Goal: Task Accomplishment & Management: Complete application form

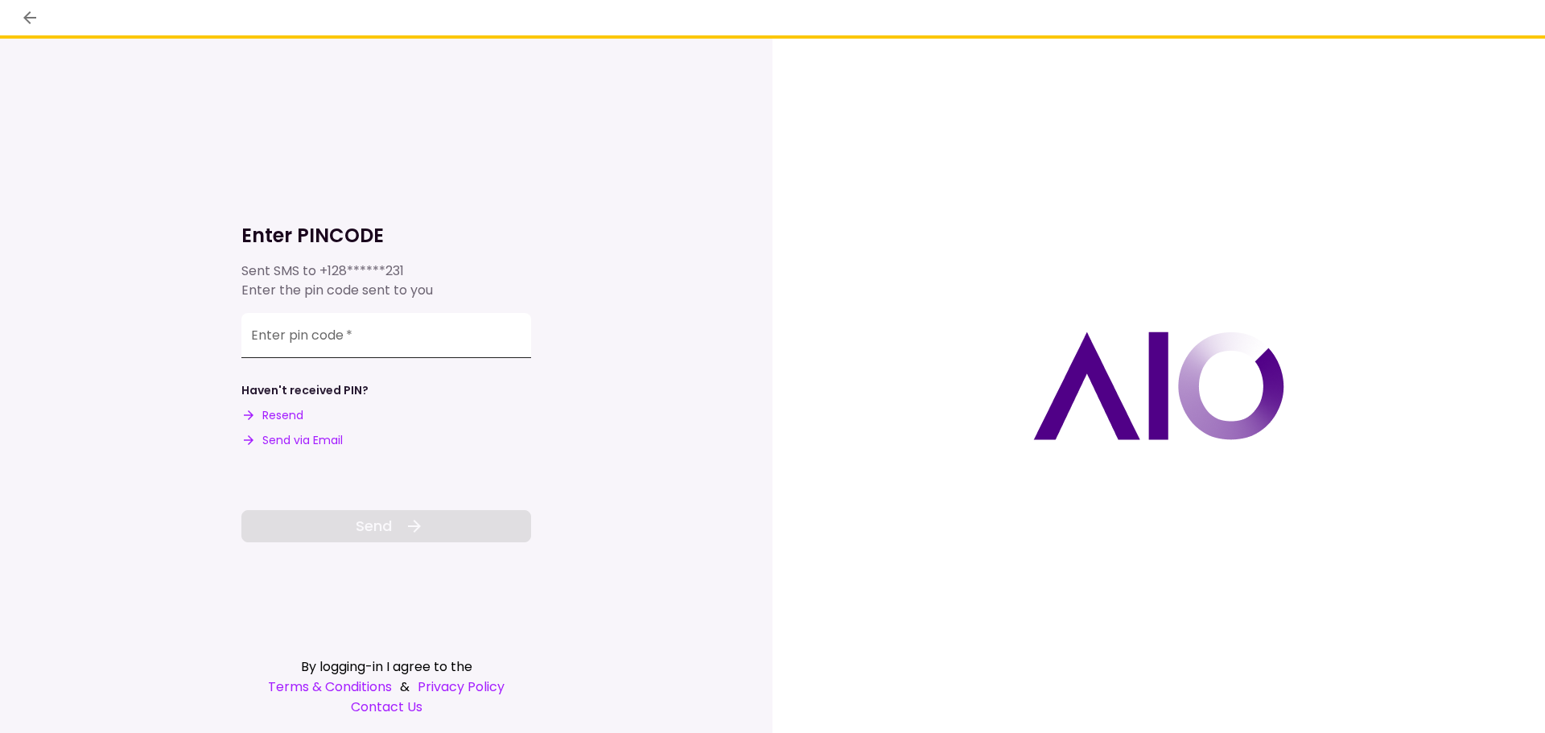
click at [303, 332] on div "Enter pin code   *" at bounding box center [386, 335] width 290 height 45
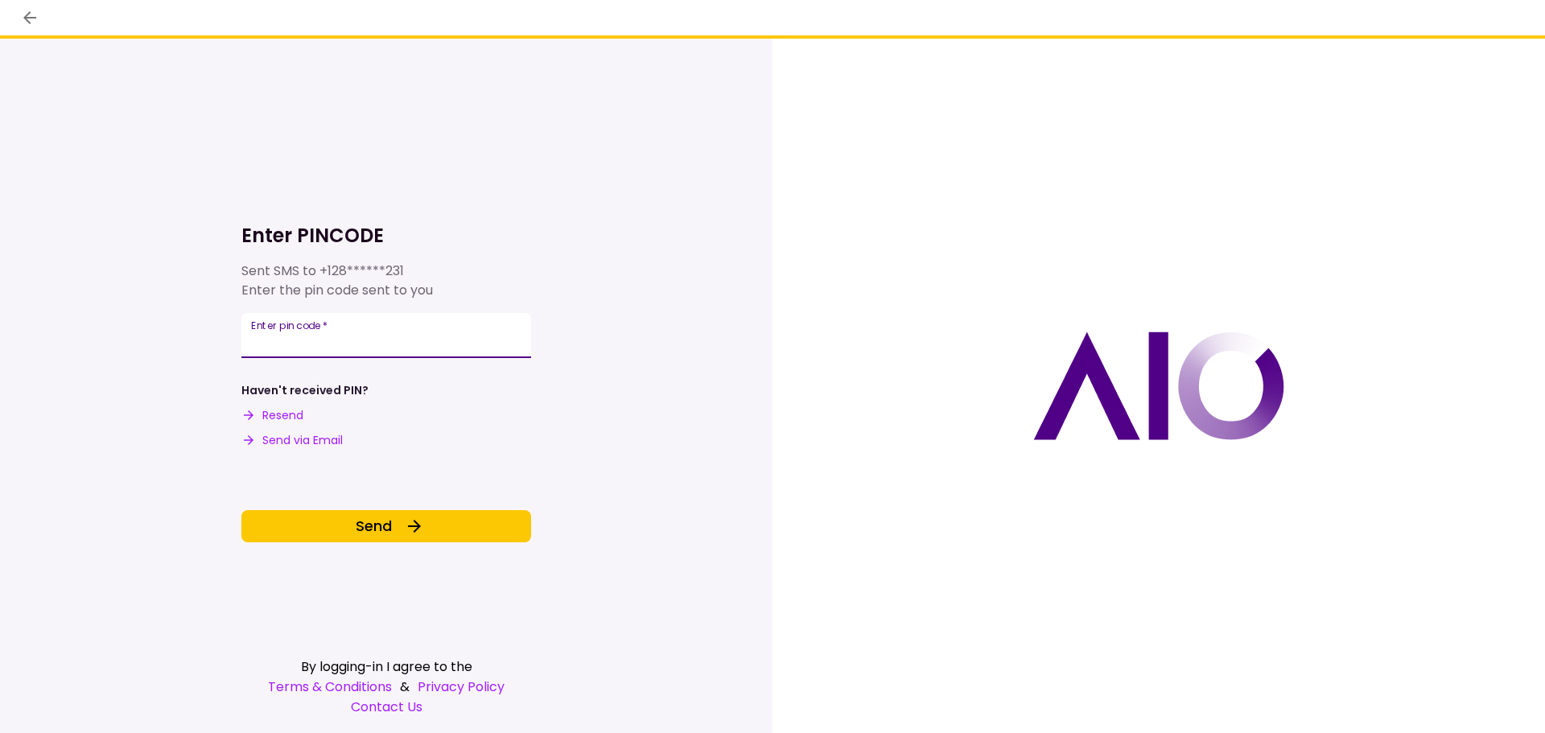
type input "******"
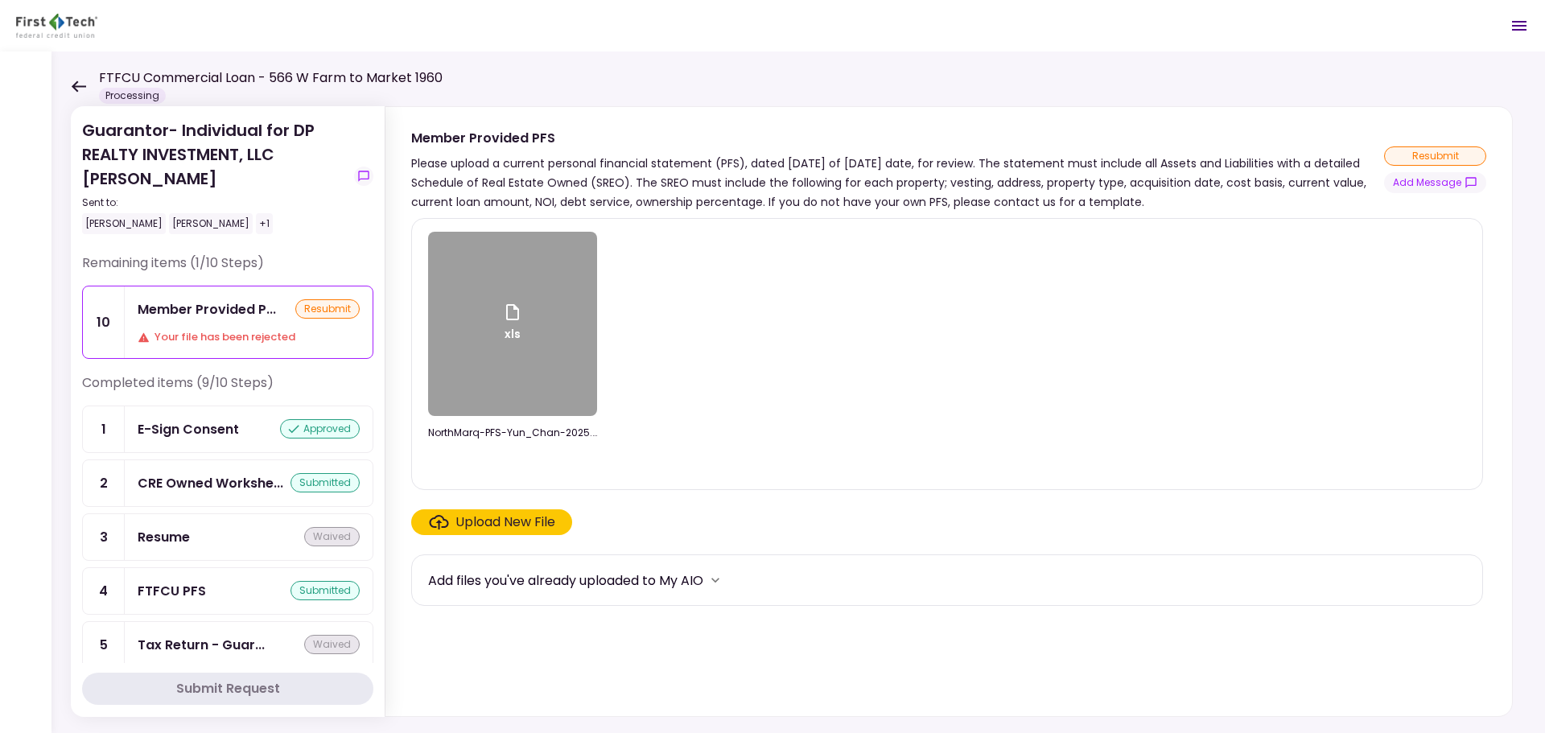
click at [77, 87] on icon at bounding box center [79, 85] width 14 height 11
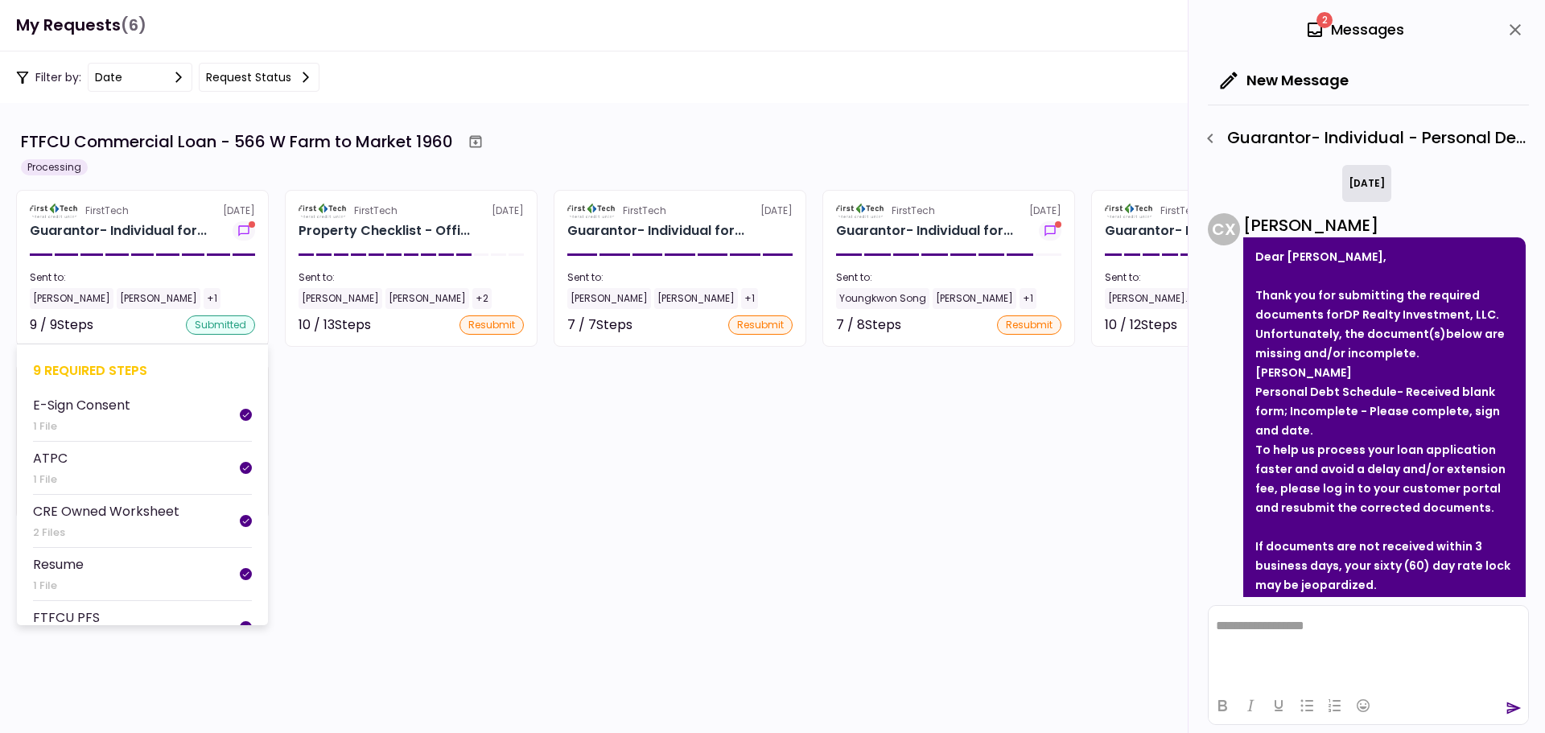
scroll to position [148, 0]
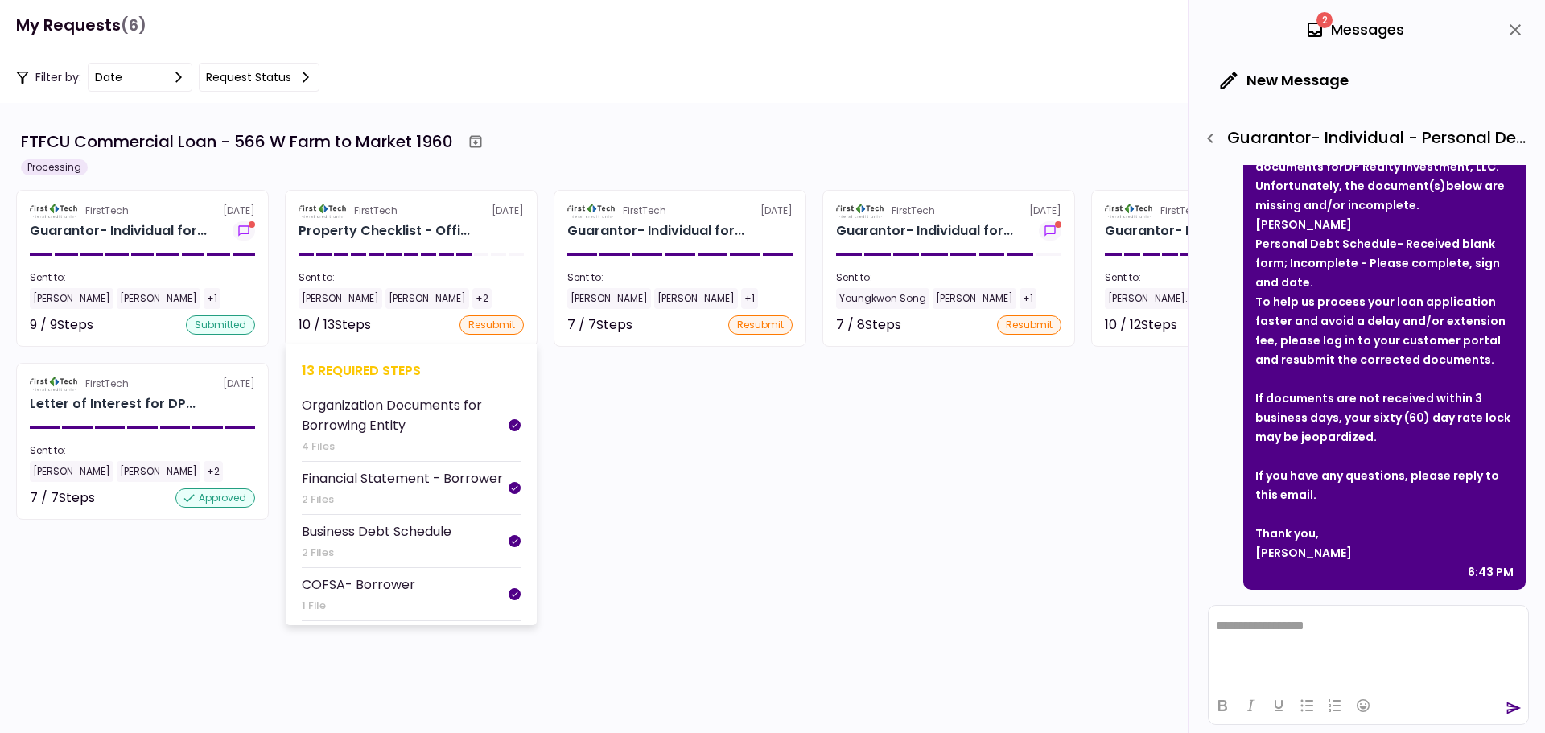
click at [451, 263] on section "FirstTech [DATE] Property Checklist - Offi... Sent to: [PERSON_NAME] [PERSON_NA…" at bounding box center [411, 268] width 253 height 157
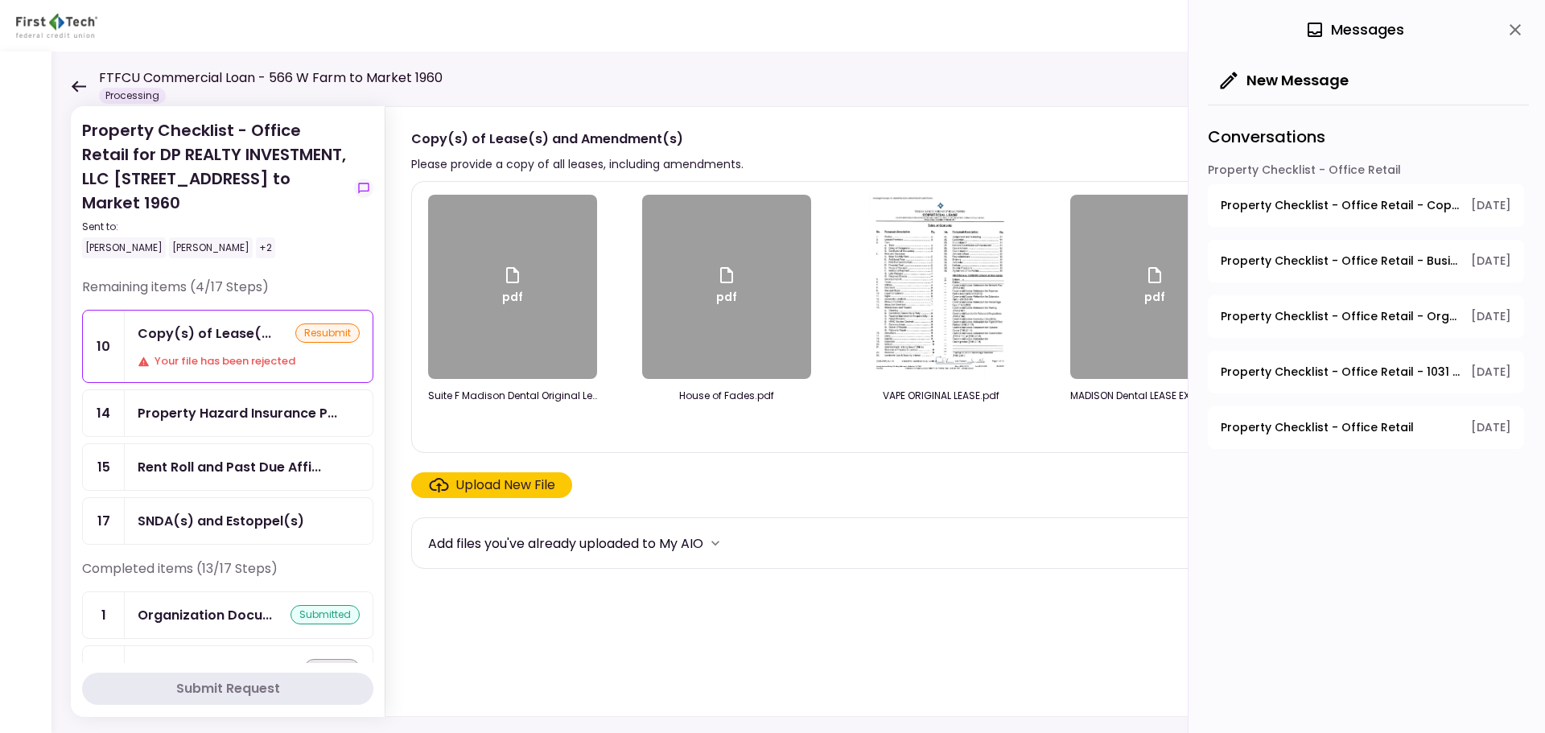
click at [184, 324] on div "Copy(s) of Lease(..." at bounding box center [205, 334] width 134 height 20
click at [476, 489] on div "Upload New File" at bounding box center [506, 485] width 100 height 19
click at [0, 0] on input "Upload New File" at bounding box center [0, 0] width 0 height 0
click at [472, 485] on div "Upload New File" at bounding box center [506, 485] width 100 height 19
click at [0, 0] on input "Upload New File" at bounding box center [0, 0] width 0 height 0
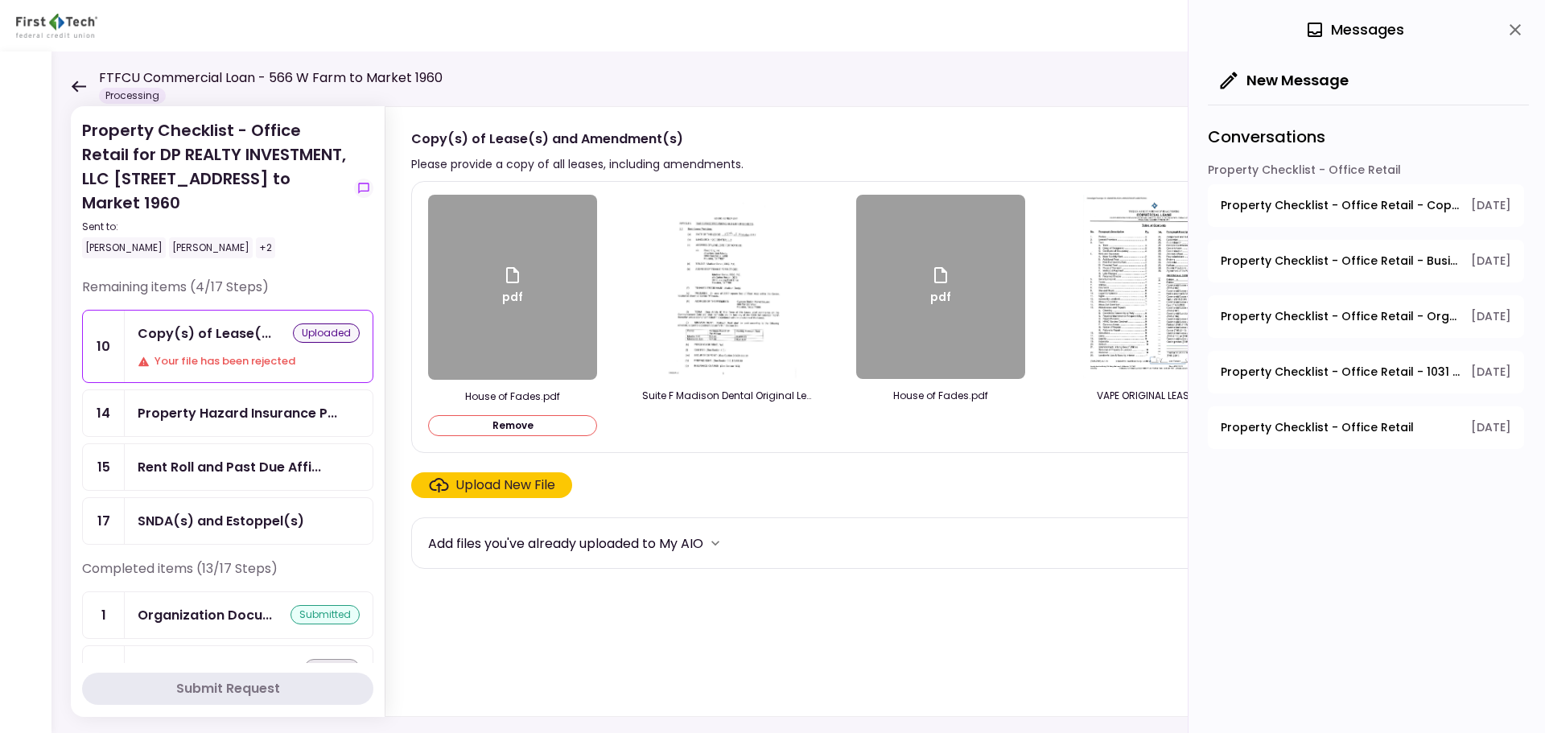
click at [479, 481] on div "Upload New File" at bounding box center [506, 485] width 100 height 19
click at [0, 0] on input "Upload New File" at bounding box center [0, 0] width 0 height 0
click at [478, 484] on div "Upload New File" at bounding box center [506, 485] width 100 height 19
click at [0, 0] on input "Upload New File" at bounding box center [0, 0] width 0 height 0
click at [500, 492] on div "Upload New File" at bounding box center [506, 485] width 100 height 19
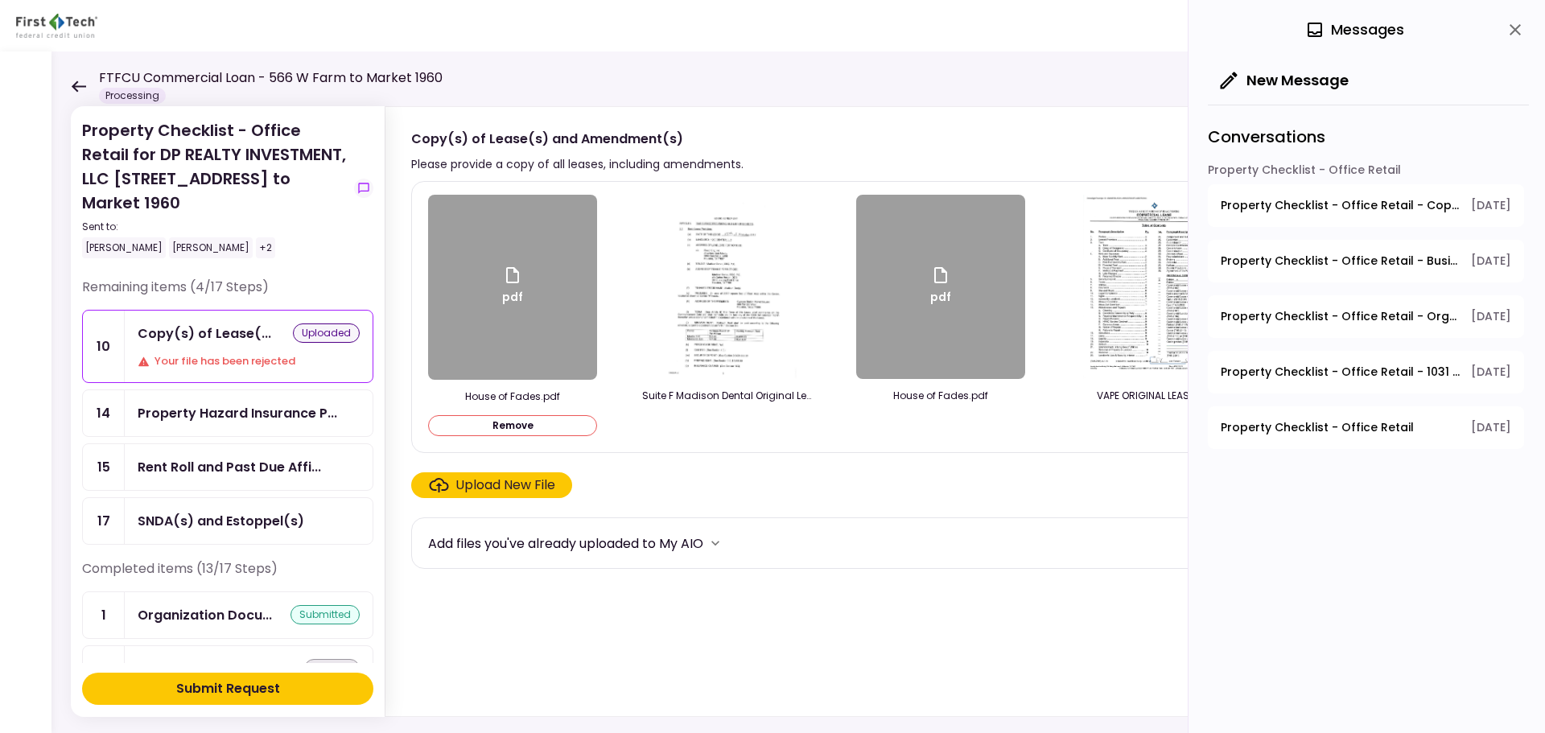
click at [0, 0] on input "Upload New File" at bounding box center [0, 0] width 0 height 0
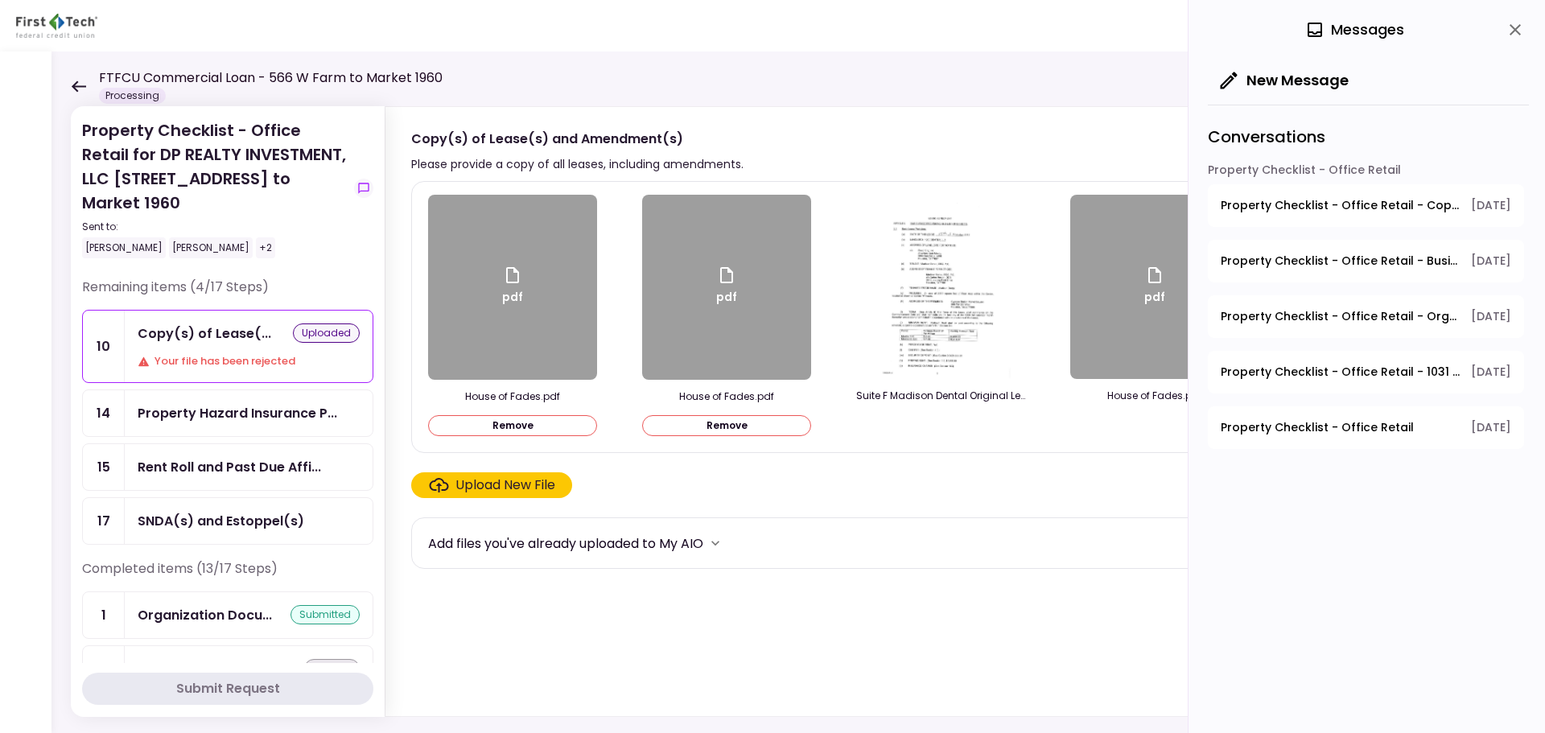
click at [496, 425] on button "Remove" at bounding box center [512, 425] width 169 height 21
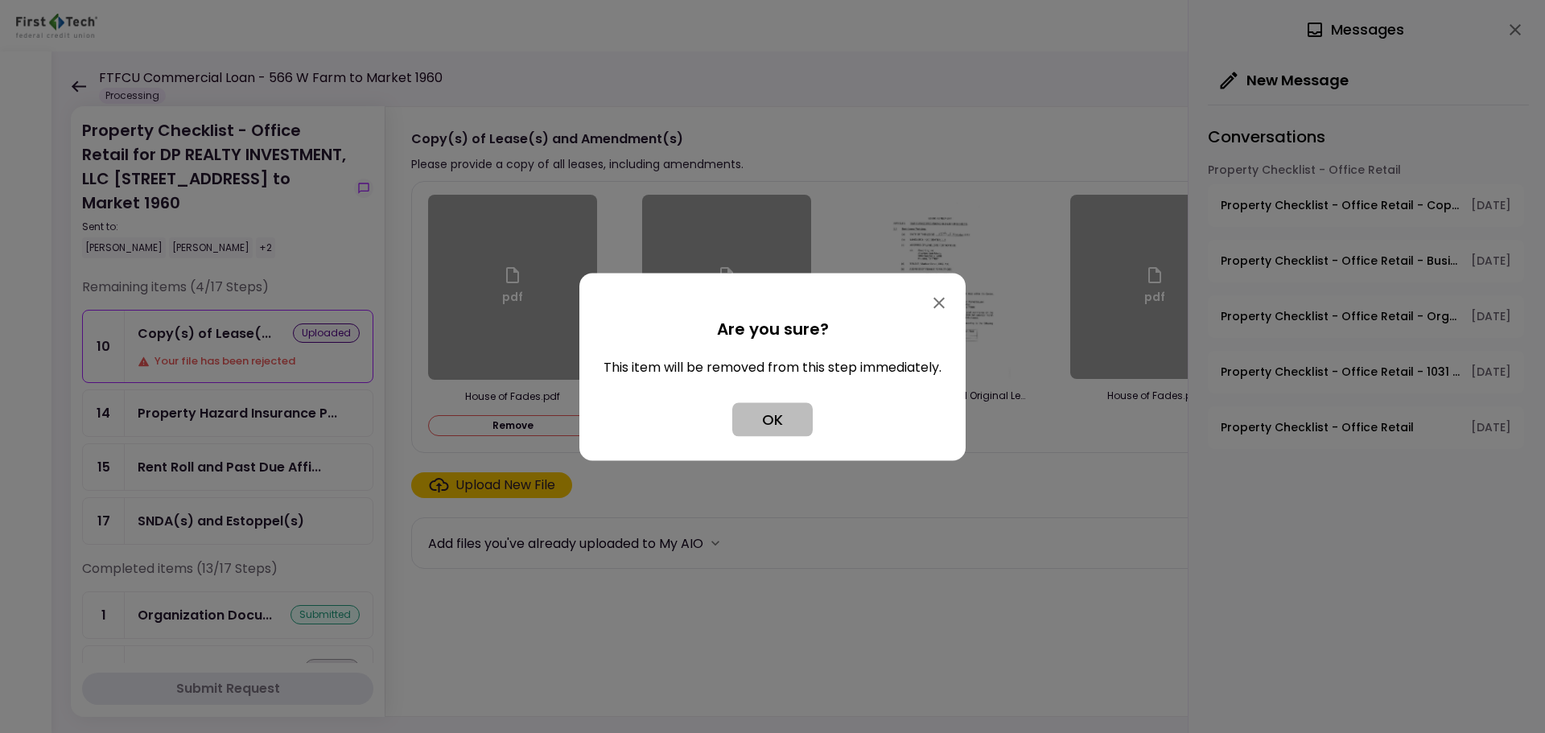
click at [774, 426] on button "OK" at bounding box center [772, 419] width 80 height 34
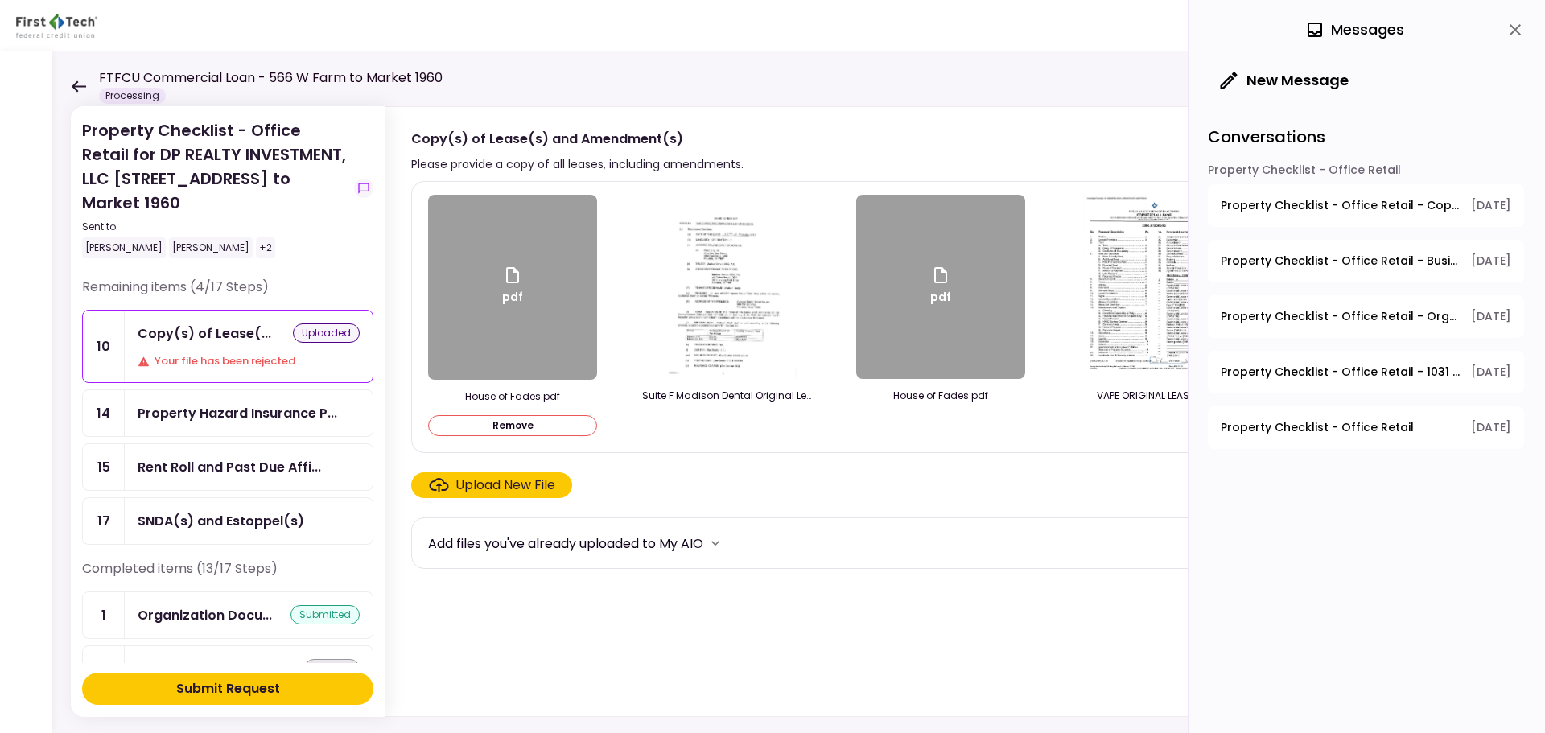
click at [179, 699] on button "Submit Request" at bounding box center [227, 689] width 291 height 32
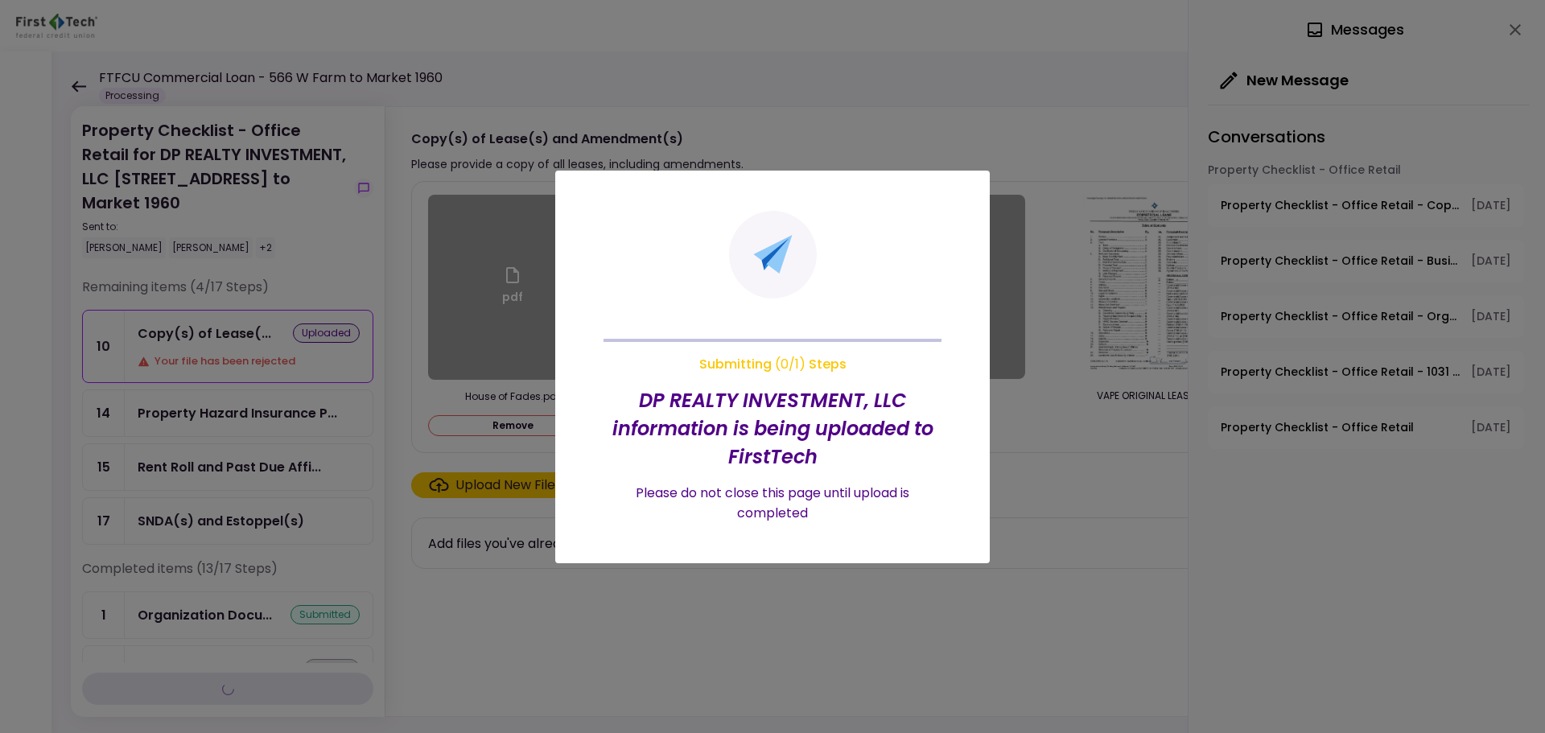
click at [74, 82] on div at bounding box center [772, 366] width 1545 height 733
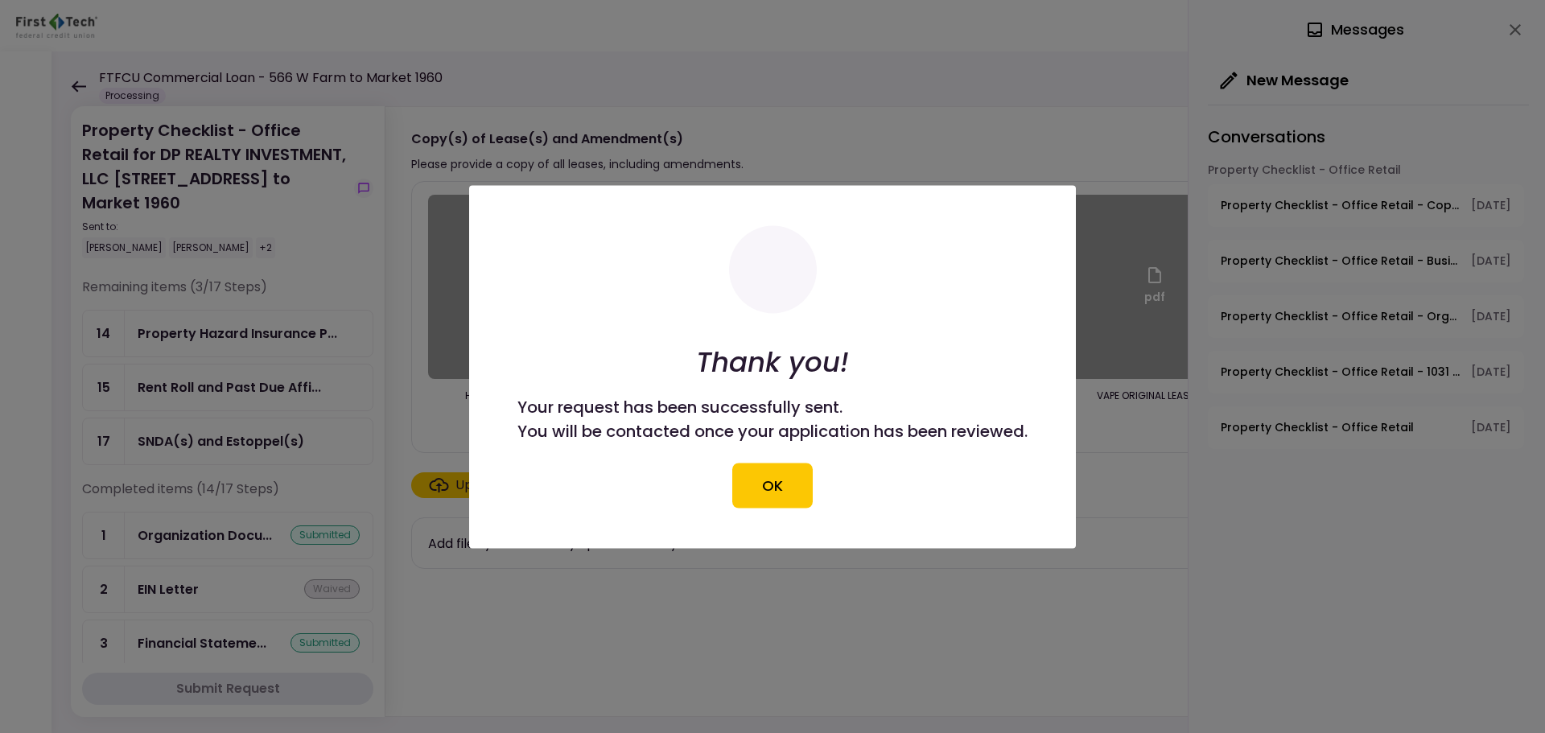
click at [761, 495] on button "OK" at bounding box center [772, 485] width 80 height 45
click at [771, 477] on div "Upload New File" at bounding box center [973, 485] width 1124 height 26
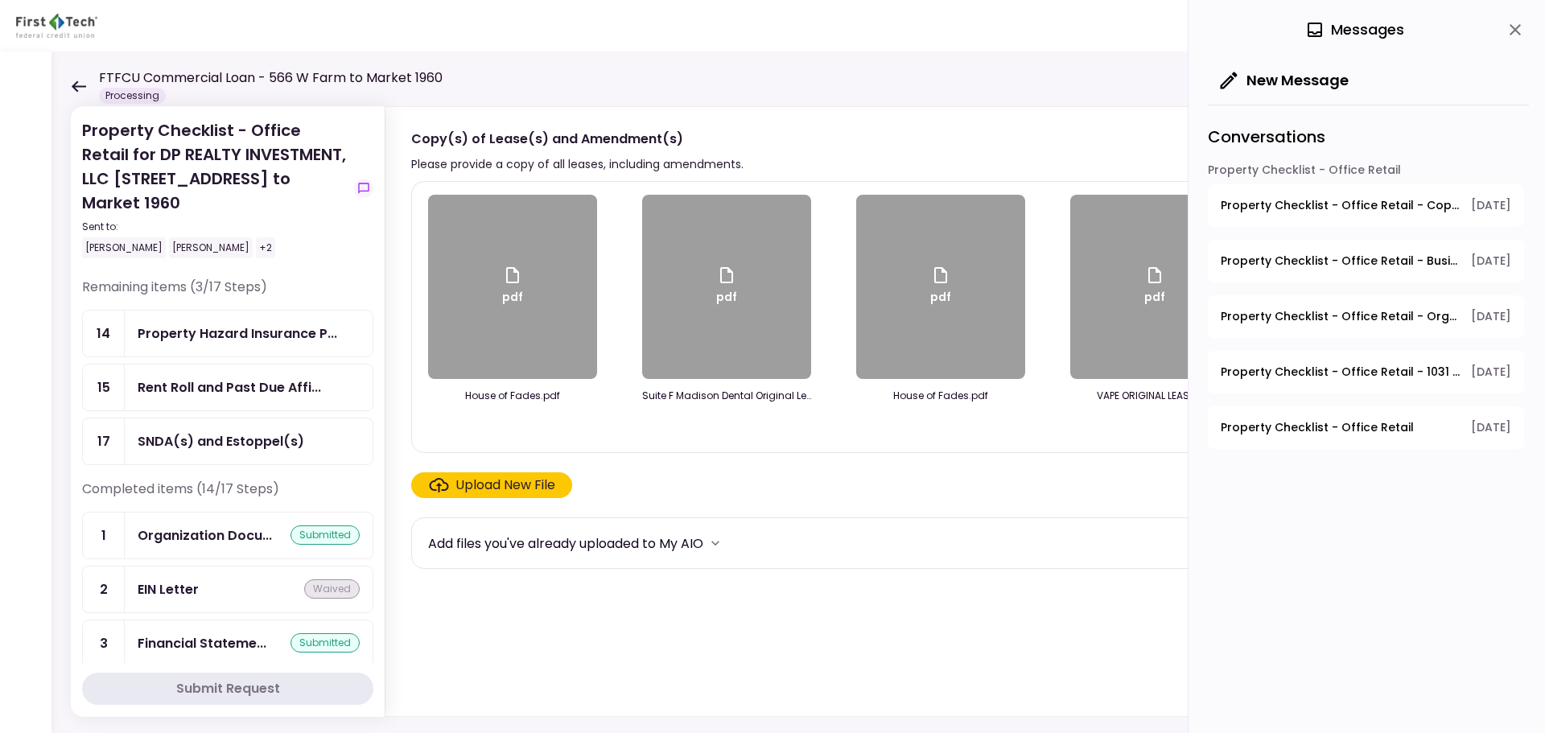
click at [77, 85] on icon at bounding box center [78, 86] width 15 height 12
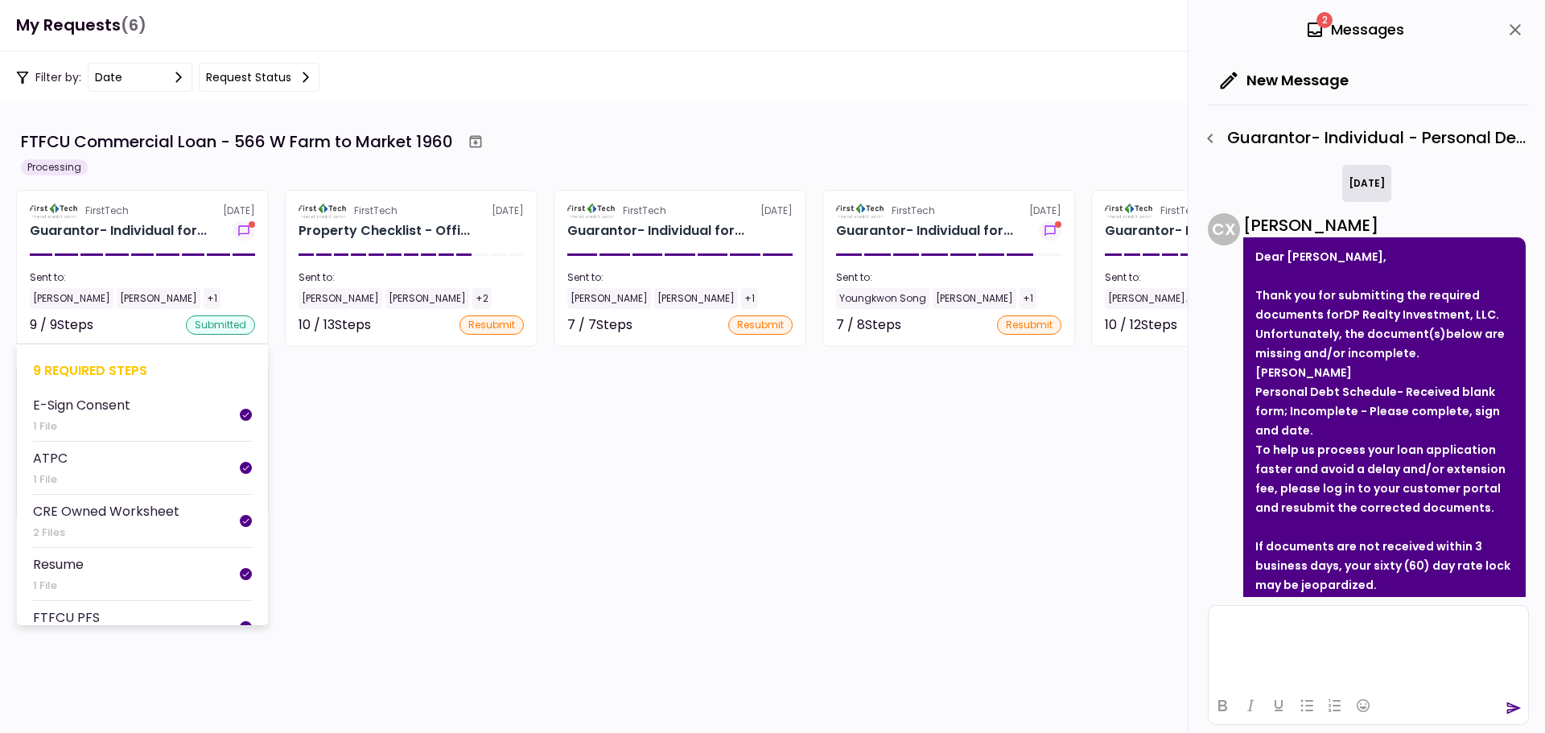
scroll to position [148, 0]
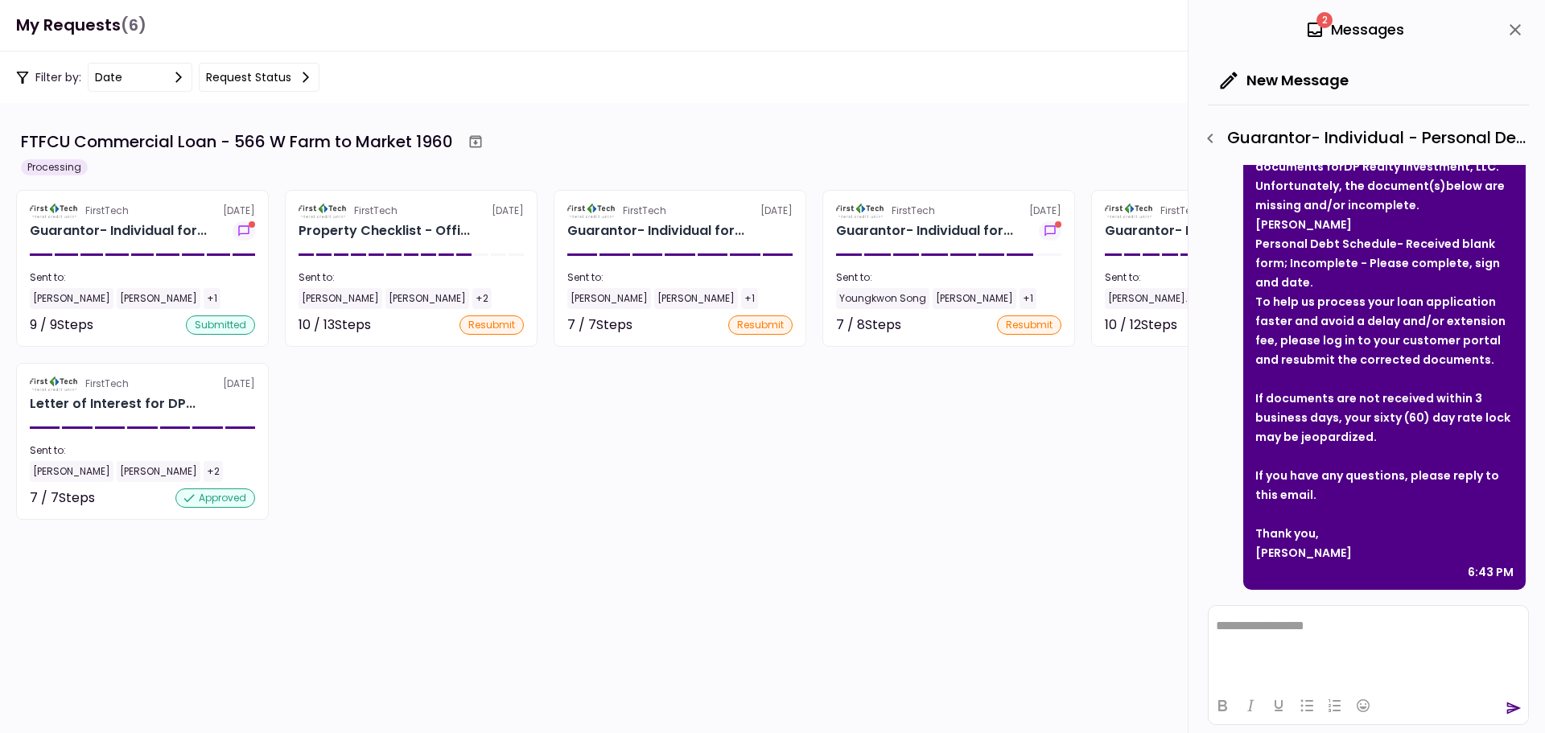
click at [386, 226] on div "Property Checklist - Offi..." at bounding box center [384, 230] width 171 height 19
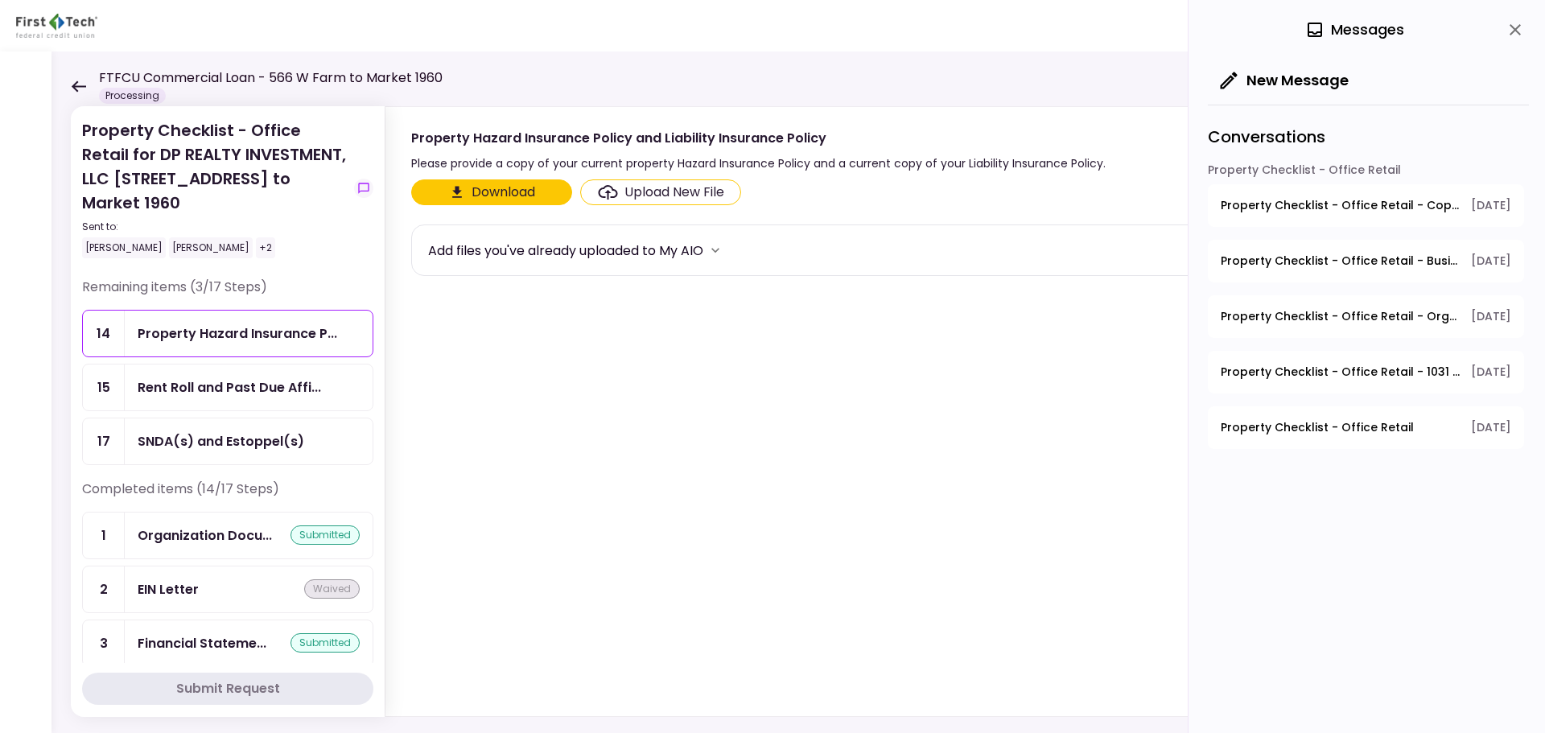
click at [72, 85] on icon at bounding box center [78, 86] width 15 height 12
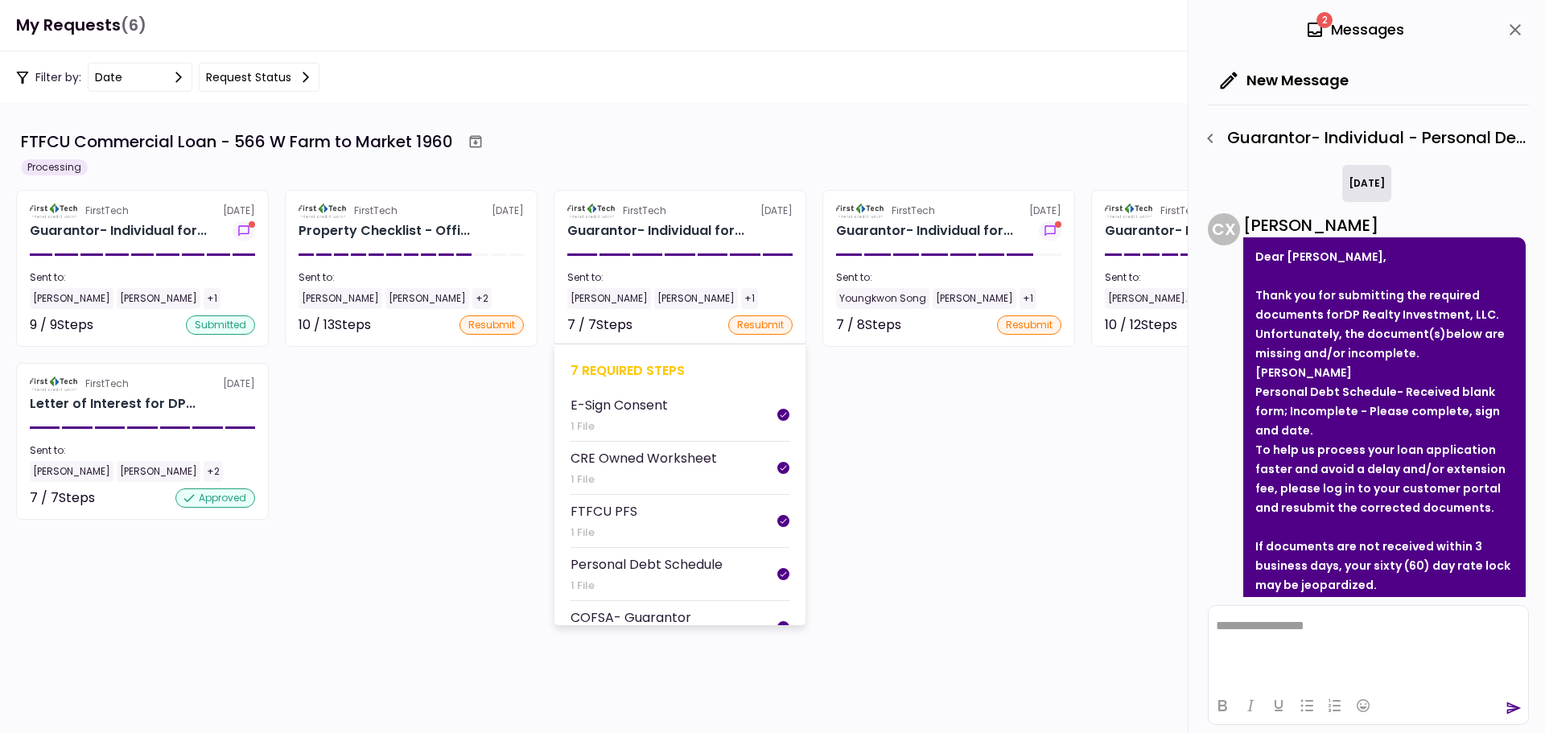
scroll to position [148, 0]
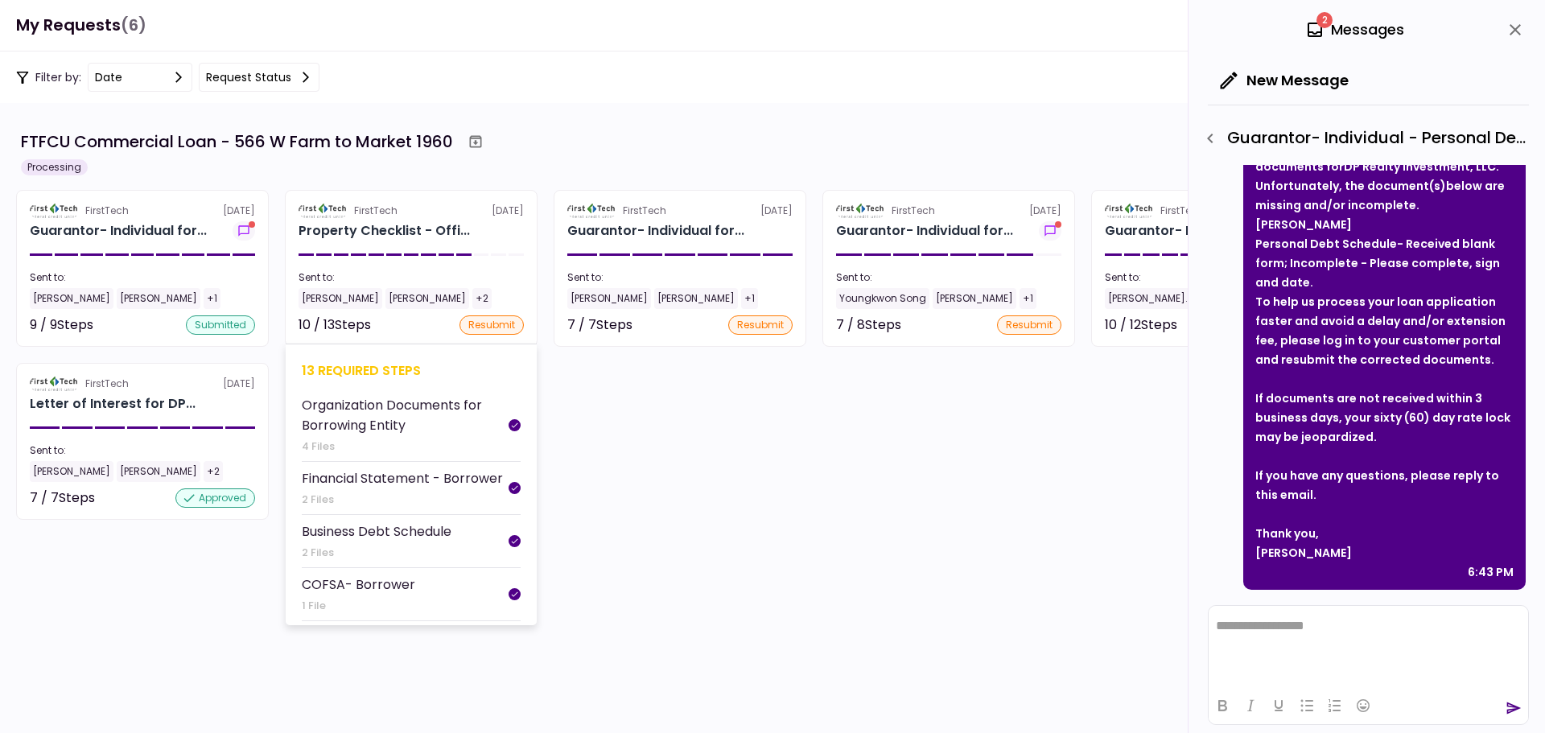
click at [468, 258] on section "FirstTech [DATE] Property Checklist - Offi... Sent to: [PERSON_NAME] [PERSON_NA…" at bounding box center [411, 268] width 253 height 157
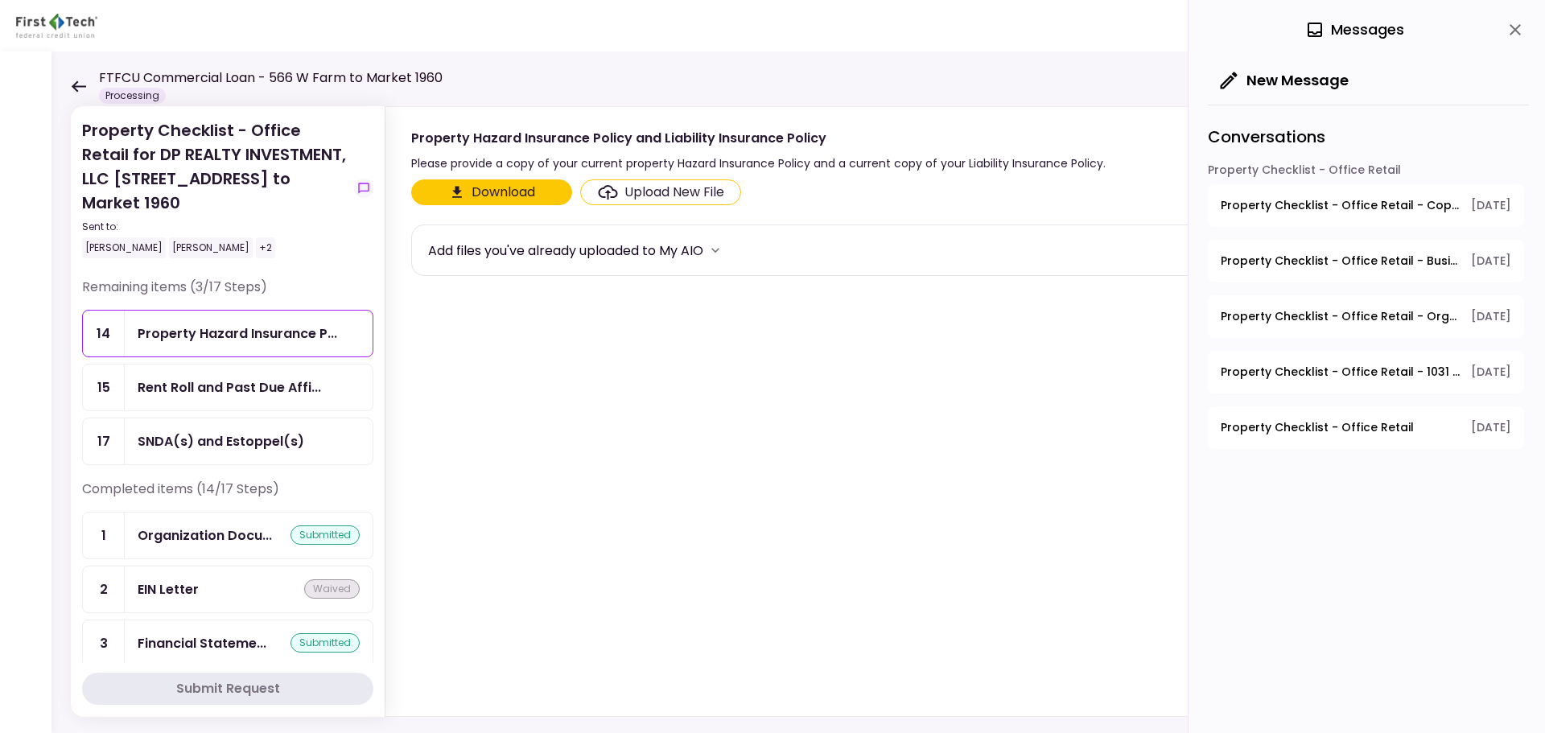
click at [82, 85] on icon at bounding box center [78, 86] width 15 height 12
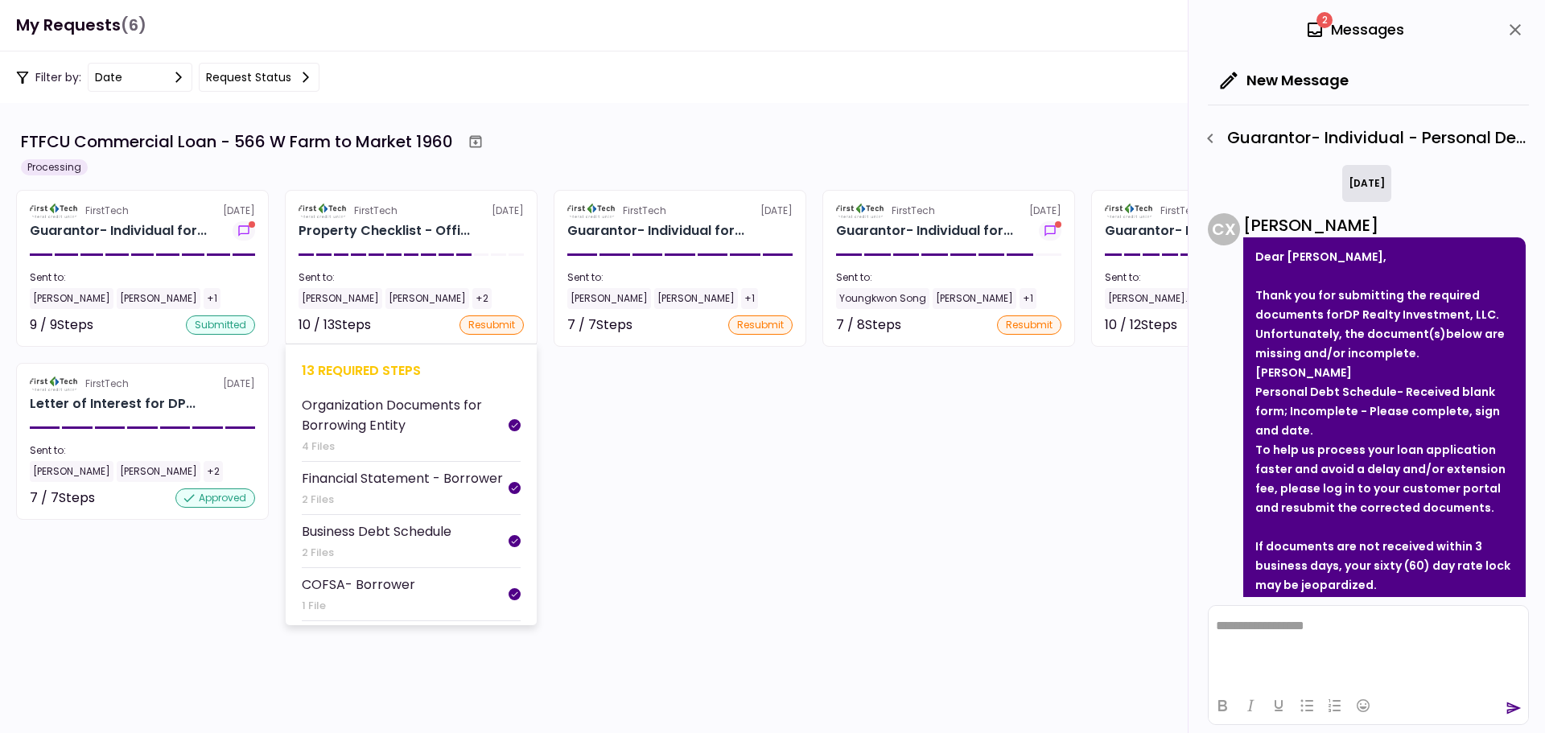
scroll to position [148, 0]
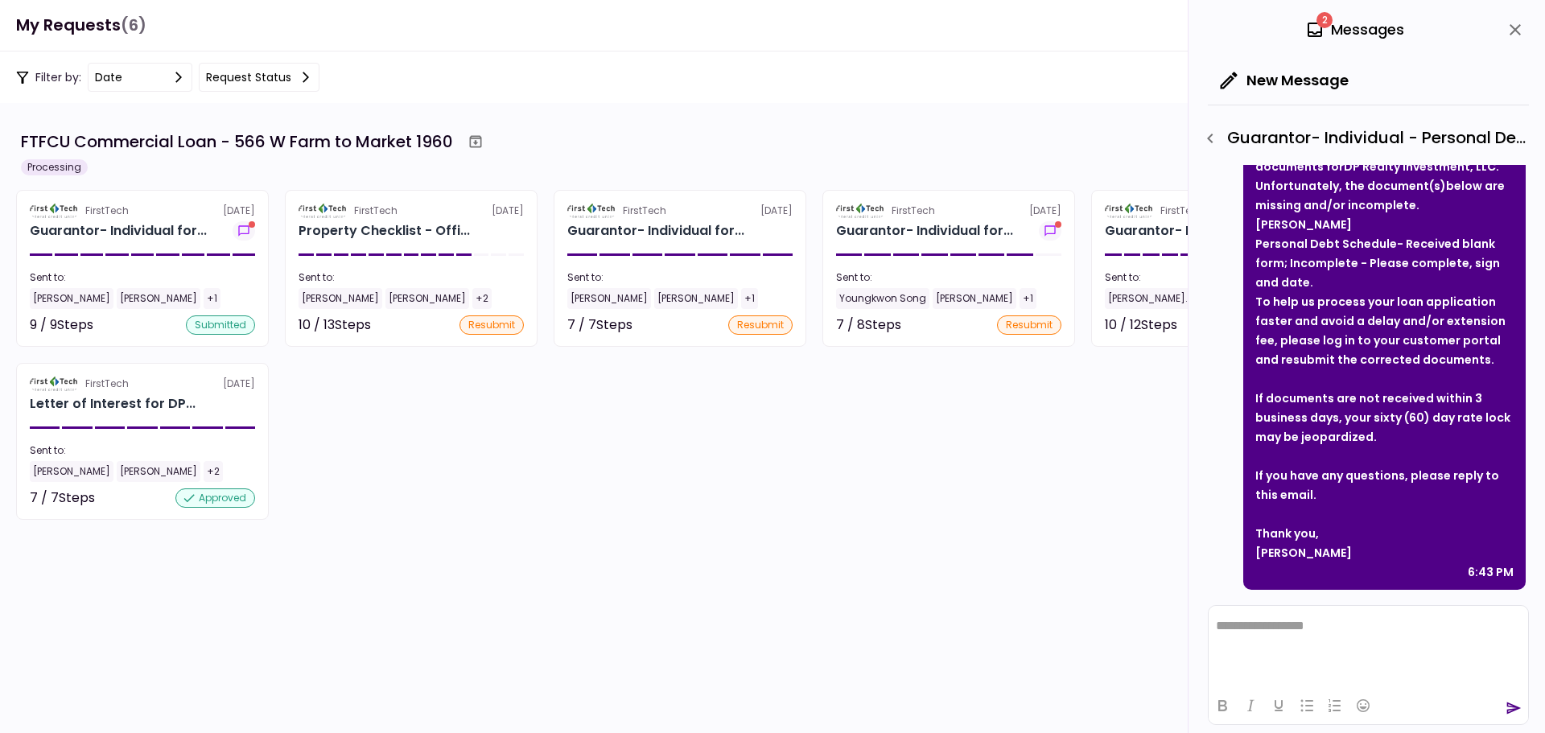
click at [774, 233] on div "Guarantor- Individual for..." at bounding box center [679, 230] width 225 height 19
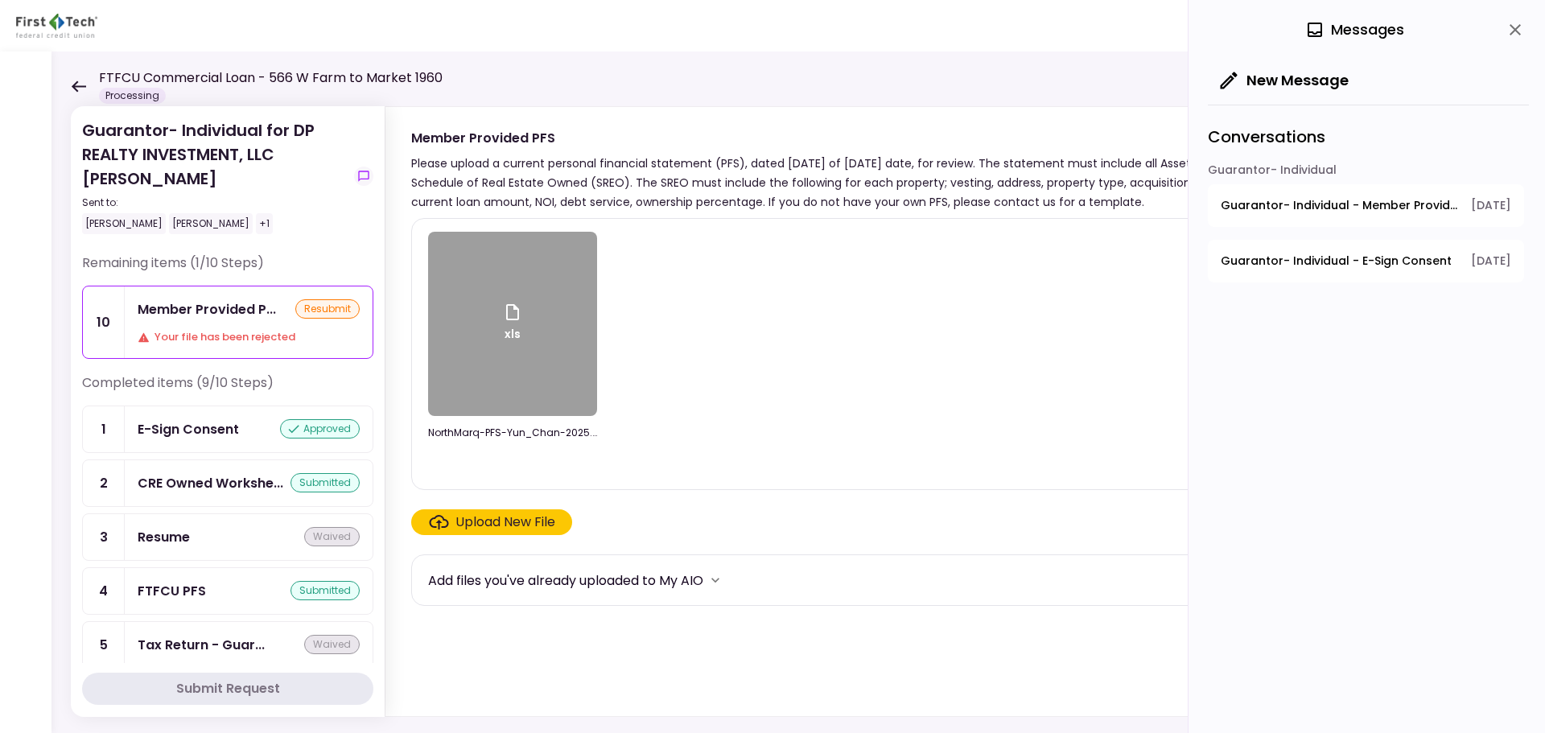
click at [487, 530] on div "Upload New File" at bounding box center [506, 522] width 100 height 19
click at [0, 0] on input "Upload New File" at bounding box center [0, 0] width 0 height 0
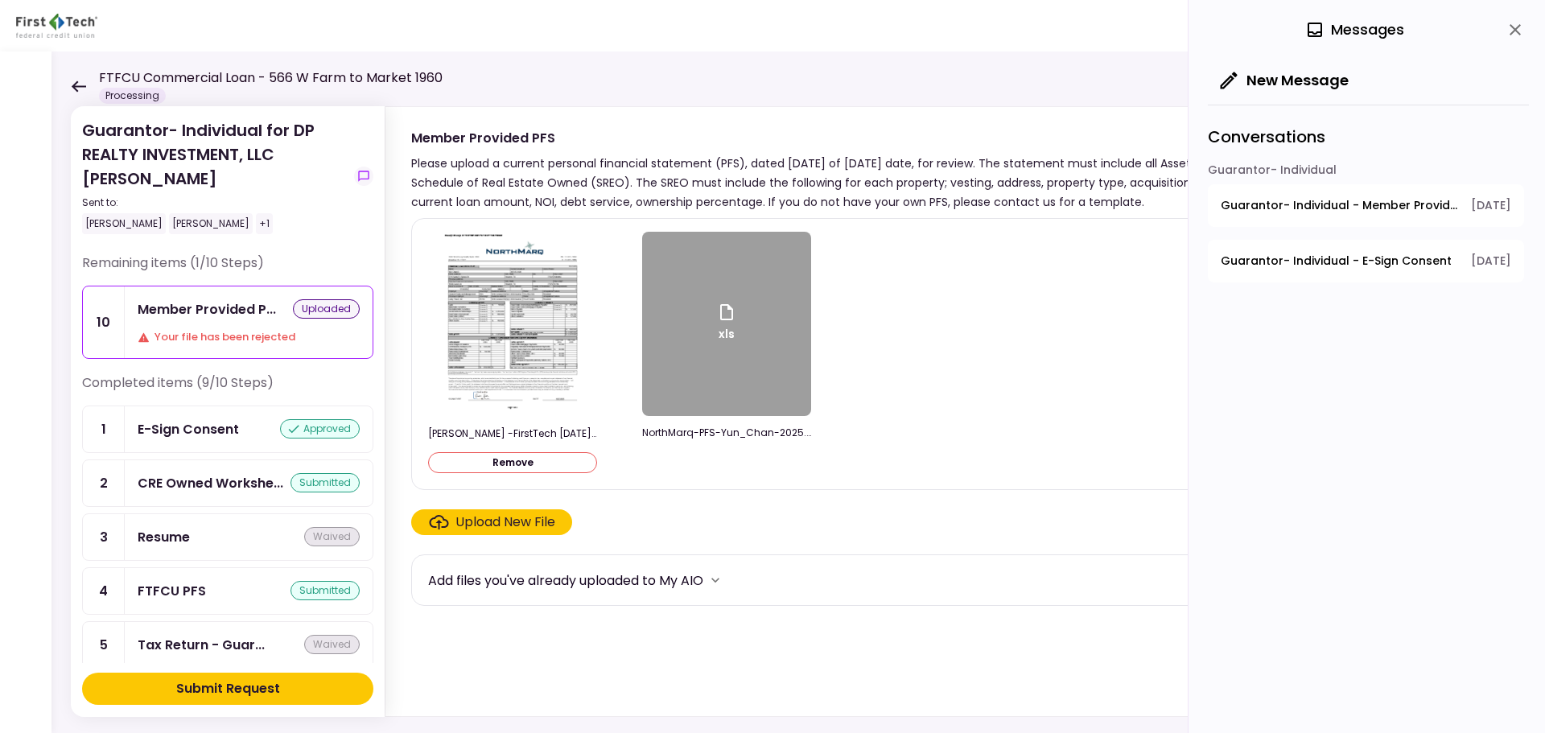
drag, startPoint x: 217, startPoint y: 692, endPoint x: 472, endPoint y: 559, distance: 287.3
click at [468, 572] on div "Guarantor- Individual for DP REALTY INVESTMENT, LLC [PERSON_NAME] Sent to: [PER…" at bounding box center [799, 393] width 1494 height 682
click at [482, 354] on img at bounding box center [512, 324] width 143 height 185
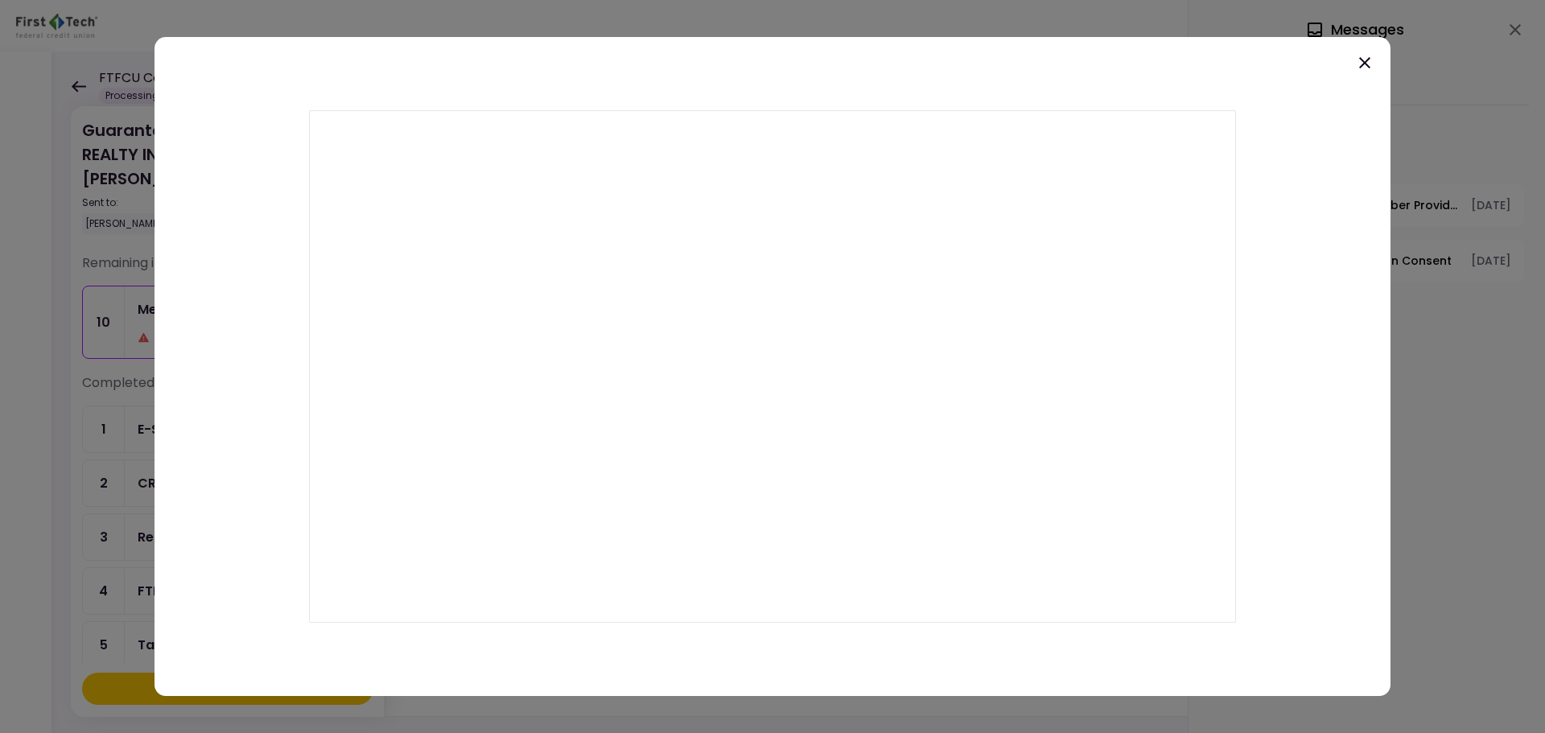
click at [1370, 60] on icon at bounding box center [1364, 62] width 19 height 19
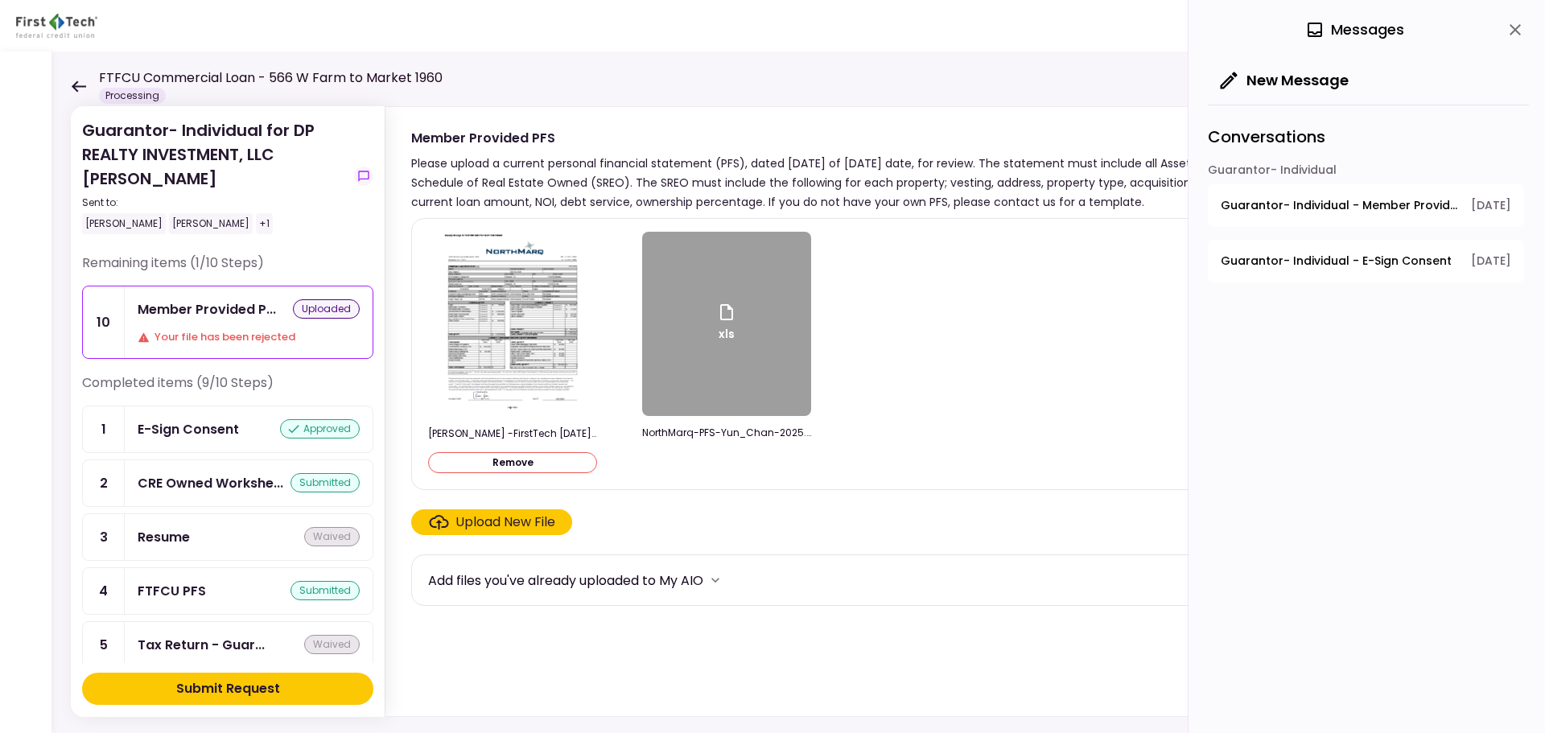
click at [248, 689] on div "Submit Request" at bounding box center [228, 688] width 104 height 19
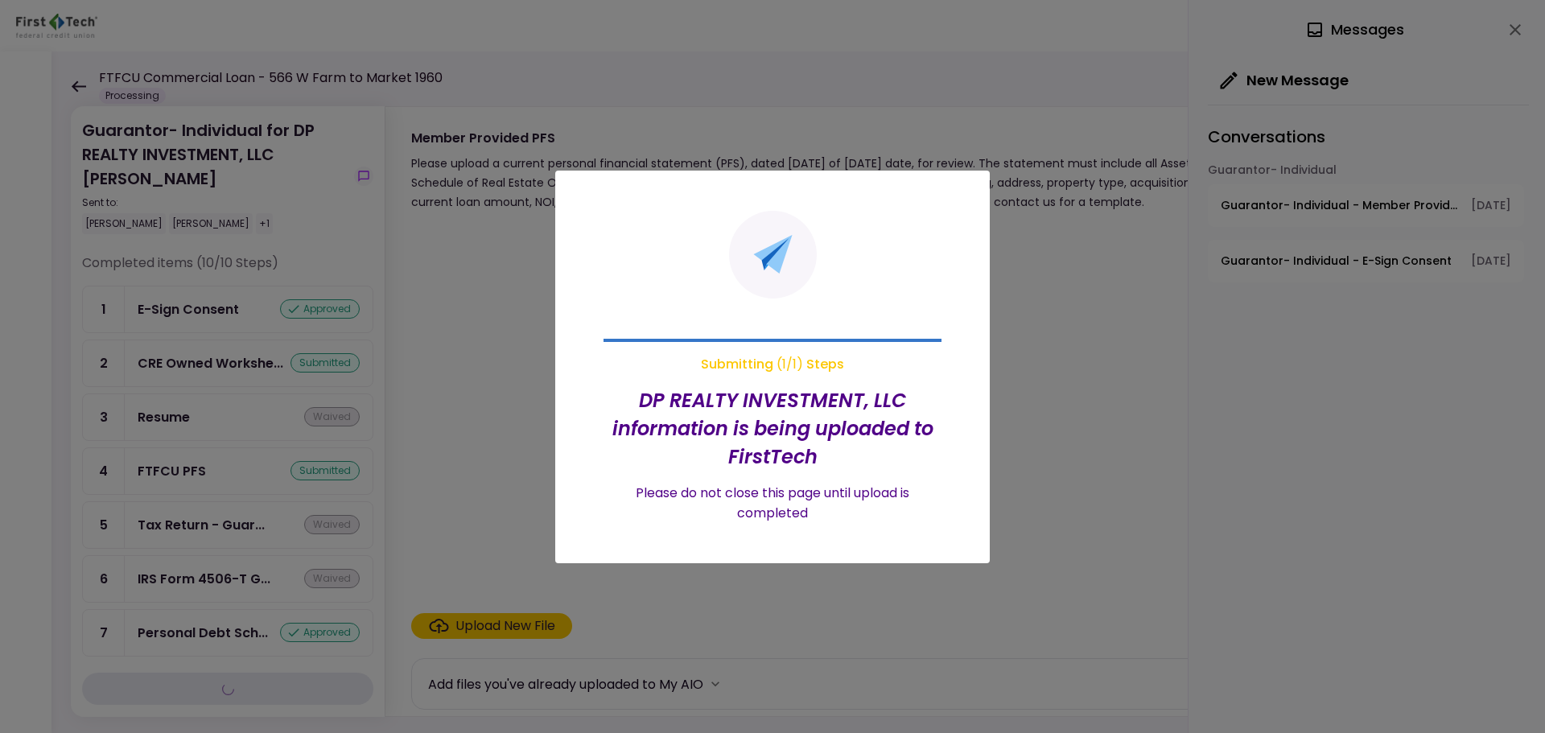
click at [76, 87] on div at bounding box center [772, 366] width 1545 height 733
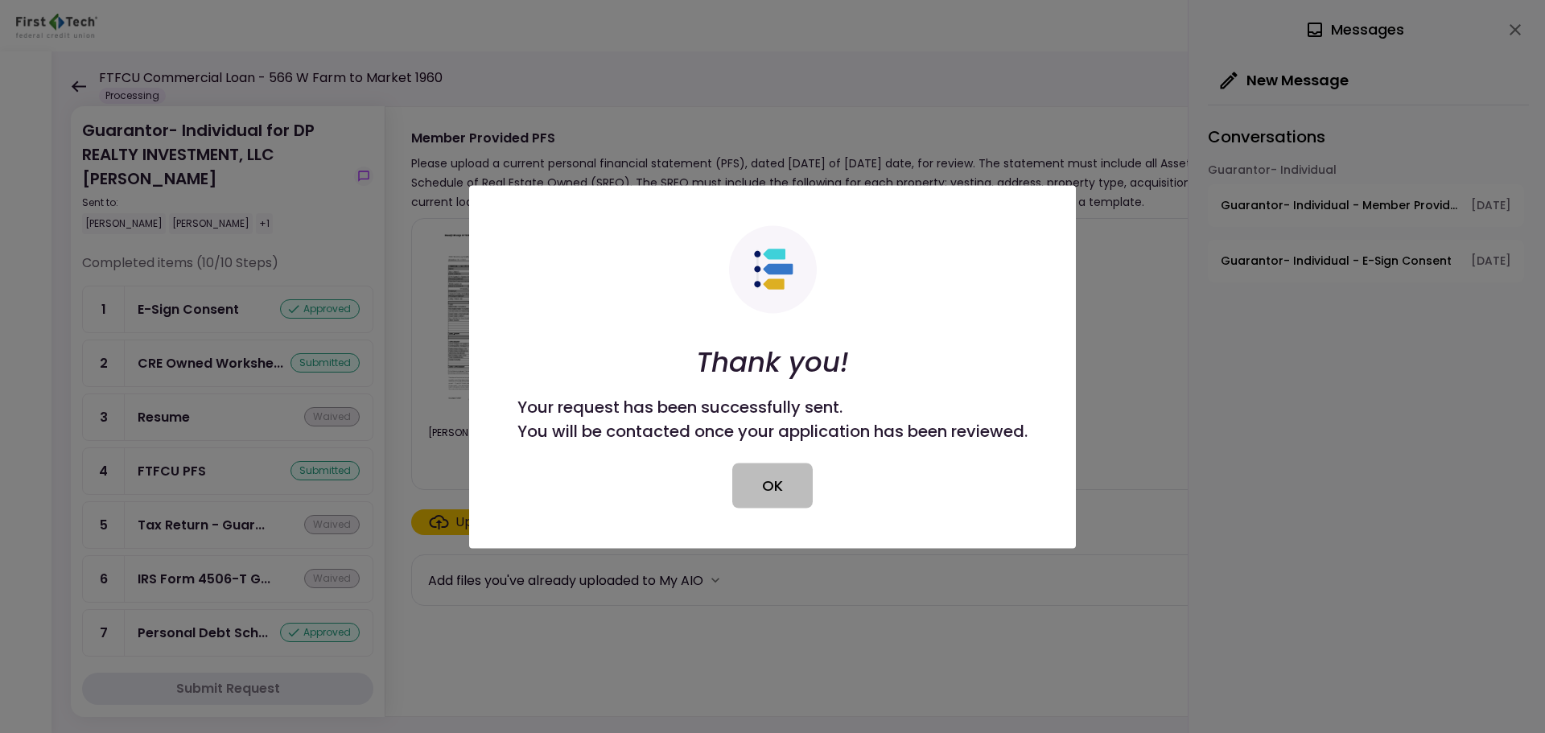
click at [777, 495] on button "OK" at bounding box center [772, 485] width 80 height 45
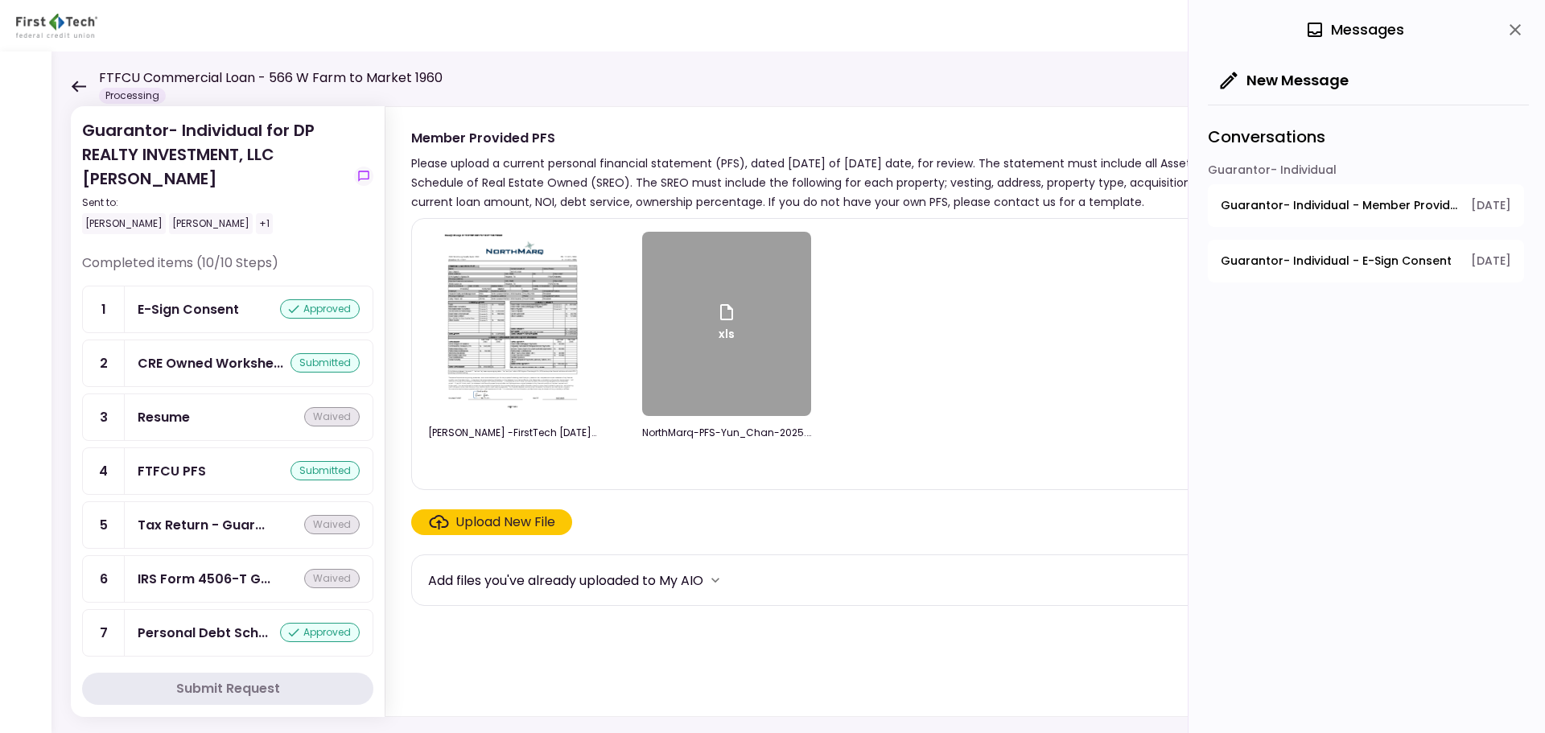
click at [77, 90] on icon at bounding box center [79, 85] width 14 height 11
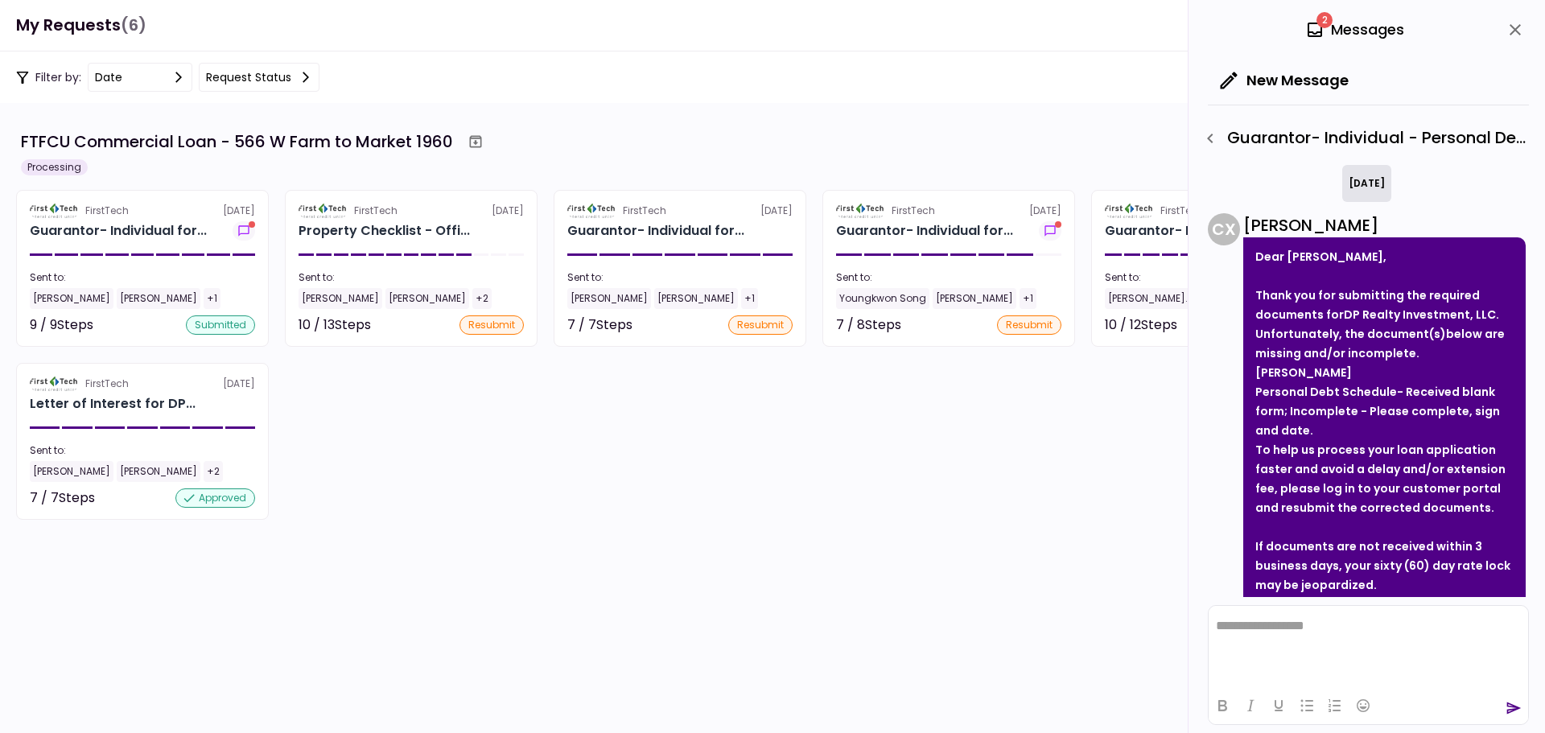
scroll to position [148, 0]
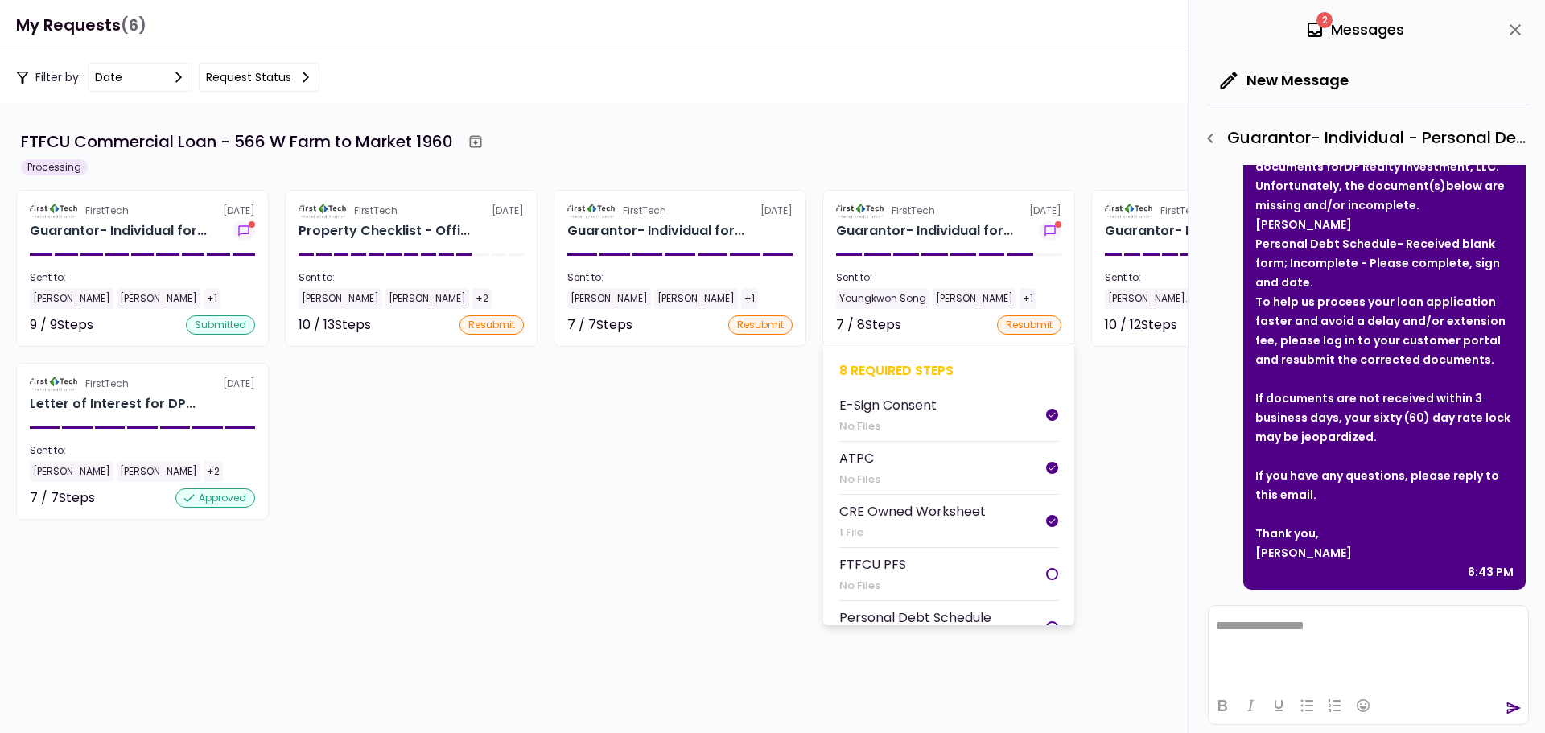
click at [1022, 230] on div "Guarantor- Individual for..." at bounding box center [948, 230] width 225 height 19
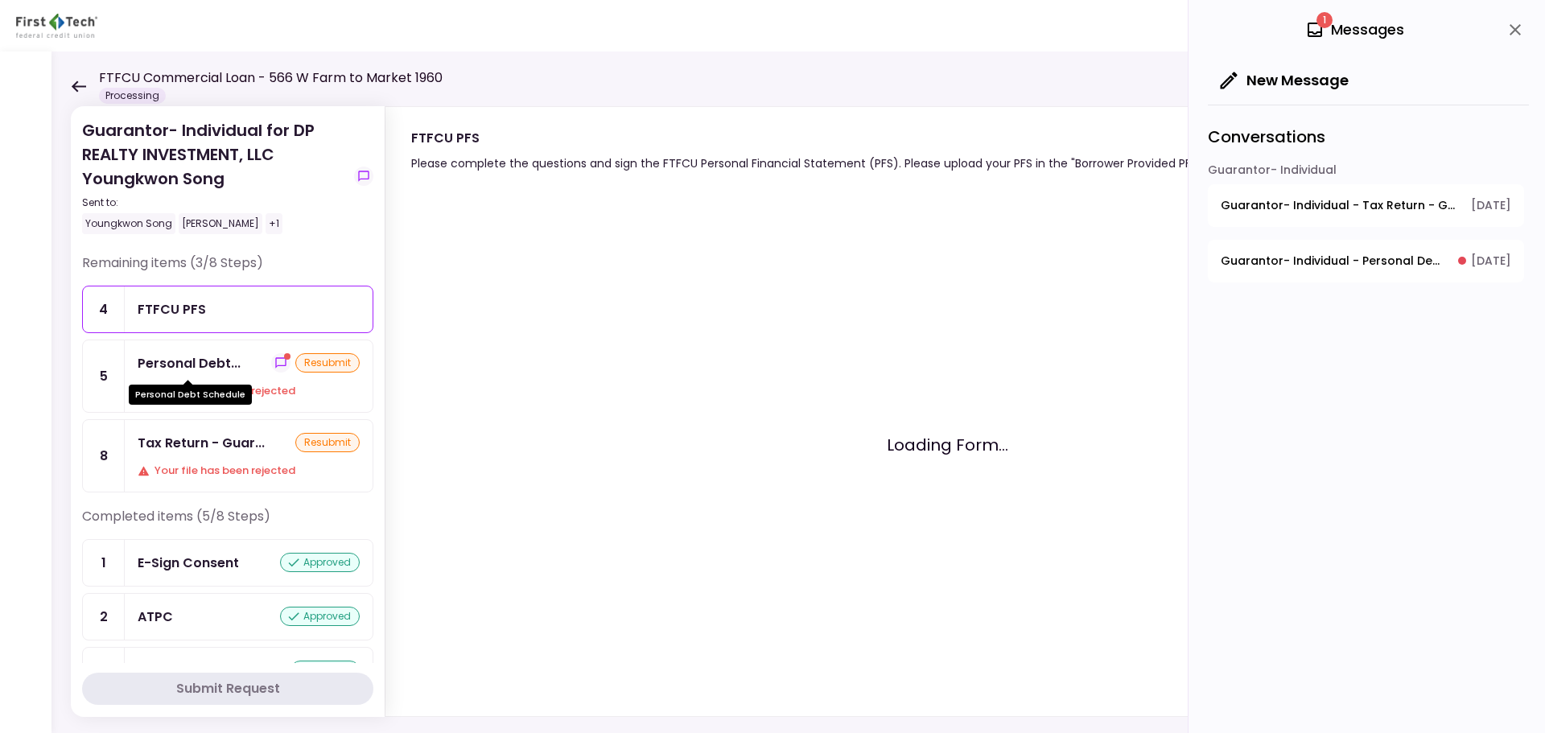
click at [202, 365] on div "Personal Debt..." at bounding box center [189, 363] width 103 height 20
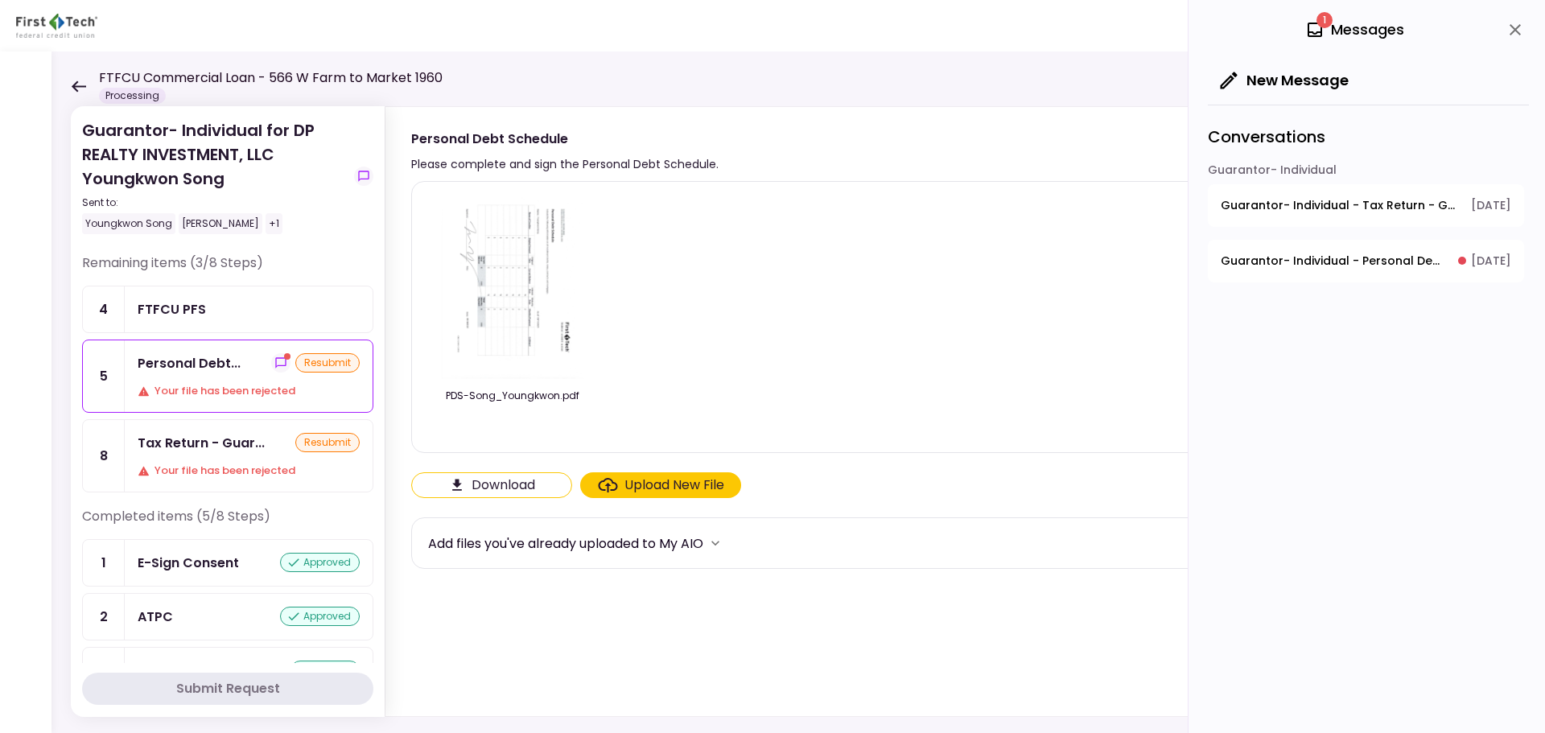
click at [637, 483] on div "Upload New File" at bounding box center [675, 485] width 100 height 19
click at [0, 0] on input "Upload New File" at bounding box center [0, 0] width 0 height 0
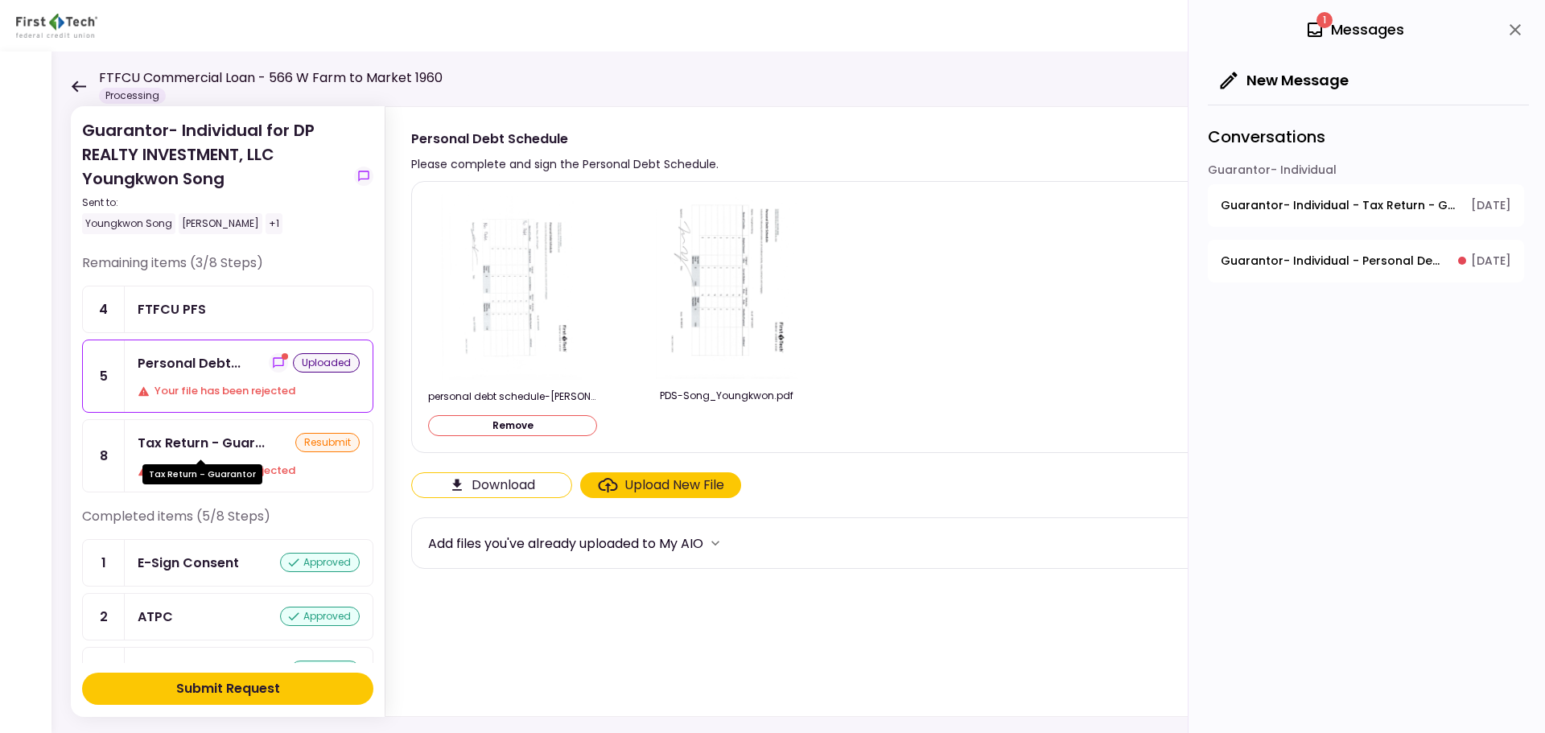
click at [227, 452] on div "Tax Return - Guar..." at bounding box center [201, 443] width 127 height 20
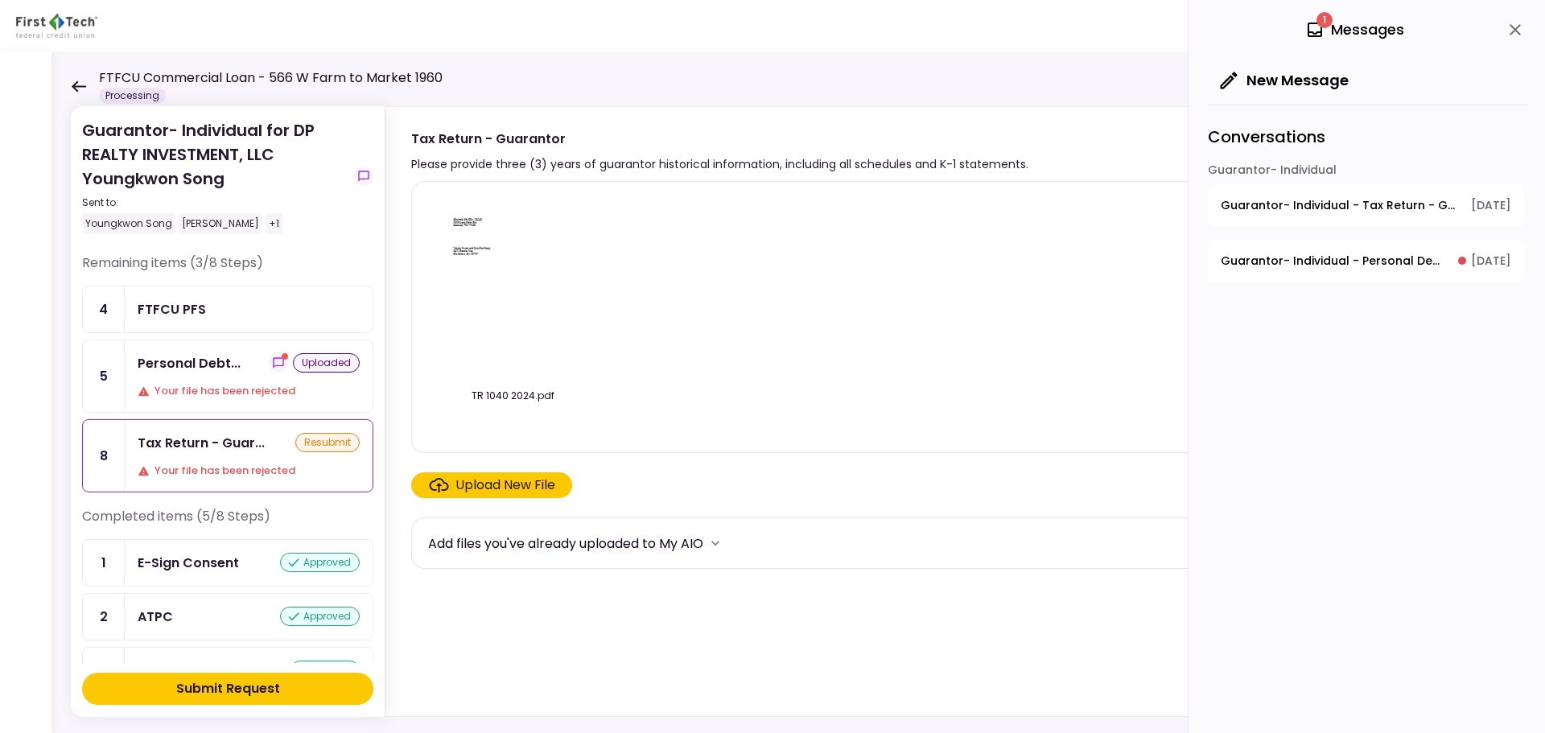
click at [487, 485] on div "Upload New File" at bounding box center [506, 485] width 100 height 19
click at [0, 0] on input "Upload New File" at bounding box center [0, 0] width 0 height 0
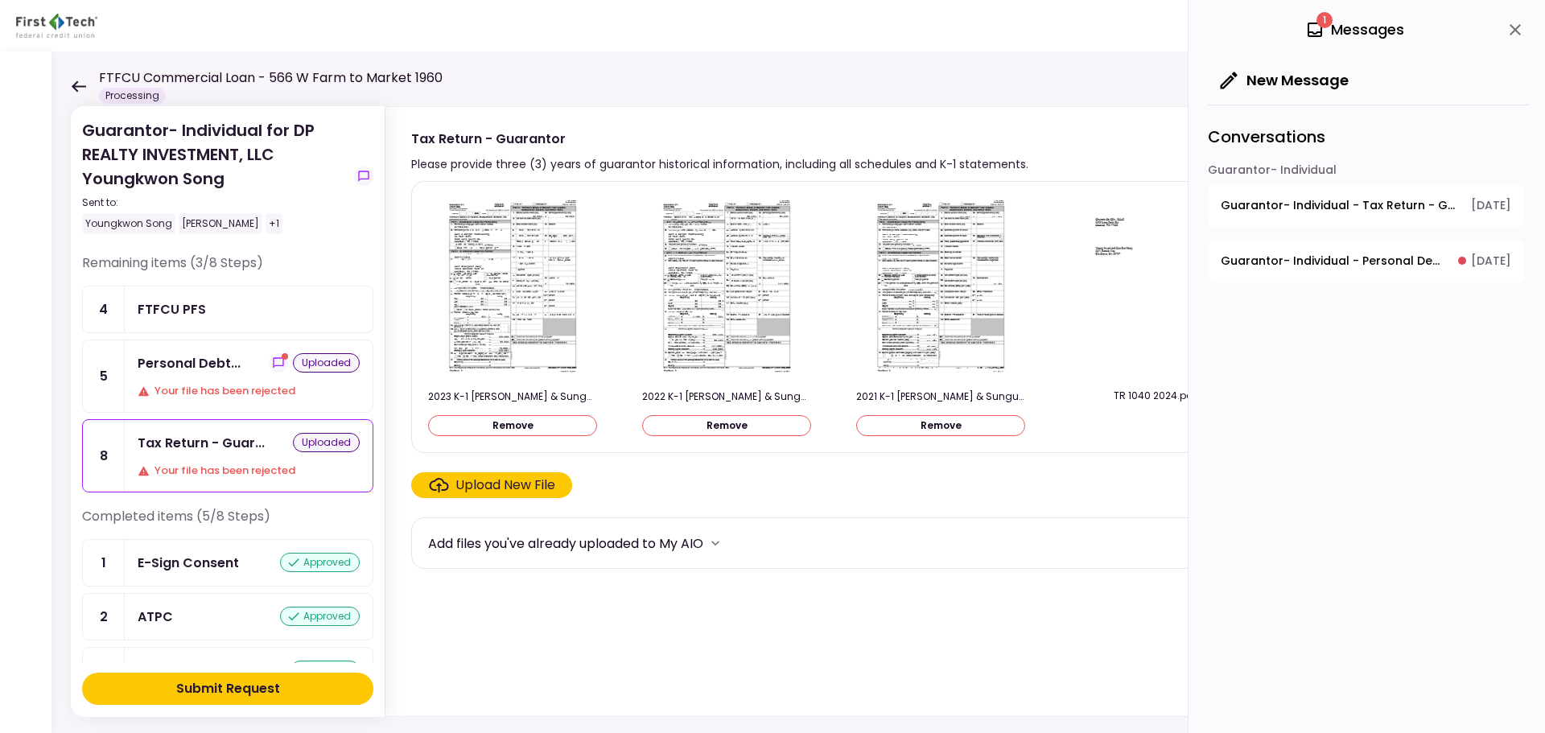
click at [264, 387] on div "Your file has been rejected" at bounding box center [249, 391] width 222 height 16
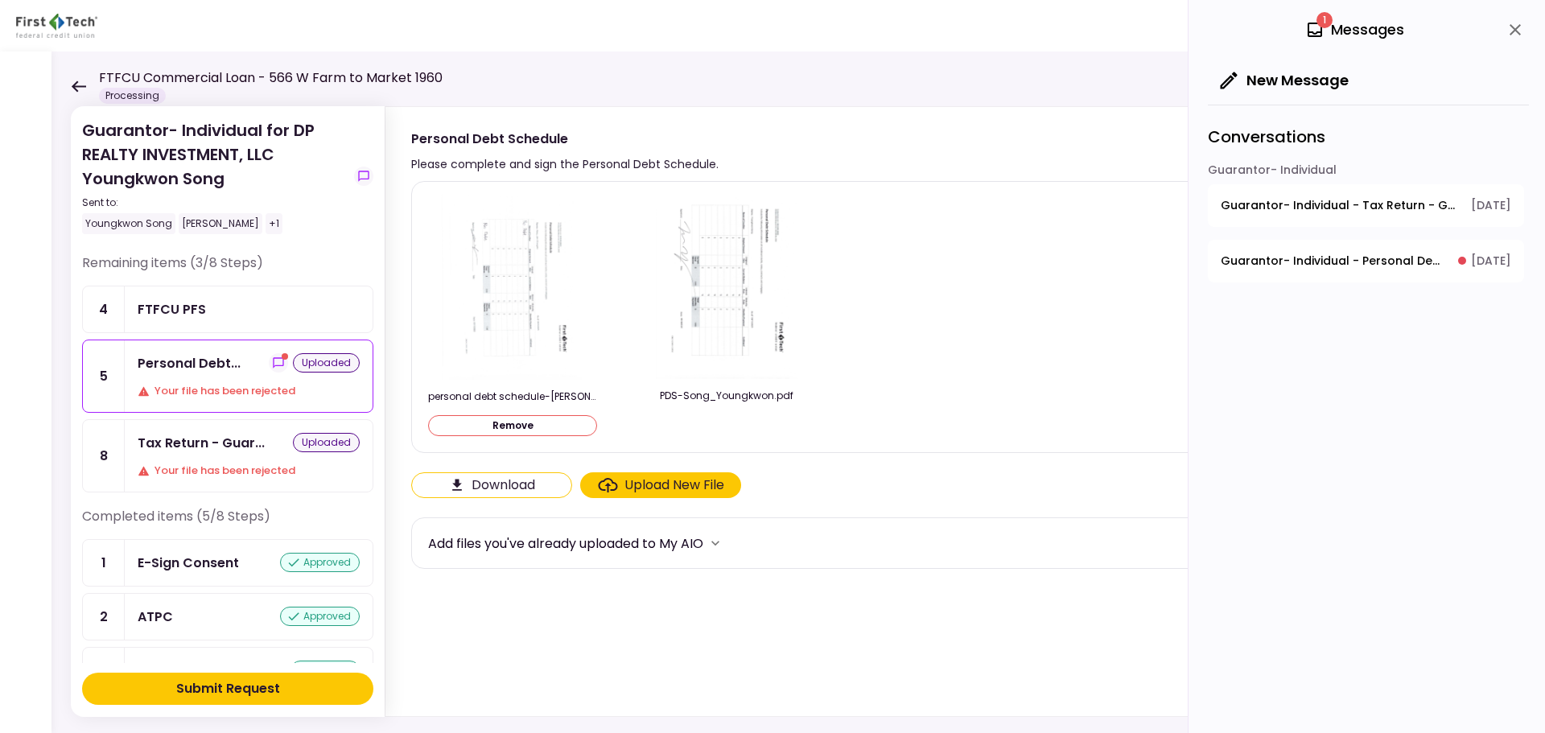
click at [265, 692] on div "Submit Request" at bounding box center [228, 688] width 104 height 19
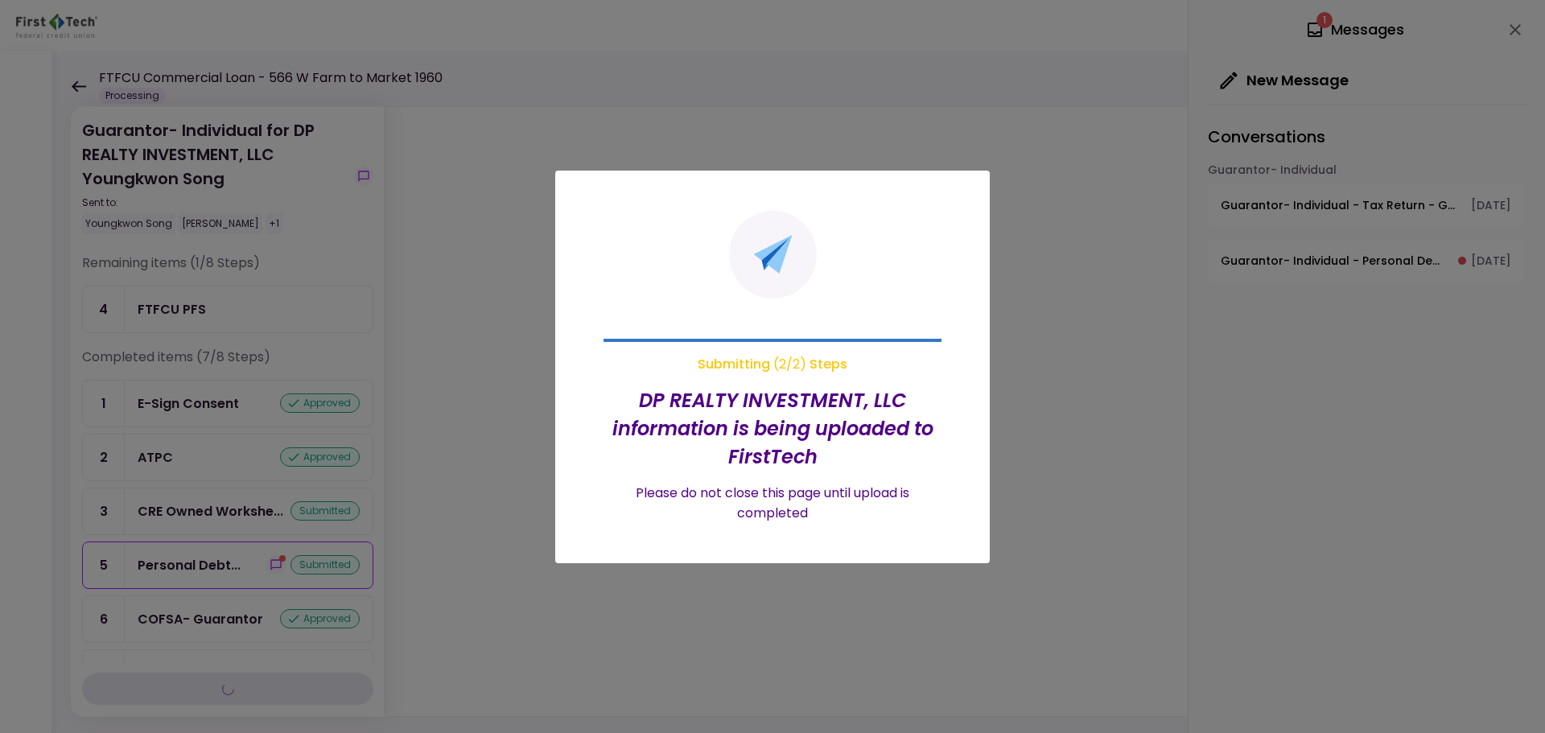
click at [200, 309] on div at bounding box center [772, 366] width 1545 height 733
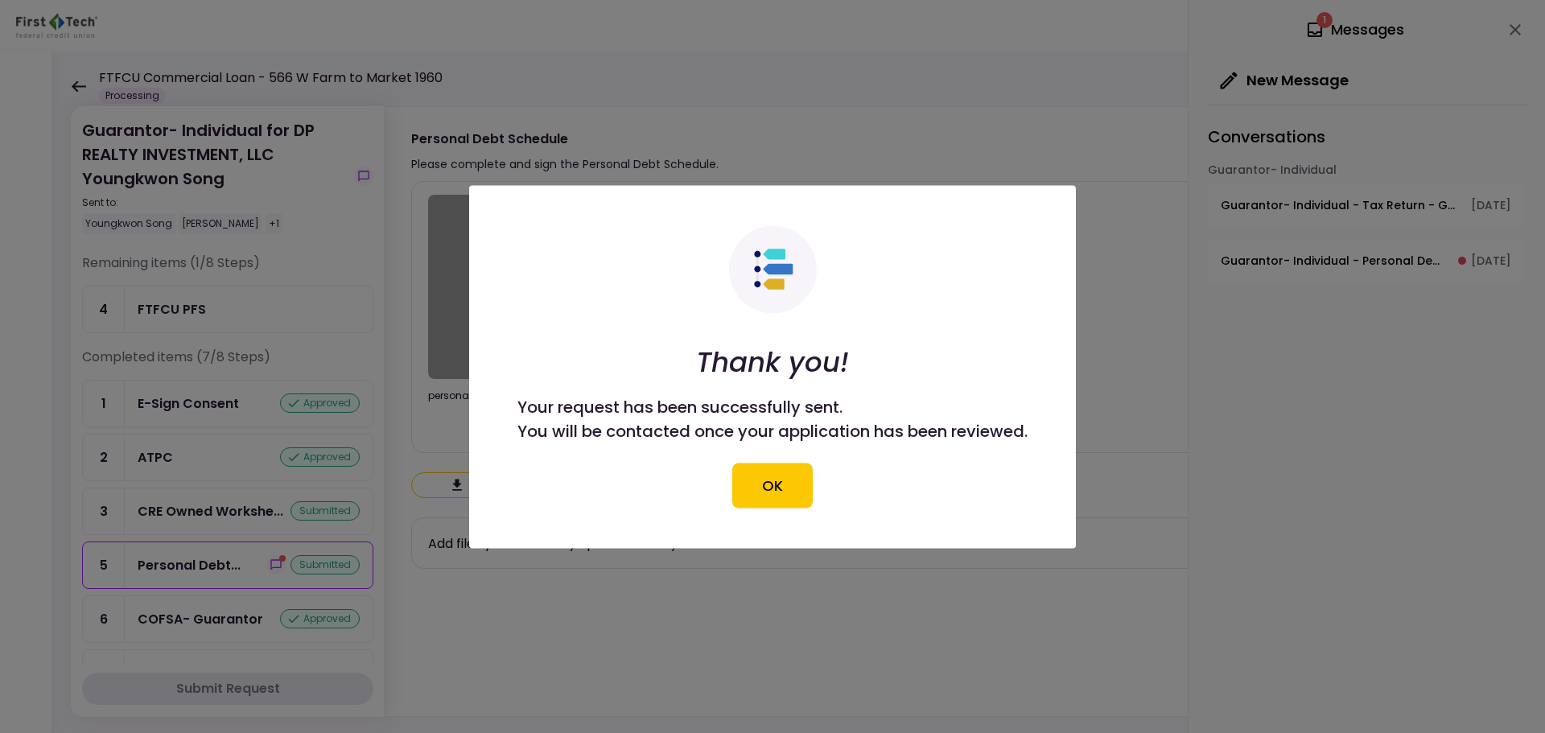
click at [763, 493] on button "OK" at bounding box center [772, 485] width 80 height 45
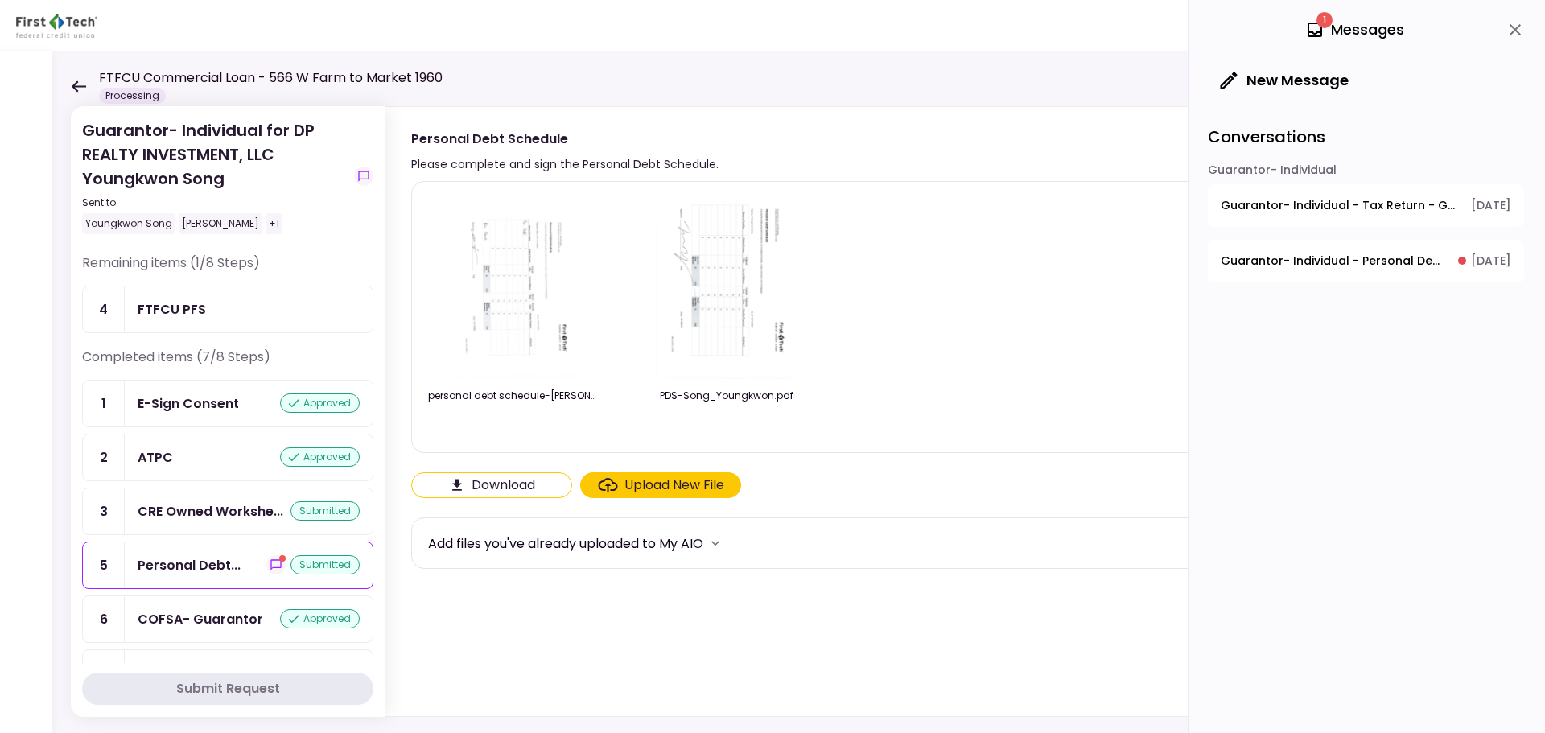
click at [173, 310] on div "FTFCU PFS" at bounding box center [172, 309] width 68 height 20
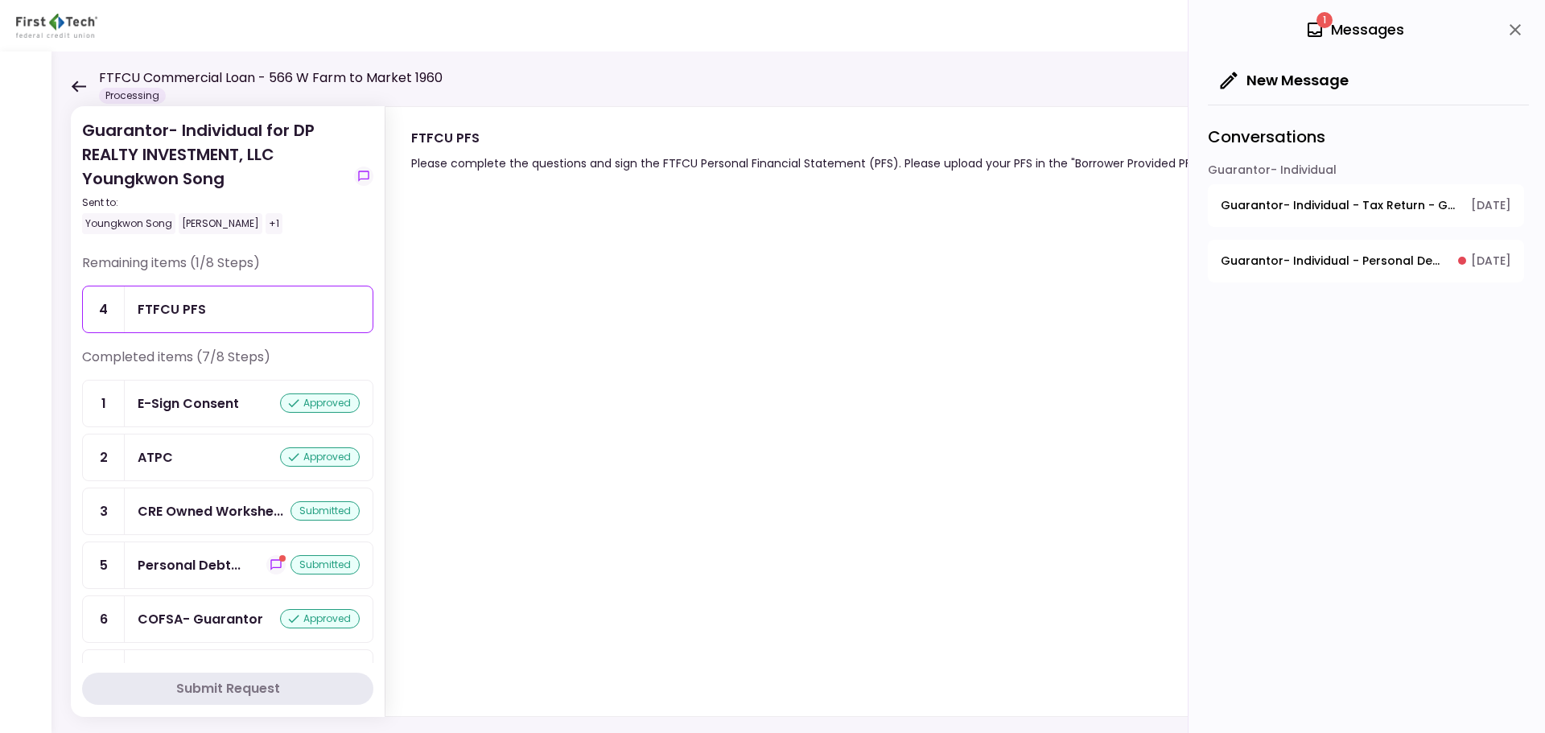
click at [85, 89] on icon at bounding box center [78, 86] width 15 height 12
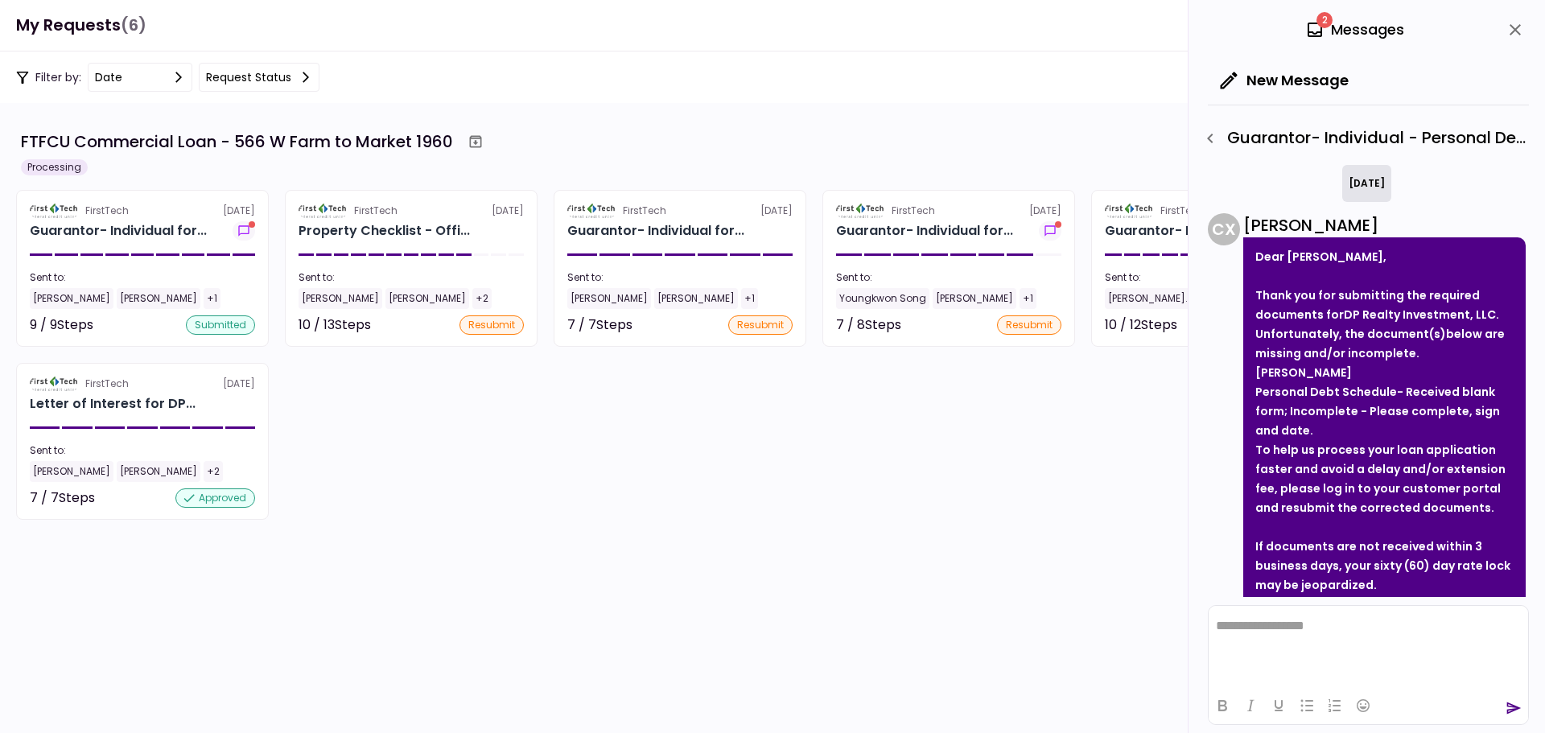
scroll to position [148, 0]
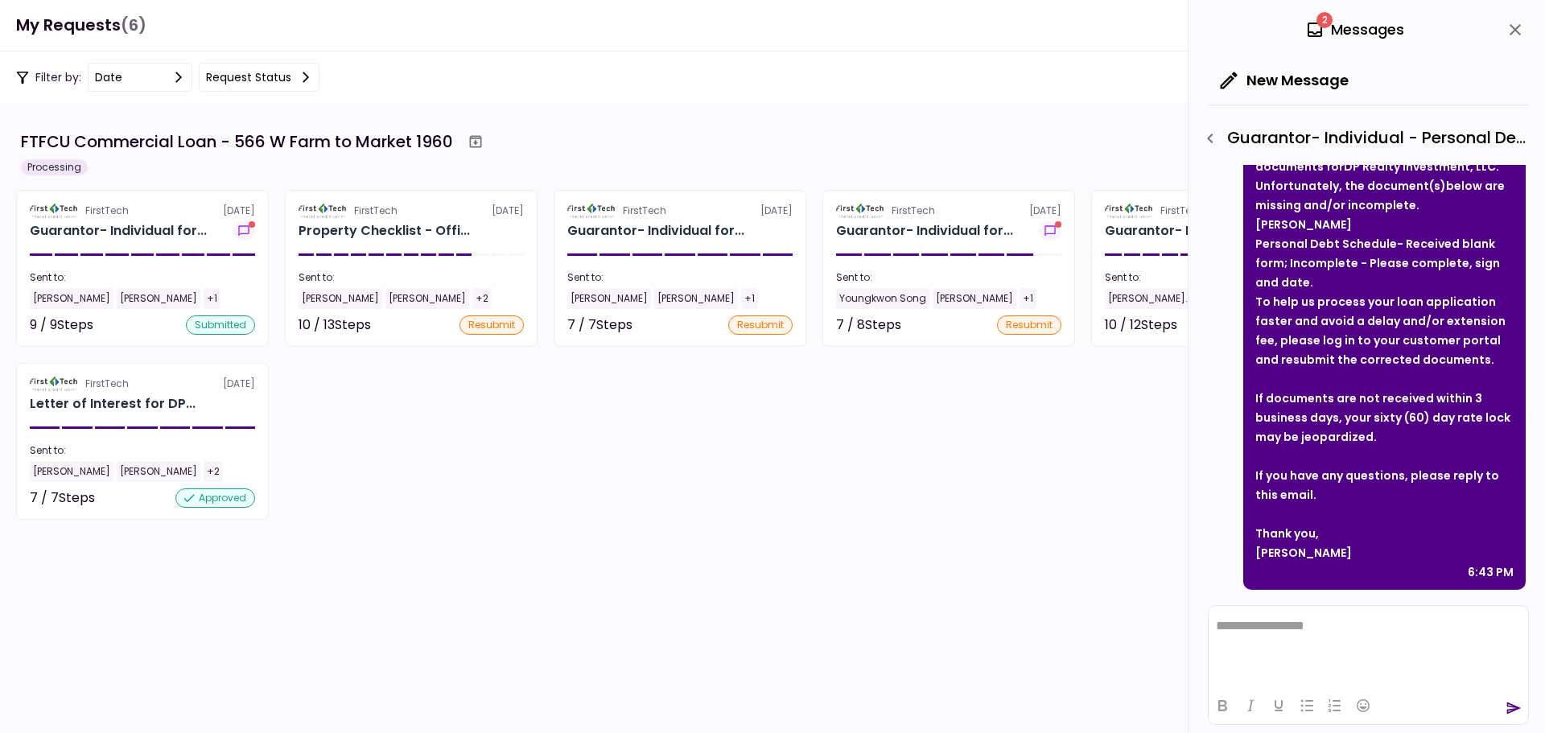
click at [922, 270] on div "Sent to:" at bounding box center [948, 277] width 225 height 14
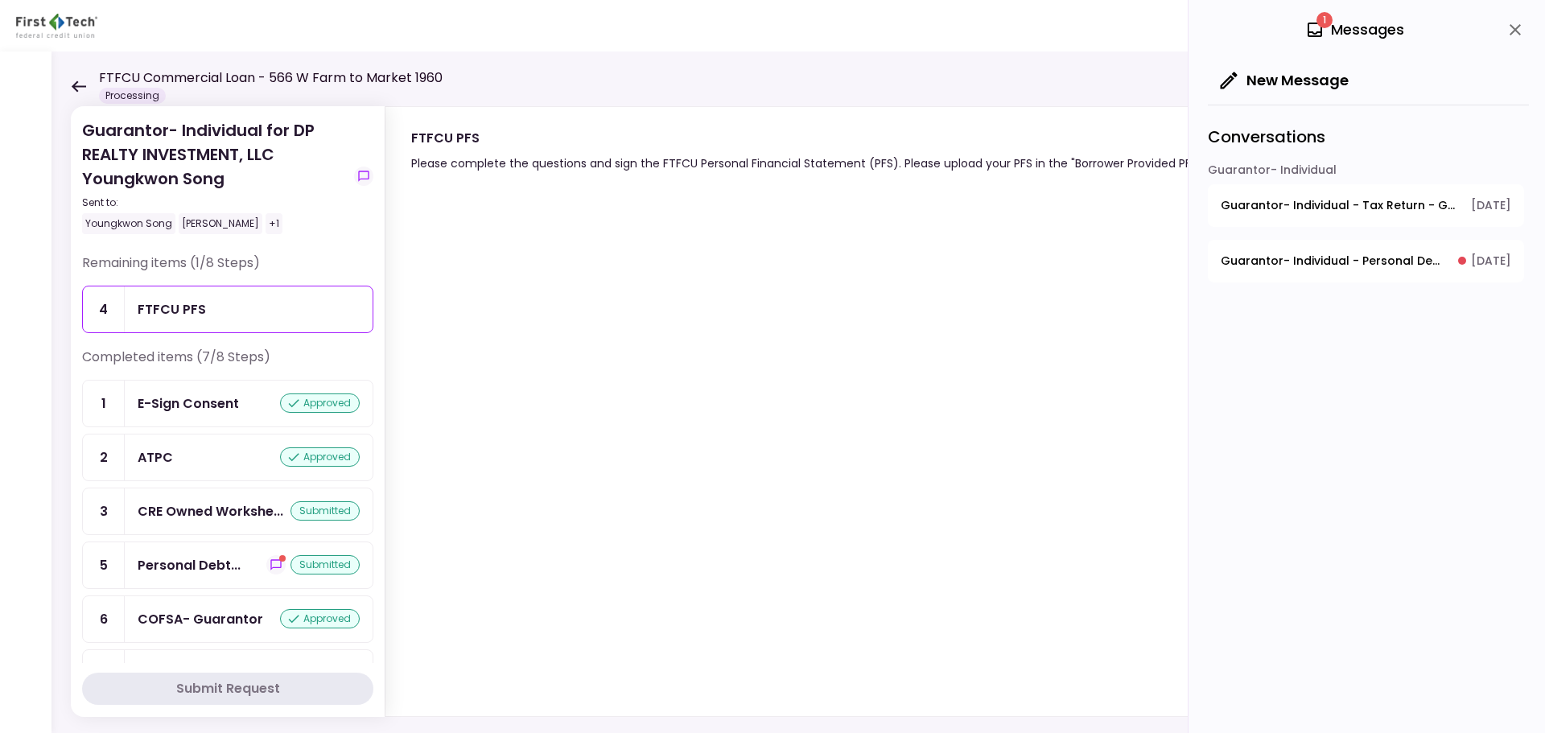
click at [247, 567] on div "Personal Debt... submitted" at bounding box center [249, 565] width 222 height 20
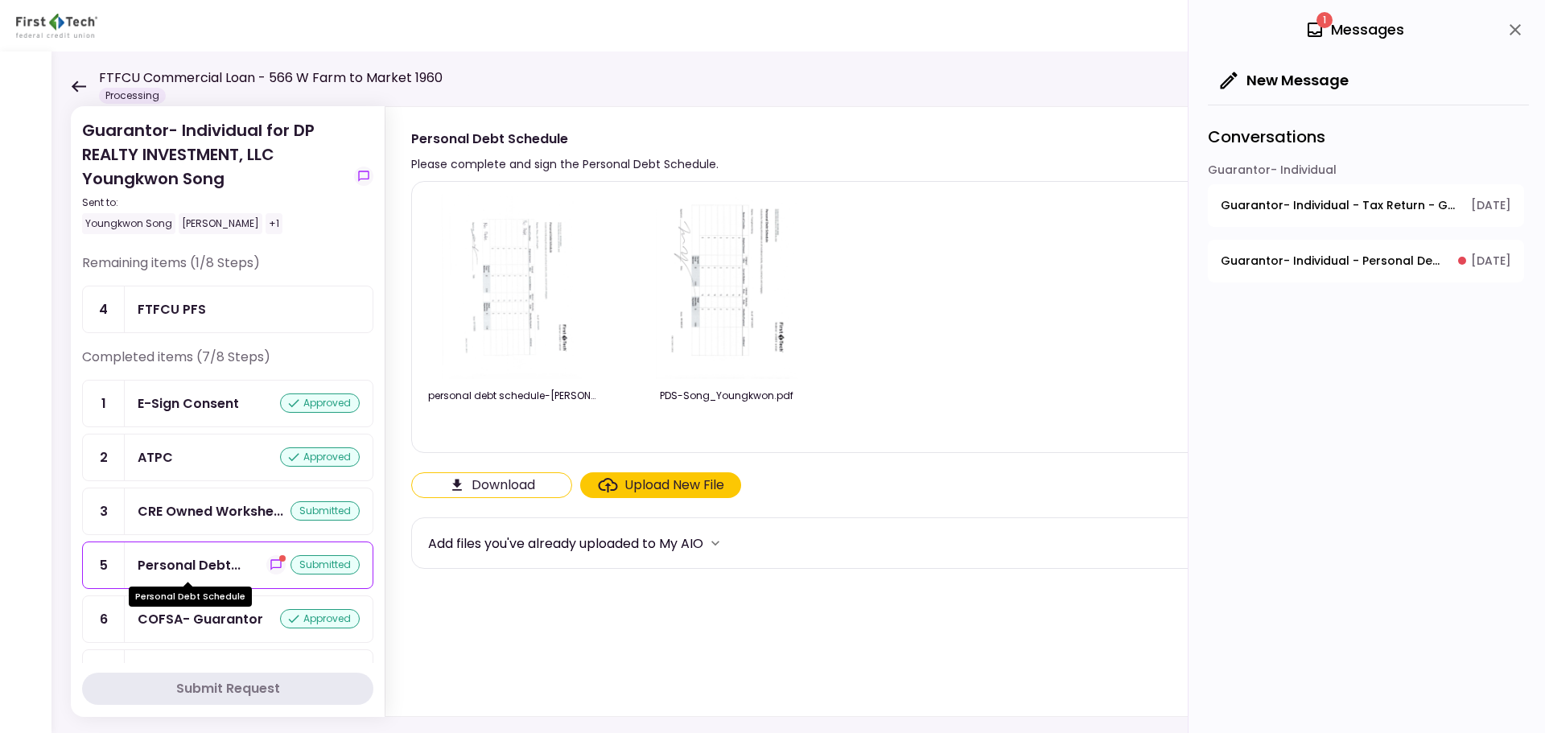
click at [199, 563] on div "Personal Debt..." at bounding box center [189, 565] width 103 height 20
click at [83, 88] on icon at bounding box center [78, 86] width 15 height 12
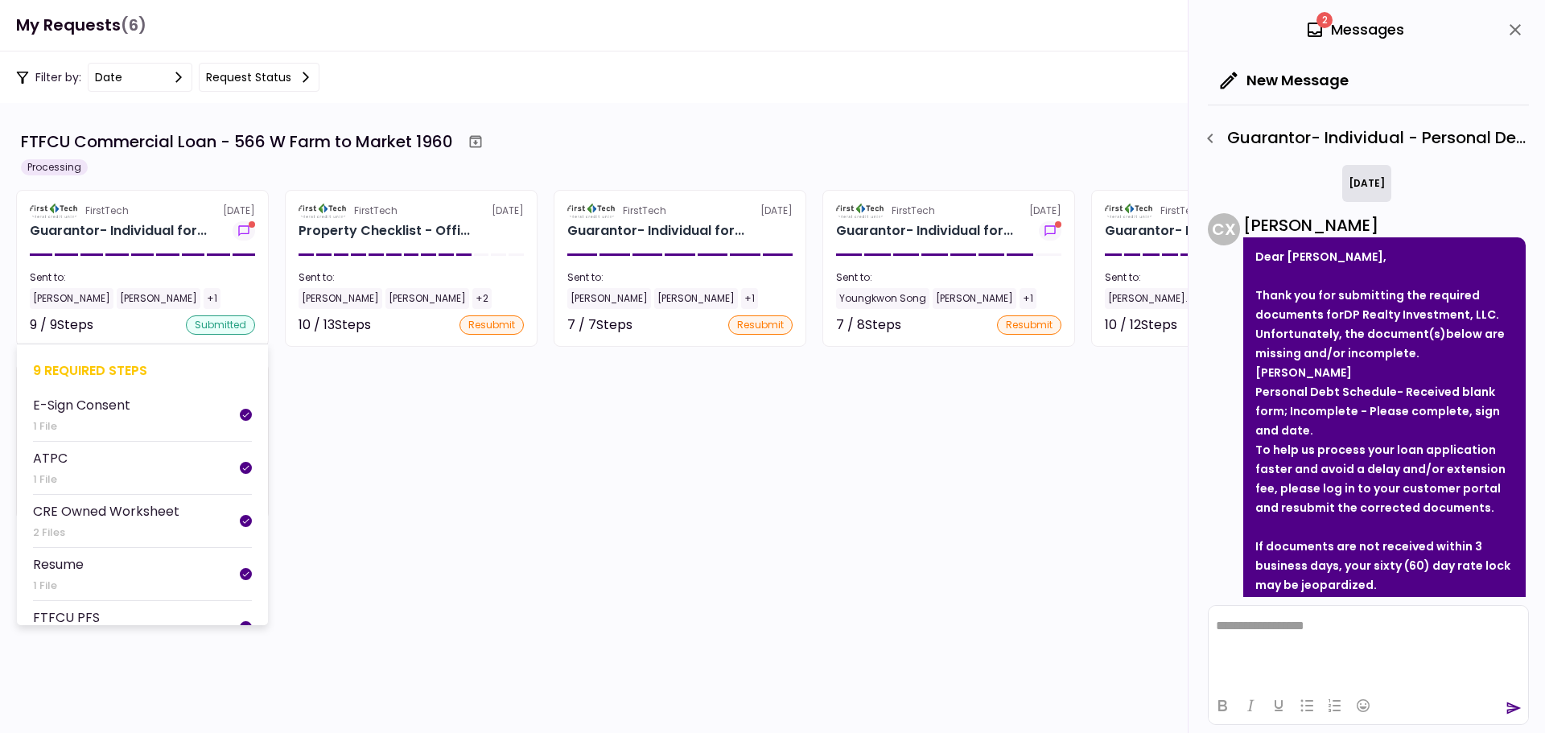
scroll to position [148, 0]
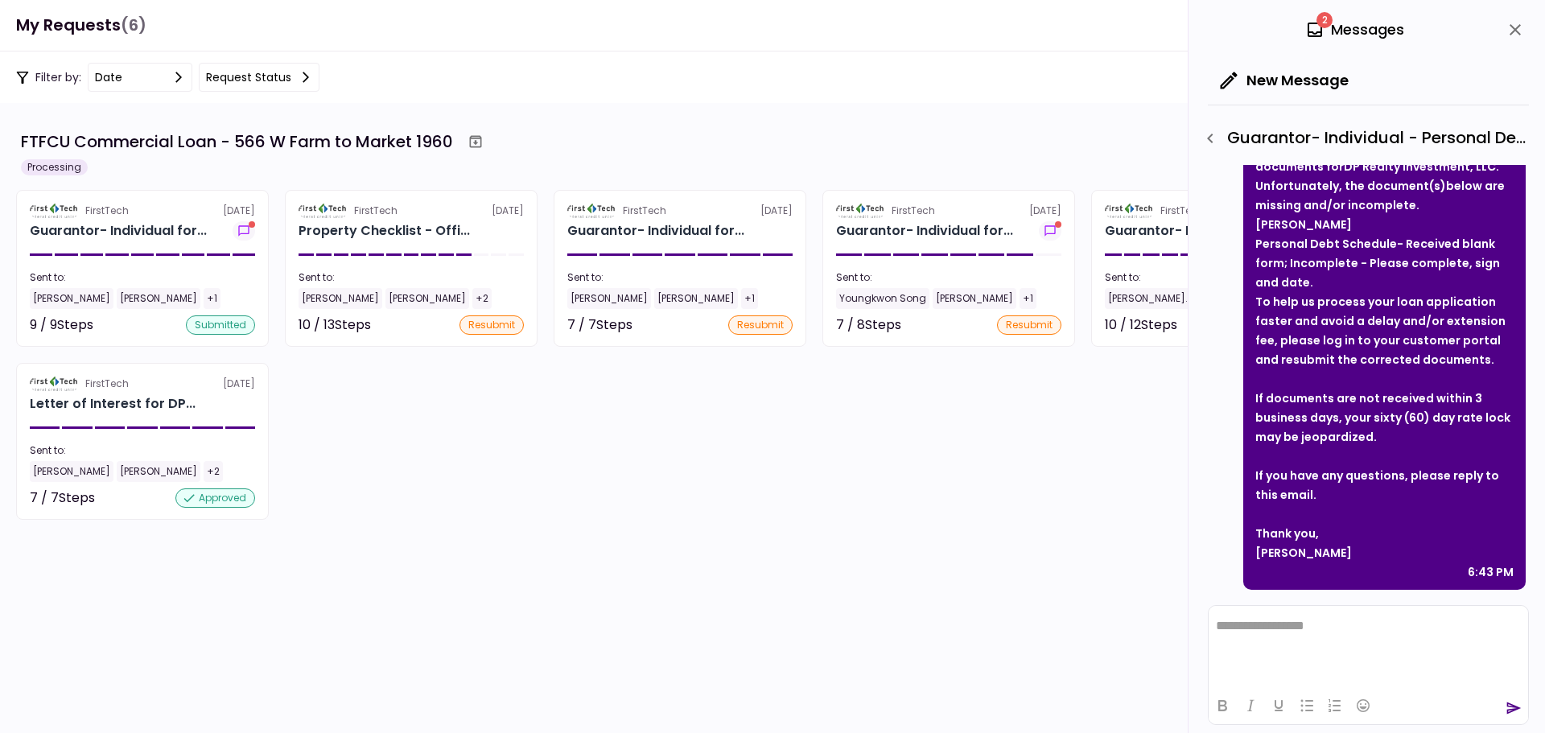
click at [1146, 261] on section "FirstTech [DATE] Guarantor- Individual for... Sent to: [PERSON_NAME]... [PERSON…" at bounding box center [1217, 268] width 253 height 157
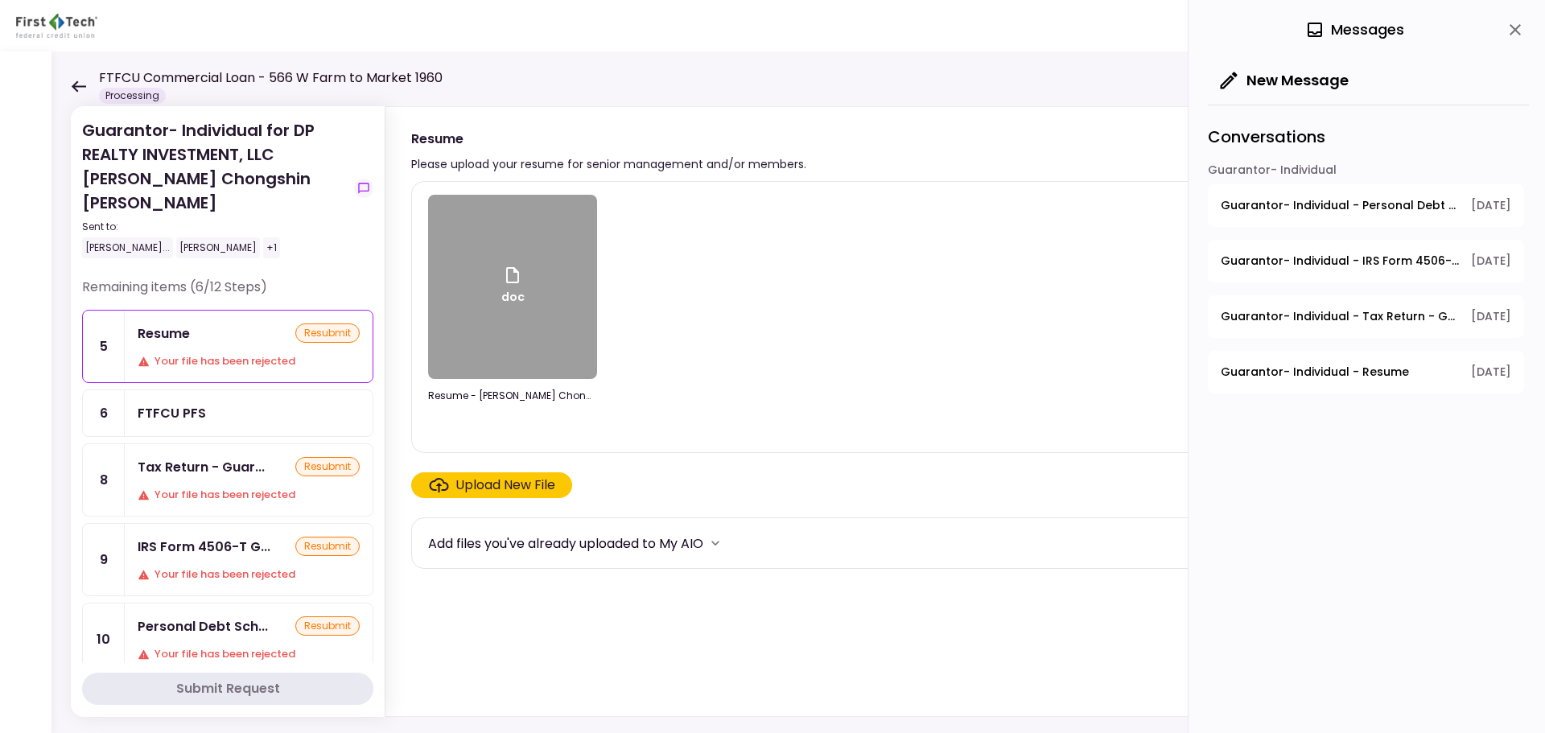
click at [194, 320] on div "Resume resubmit Your file has been rejected" at bounding box center [249, 347] width 248 height 72
click at [314, 321] on div "Resume resubmit Your file has been rejected" at bounding box center [249, 347] width 248 height 72
click at [200, 353] on div "Your file has been rejected" at bounding box center [249, 361] width 222 height 16
click at [487, 268] on div "doc" at bounding box center [512, 287] width 169 height 184
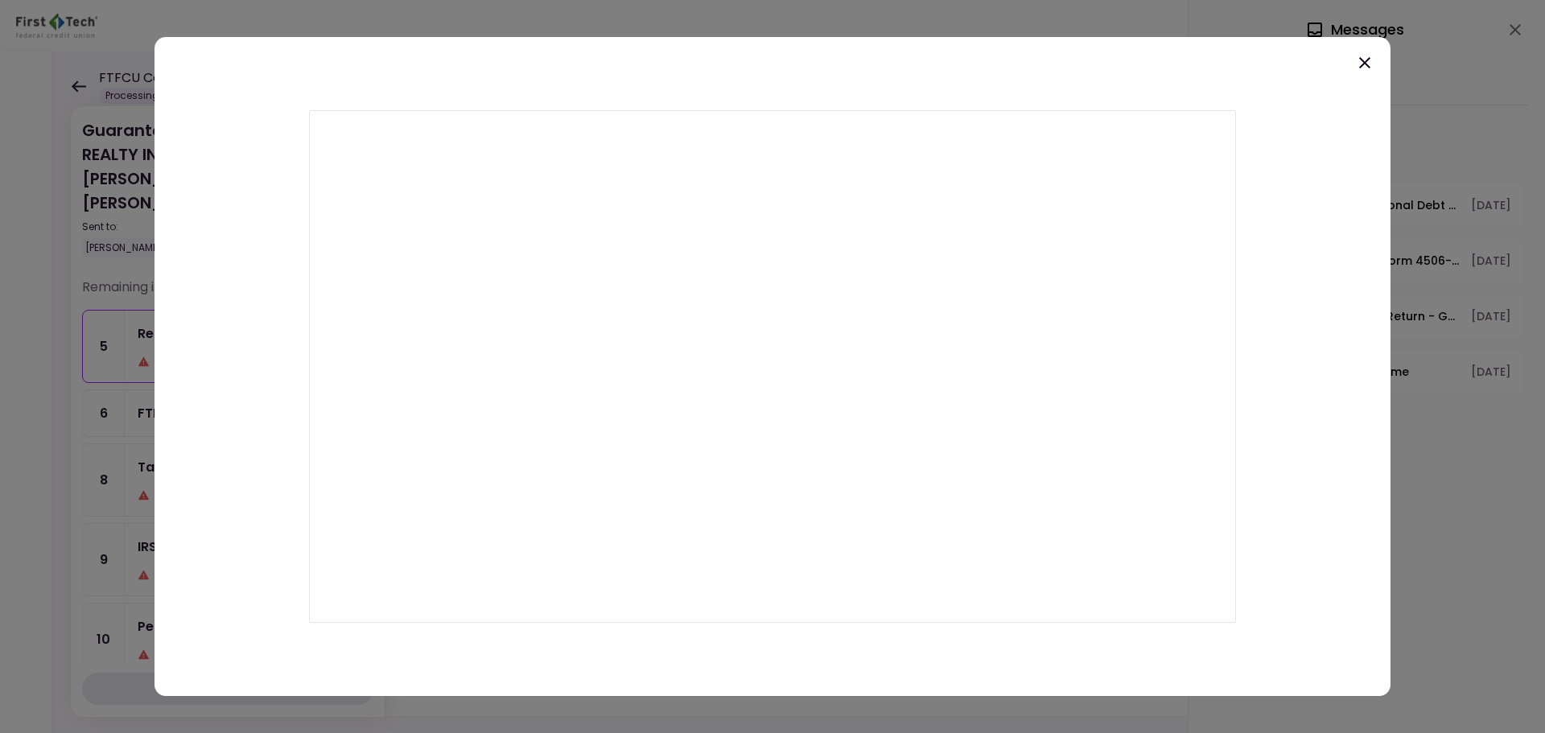
click at [1362, 57] on icon at bounding box center [1364, 62] width 19 height 19
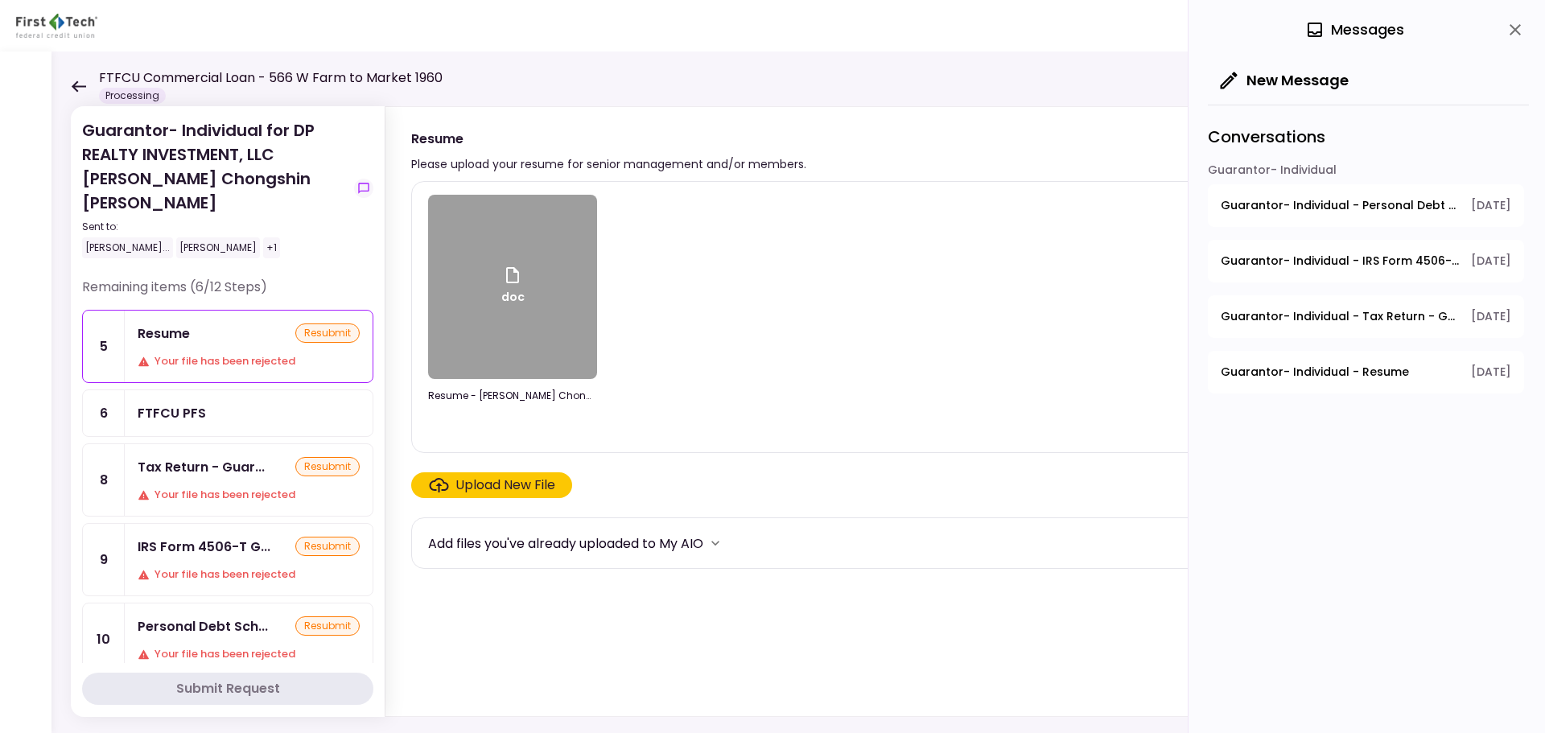
click at [474, 496] on label "Upload New File" at bounding box center [491, 485] width 161 height 26
click at [0, 0] on input "Upload New File" at bounding box center [0, 0] width 0 height 0
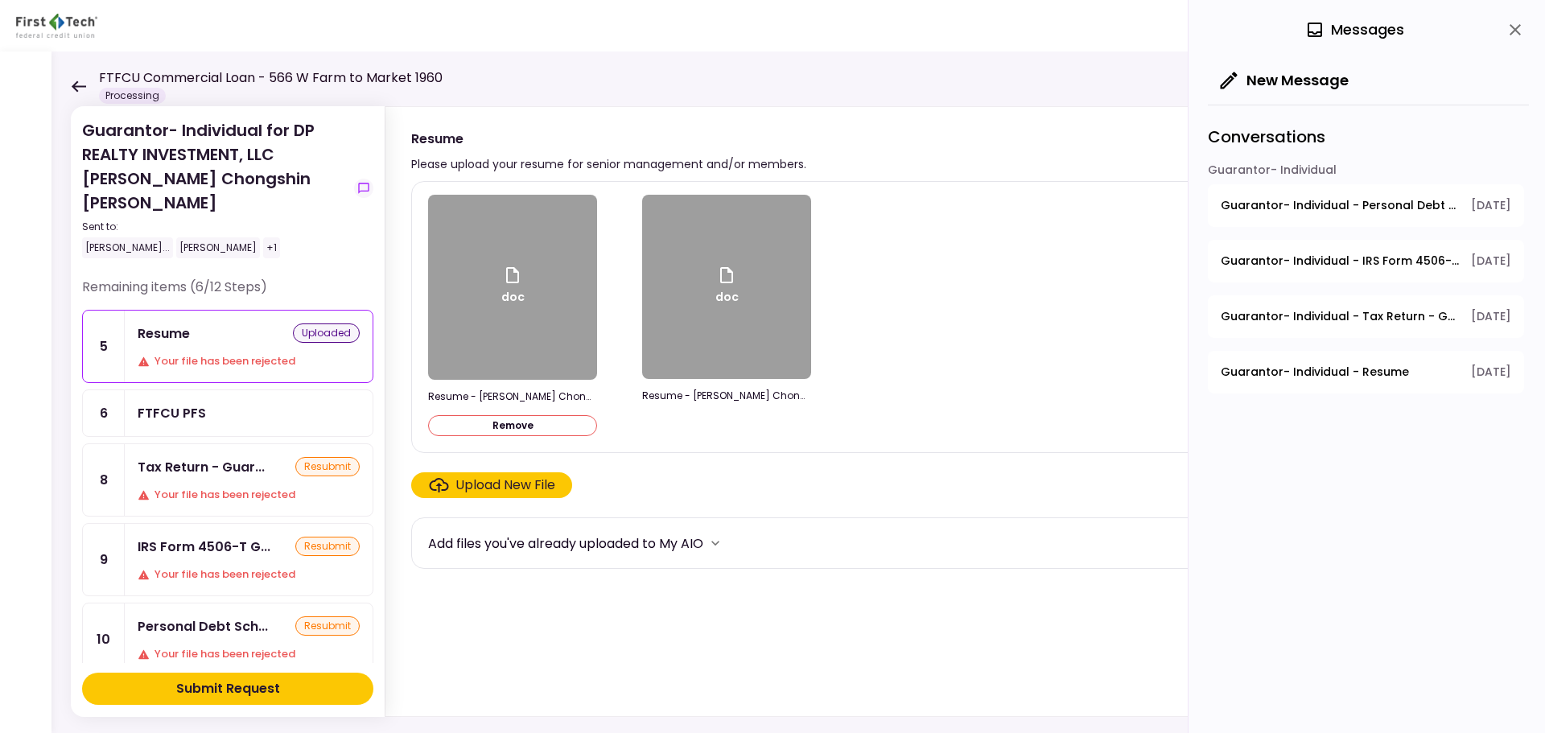
click at [516, 430] on button "Remove" at bounding box center [512, 425] width 169 height 21
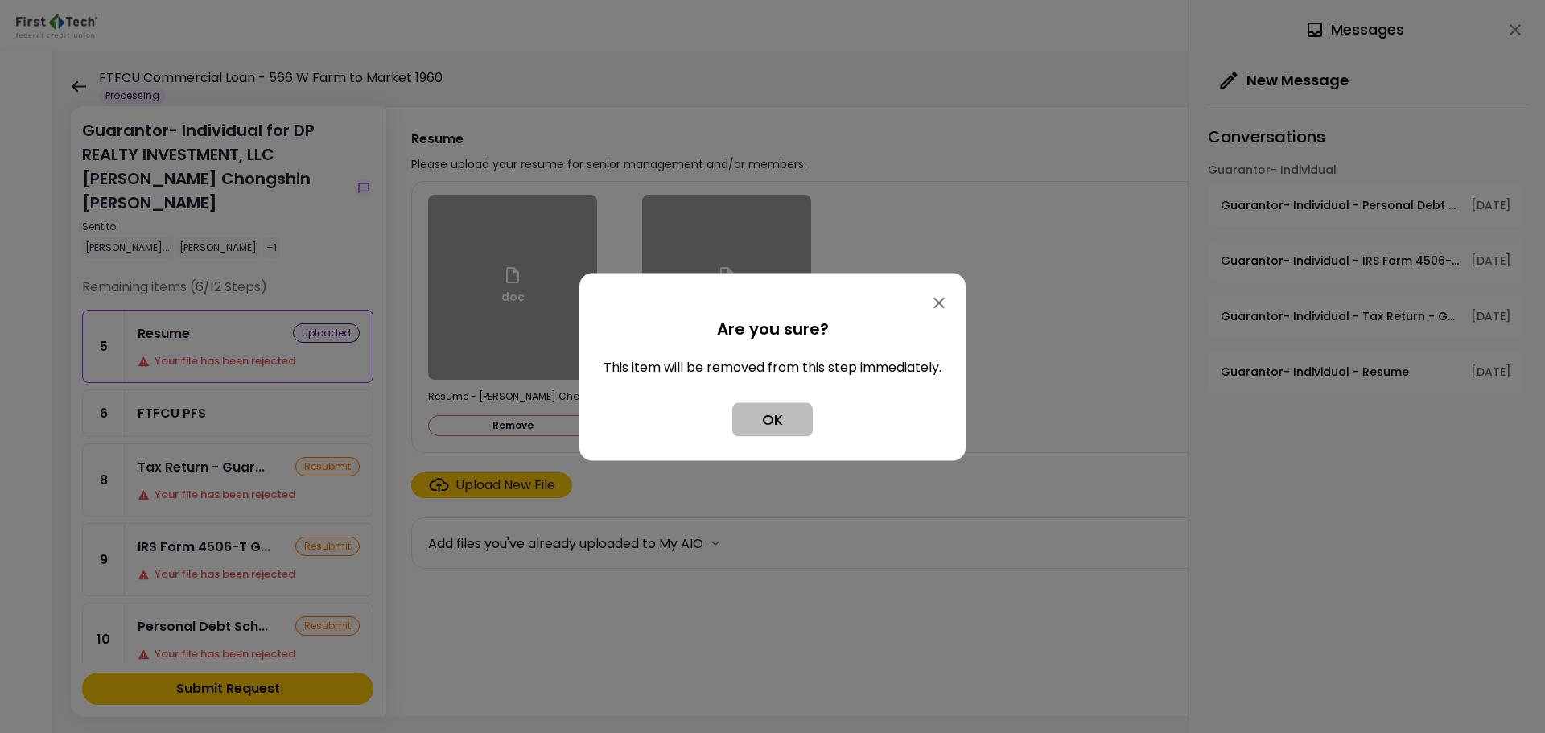
click at [769, 419] on button "OK" at bounding box center [772, 419] width 80 height 34
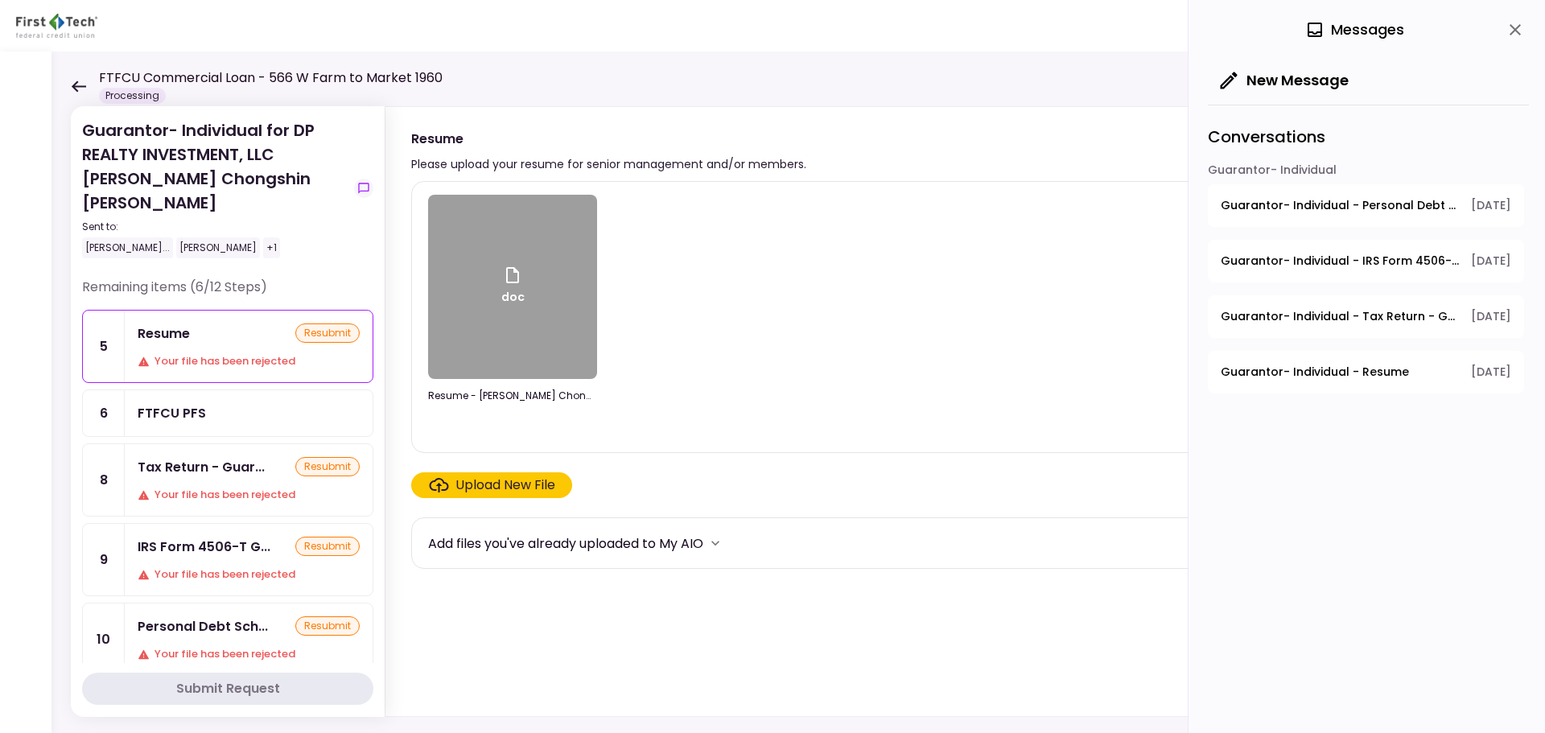
click at [247, 353] on div "Your file has been rejected" at bounding box center [249, 361] width 222 height 16
click at [369, 182] on icon "show-messages" at bounding box center [363, 188] width 13 height 13
click at [367, 182] on icon "show-messages" at bounding box center [363, 188] width 13 height 13
click at [365, 182] on icon "show-messages" at bounding box center [363, 188] width 13 height 13
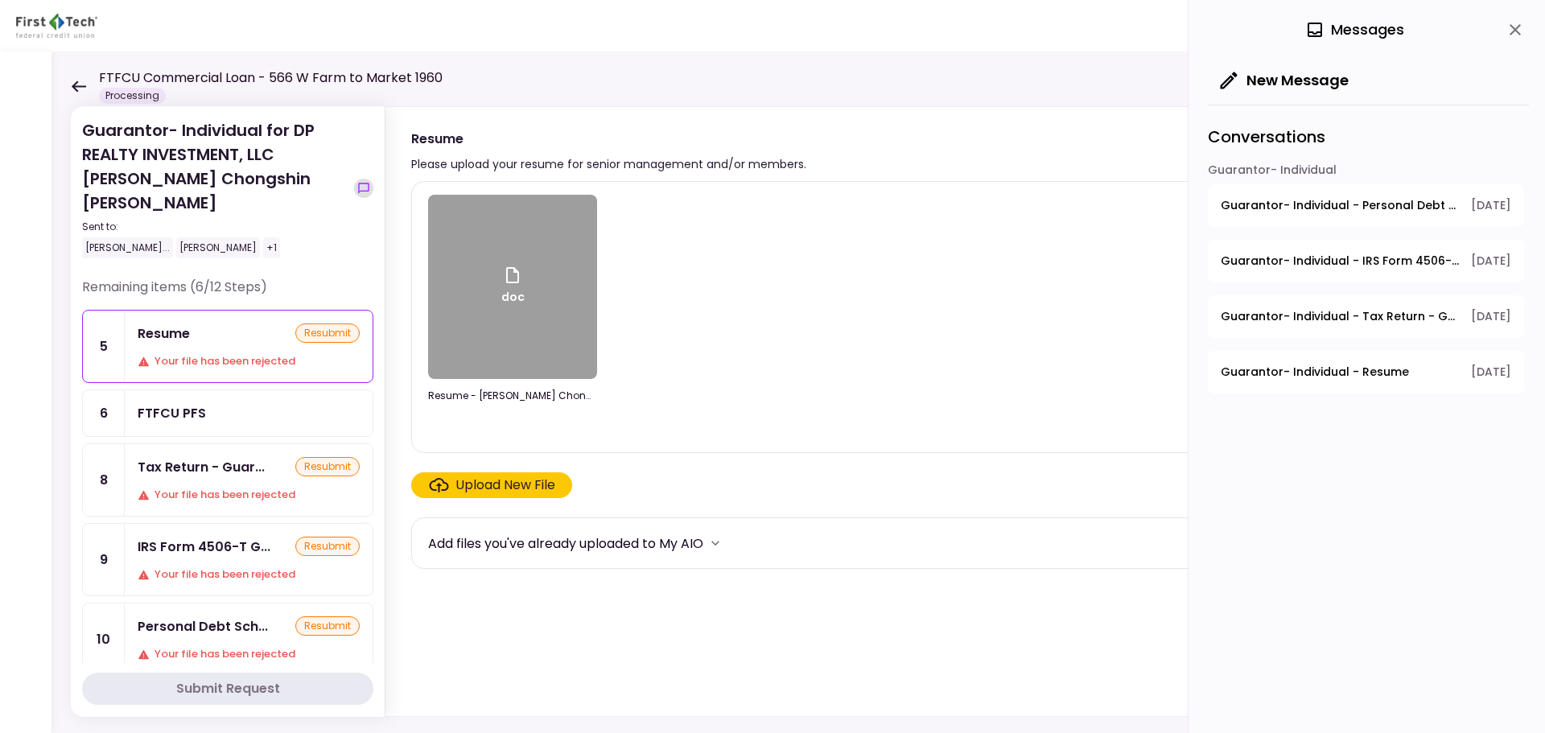
click at [365, 182] on icon "show-messages" at bounding box center [363, 188] width 13 height 13
click at [328, 324] on div "resubmit" at bounding box center [327, 333] width 64 height 19
click at [215, 457] on div "Tax Return - Guar..." at bounding box center [201, 467] width 127 height 20
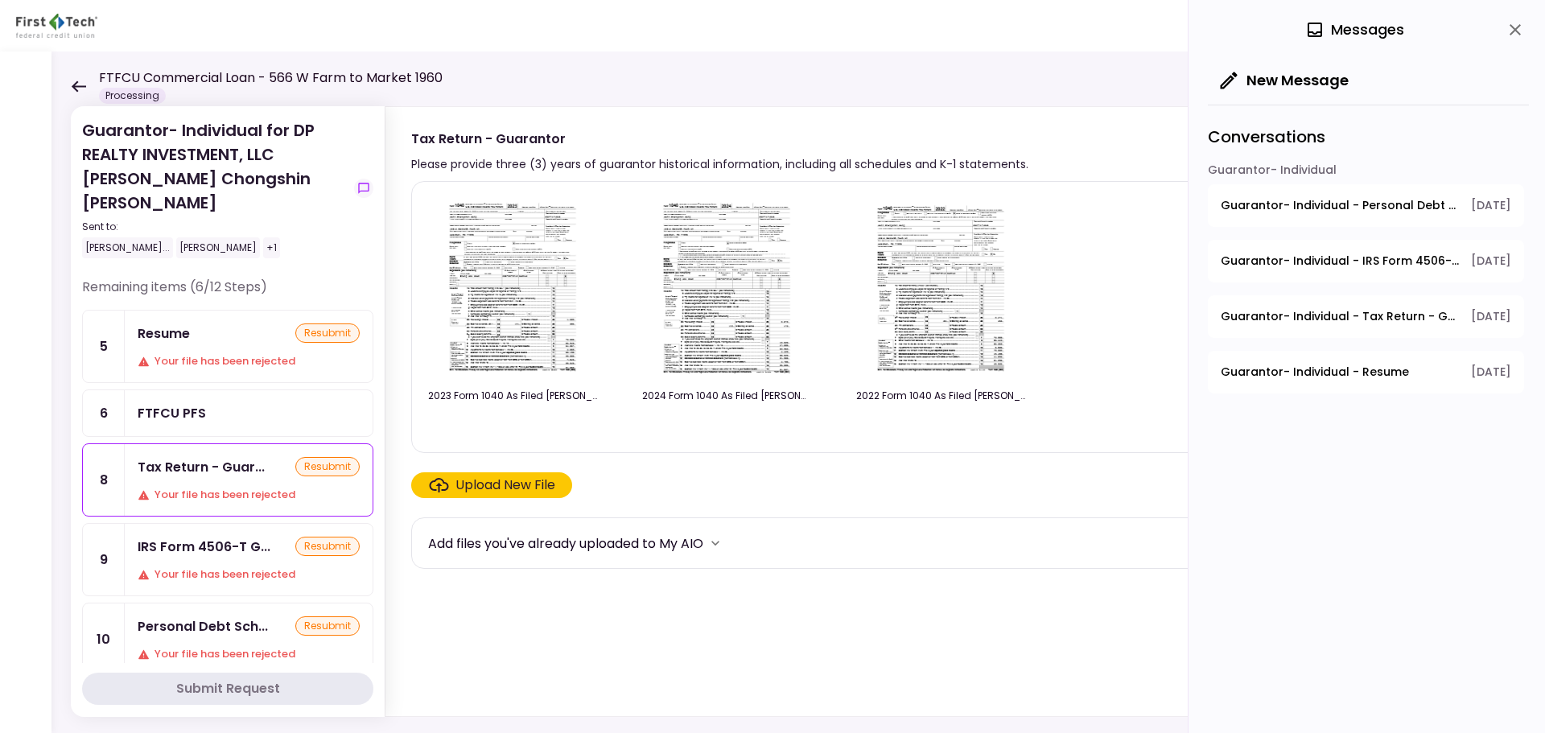
click at [478, 482] on div "Upload New File" at bounding box center [506, 485] width 100 height 19
click at [0, 0] on input "Upload New File" at bounding box center [0, 0] width 0 height 0
click at [212, 613] on ul "5 Resume resubmit Your file has been rejected 6 FTFCU PFS 8 Tax Return - Guar..…" at bounding box center [227, 520] width 291 height 420
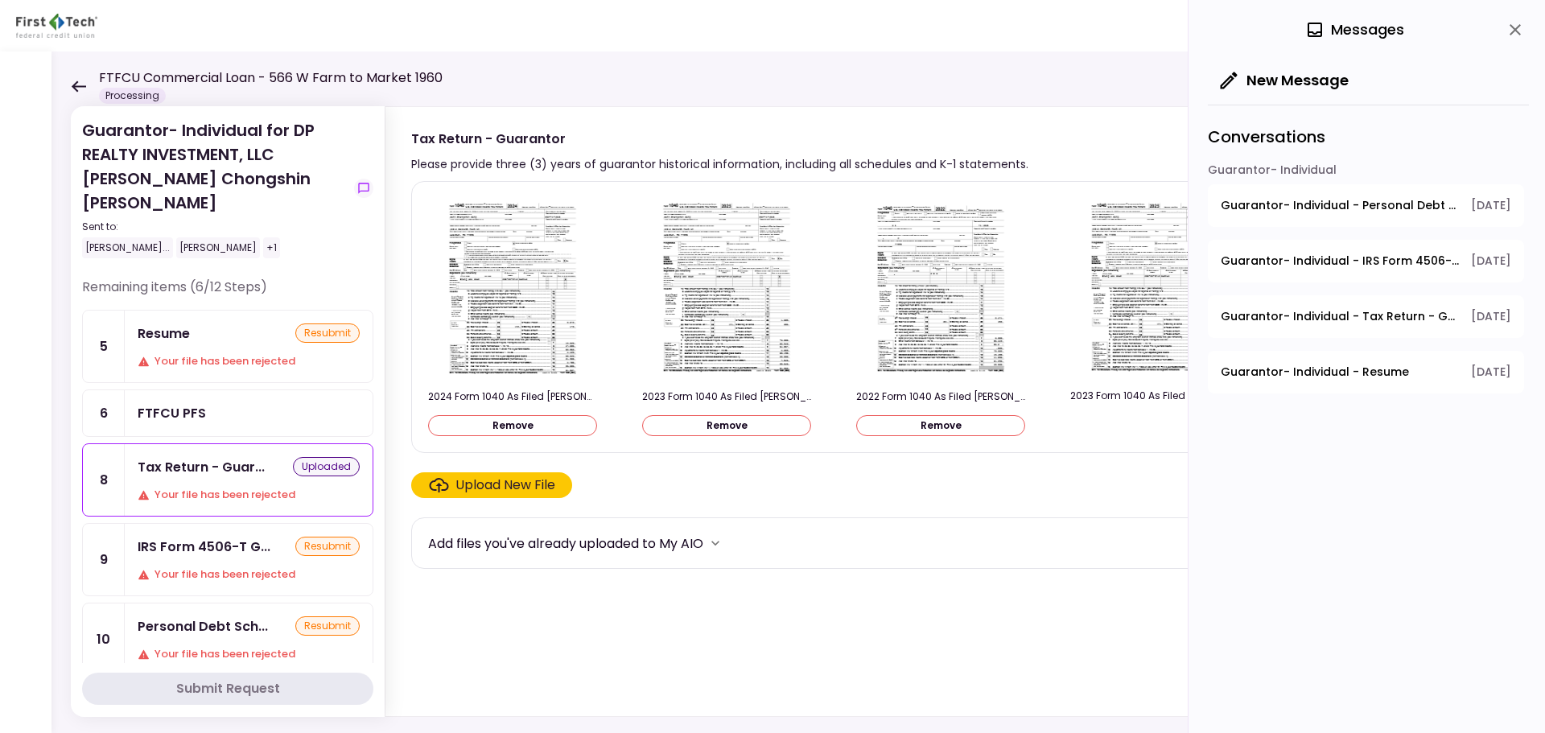
click at [189, 616] on ul "5 Resume resubmit Your file has been rejected 6 FTFCU PFS 8 Tax Return - Guar..…" at bounding box center [227, 520] width 291 height 420
click at [304, 607] on ul "5 Resume resubmit Your file has been rejected 6 FTFCU PFS 8 Tax Return - Guar..…" at bounding box center [227, 520] width 291 height 420
click at [188, 533] on ul "5 Resume resubmit Your file has been rejected 6 FTFCU PFS 8 Tax Return - Guar..…" at bounding box center [227, 520] width 291 height 420
click at [271, 537] on div "IRS Form 4506-T G... resubmit" at bounding box center [249, 547] width 222 height 20
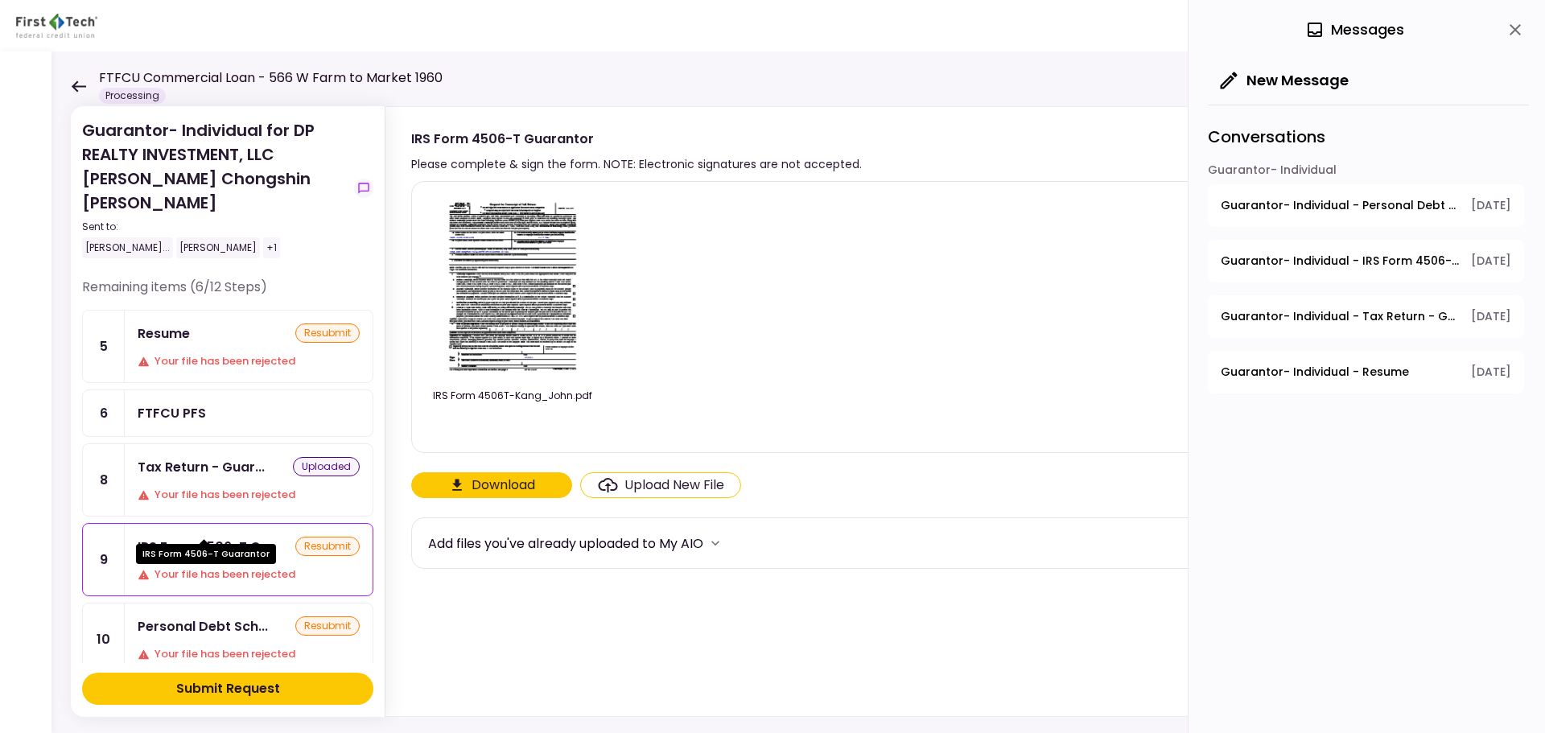
click at [238, 537] on div "IRS Form 4506-T G..." at bounding box center [204, 547] width 133 height 20
click at [654, 485] on div "Upload New File" at bounding box center [675, 485] width 100 height 19
click at [0, 0] on input "Upload New File" at bounding box center [0, 0] width 0 height 0
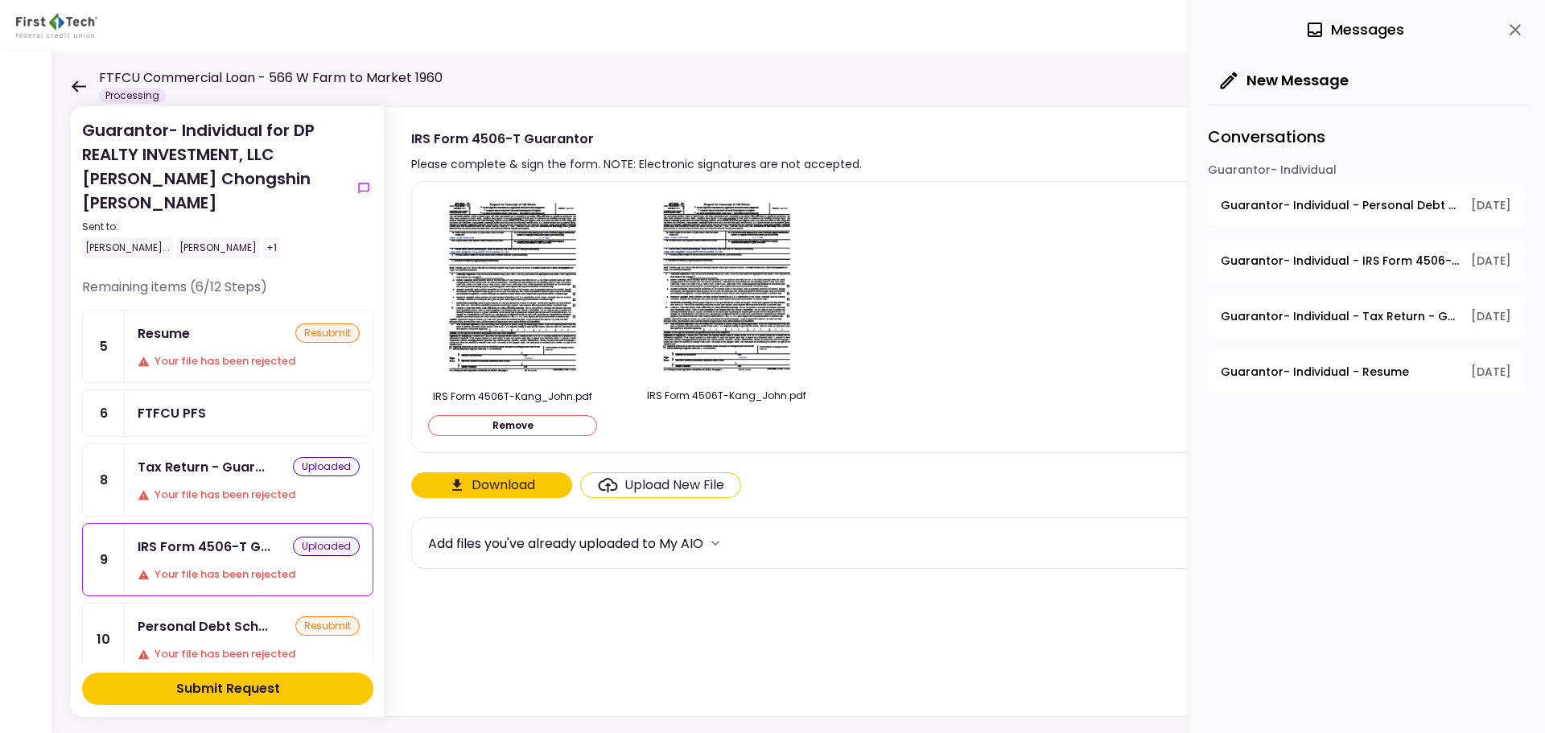
click at [300, 617] on div "resubmit" at bounding box center [327, 626] width 64 height 19
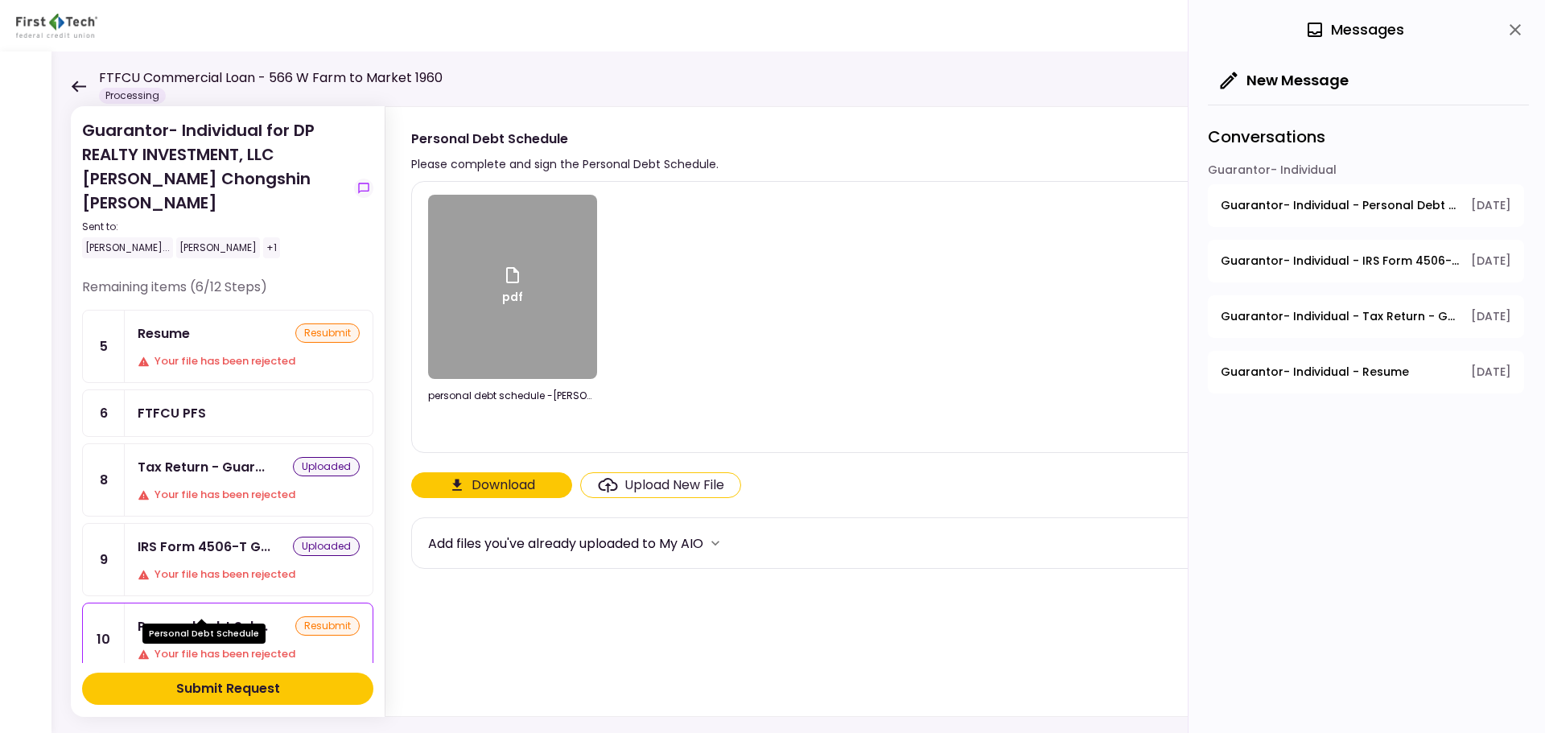
click at [228, 617] on div "Personal Debt Sch..." at bounding box center [203, 627] width 130 height 20
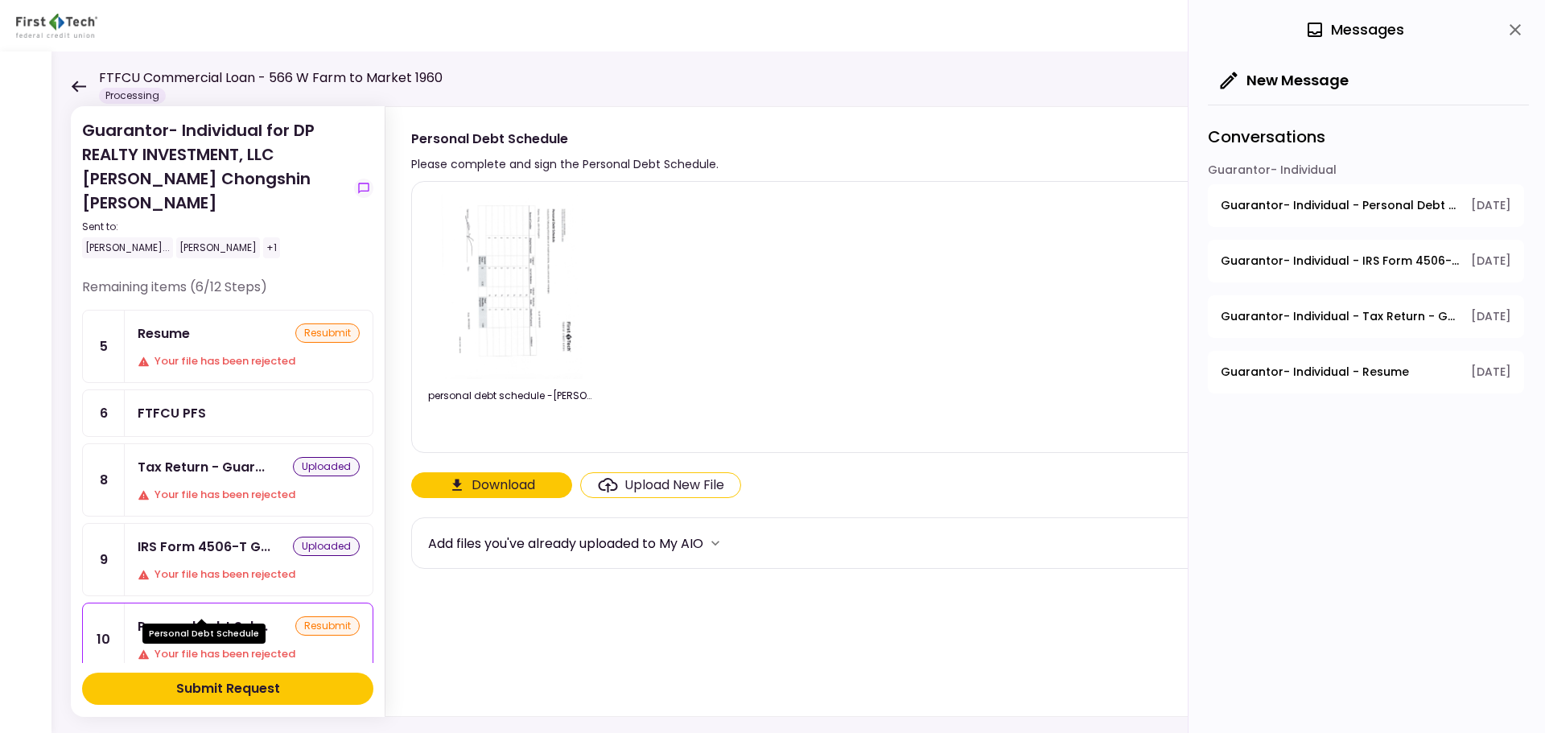
click at [228, 617] on div "Personal Debt Sch..." at bounding box center [203, 627] width 130 height 20
click at [226, 617] on div "Personal Debt Sch..." at bounding box center [203, 627] width 130 height 20
click at [240, 617] on div "Personal Debt Sch..." at bounding box center [203, 627] width 130 height 20
click at [236, 617] on div "Personal Debt Sch..." at bounding box center [203, 627] width 130 height 20
click at [203, 617] on div "Personal Debt Sch..." at bounding box center [203, 627] width 130 height 20
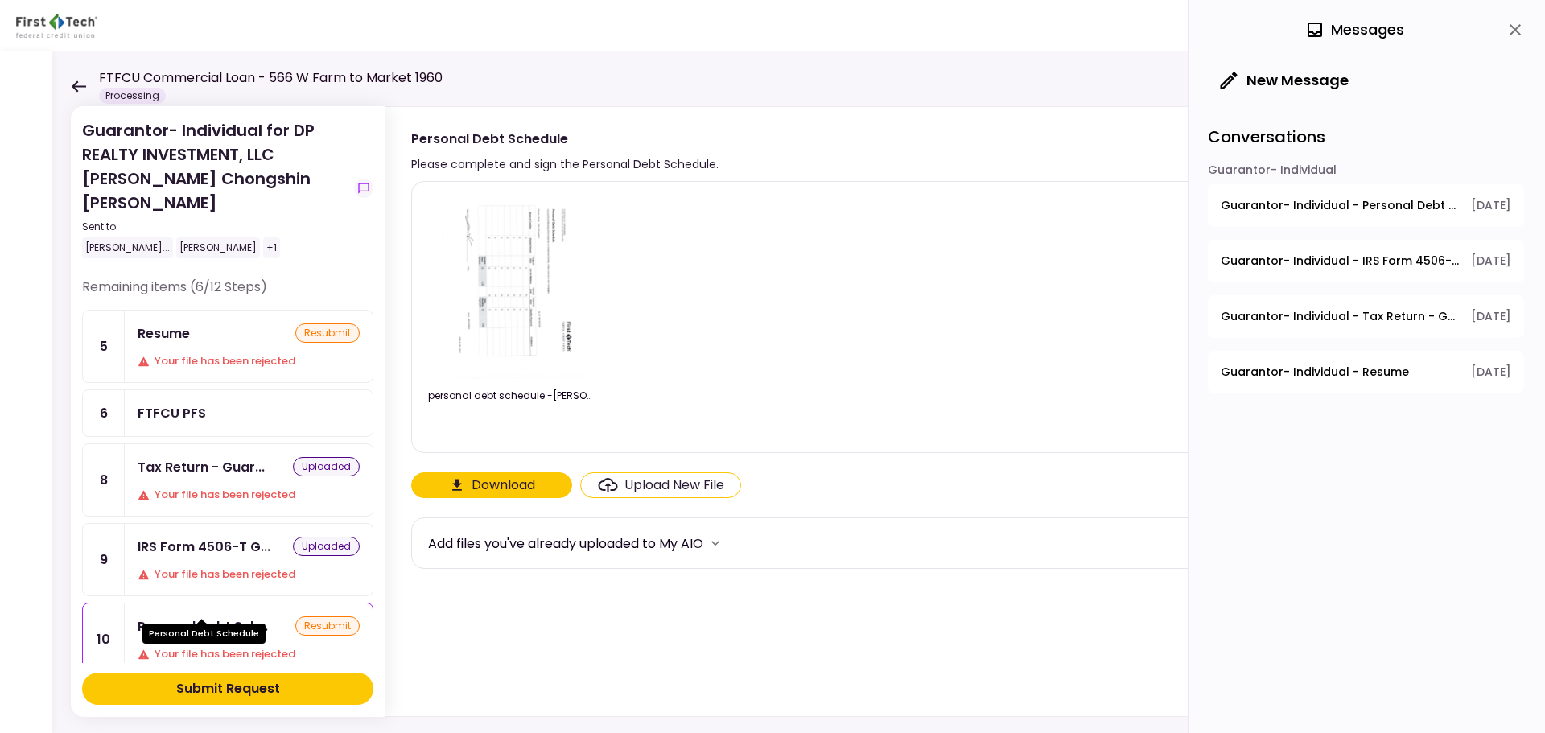
click at [201, 617] on div "Personal Debt Sch..." at bounding box center [203, 627] width 130 height 20
click at [168, 617] on div "Personal Debt Sch..." at bounding box center [203, 627] width 130 height 20
drag, startPoint x: 168, startPoint y: 599, endPoint x: 179, endPoint y: 600, distance: 11.4
click at [174, 617] on div "Personal Debt Sch..." at bounding box center [203, 627] width 130 height 20
click at [230, 646] on div "Your file has been rejected" at bounding box center [249, 654] width 222 height 16
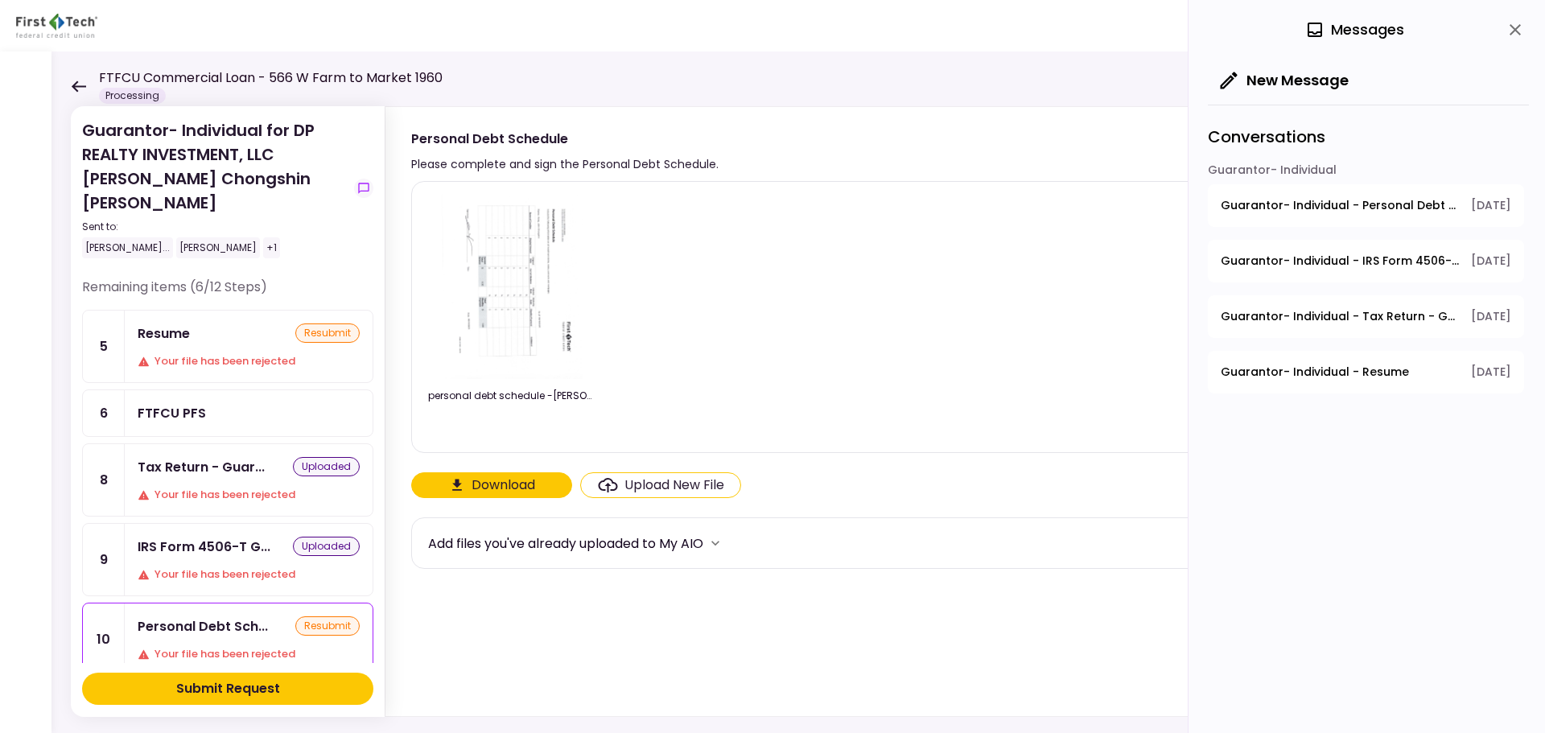
click at [213, 615] on div "Personal Debt Sch... resubmit Your file has been rejected" at bounding box center [249, 640] width 248 height 72
click at [650, 493] on div "Upload New File" at bounding box center [675, 485] width 100 height 19
click at [0, 0] on input "Upload New File" at bounding box center [0, 0] width 0 height 0
click at [182, 324] on div "Resume" at bounding box center [164, 334] width 52 height 20
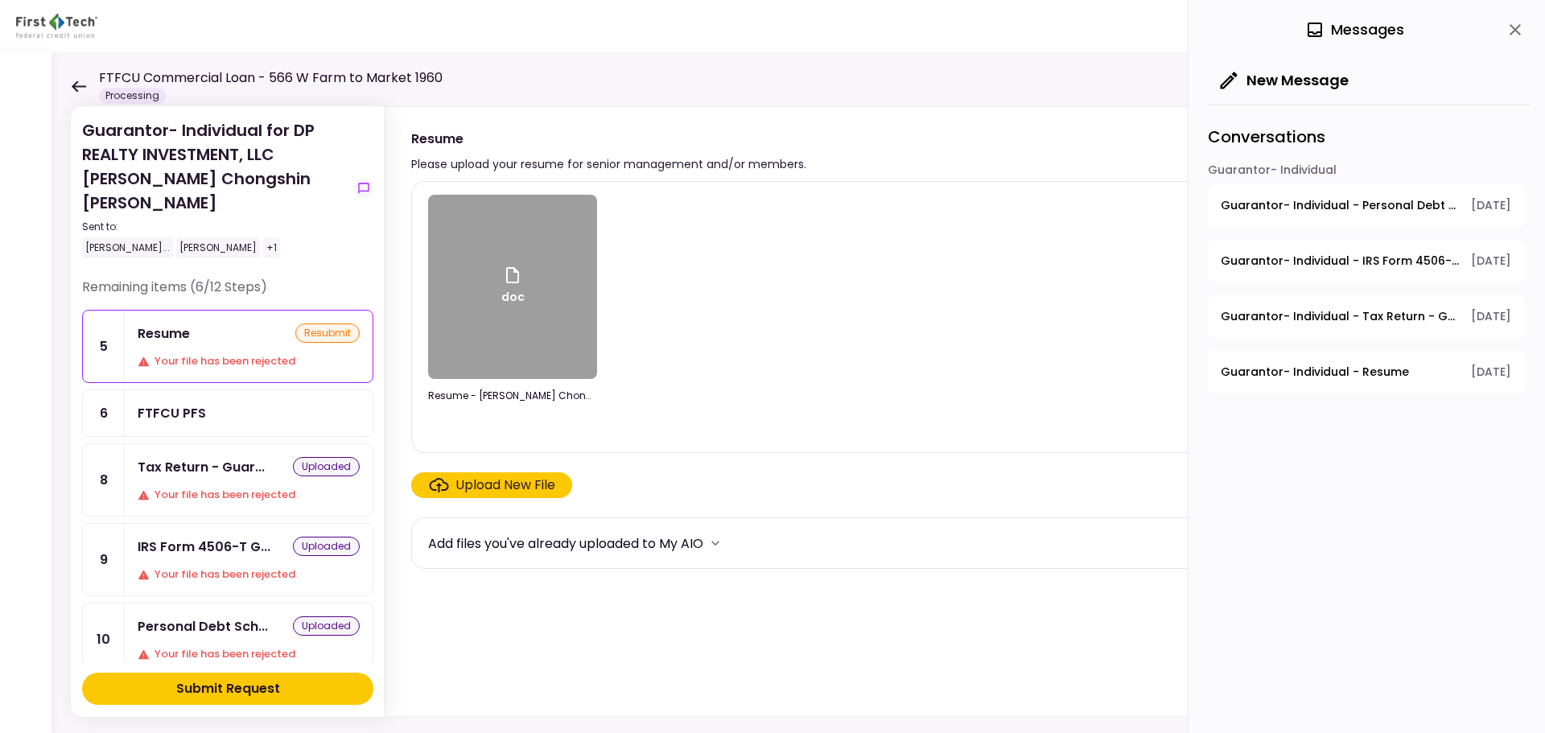
click at [212, 353] on div "Your file has been rejected" at bounding box center [249, 361] width 222 height 16
click at [485, 489] on div "Upload New File" at bounding box center [506, 485] width 100 height 19
click at [0, 0] on input "Upload New File" at bounding box center [0, 0] width 0 height 0
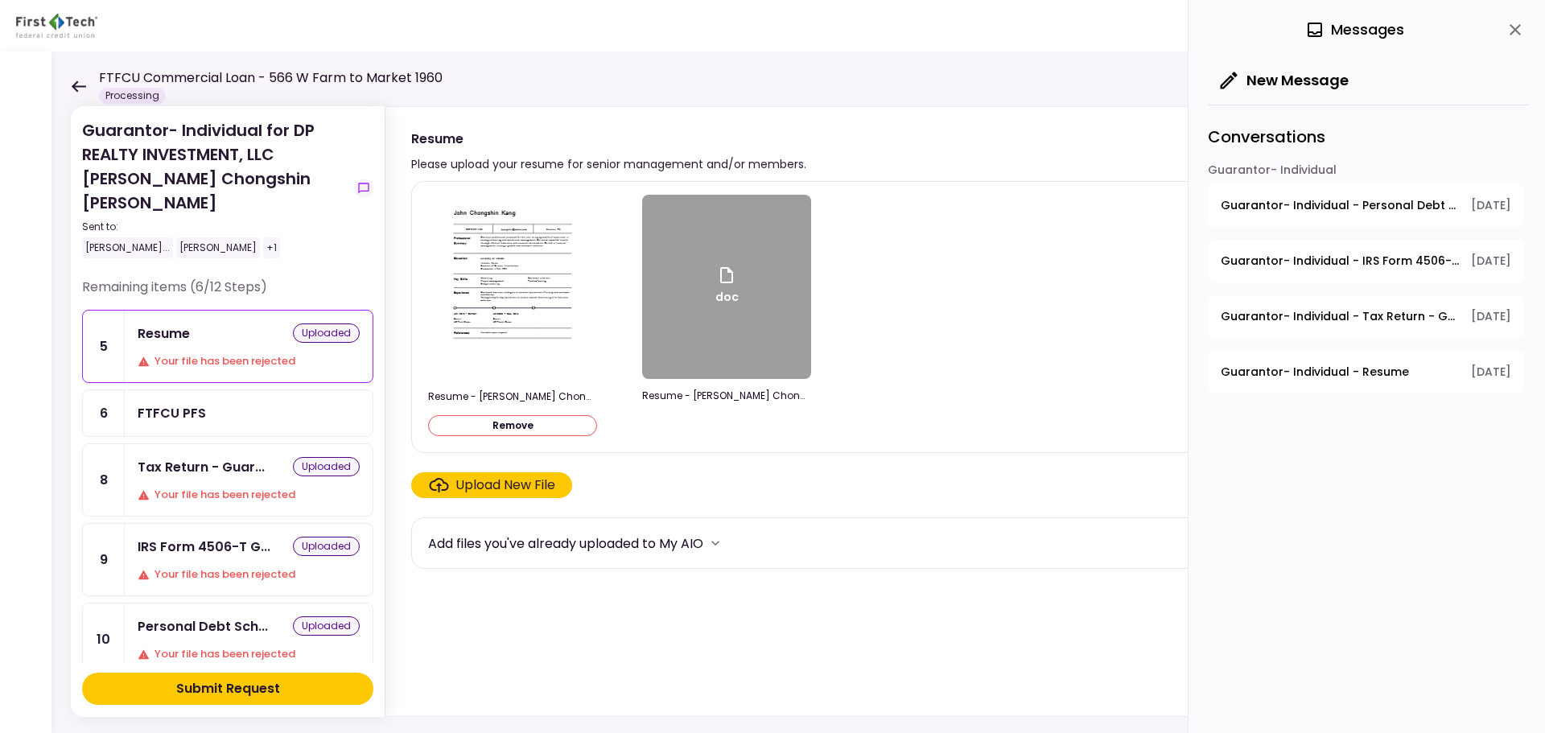
click at [208, 689] on div "Submit Request" at bounding box center [228, 688] width 104 height 19
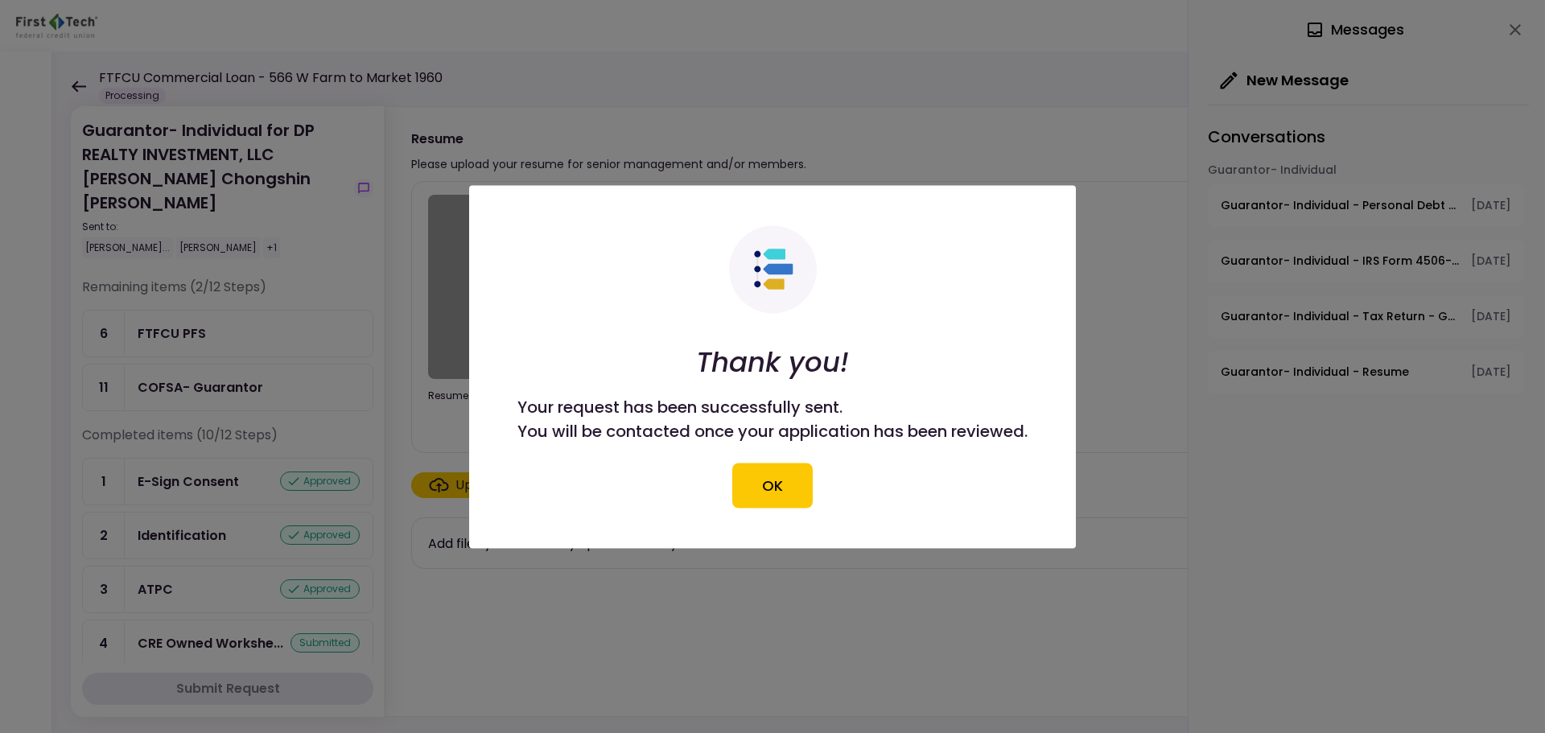
click at [76, 85] on div at bounding box center [772, 366] width 1545 height 733
click at [770, 481] on button "OK" at bounding box center [772, 485] width 80 height 45
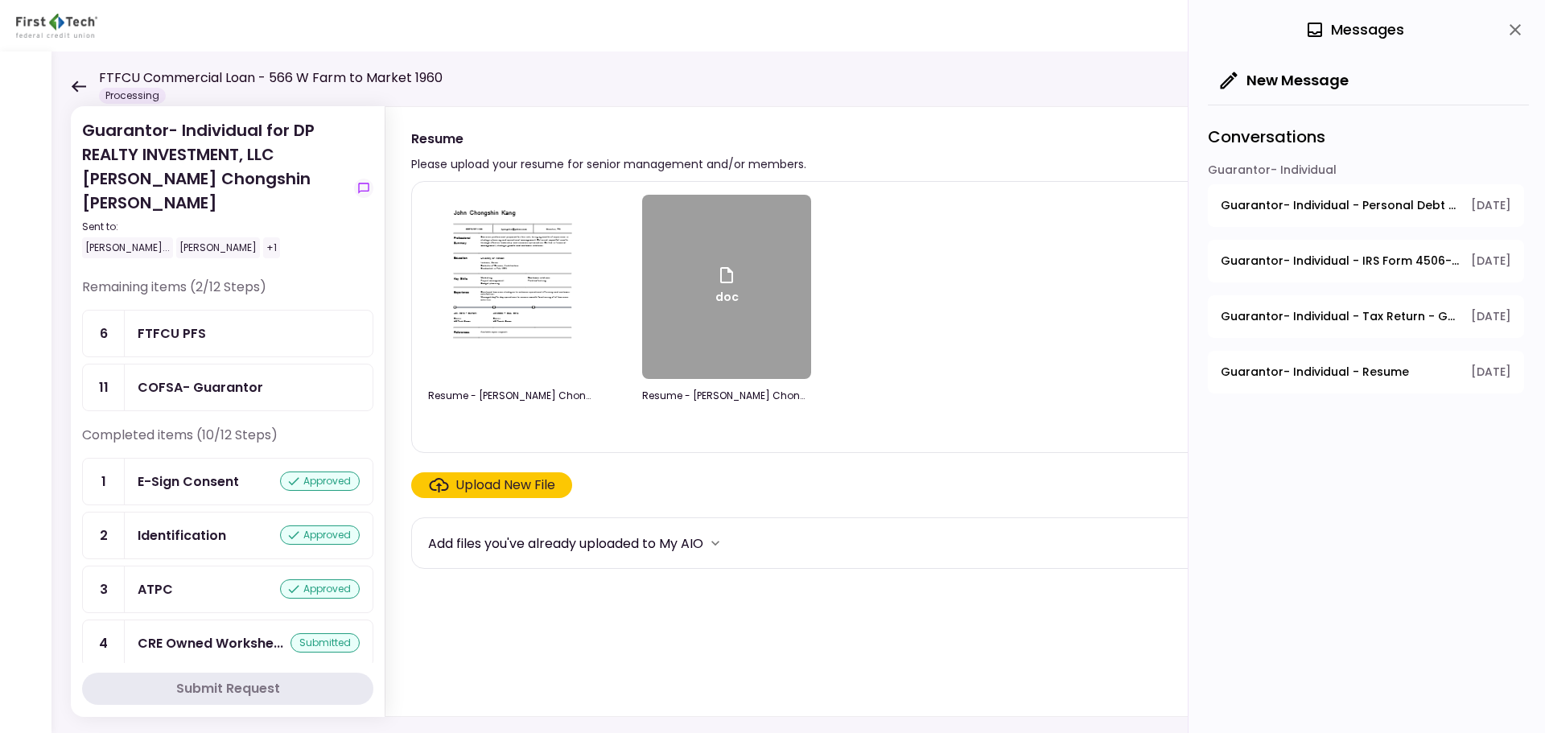
click at [71, 83] on icon at bounding box center [78, 86] width 15 height 12
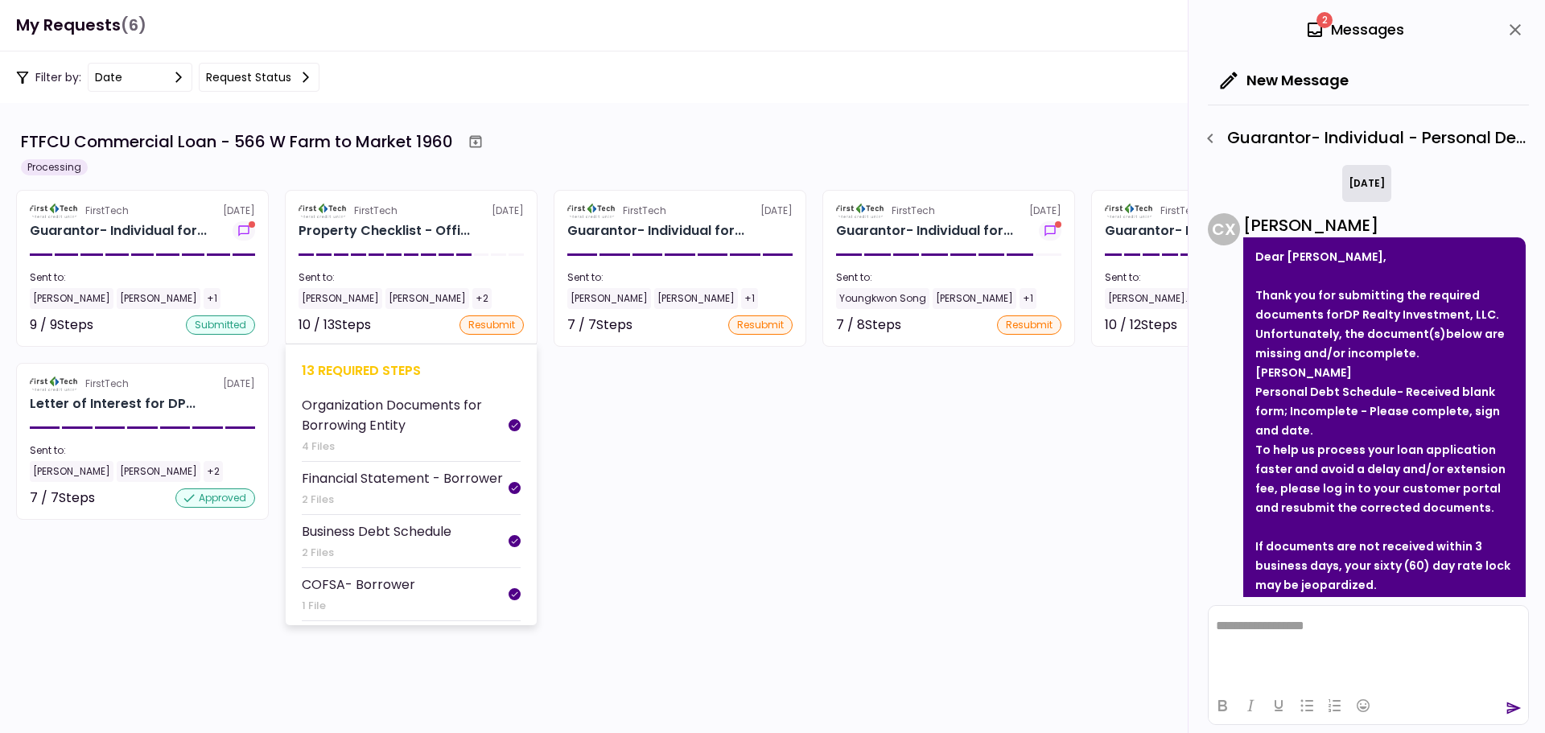
scroll to position [148, 0]
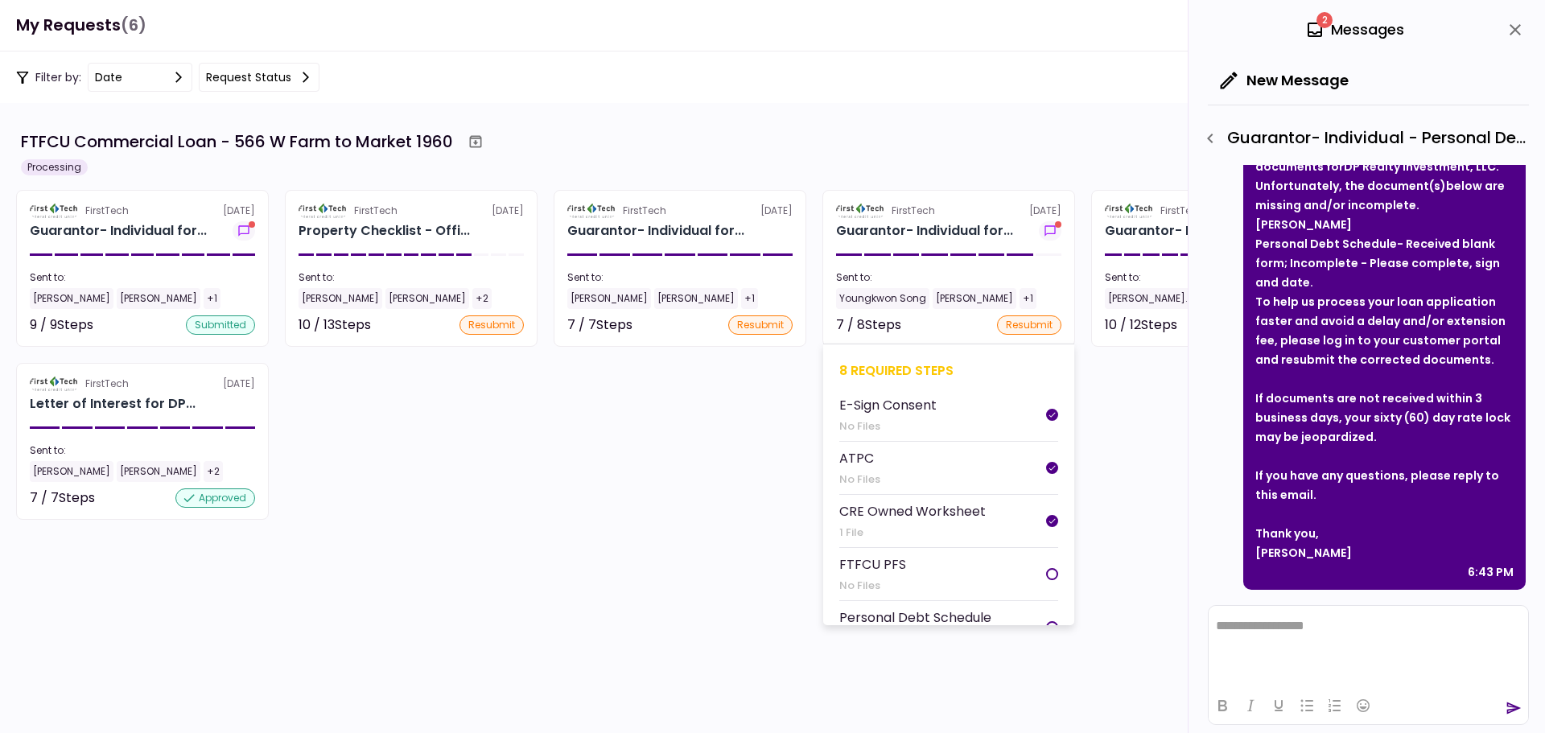
click at [949, 270] on div "Sent to:" at bounding box center [948, 277] width 225 height 14
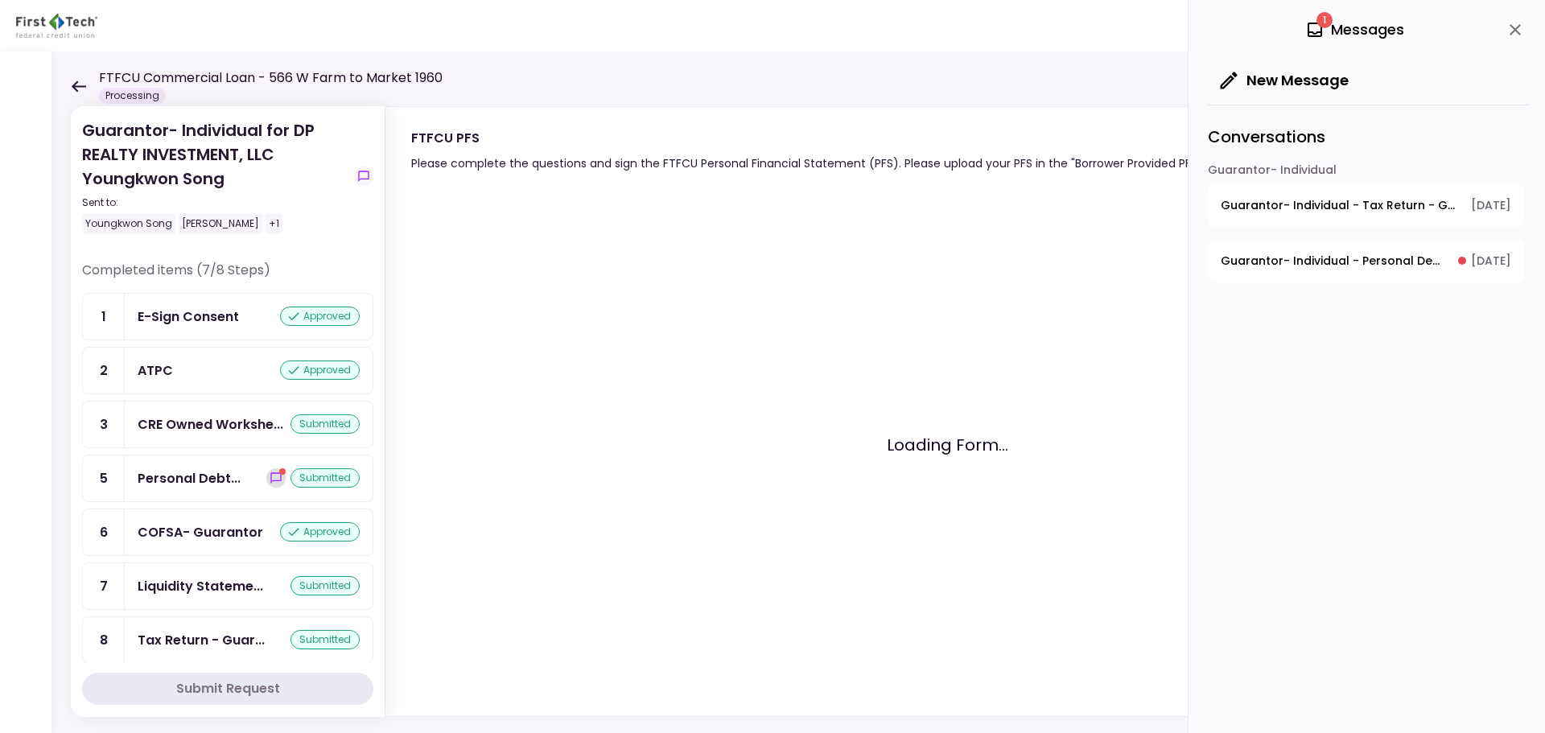
scroll to position [102, 0]
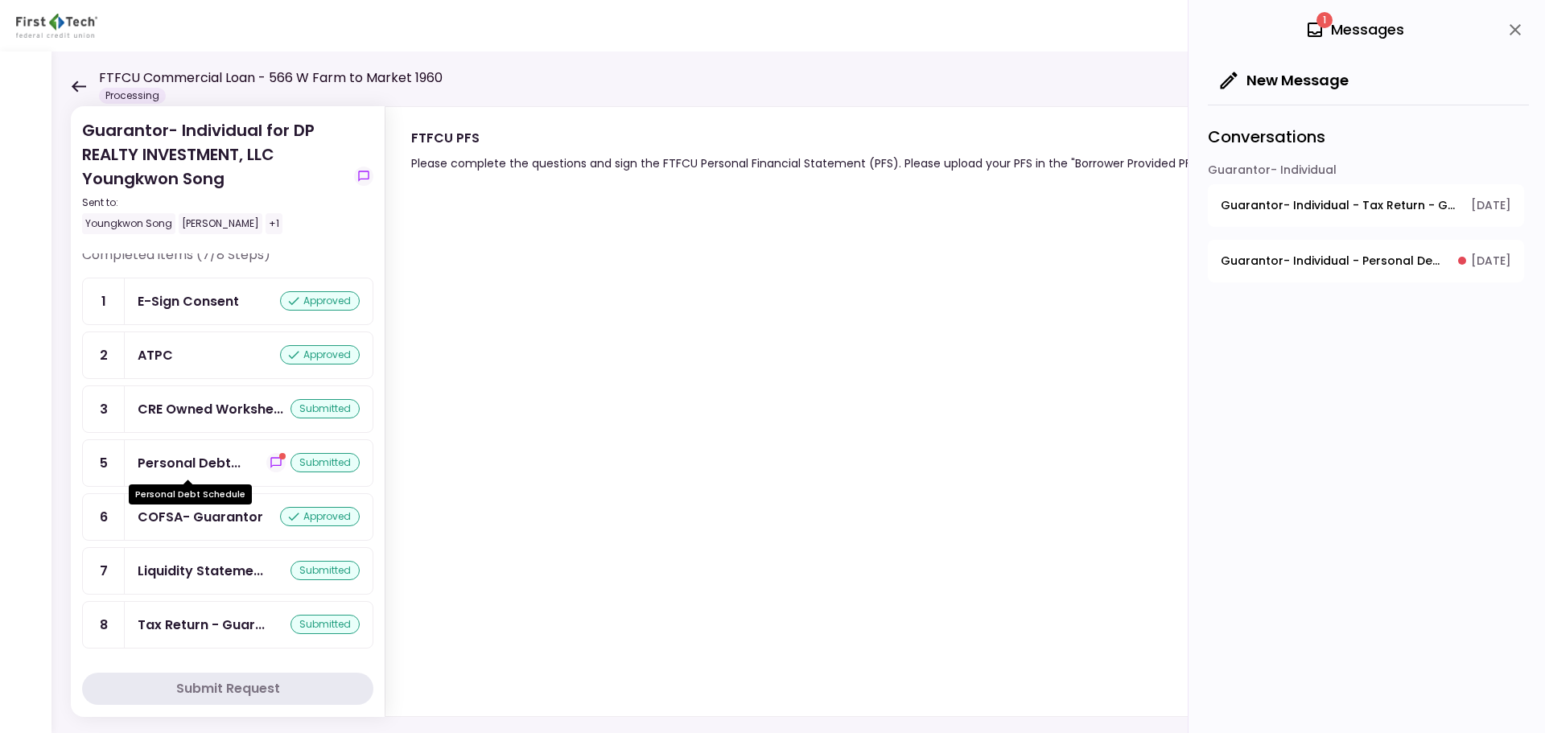
click at [232, 464] on div "Personal Debt..." at bounding box center [189, 463] width 103 height 20
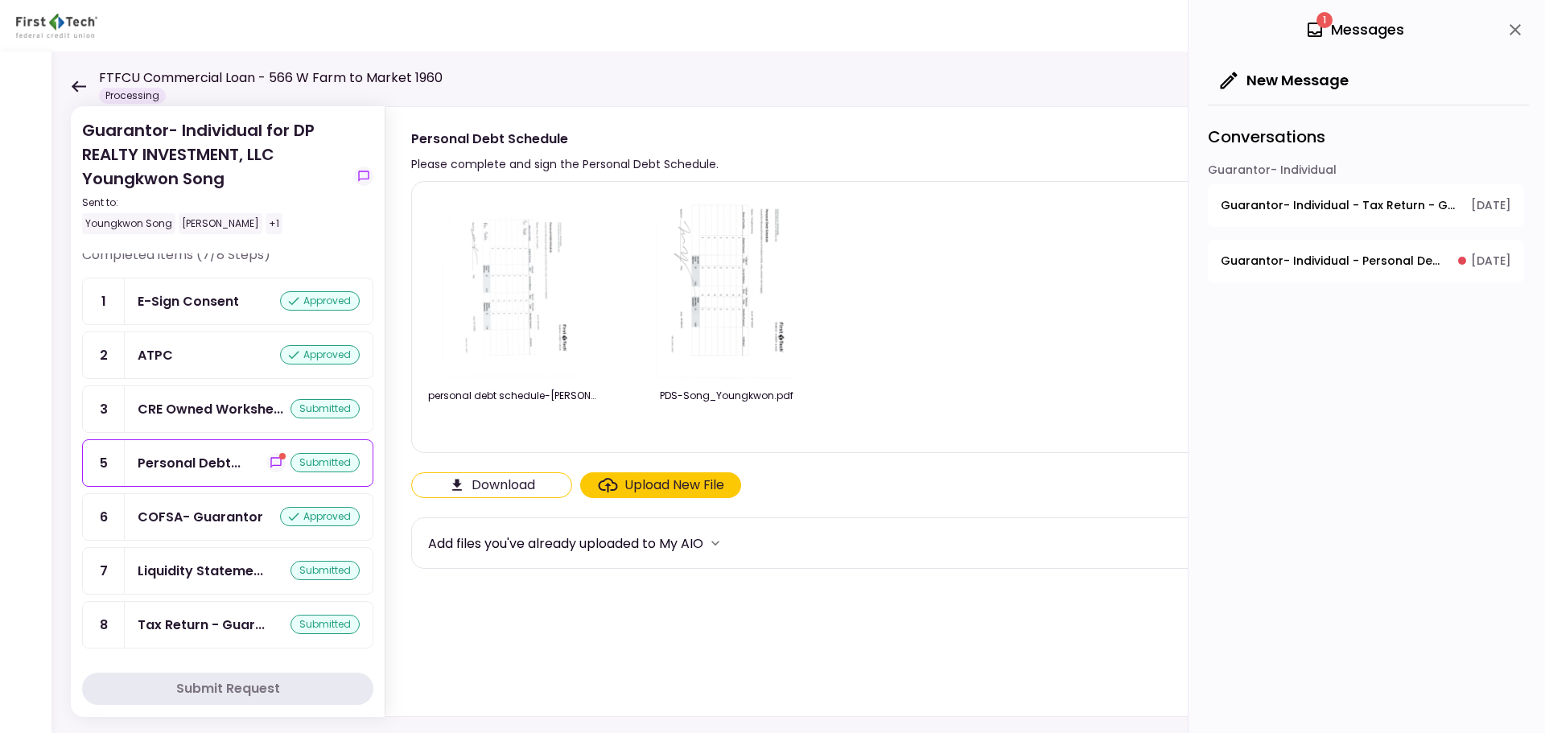
click at [165, 461] on div "Personal Debt..." at bounding box center [189, 463] width 103 height 20
click at [80, 87] on icon at bounding box center [79, 85] width 14 height 11
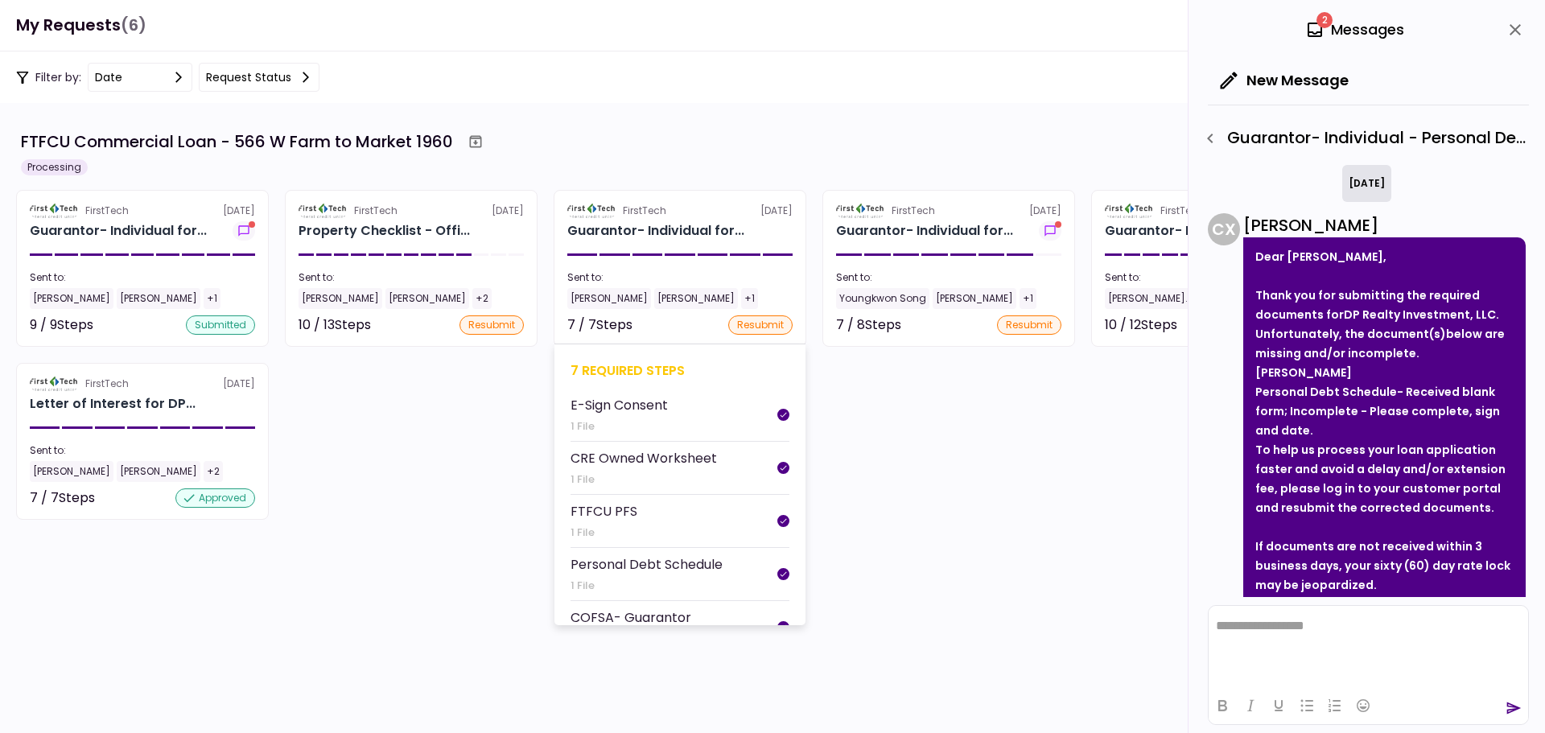
scroll to position [148, 0]
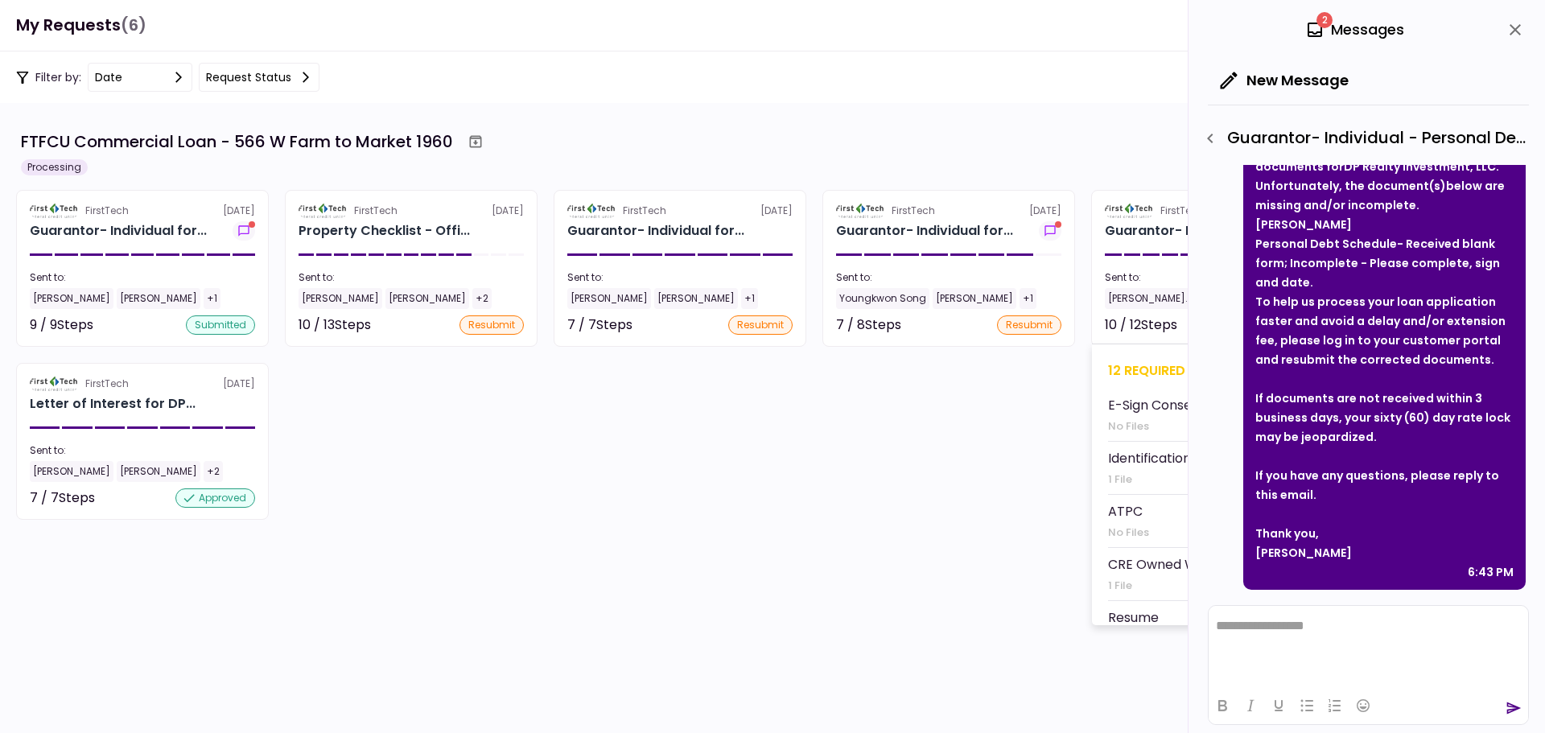
click at [1137, 243] on section "FirstTech [DATE] Guarantor- Individual for... Sent to: [PERSON_NAME]... [PERSON…" at bounding box center [1217, 268] width 253 height 157
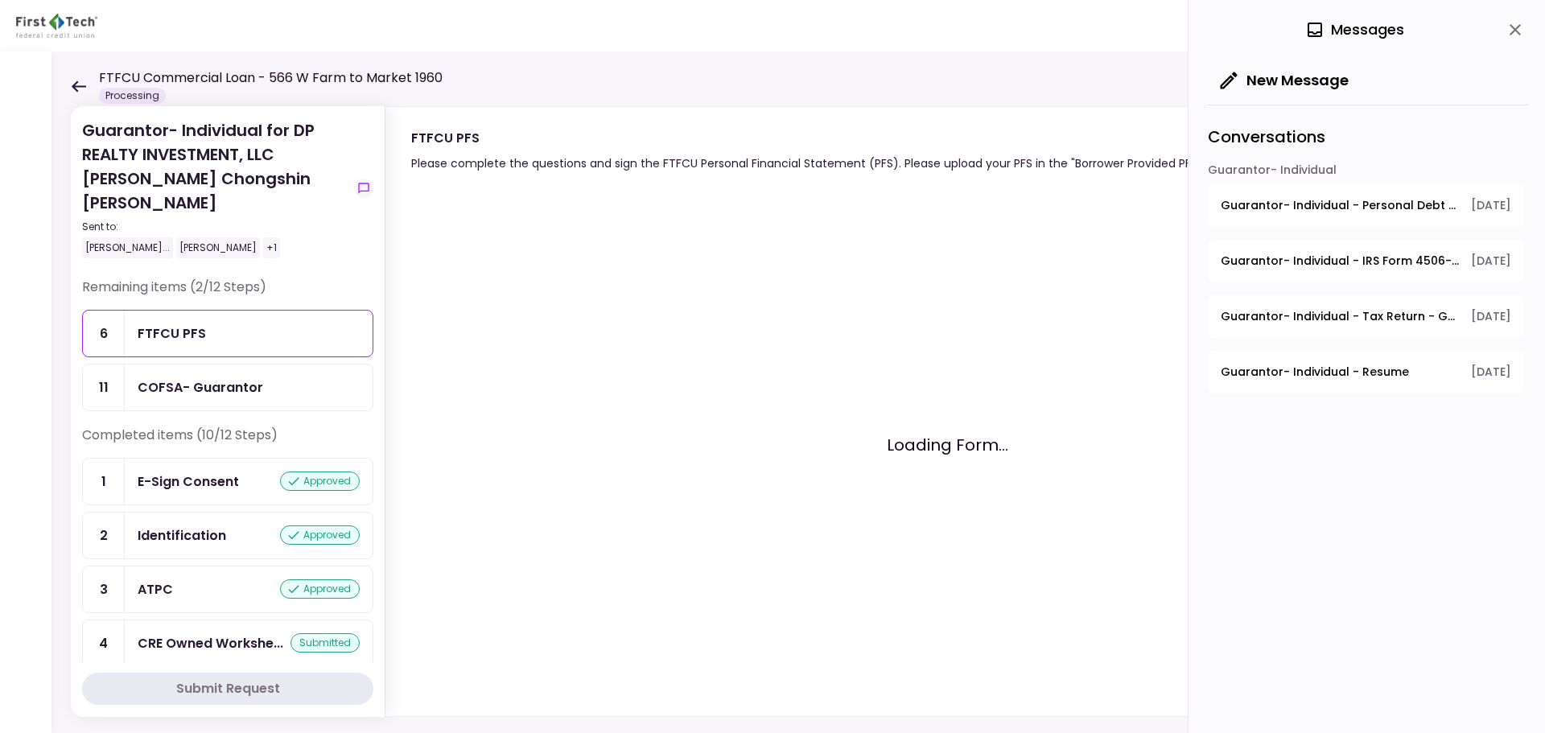
click at [196, 324] on div "FTFCU PFS" at bounding box center [172, 334] width 68 height 20
click at [199, 377] on div "COFSA- Guarantor" at bounding box center [201, 387] width 126 height 20
click at [218, 324] on div "FTFCU PFS" at bounding box center [249, 334] width 222 height 20
click at [80, 84] on icon at bounding box center [78, 86] width 15 height 12
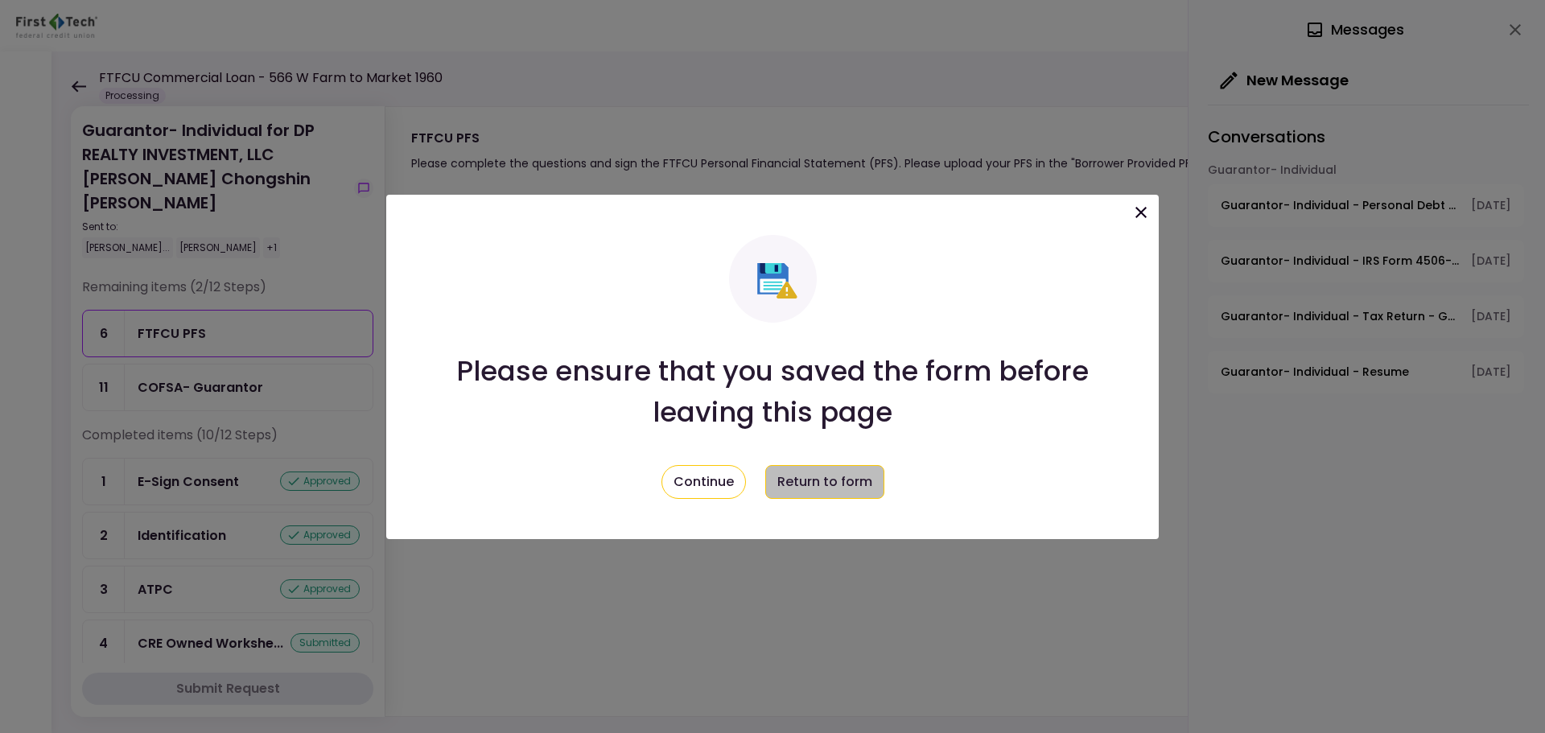
click at [805, 480] on button "Return to form" at bounding box center [824, 482] width 119 height 34
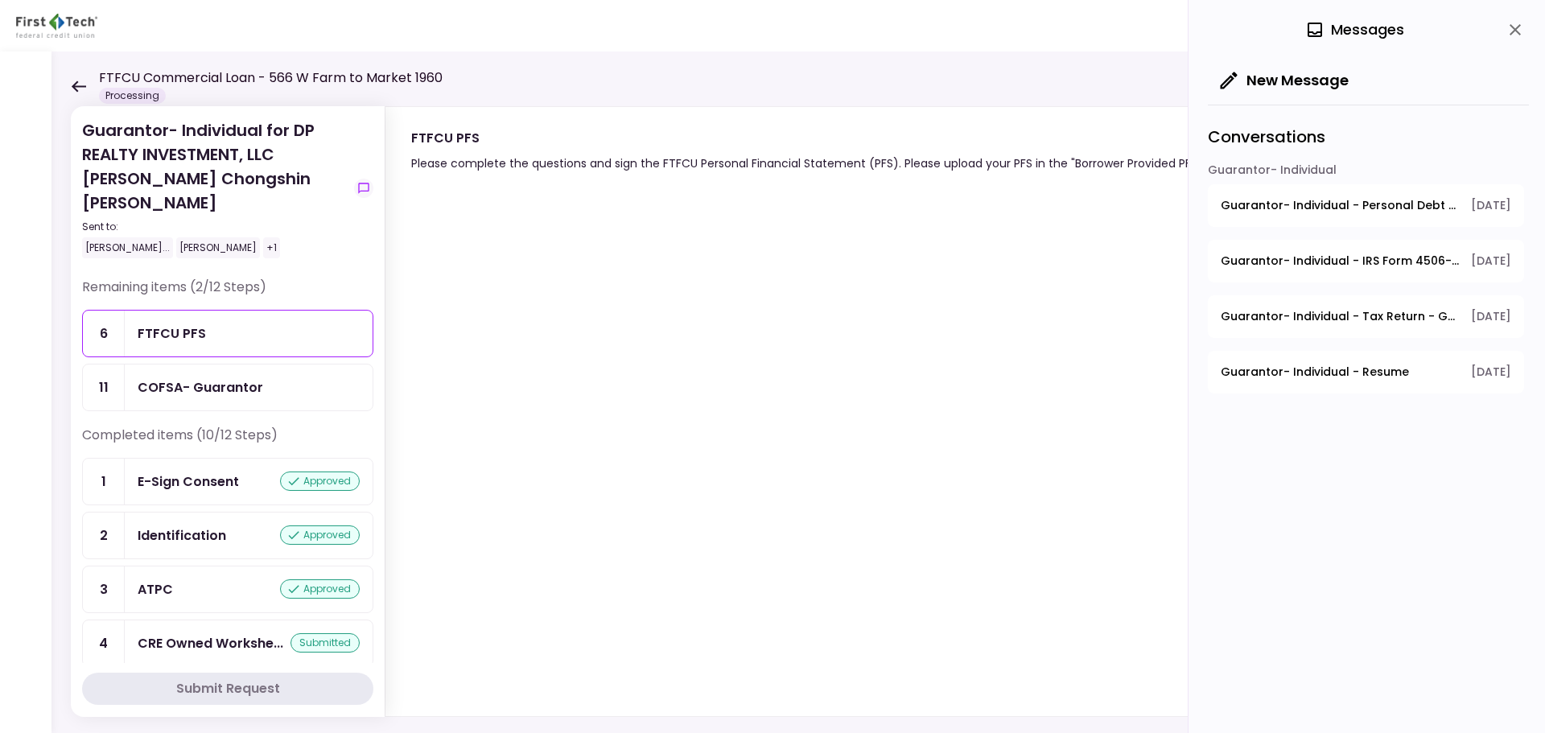
click at [68, 85] on div "Guarantor- Individual for DP REALTY INVESTMENT, LLC [PERSON_NAME] Chongshin [PE…" at bounding box center [799, 393] width 1494 height 682
click at [84, 85] on icon at bounding box center [79, 85] width 14 height 11
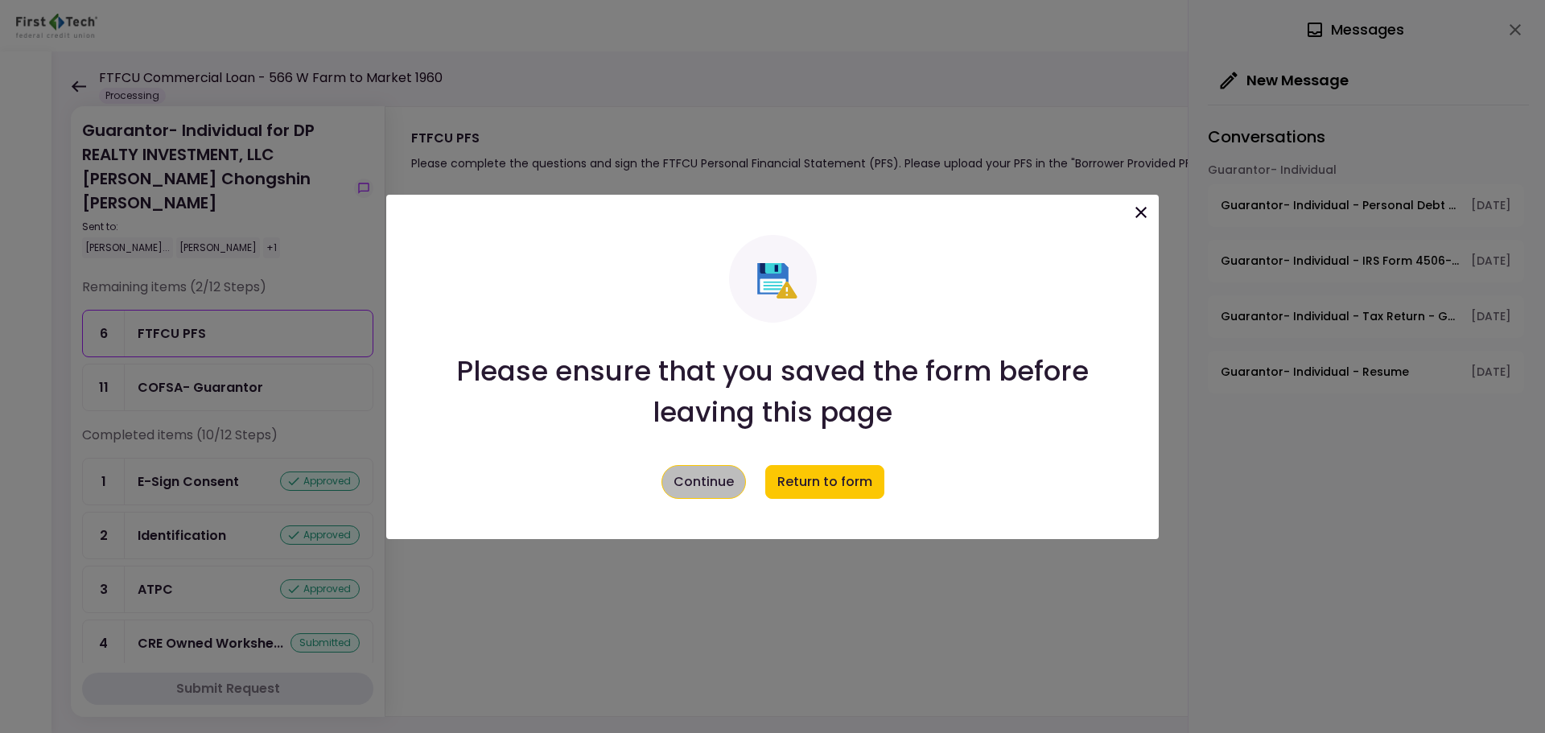
click at [706, 485] on button "Continue" at bounding box center [704, 482] width 85 height 34
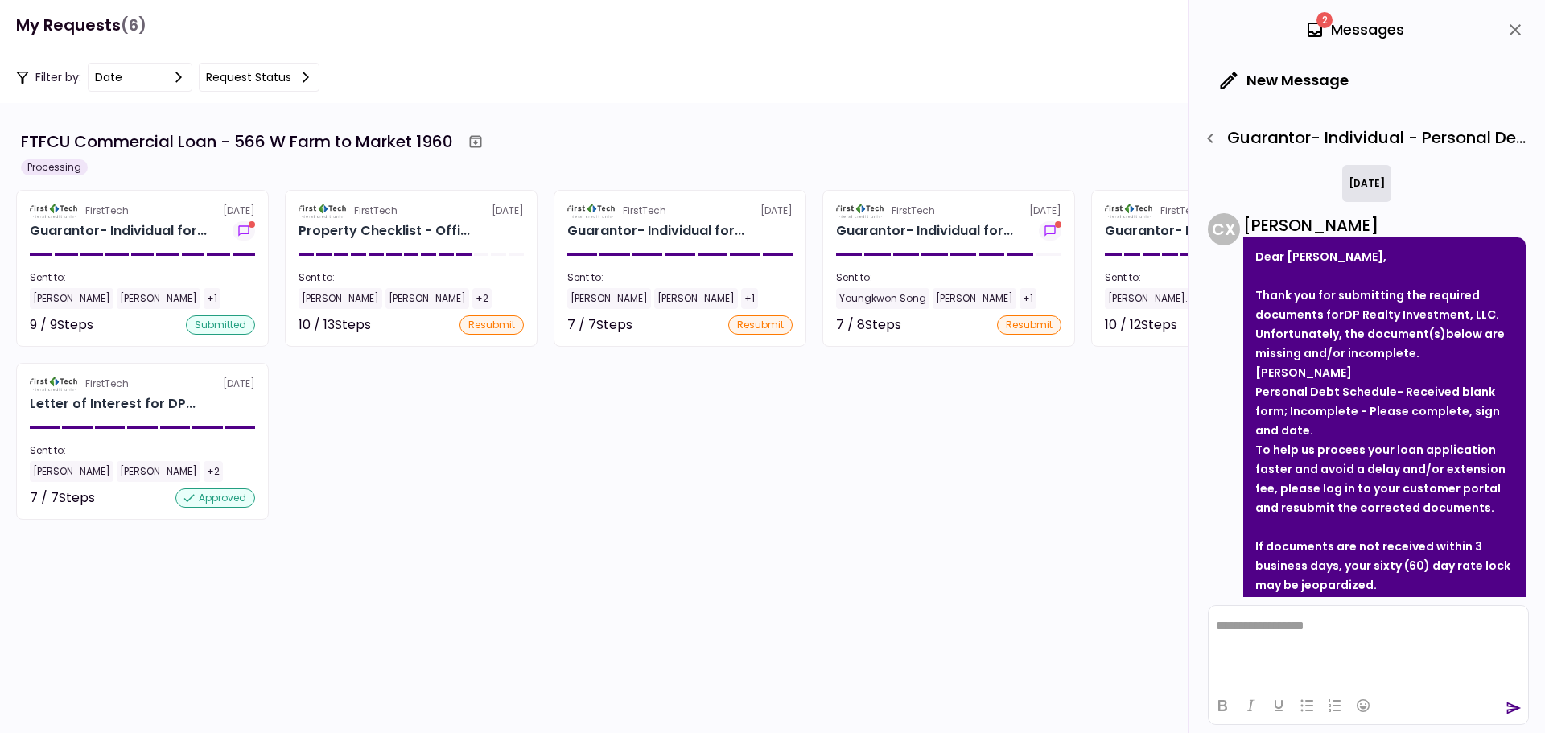
scroll to position [148, 0]
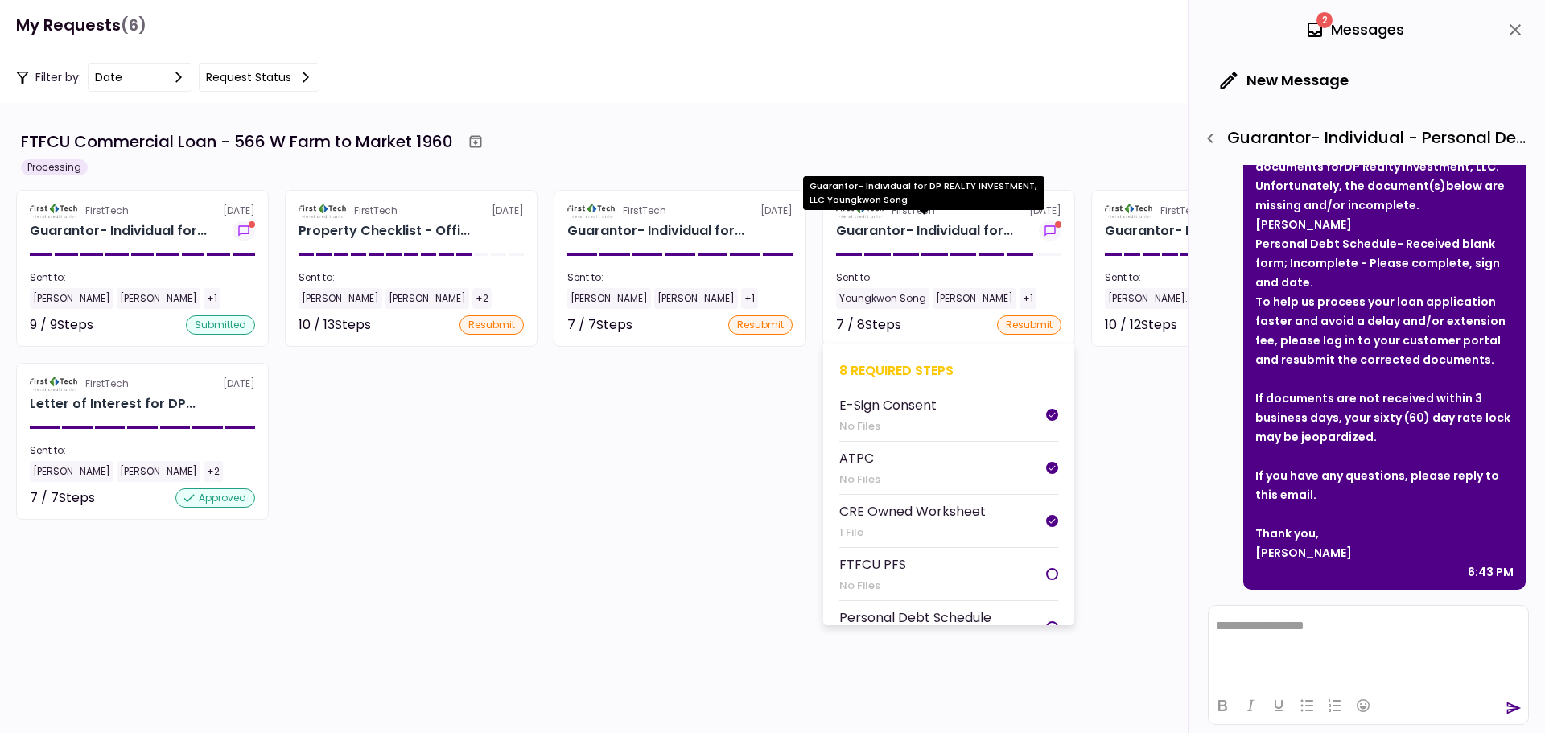
click at [914, 237] on div "Guarantor- Individual for..." at bounding box center [924, 230] width 177 height 19
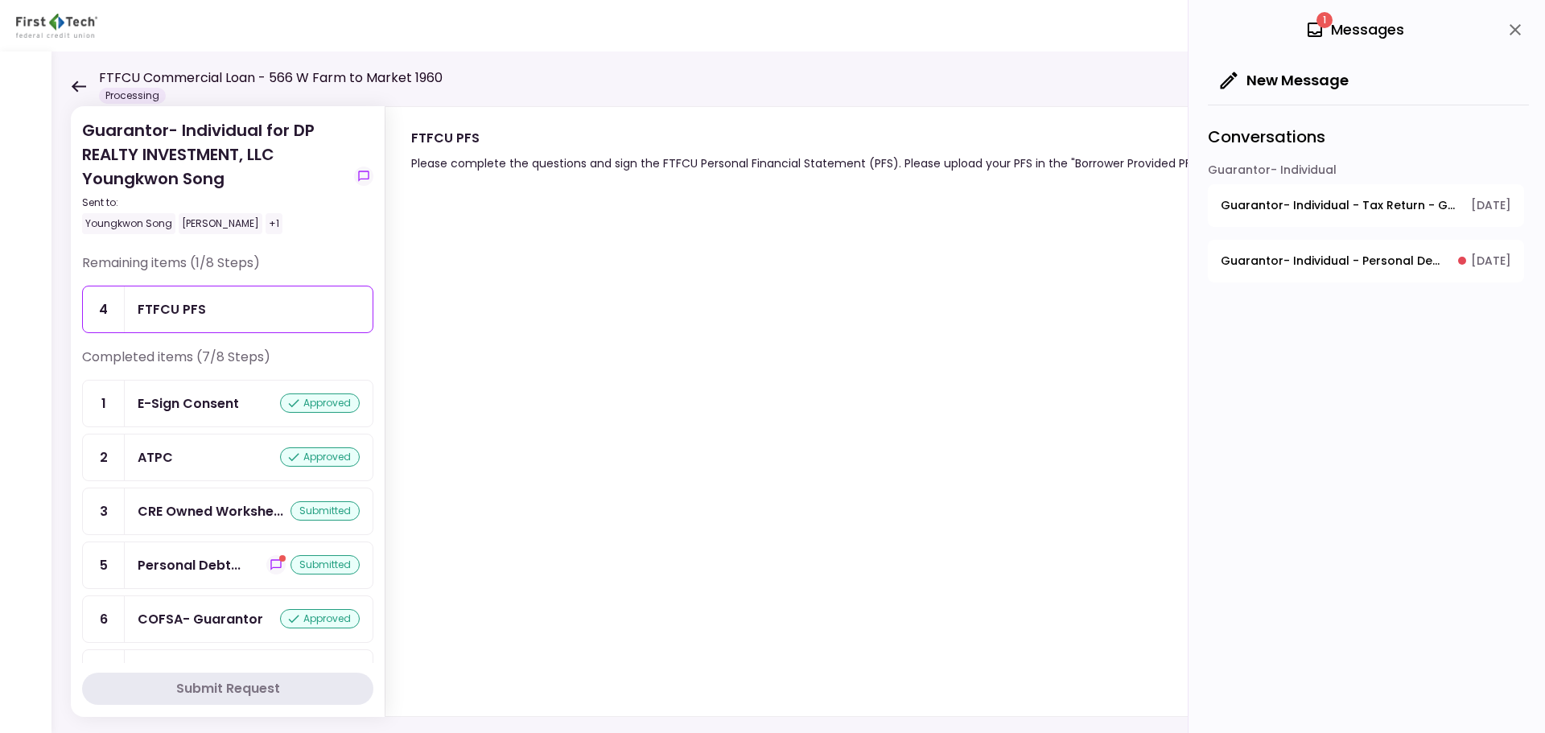
click at [199, 316] on div "FTFCU PFS" at bounding box center [172, 309] width 68 height 20
click at [195, 563] on div "Personal Debt..." at bounding box center [189, 565] width 103 height 20
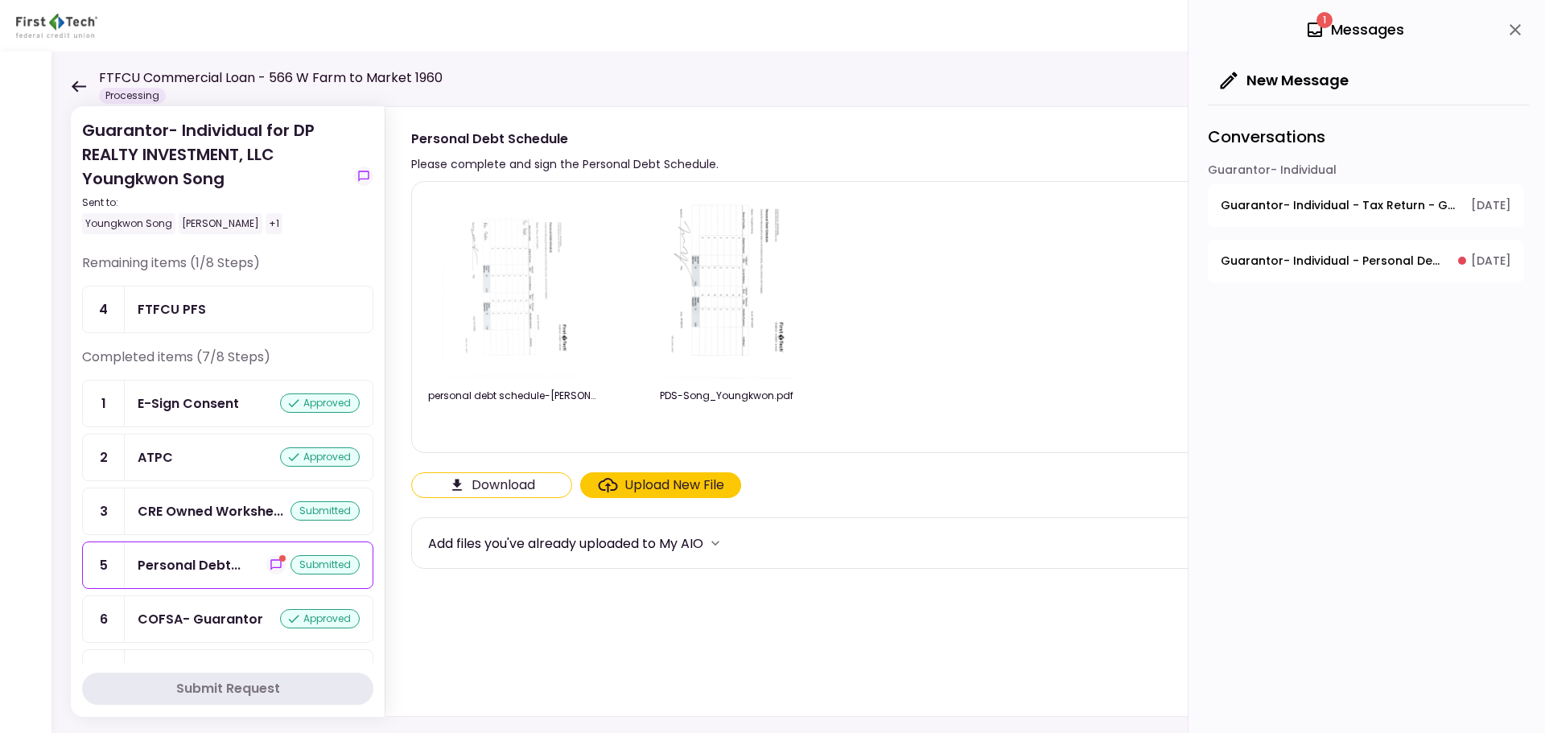
click at [538, 396] on div "personal debt schedule-[PERSON_NAME]-revised.pdf" at bounding box center [512, 396] width 169 height 14
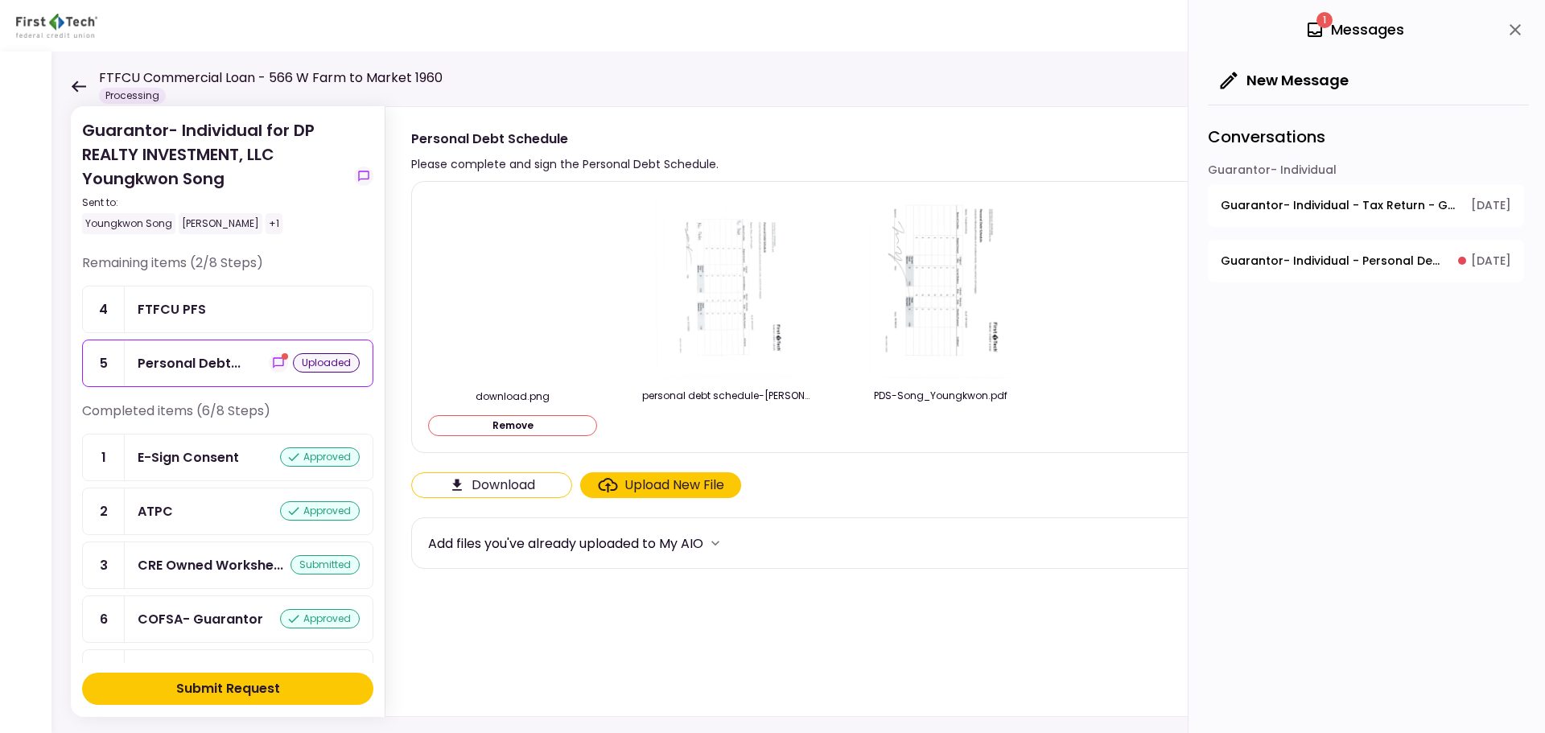
click at [530, 429] on button "Remove" at bounding box center [512, 425] width 169 height 21
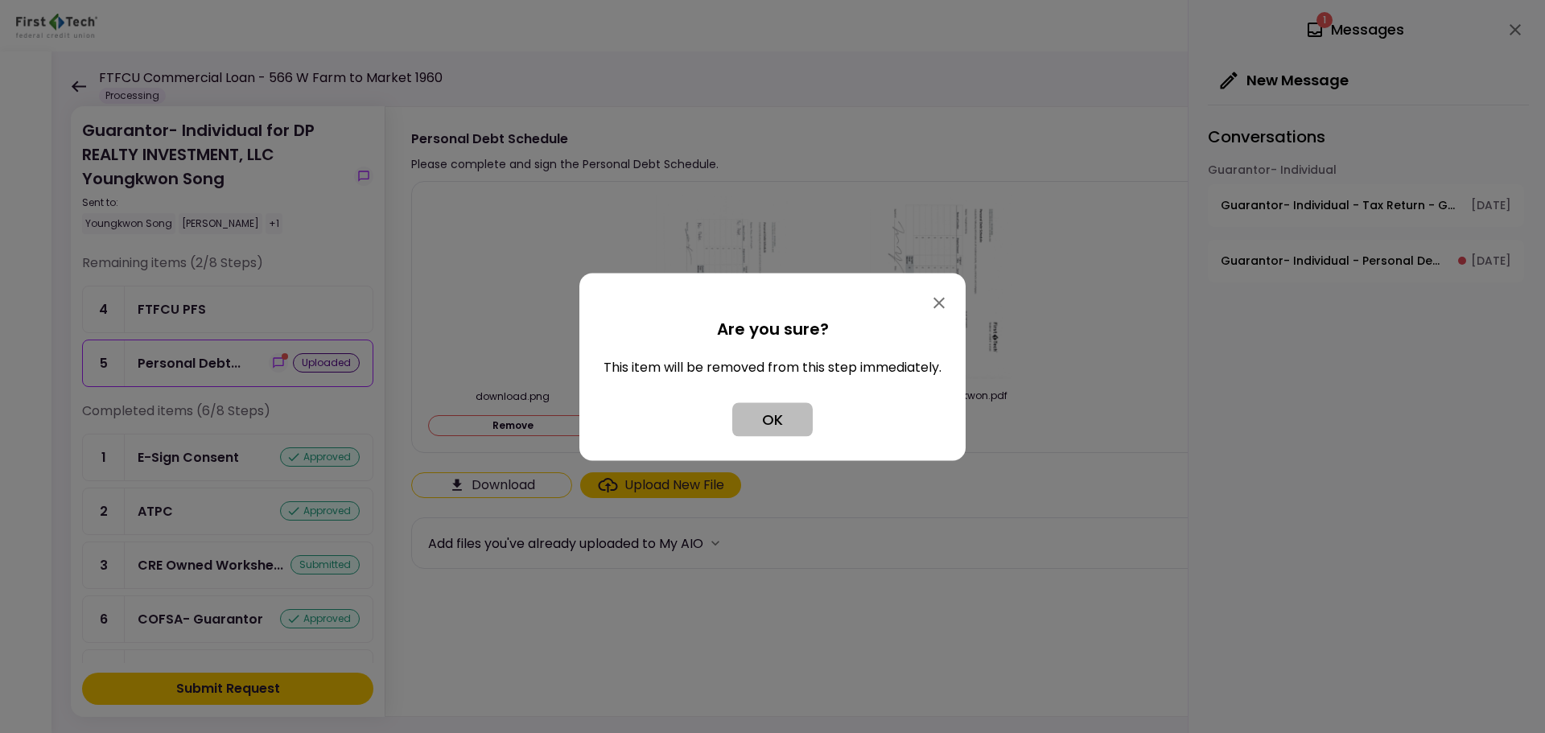
click at [765, 422] on button "OK" at bounding box center [772, 419] width 80 height 34
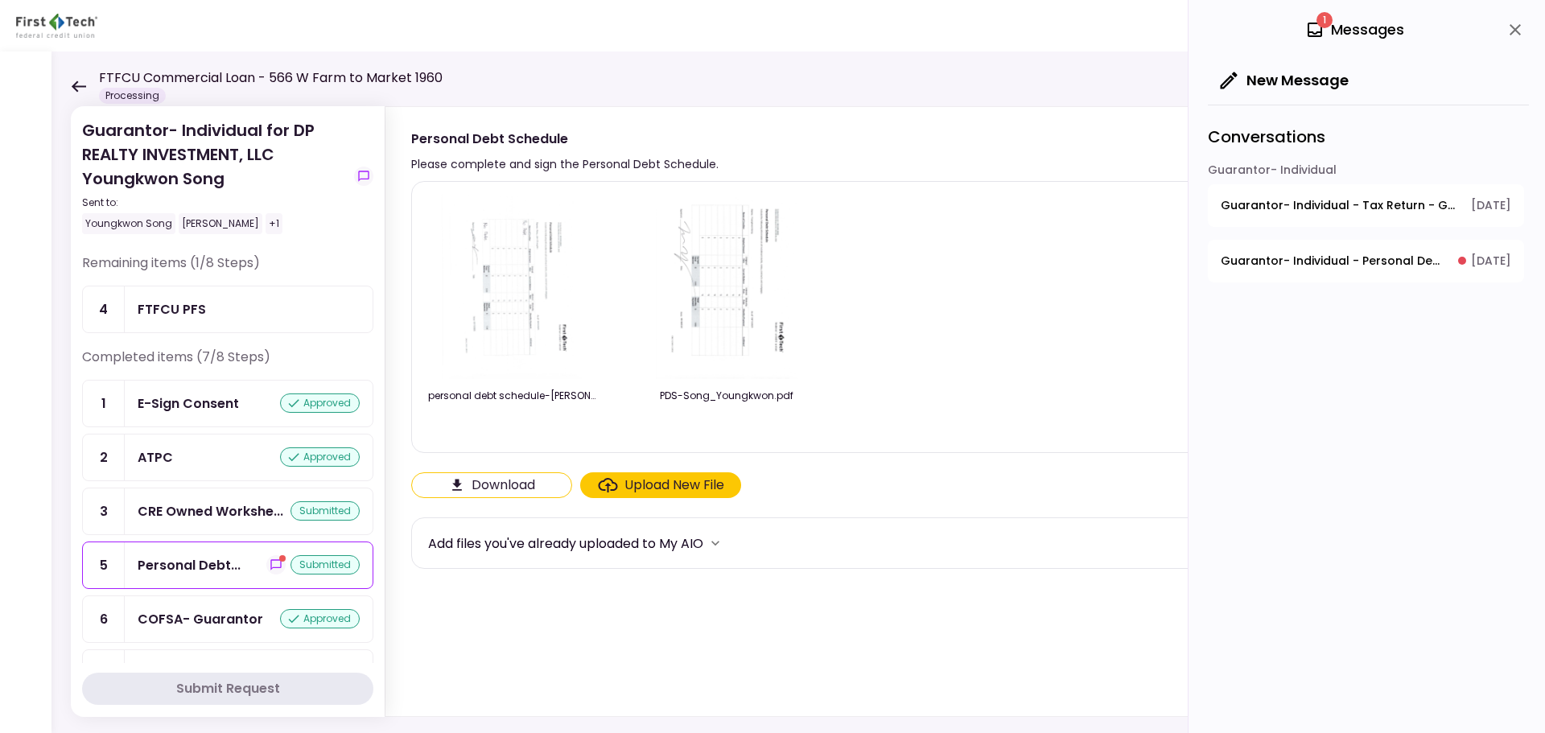
click at [538, 403] on div "personal debt schedule-[PERSON_NAME]-revised.pdf" at bounding box center [512, 412] width 169 height 47
click at [538, 390] on div "personal debt schedule-[PERSON_NAME]-revised.pdf" at bounding box center [512, 396] width 169 height 14
click at [494, 372] on div "personal debt schedule-[PERSON_NAME]-revised.pdf" at bounding box center [518, 361] width 241 height 34
click at [506, 299] on img at bounding box center [513, 287] width 142 height 184
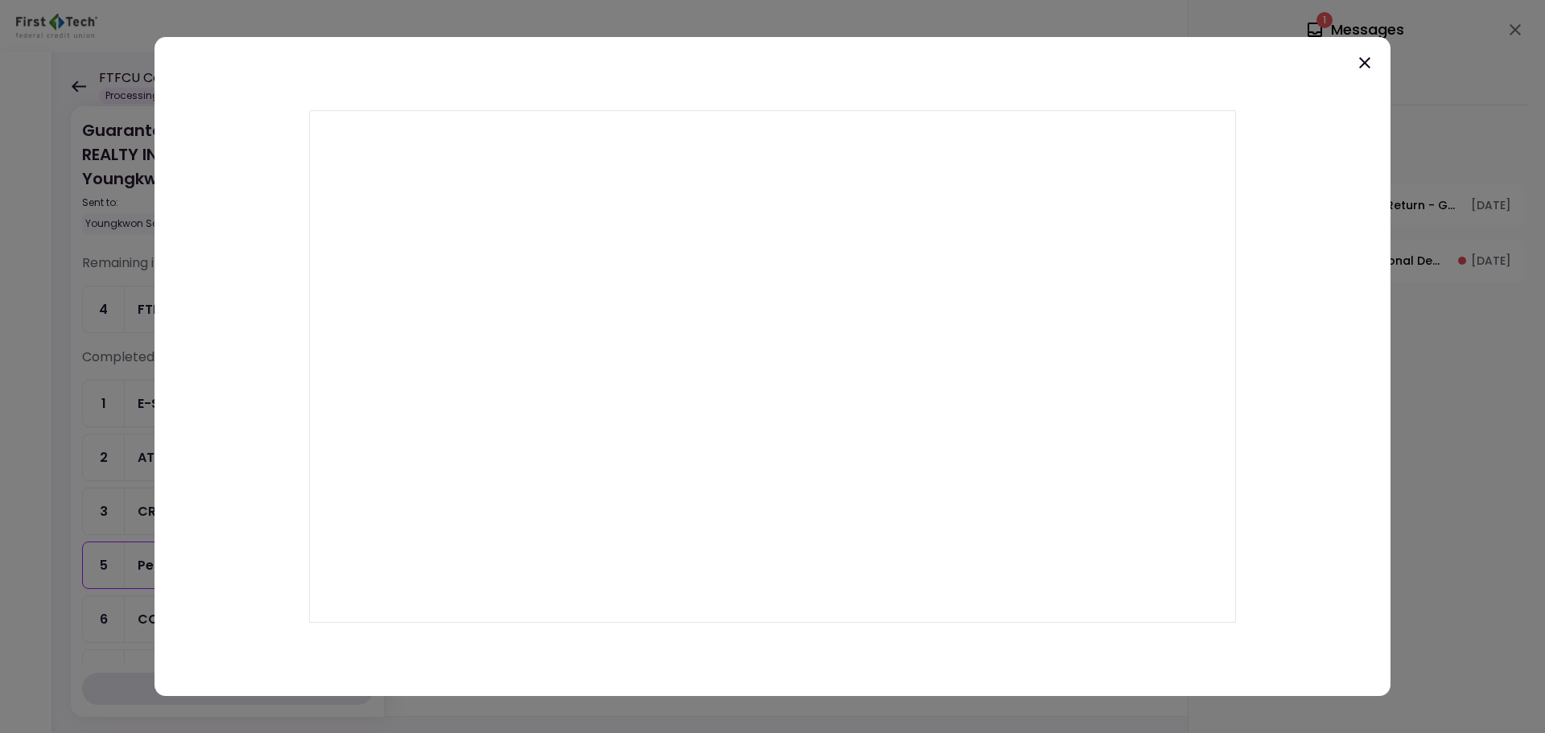
click at [1359, 65] on icon at bounding box center [1364, 62] width 19 height 19
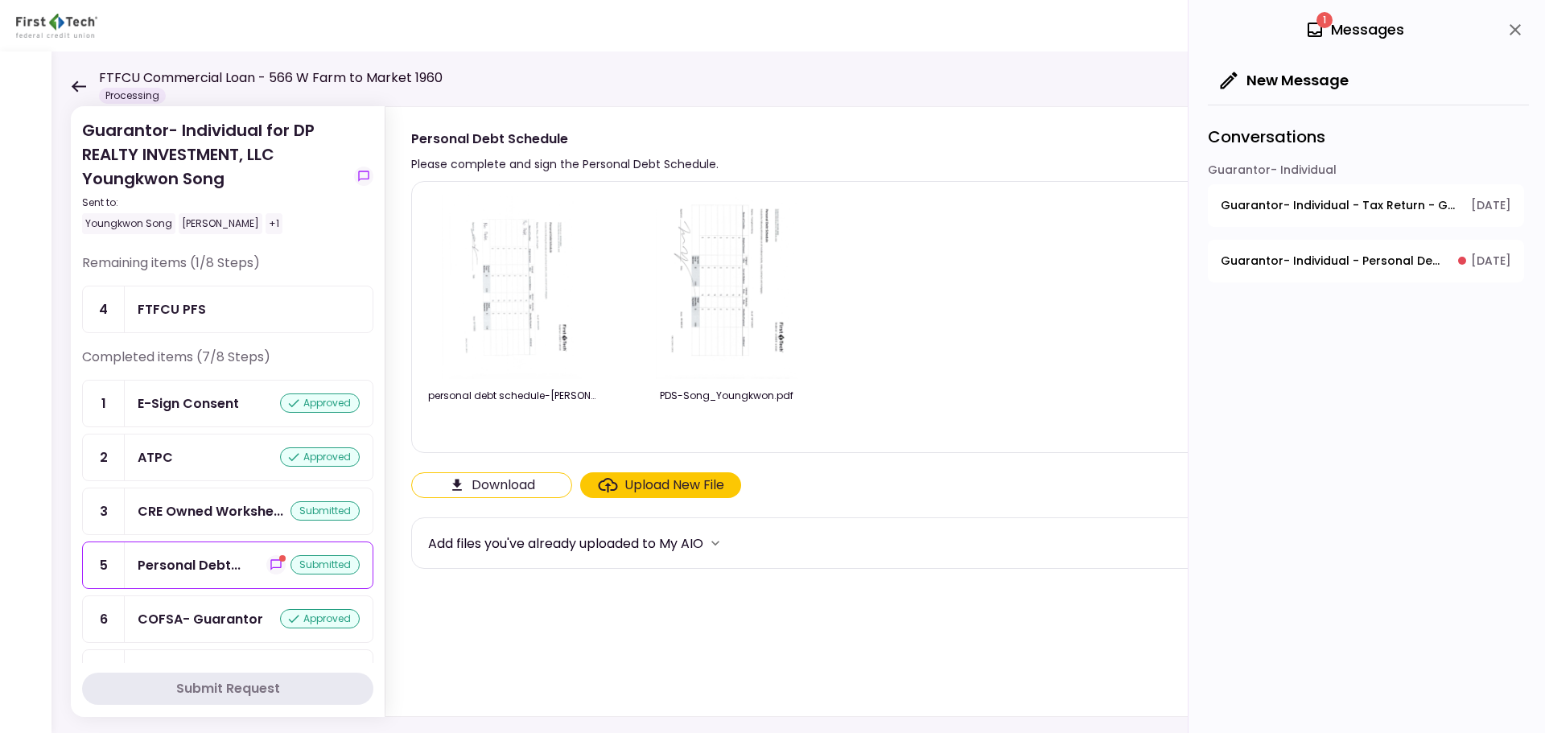
click at [566, 377] on img at bounding box center [513, 287] width 142 height 184
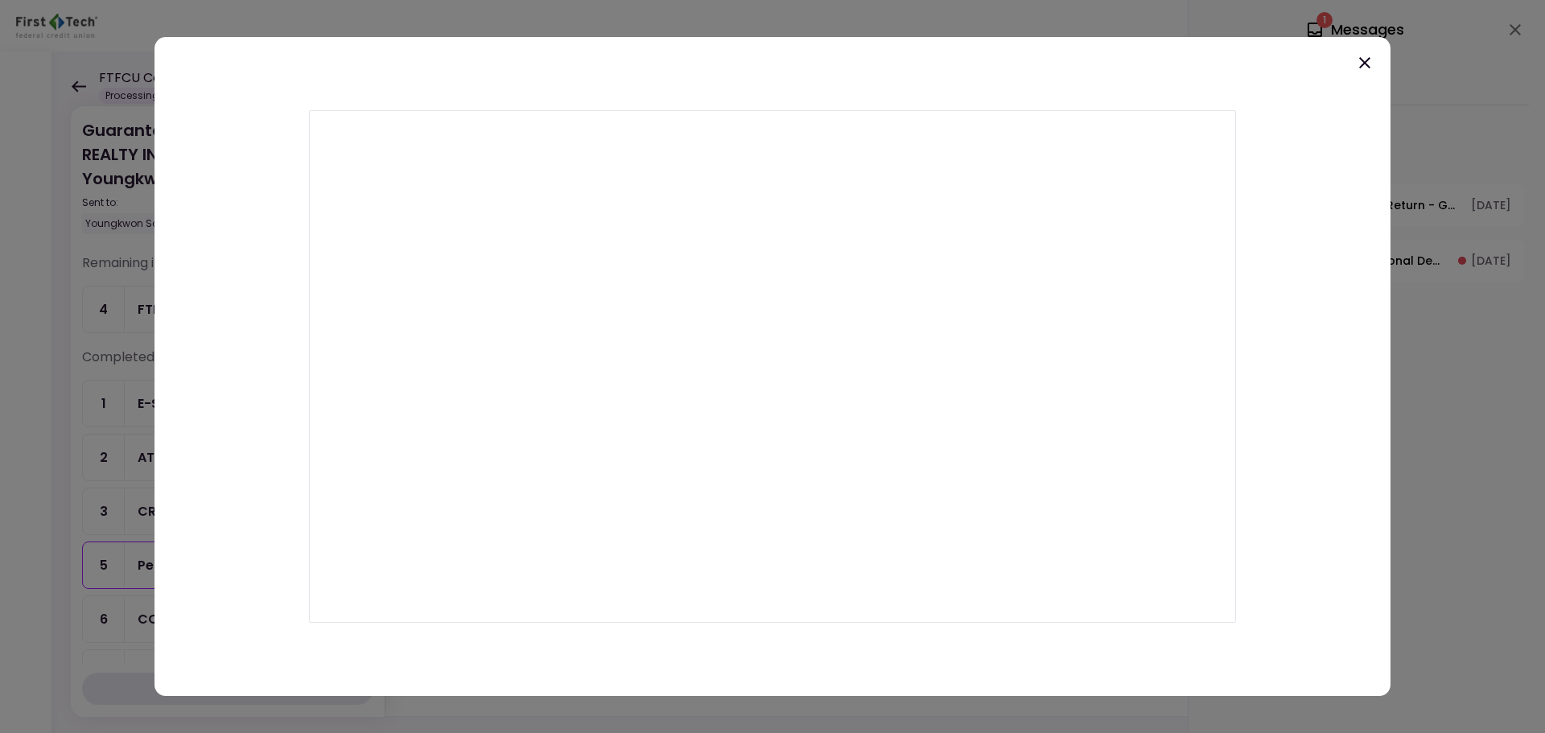
drag, startPoint x: 1401, startPoint y: 57, endPoint x: 1384, endPoint y: 66, distance: 19.1
click at [1399, 59] on div at bounding box center [772, 366] width 1545 height 733
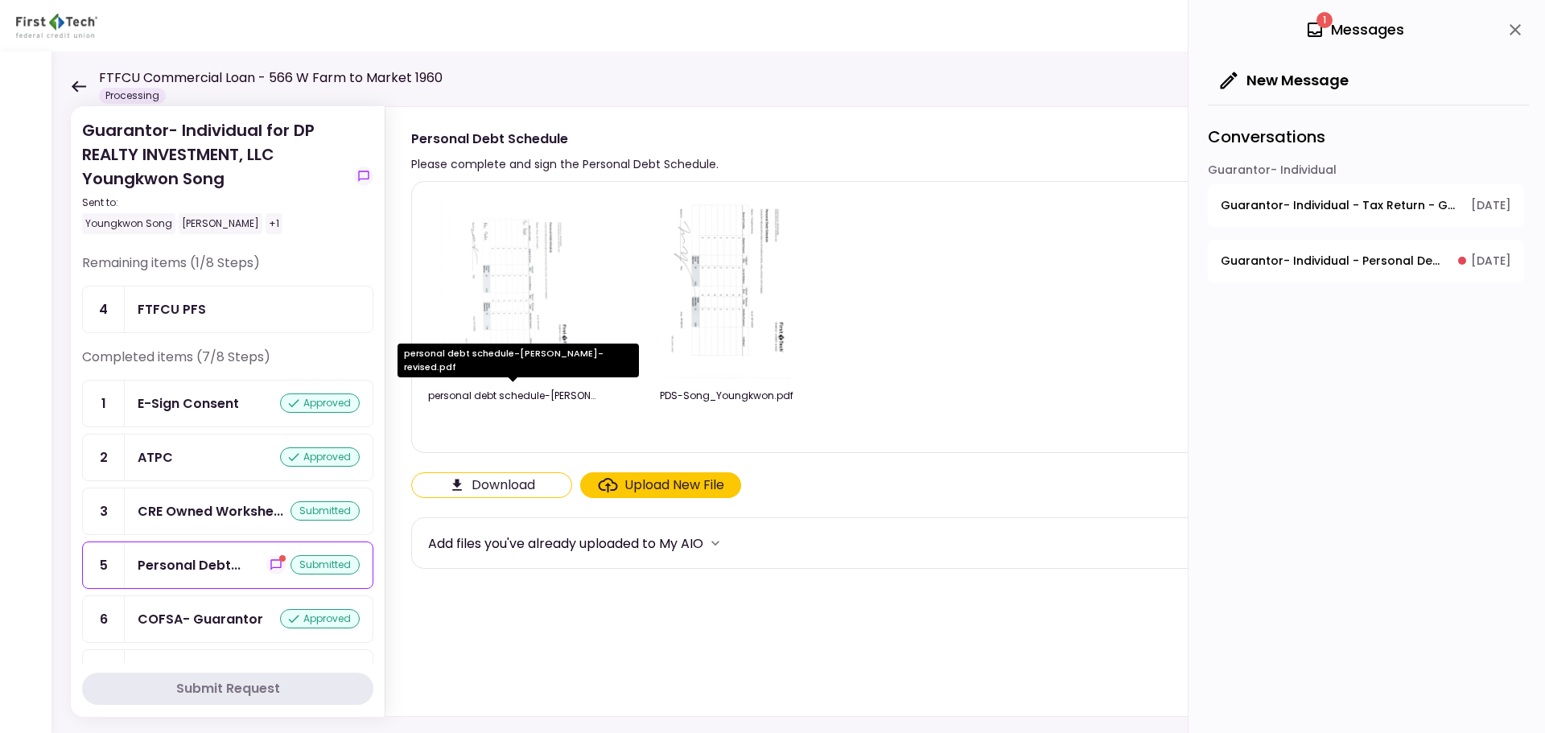
click at [529, 379] on div "personal debt schedule-[PERSON_NAME]-revised.pdf" at bounding box center [518, 366] width 241 height 45
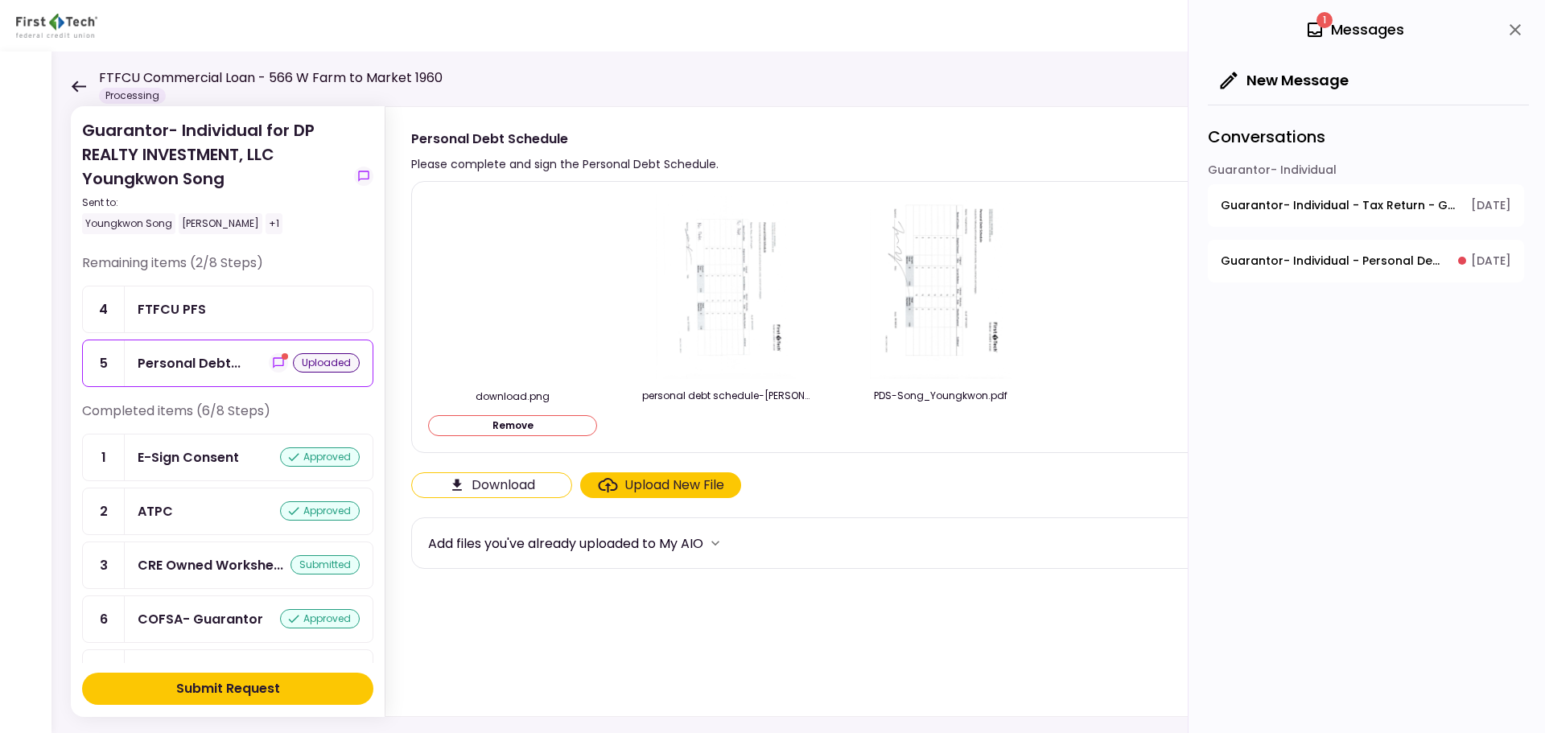
click at [511, 427] on button "Remove" at bounding box center [512, 425] width 169 height 21
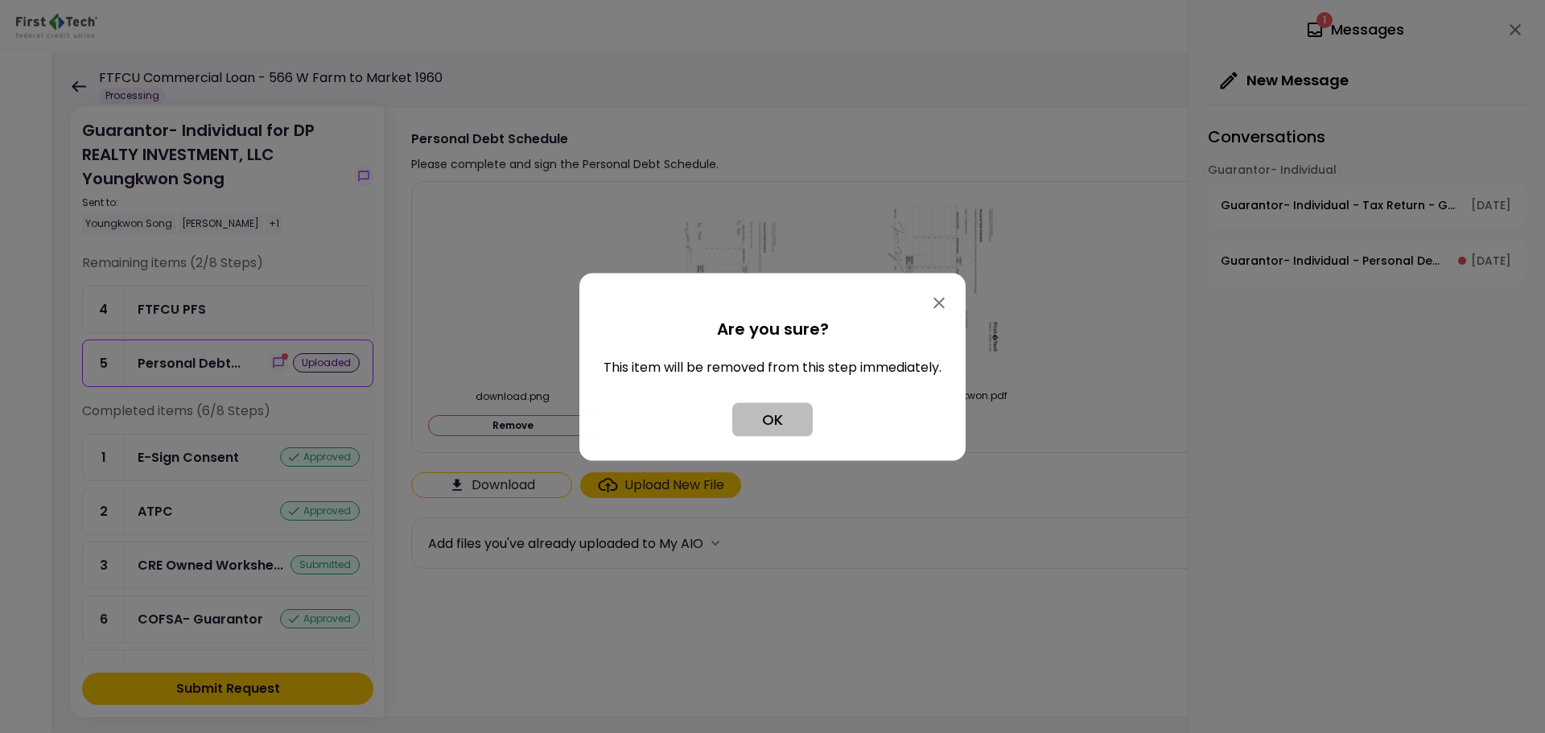
click at [757, 421] on button "OK" at bounding box center [772, 419] width 80 height 34
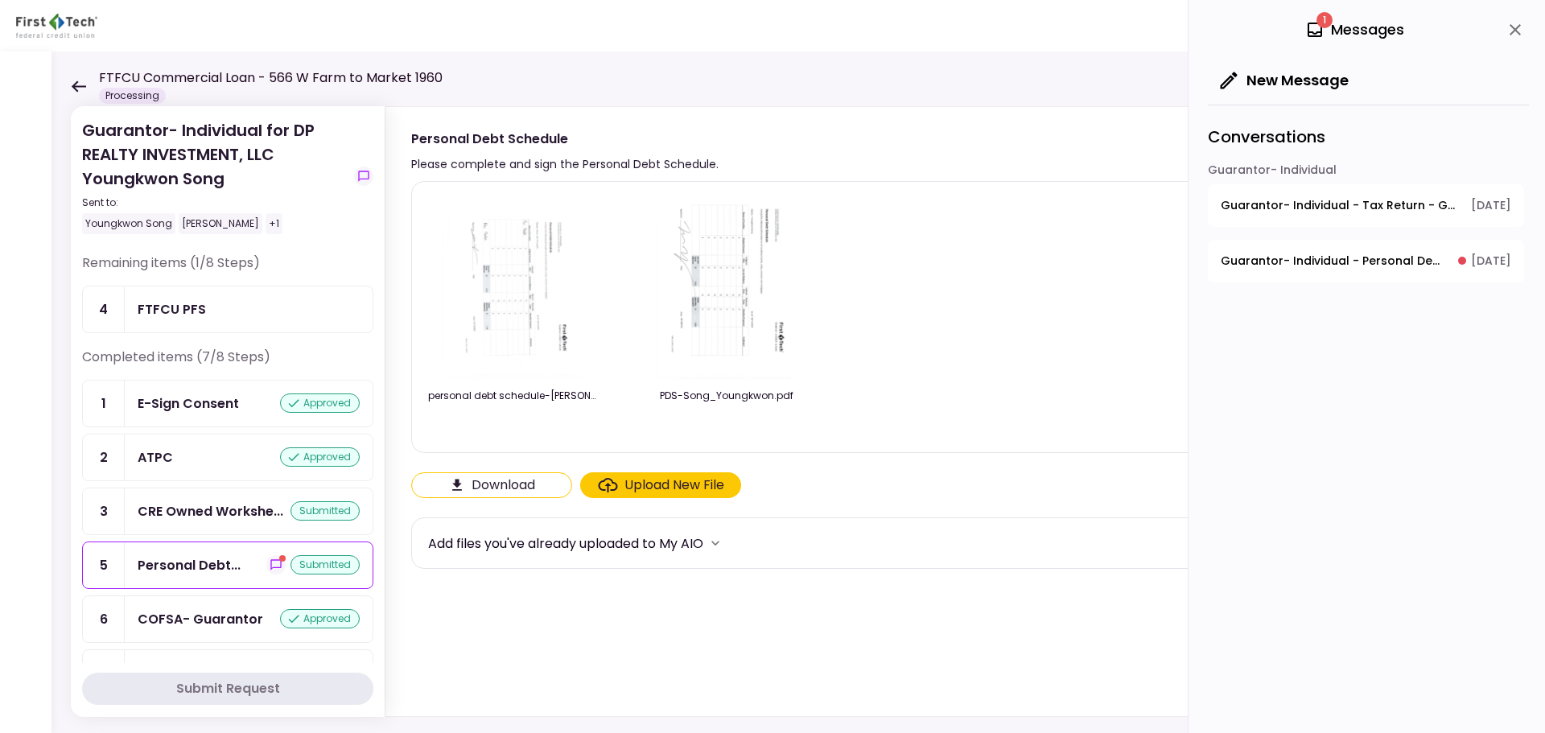
click at [553, 332] on img at bounding box center [513, 287] width 142 height 184
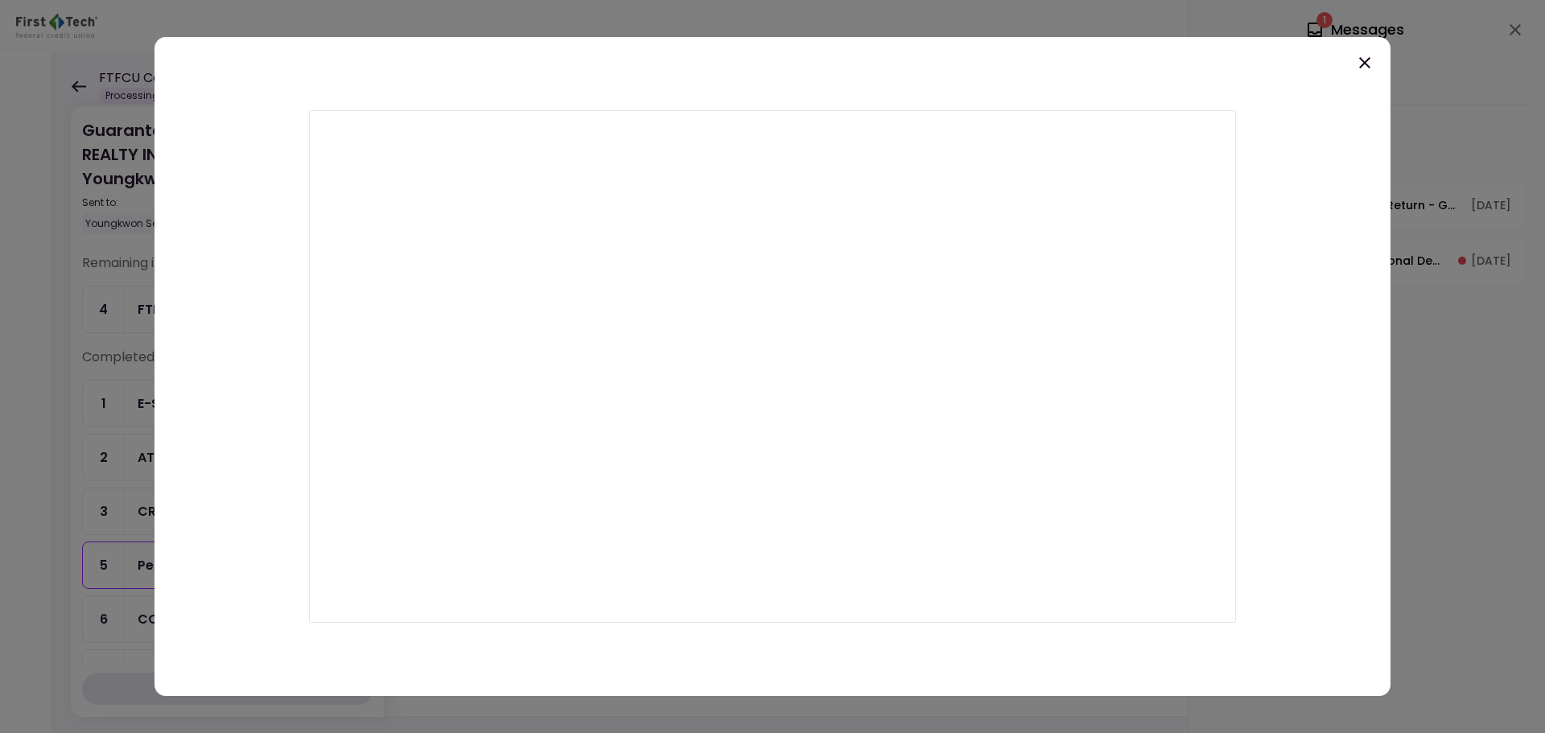
click at [1376, 68] on div at bounding box center [773, 367] width 1236 height 660
click at [1363, 64] on icon at bounding box center [1364, 62] width 11 height 11
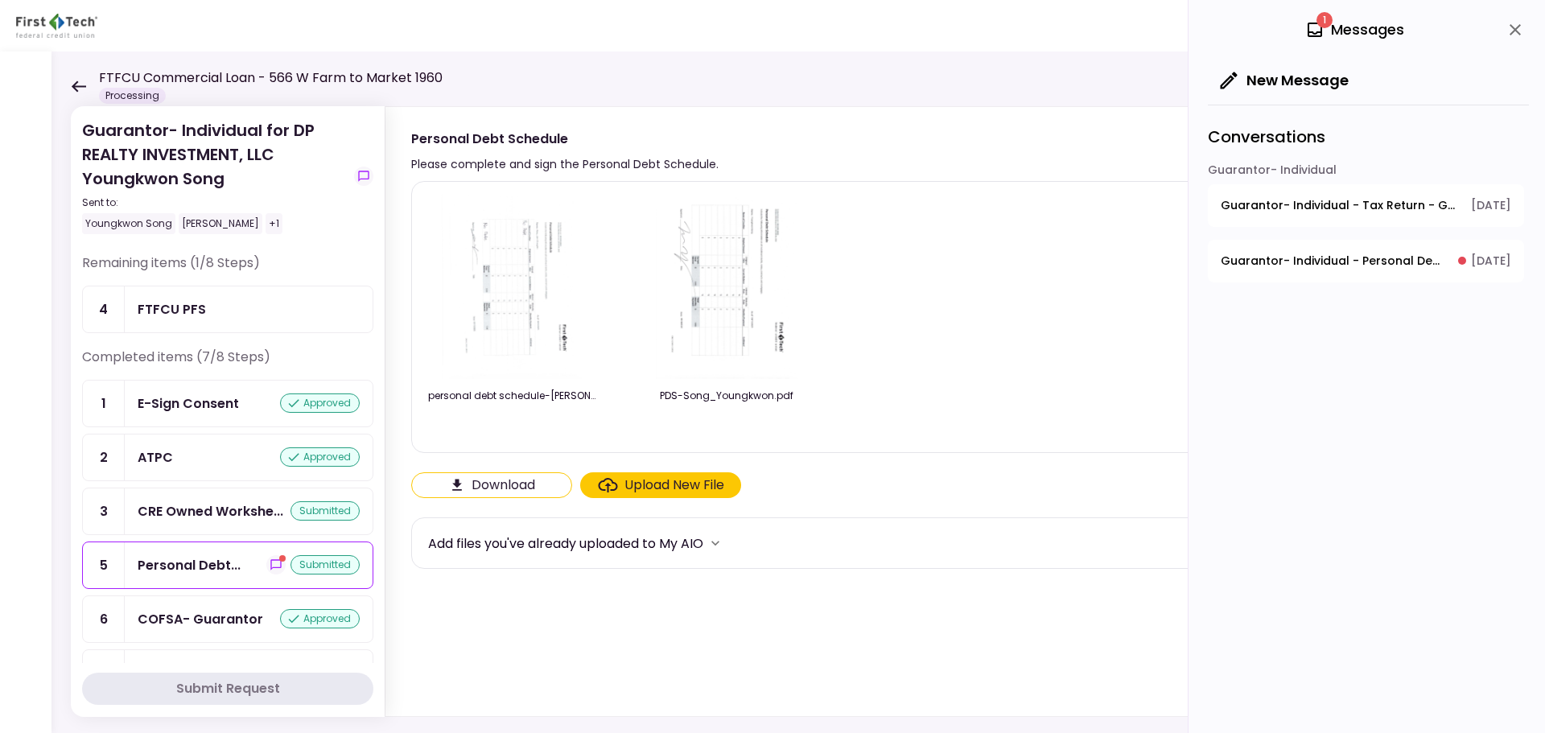
click at [575, 406] on div "personal debt schedule-[PERSON_NAME]-revised.pdf" at bounding box center [512, 412] width 169 height 47
click at [578, 386] on div "personal debt schedule-[PERSON_NAME]-revised.pdf" at bounding box center [512, 315] width 169 height 241
click at [588, 347] on div at bounding box center [512, 287] width 169 height 184
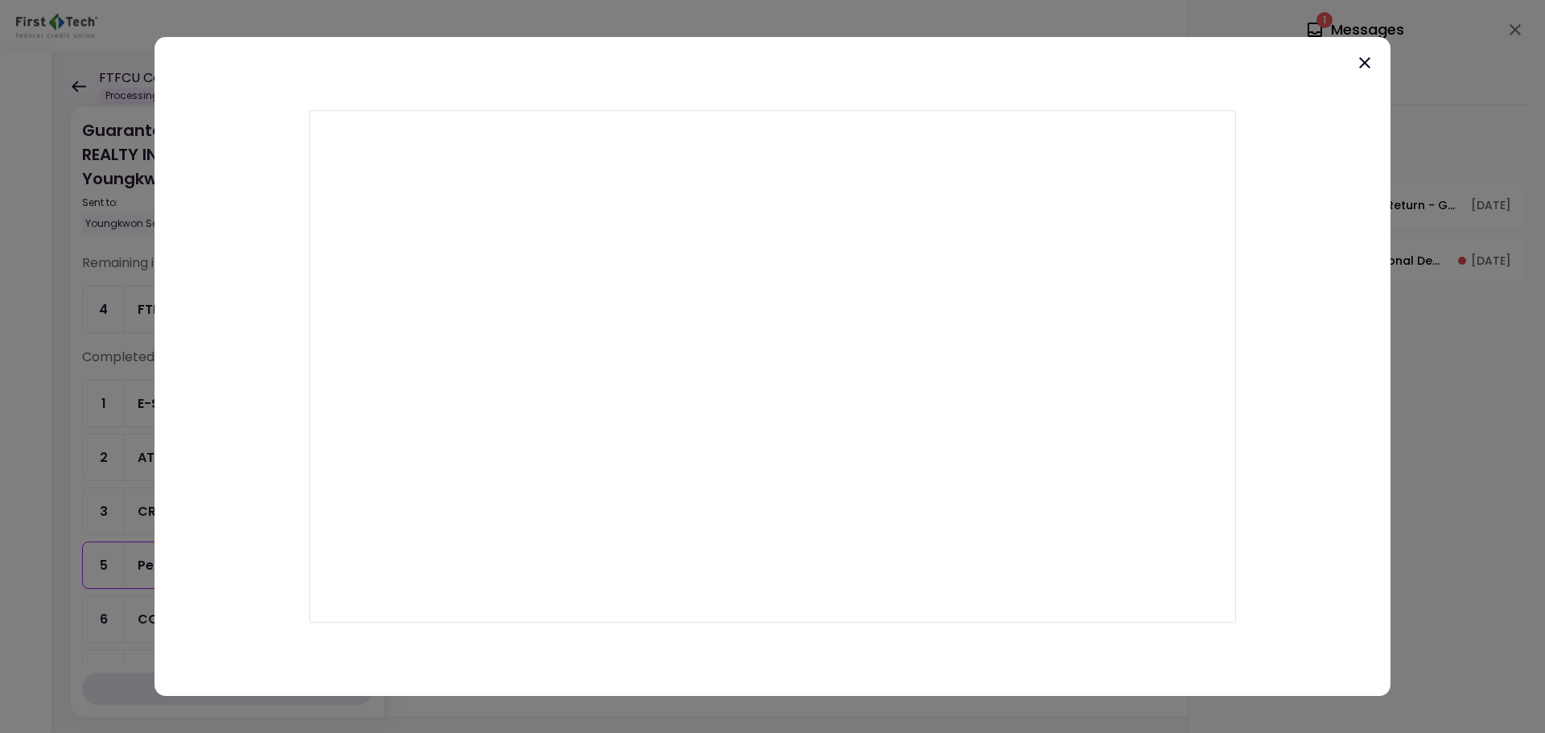
click at [1371, 67] on icon at bounding box center [1364, 62] width 19 height 19
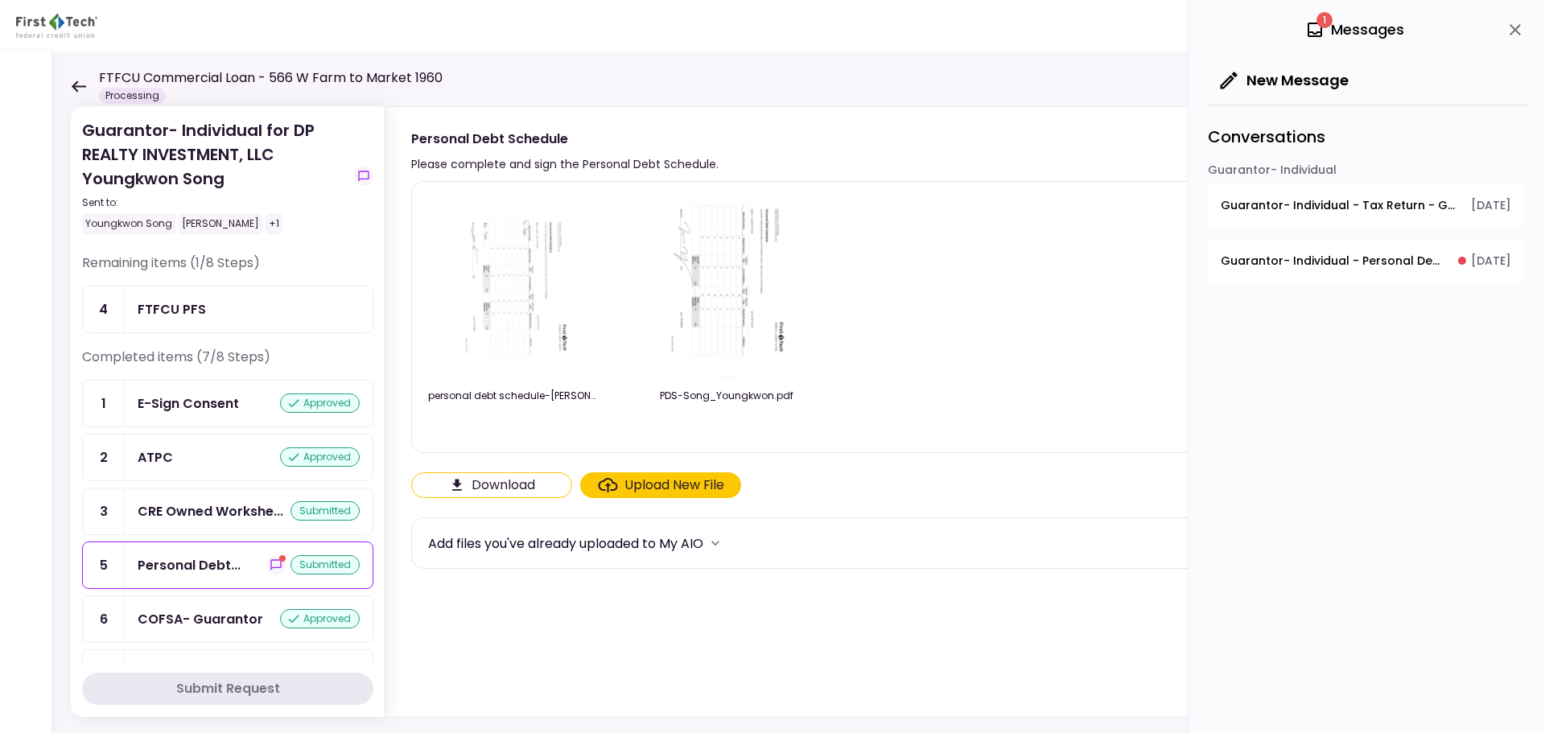
click at [791, 364] on img at bounding box center [727, 287] width 142 height 184
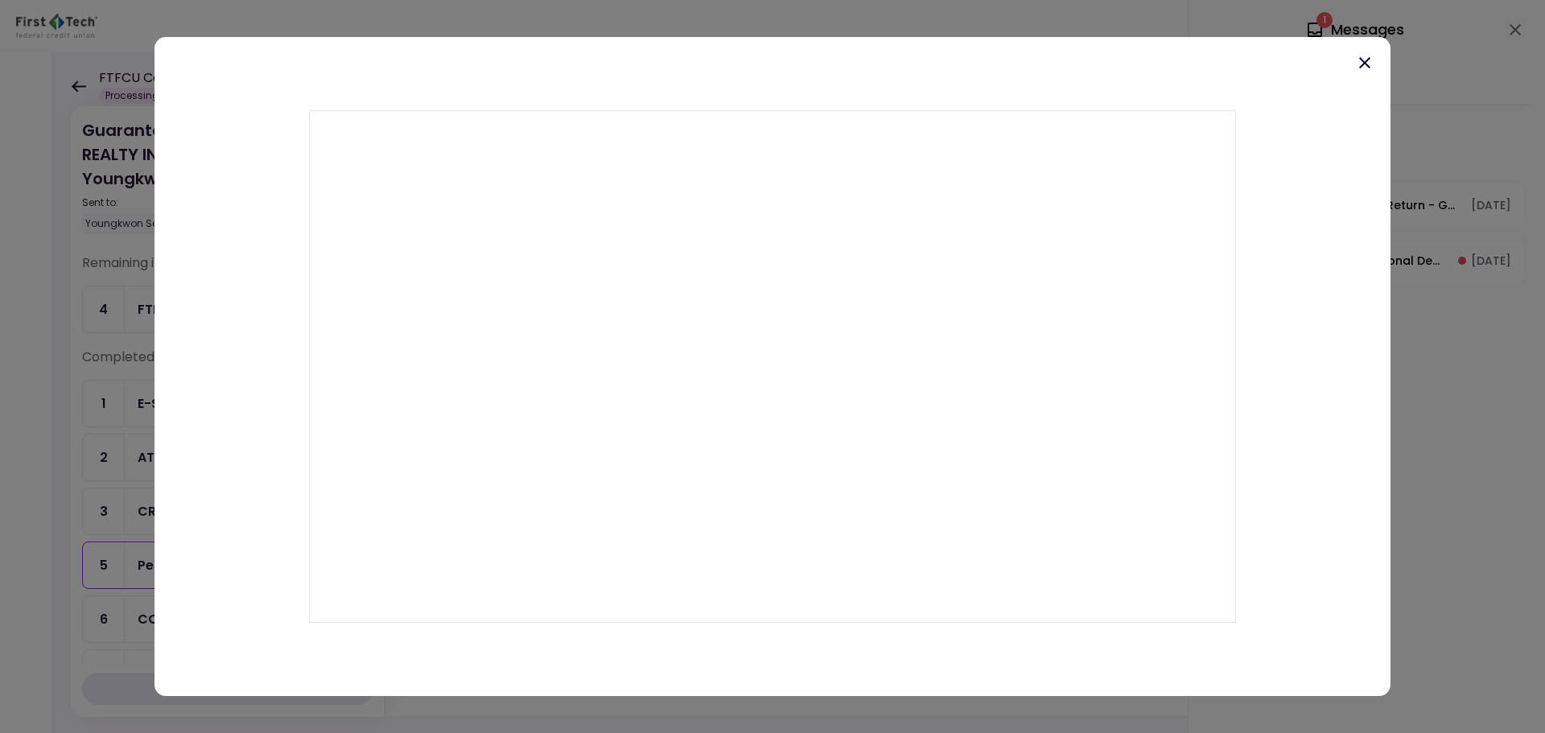
click at [1361, 68] on icon at bounding box center [1364, 62] width 19 height 19
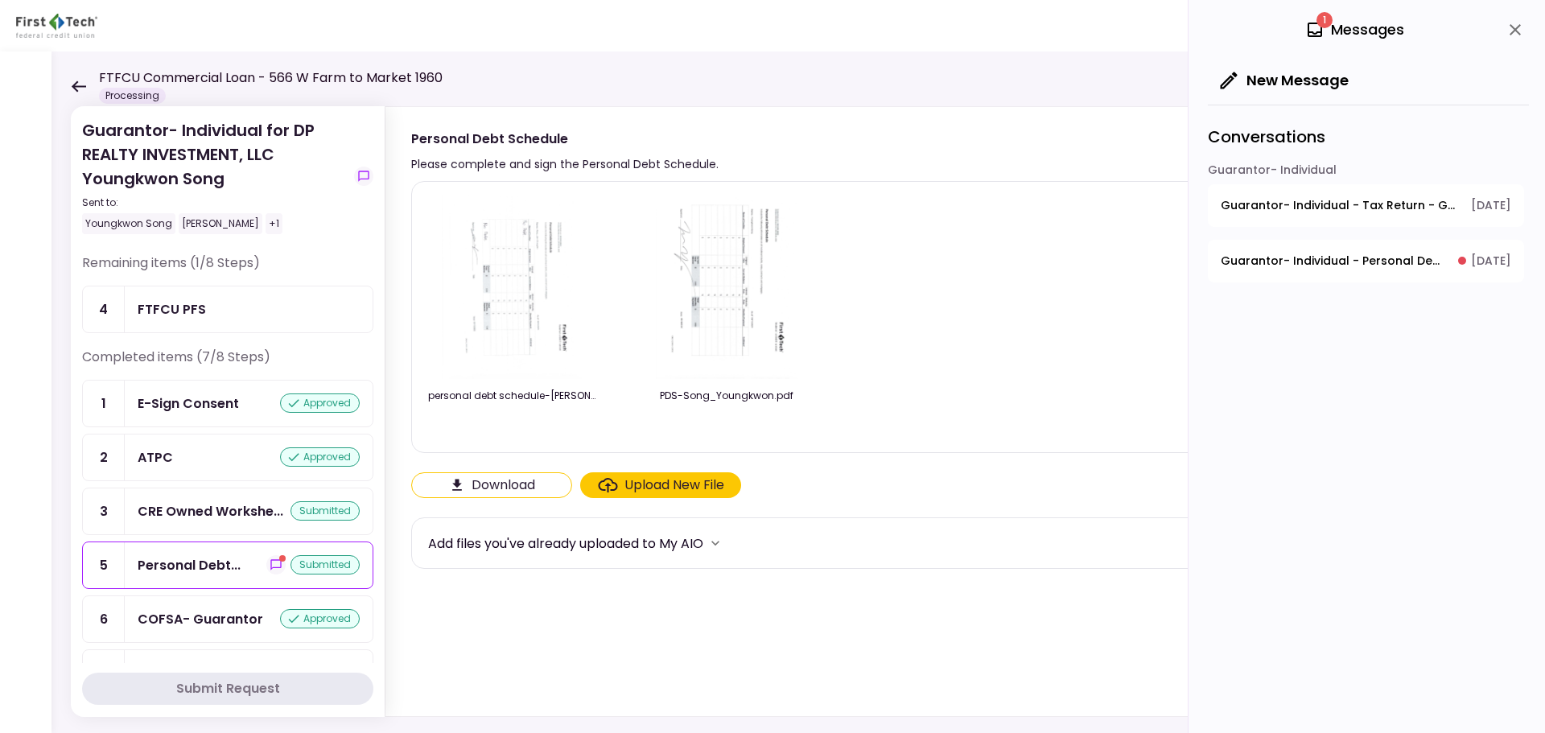
drag, startPoint x: 492, startPoint y: 341, endPoint x: 464, endPoint y: 388, distance: 54.1
click at [464, 388] on div "personal debt schedule-[PERSON_NAME]-revised.pdf" at bounding box center [512, 315] width 169 height 241
click at [457, 390] on div "personal debt schedule-[PERSON_NAME]-revised.pdf" at bounding box center [512, 396] width 169 height 14
click at [457, 398] on div "personal debt schedule-[PERSON_NAME]-revised.pdf" at bounding box center [512, 396] width 169 height 14
click at [492, 407] on div "personal debt schedule-[PERSON_NAME]-revised.pdf" at bounding box center [512, 412] width 169 height 47
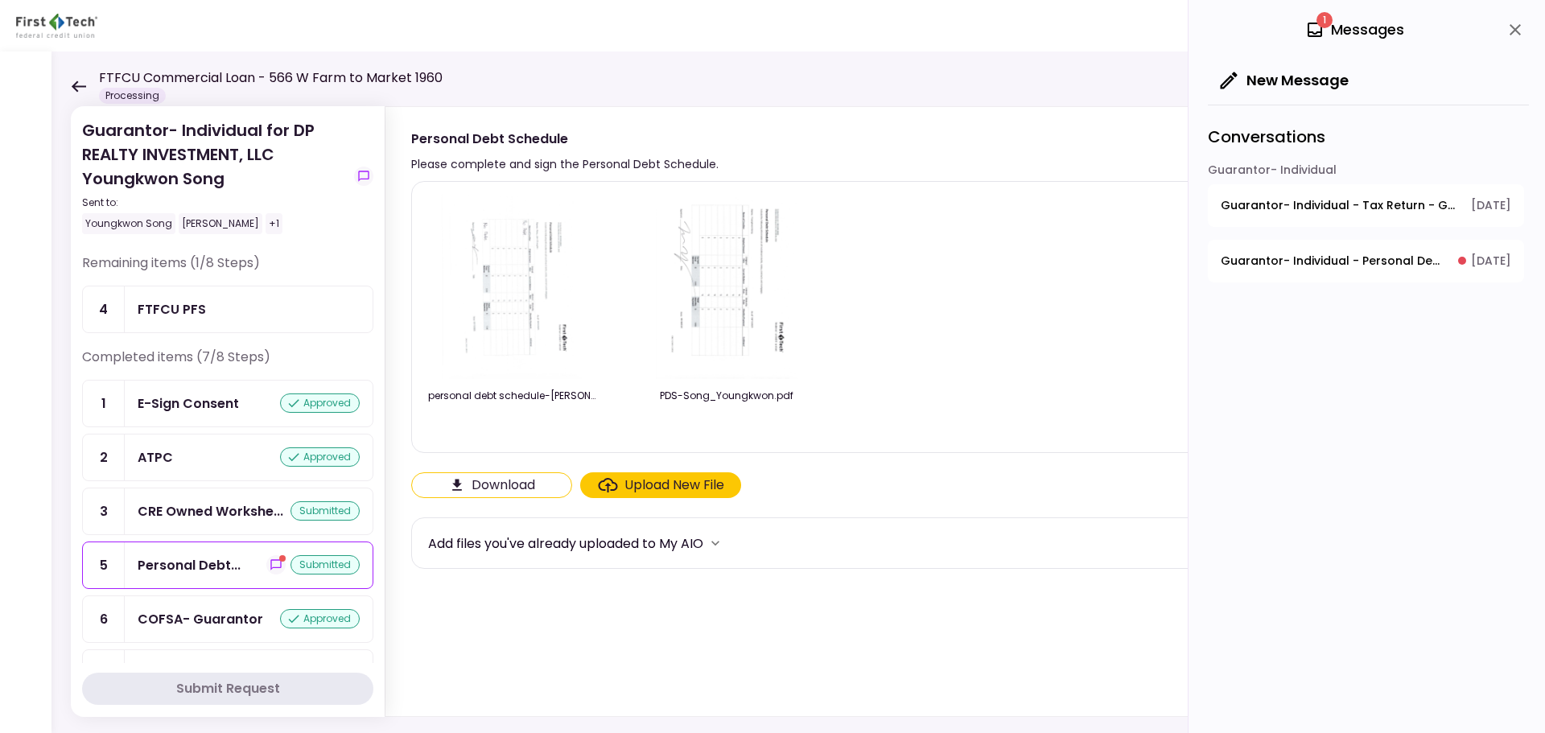
drag, startPoint x: 517, startPoint y: 423, endPoint x: 530, endPoint y: 414, distance: 16.7
click at [524, 418] on div at bounding box center [512, 426] width 169 height 22
click at [530, 407] on div "personal debt schedule-[PERSON_NAME]-revised.pdf" at bounding box center [512, 412] width 169 height 47
click at [527, 396] on div "personal debt schedule-[PERSON_NAME]-revised.pdf" at bounding box center [512, 396] width 169 height 14
click at [508, 393] on div "personal debt schedule-[PERSON_NAME]-revised.pdf" at bounding box center [512, 396] width 169 height 14
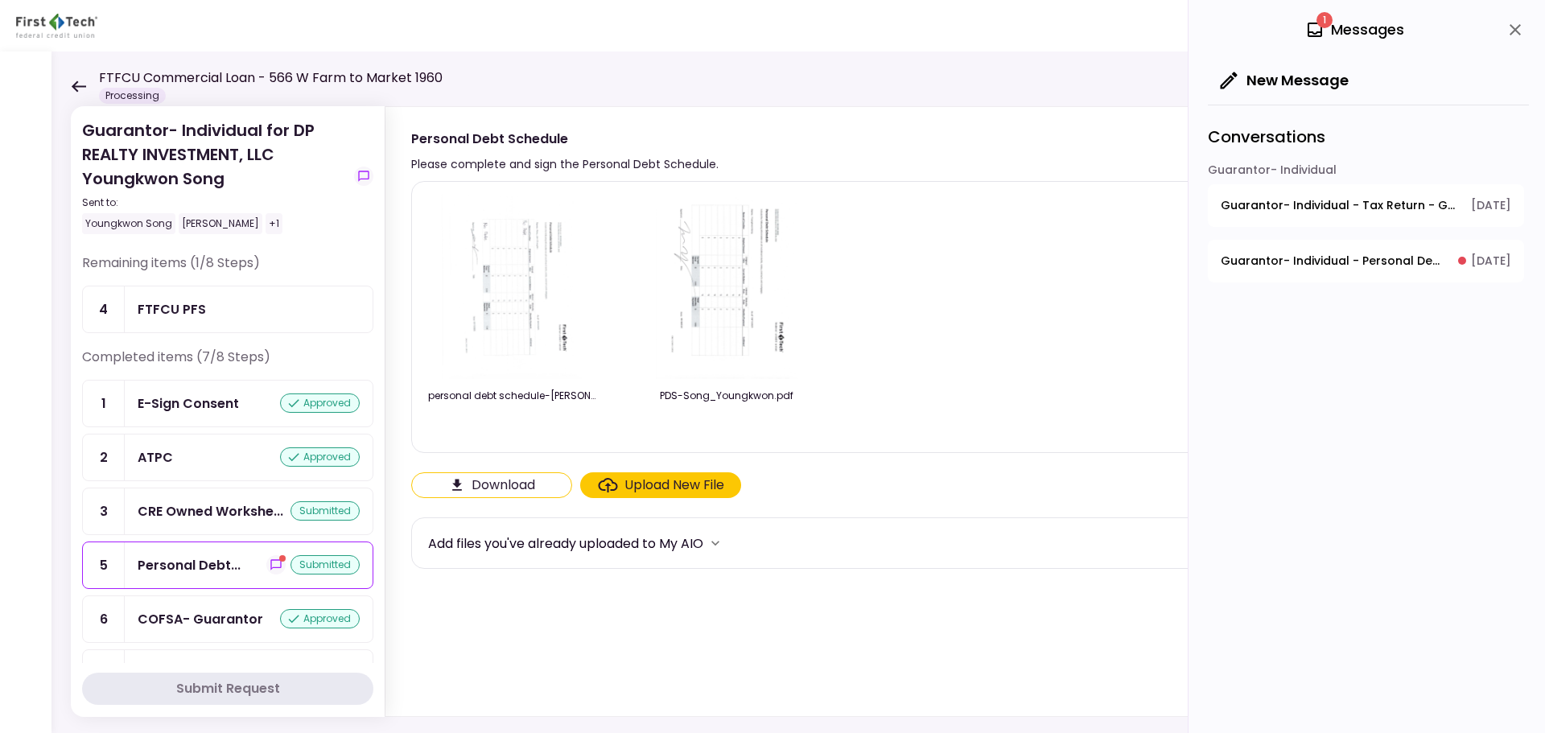
click at [728, 407] on div "PDS-Song_Youngkwon.pdf" at bounding box center [726, 412] width 169 height 47
click at [720, 394] on div "PDS-Song_Youngkwon.pdf" at bounding box center [726, 396] width 169 height 14
click at [524, 352] on img at bounding box center [513, 287] width 142 height 184
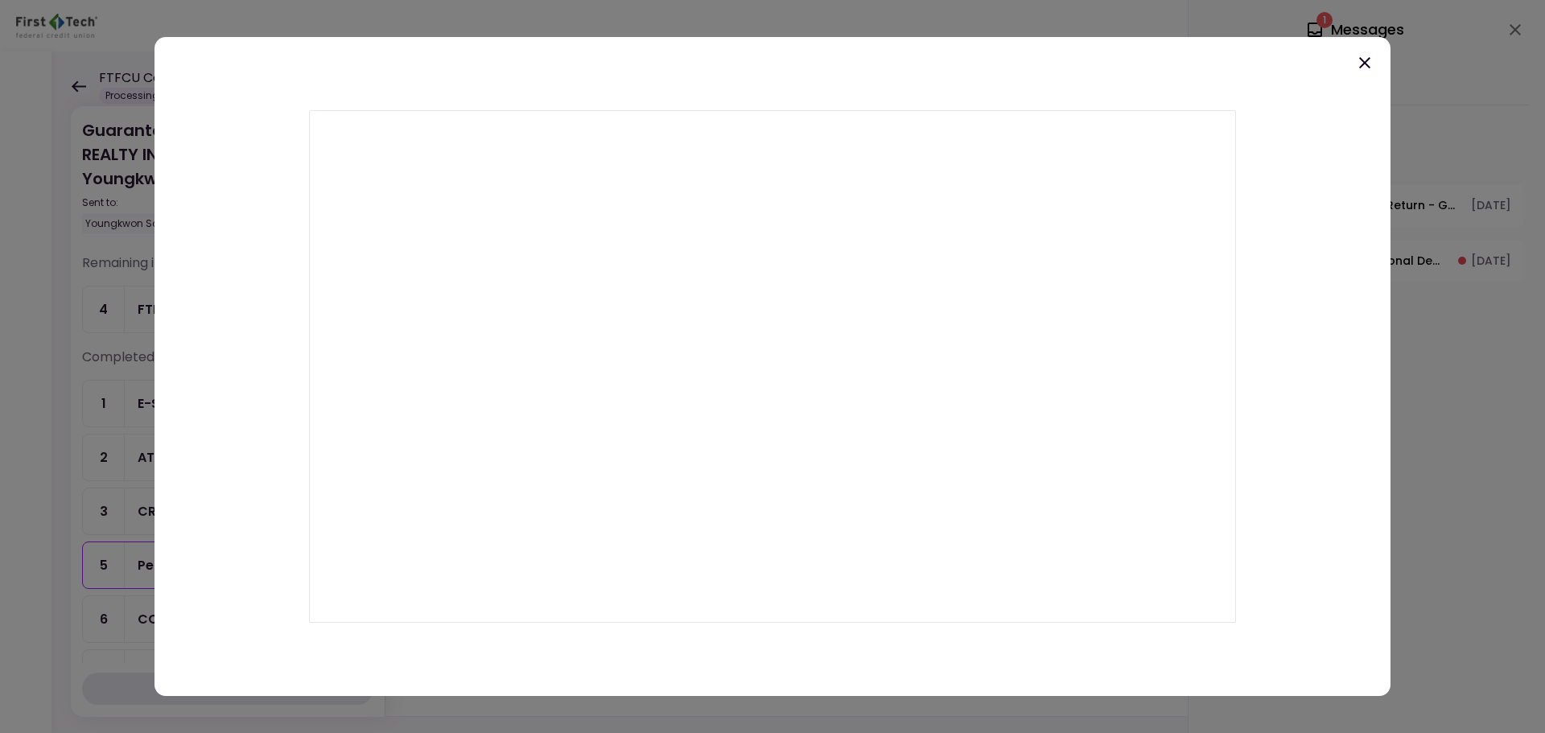
click at [1368, 66] on icon at bounding box center [1364, 62] width 11 height 11
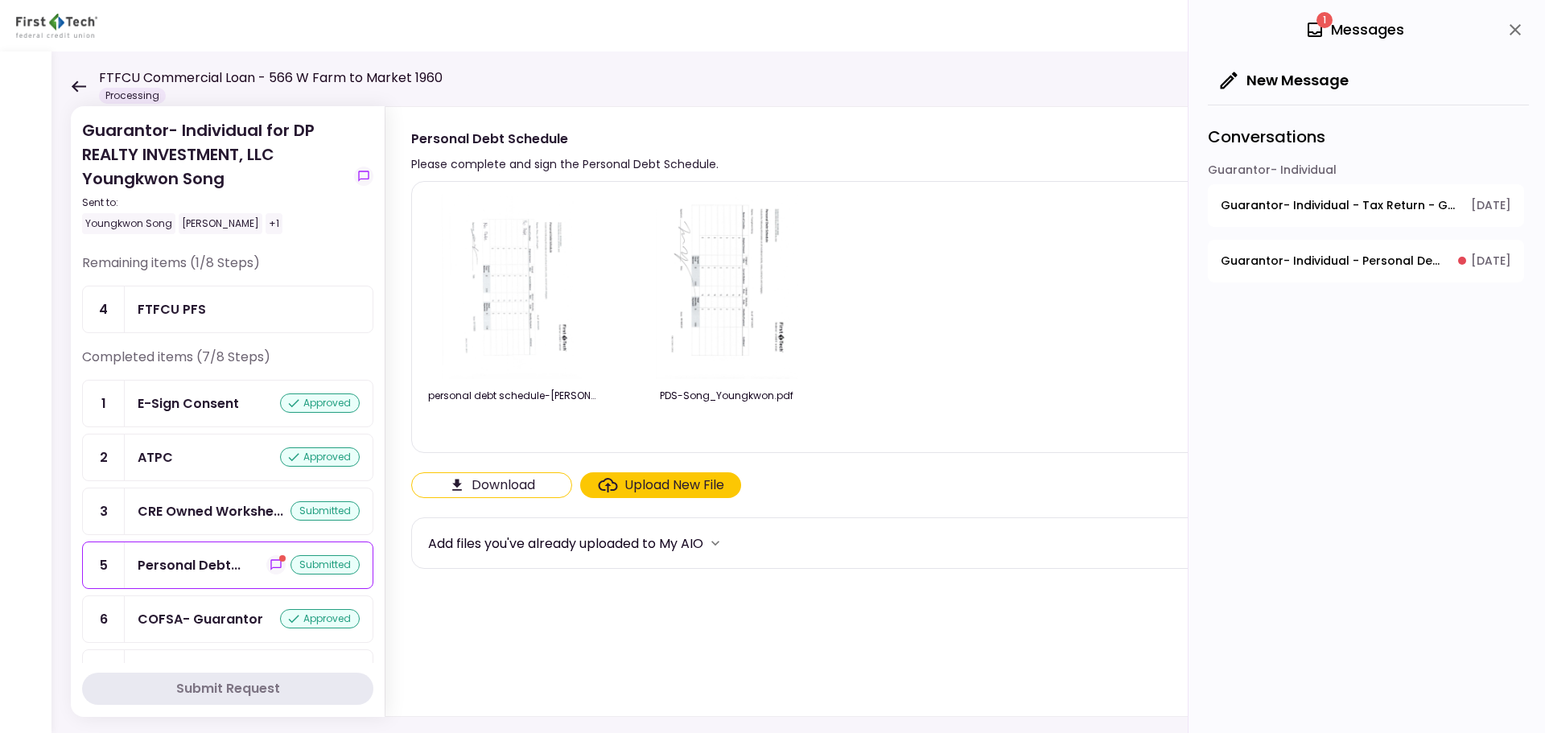
click at [654, 501] on section "personal debt schedule-[PERSON_NAME]-revised.pdf PDS-Song_Youngkwon.pdf Downloa…" at bounding box center [948, 445] width 1075 height 529
click at [646, 483] on div "Upload New File" at bounding box center [675, 485] width 100 height 19
click at [0, 0] on input "Upload New File" at bounding box center [0, 0] width 0 height 0
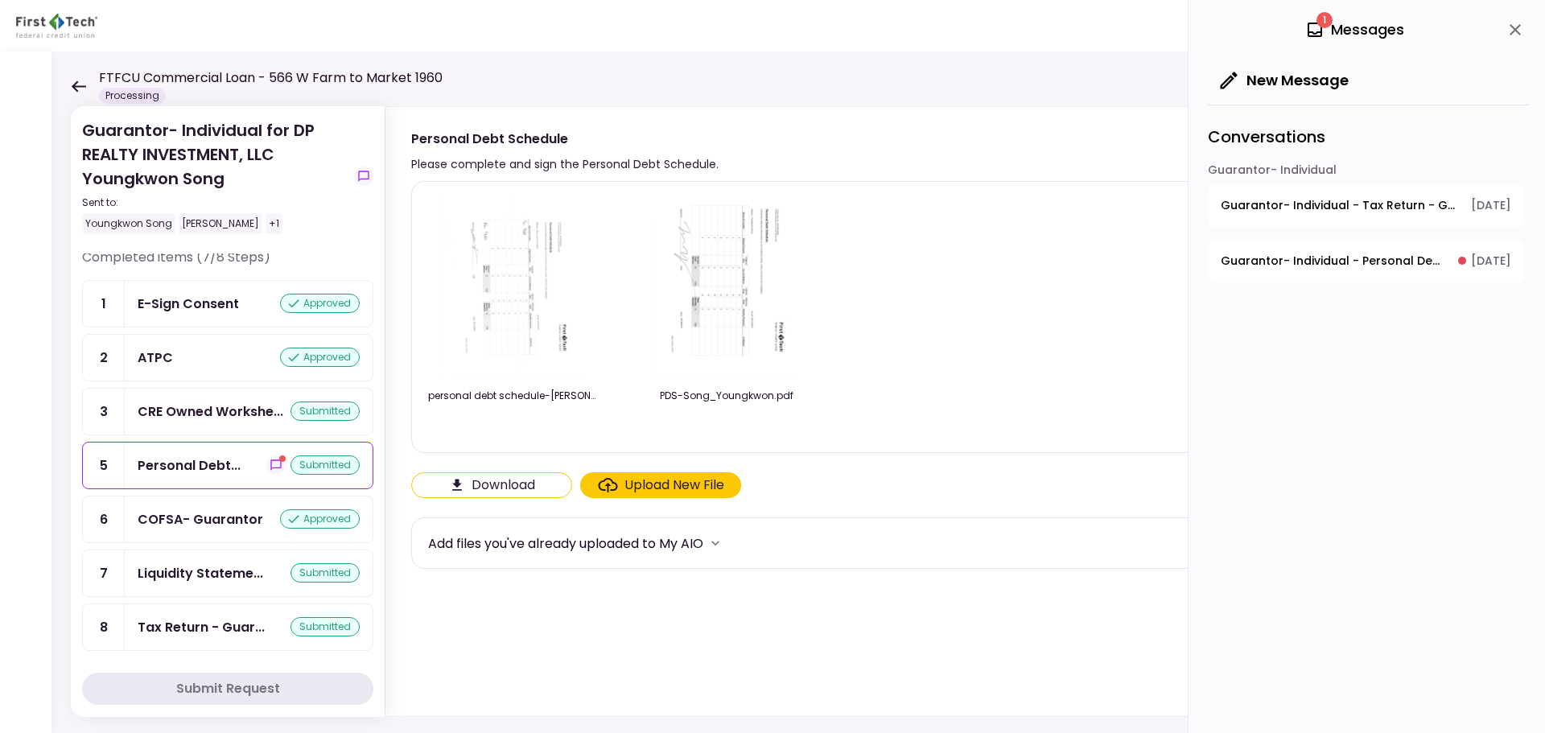
scroll to position [102, 0]
click at [220, 632] on div "Tax Return - Guar..." at bounding box center [201, 625] width 127 height 20
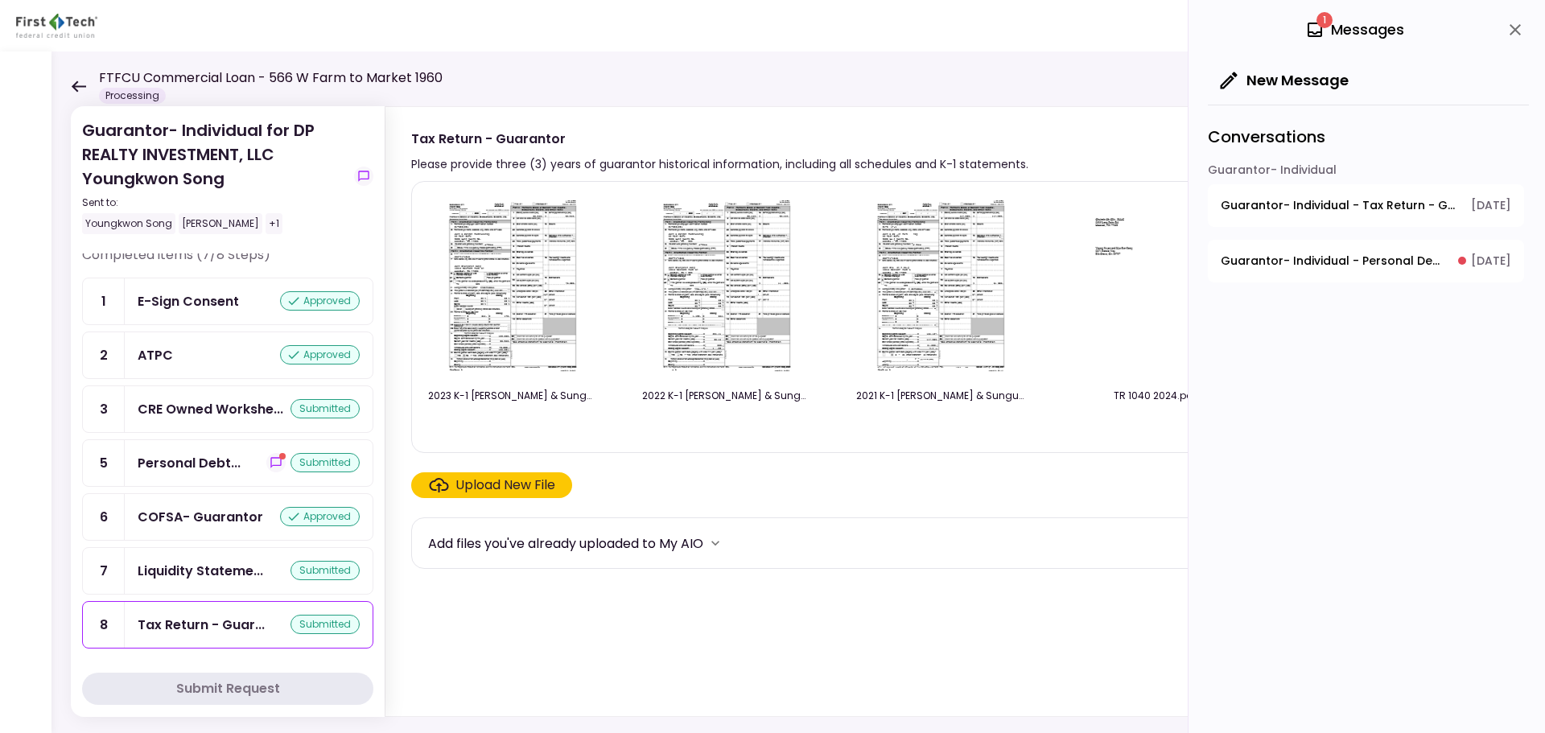
click at [531, 326] on img at bounding box center [512, 287] width 143 height 184
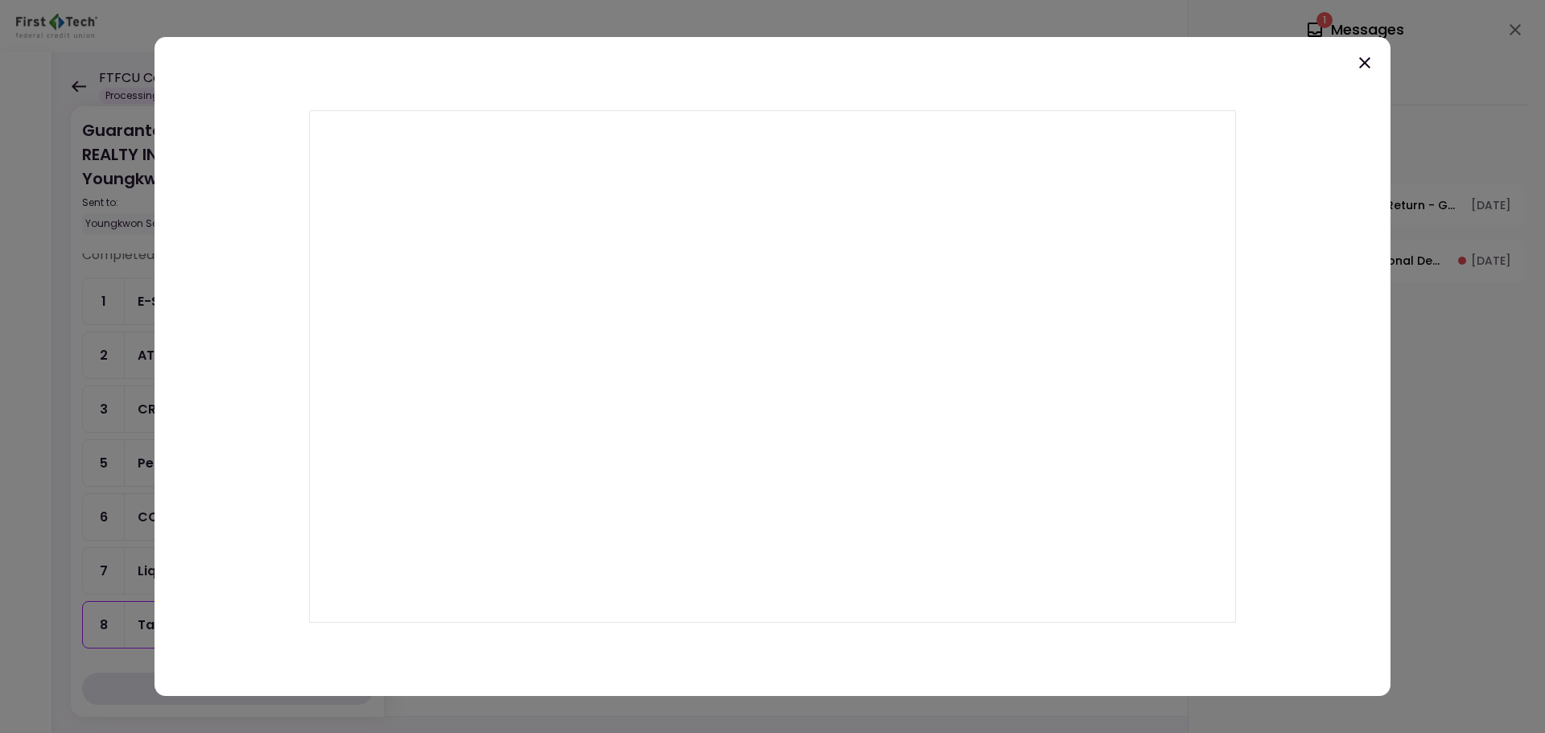
click at [1374, 64] on div at bounding box center [773, 367] width 1236 height 660
click at [1364, 58] on icon at bounding box center [1364, 62] width 19 height 19
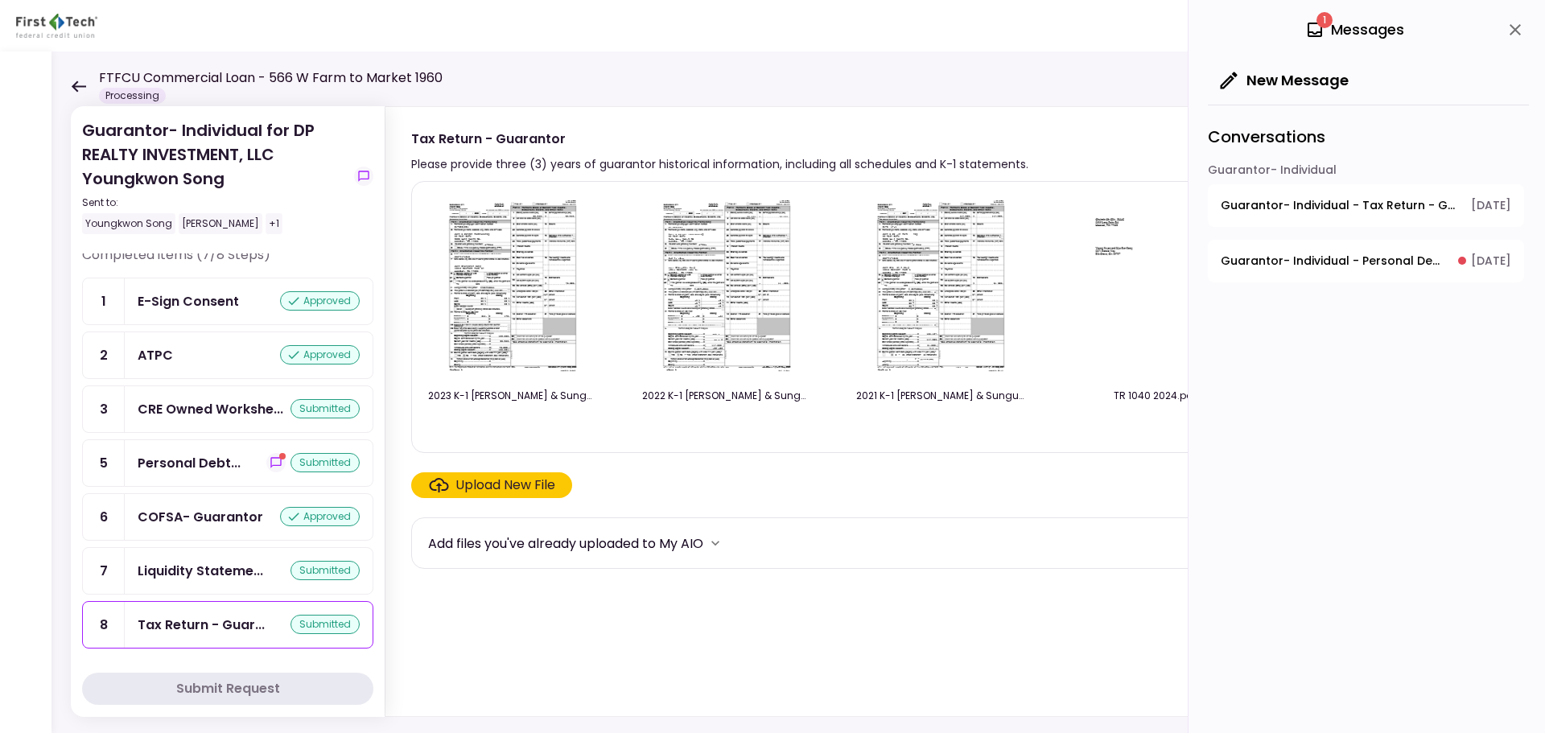
click at [509, 485] on div "Upload New File" at bounding box center [506, 485] width 100 height 19
click at [0, 0] on input "Upload New File" at bounding box center [0, 0] width 0 height 0
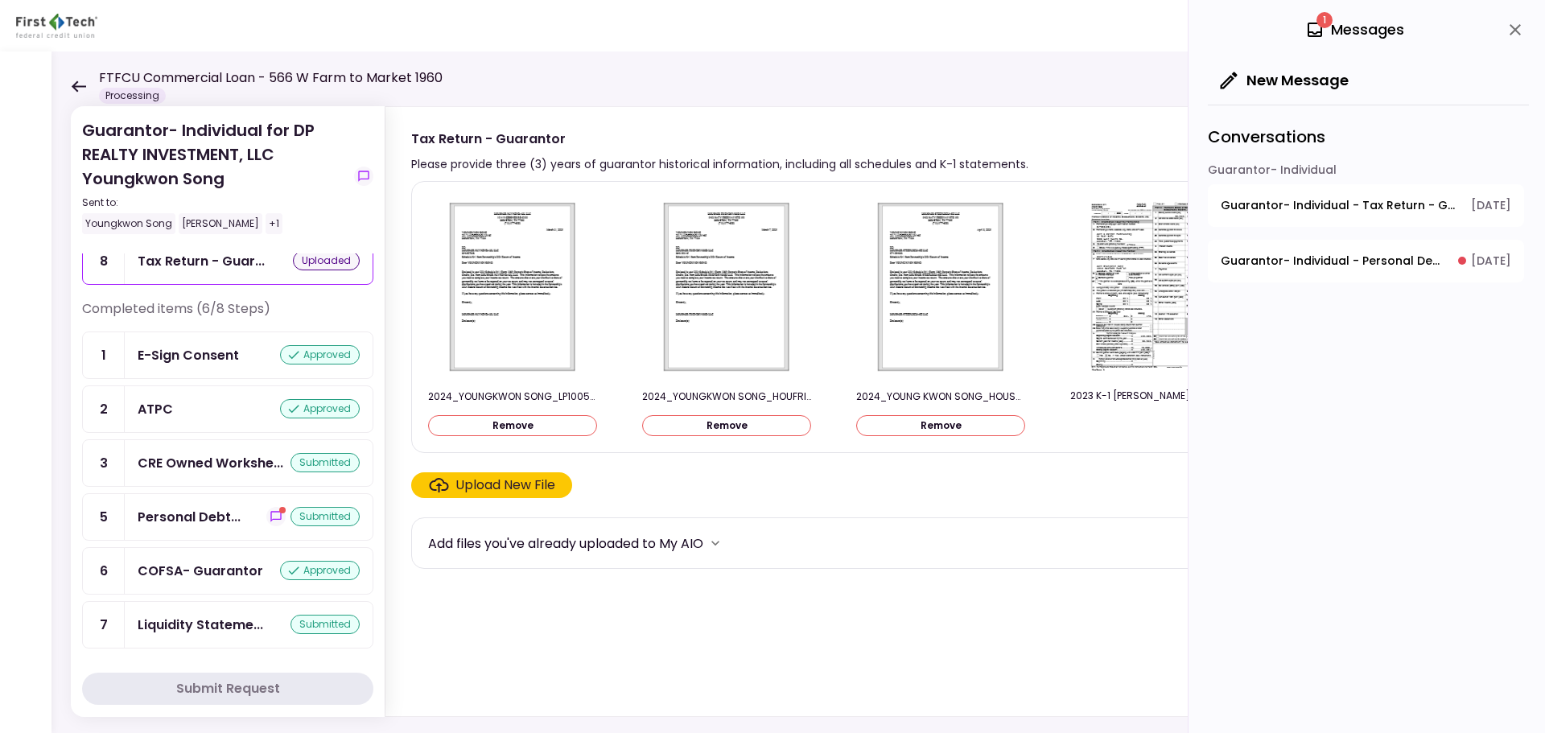
click at [1125, 406] on div "2023 K-1 [PERSON_NAME] & Sungun Partnership.pdf" at bounding box center [1154, 412] width 169 height 47
click at [1160, 402] on div "2023 K-1 [PERSON_NAME] & Sungun Partnership.pdf" at bounding box center [1154, 396] width 169 height 14
click at [1101, 231] on img at bounding box center [1154, 287] width 143 height 184
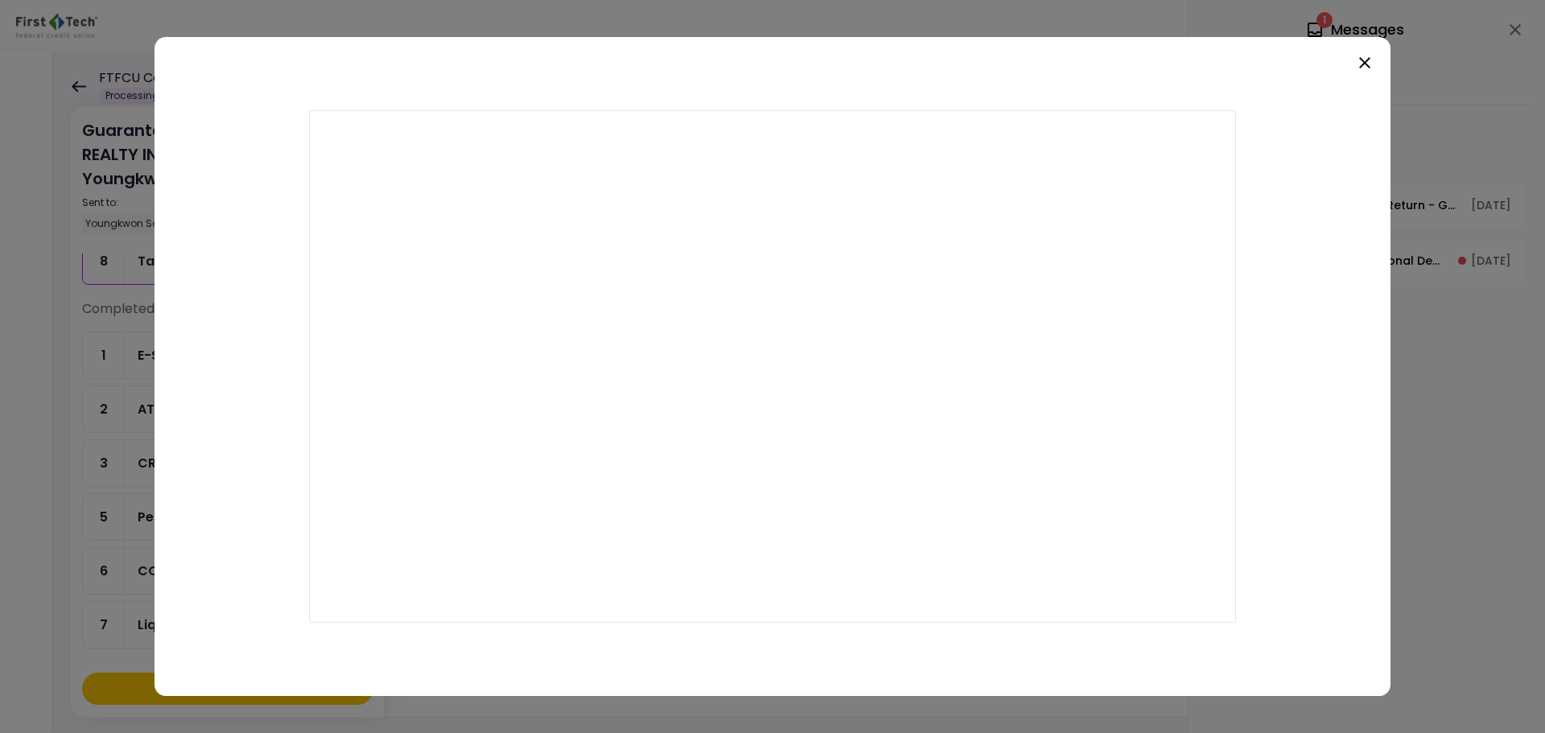
click at [1363, 63] on icon at bounding box center [1364, 62] width 19 height 19
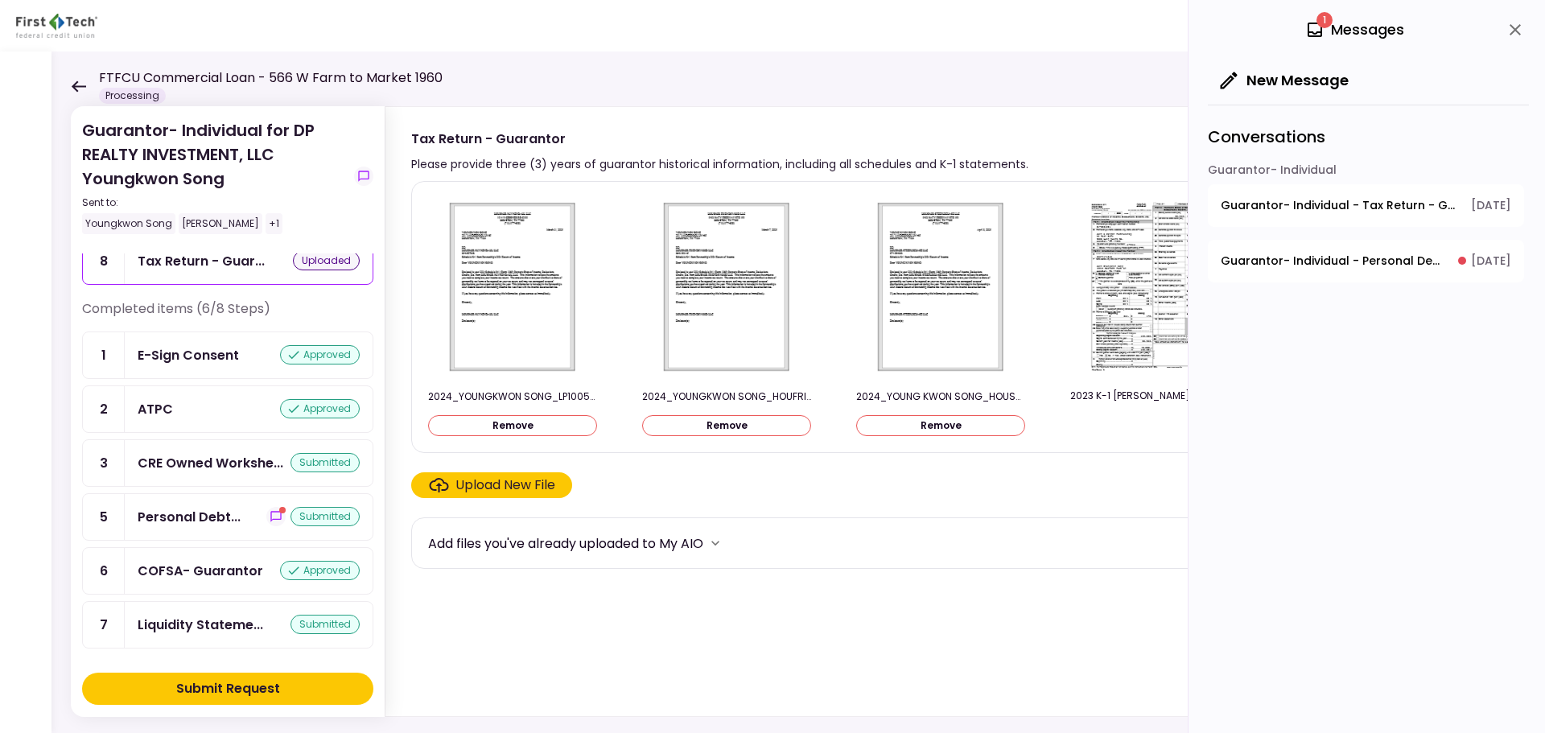
click at [237, 702] on button "Submit Request" at bounding box center [227, 689] width 291 height 32
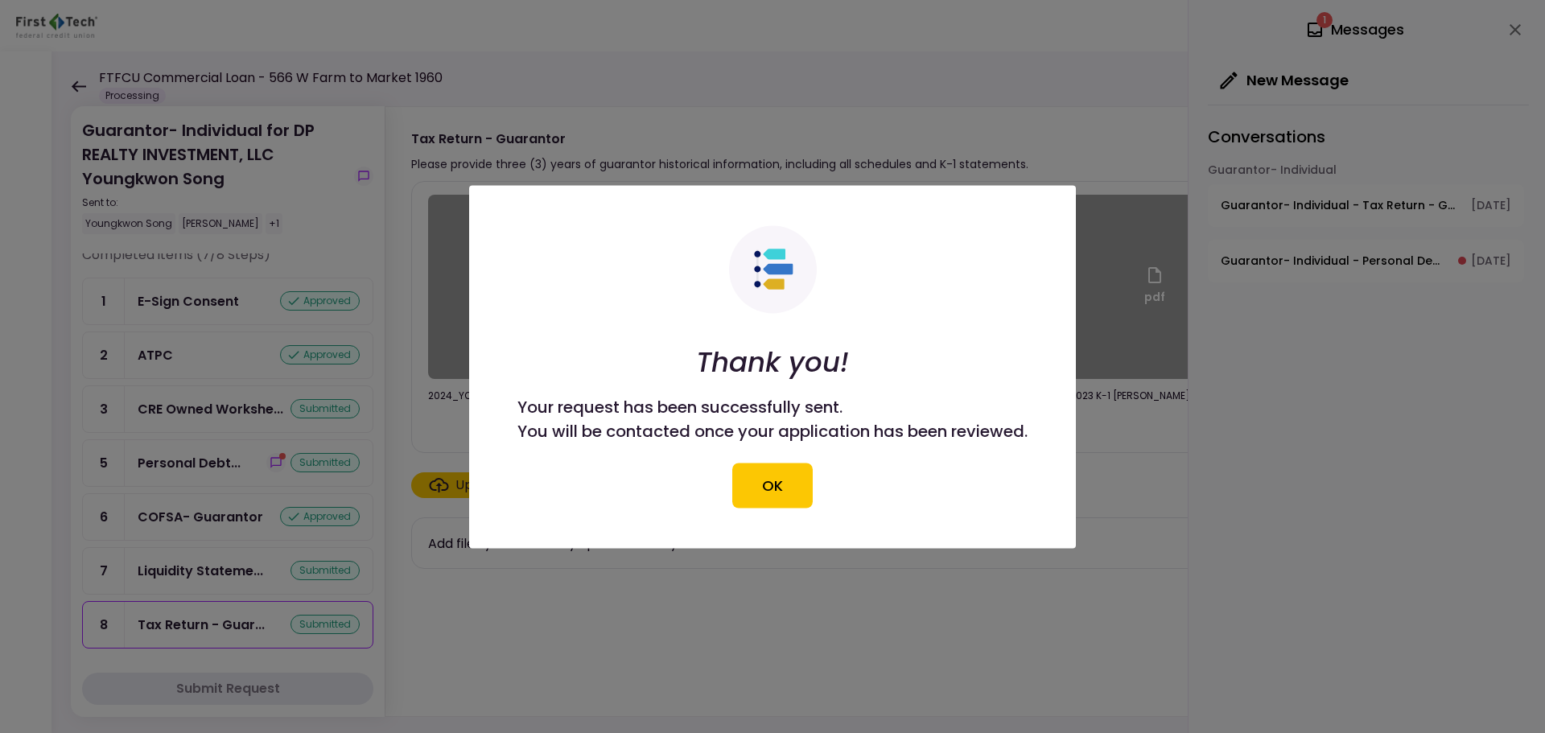
click at [208, 475] on div at bounding box center [772, 366] width 1545 height 733
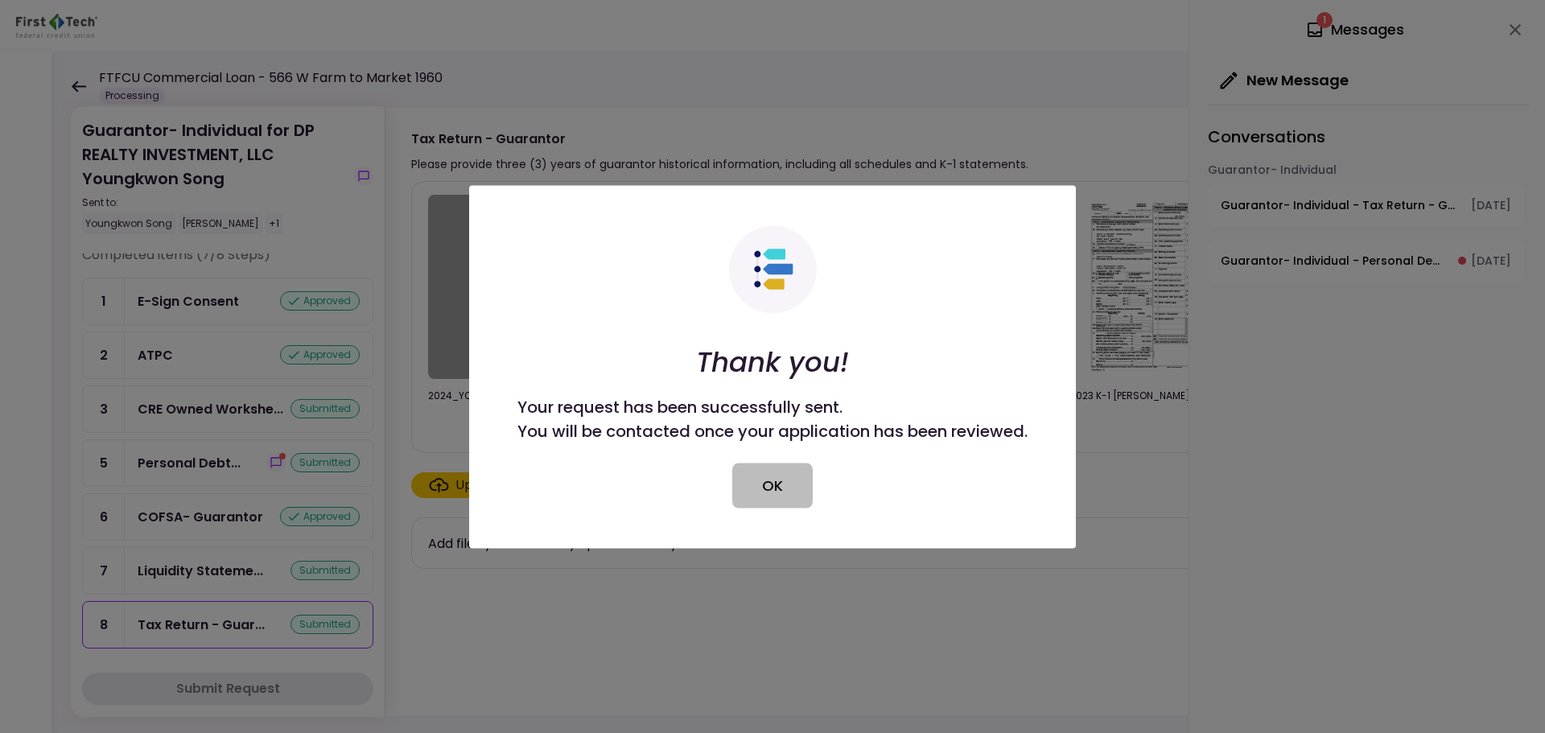
click at [786, 495] on button "OK" at bounding box center [772, 485] width 80 height 45
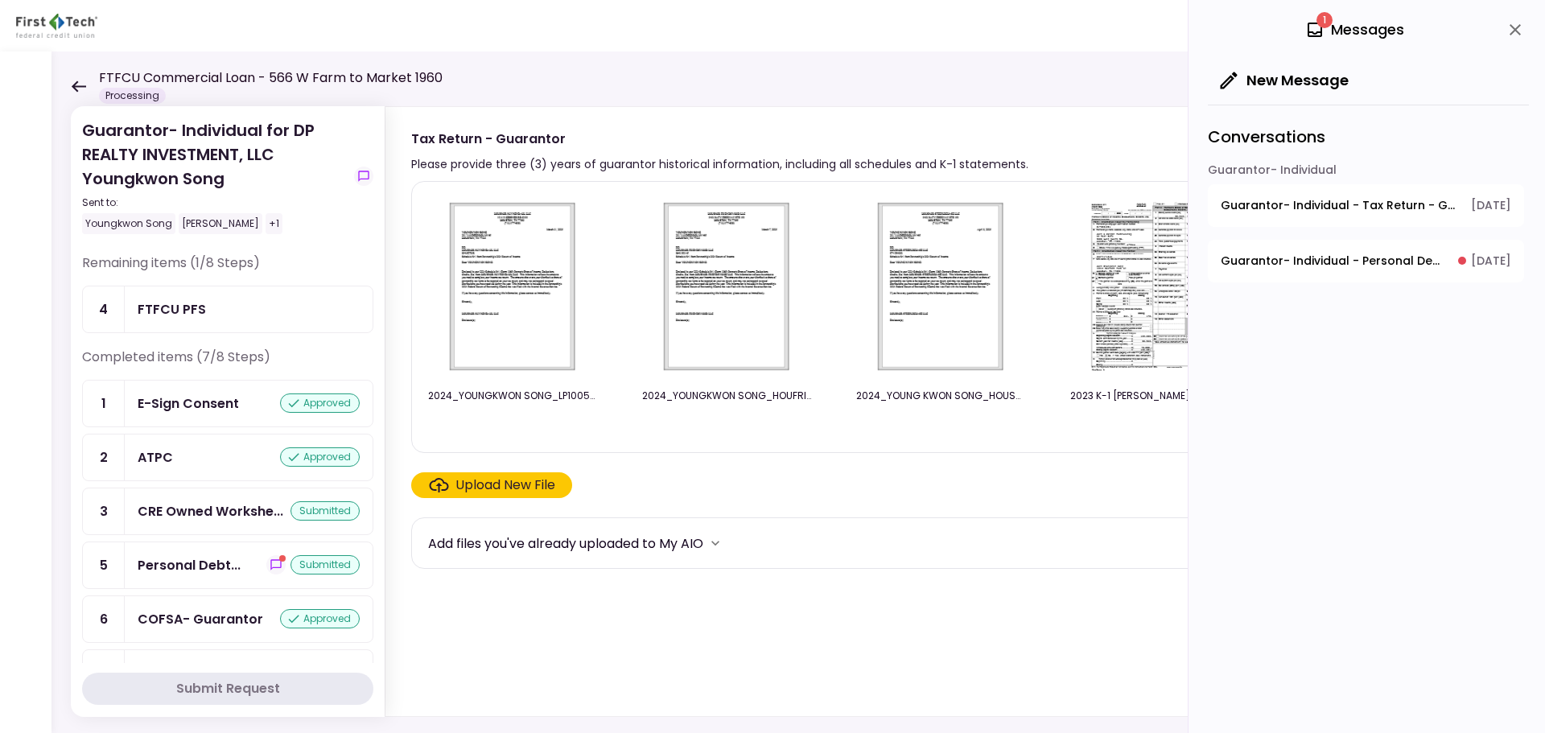
click at [83, 87] on icon at bounding box center [79, 85] width 14 height 11
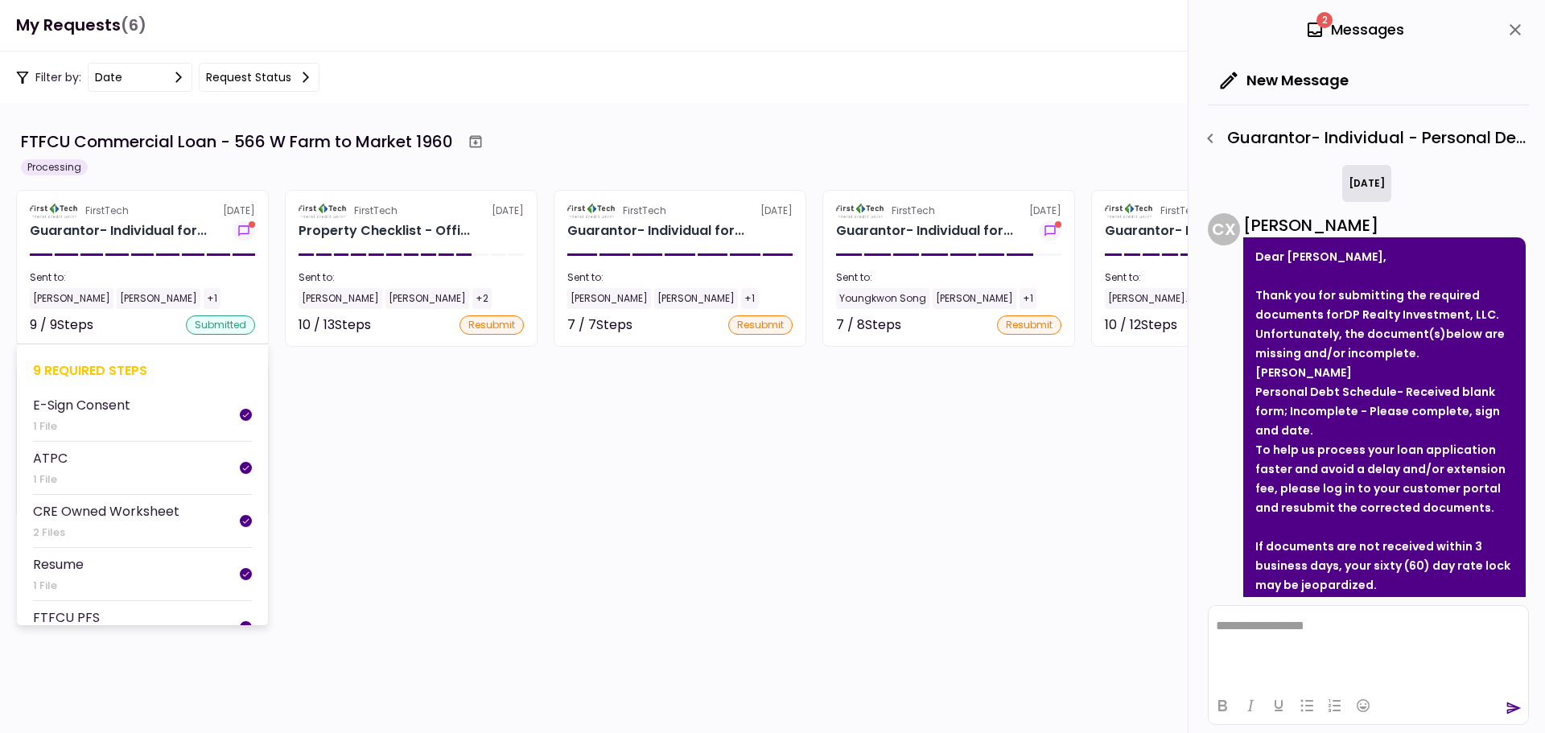
scroll to position [148, 0]
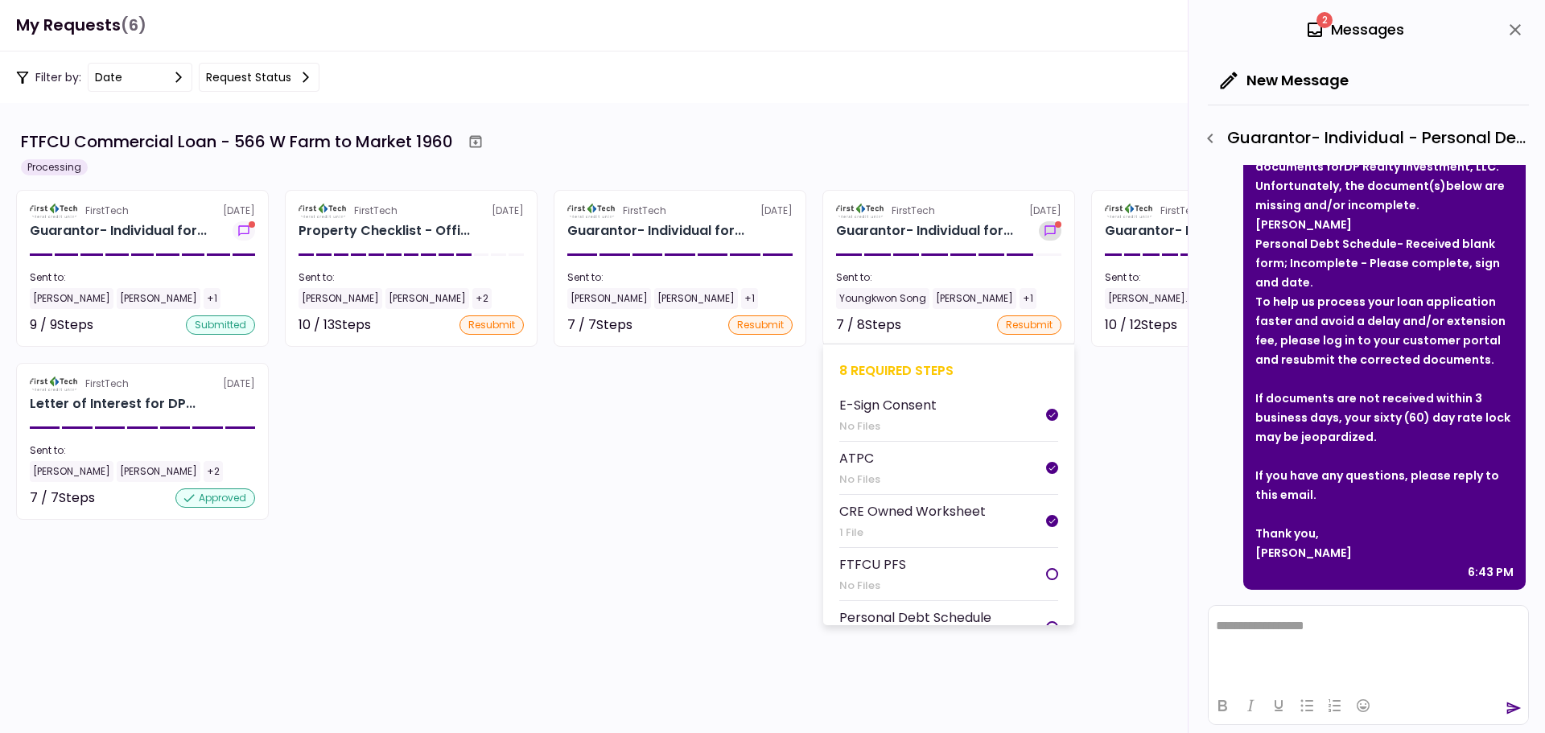
click at [1051, 230] on icon "show-messages" at bounding box center [1050, 231] width 16 height 13
click at [488, 255] on div at bounding box center [481, 255] width 15 height 2
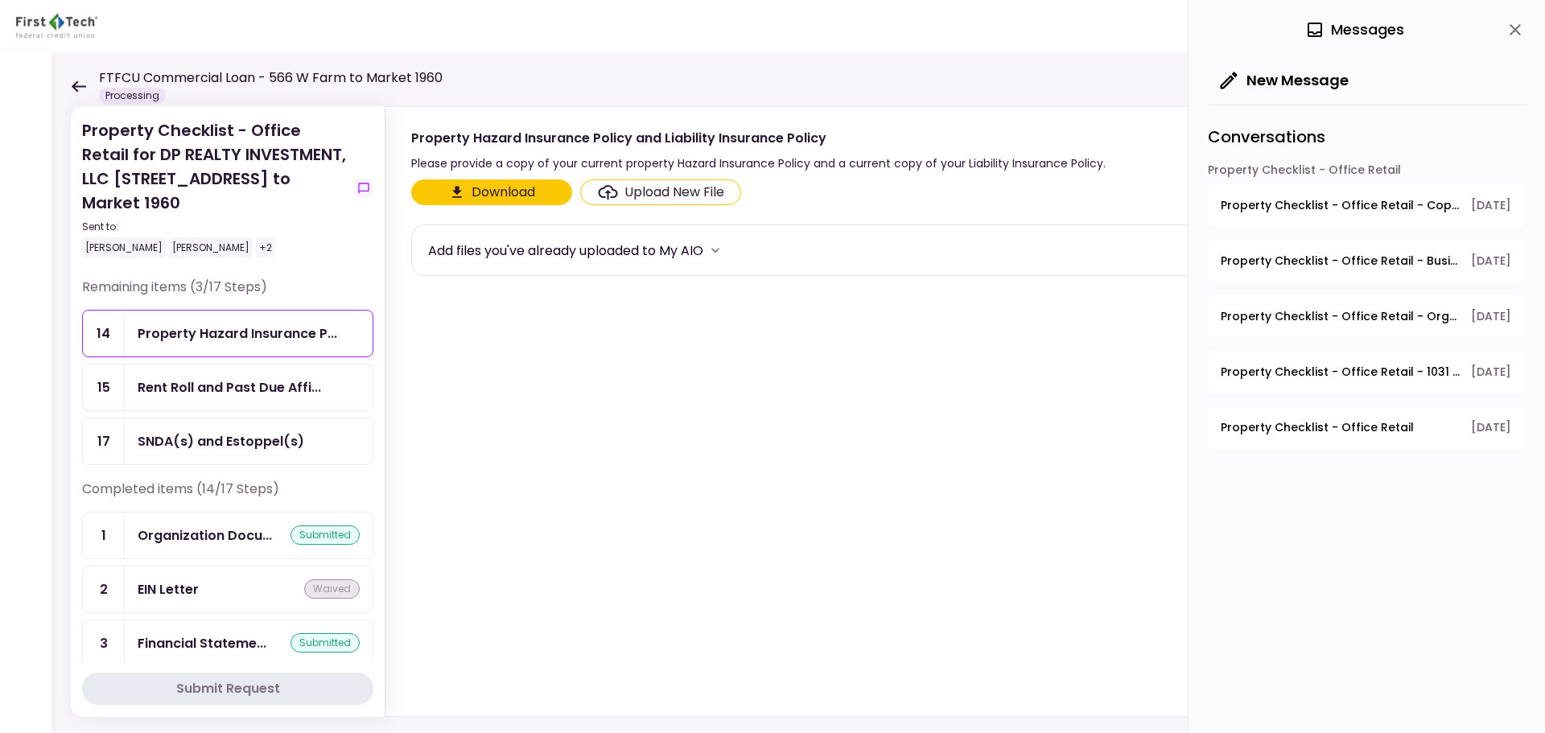
click at [72, 88] on icon at bounding box center [78, 86] width 15 height 12
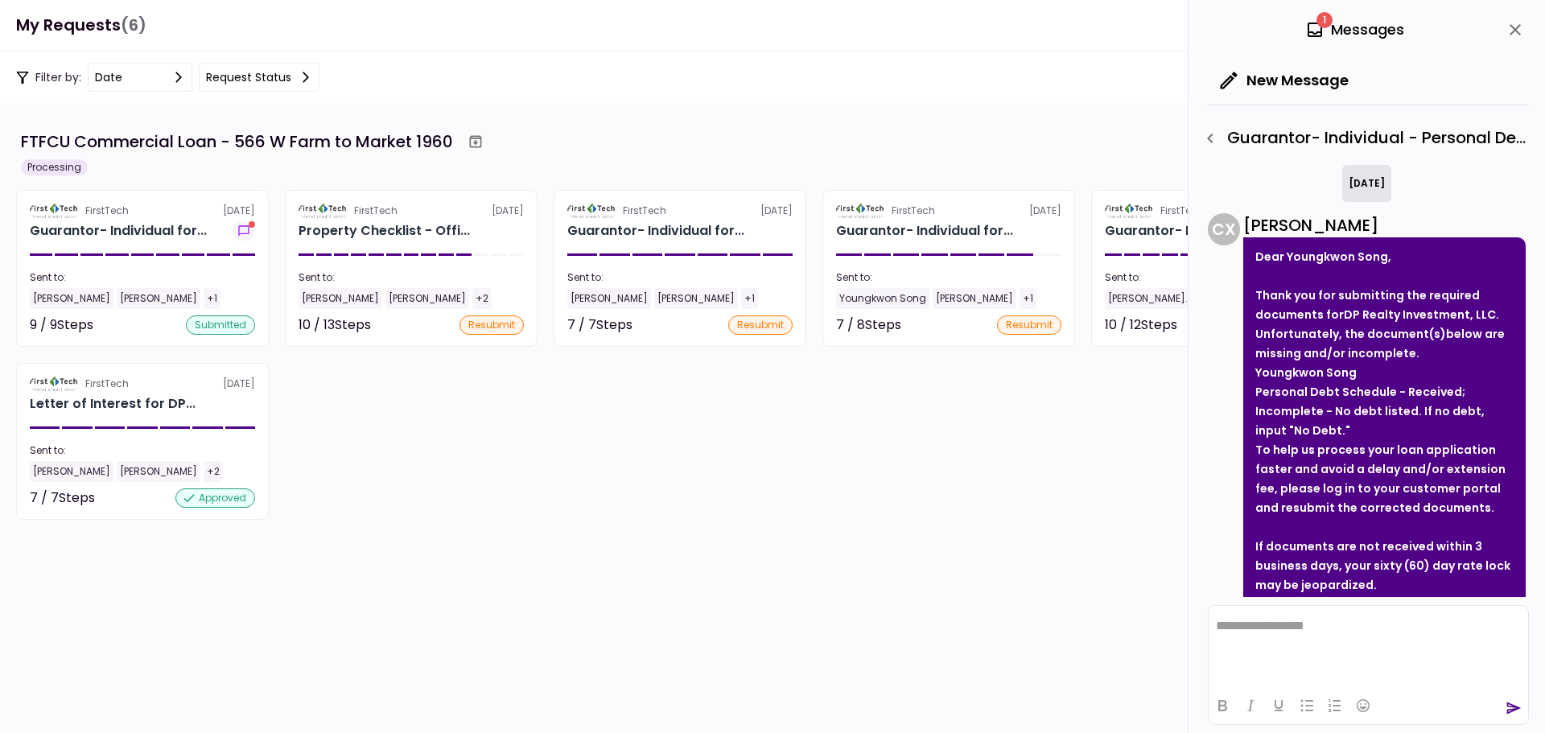
scroll to position [148, 0]
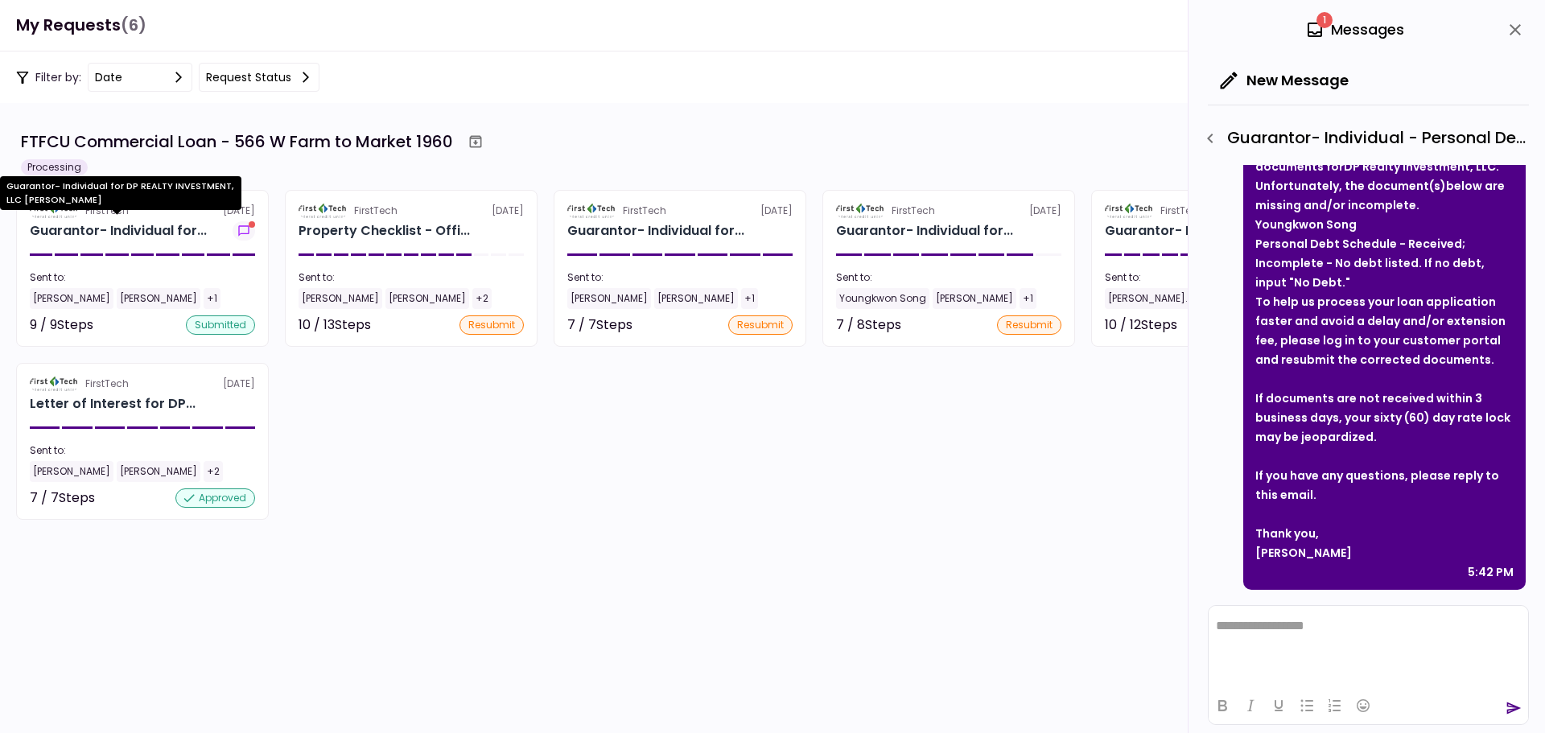
click at [128, 240] on div "Guarantor- Individual for..." at bounding box center [118, 230] width 177 height 19
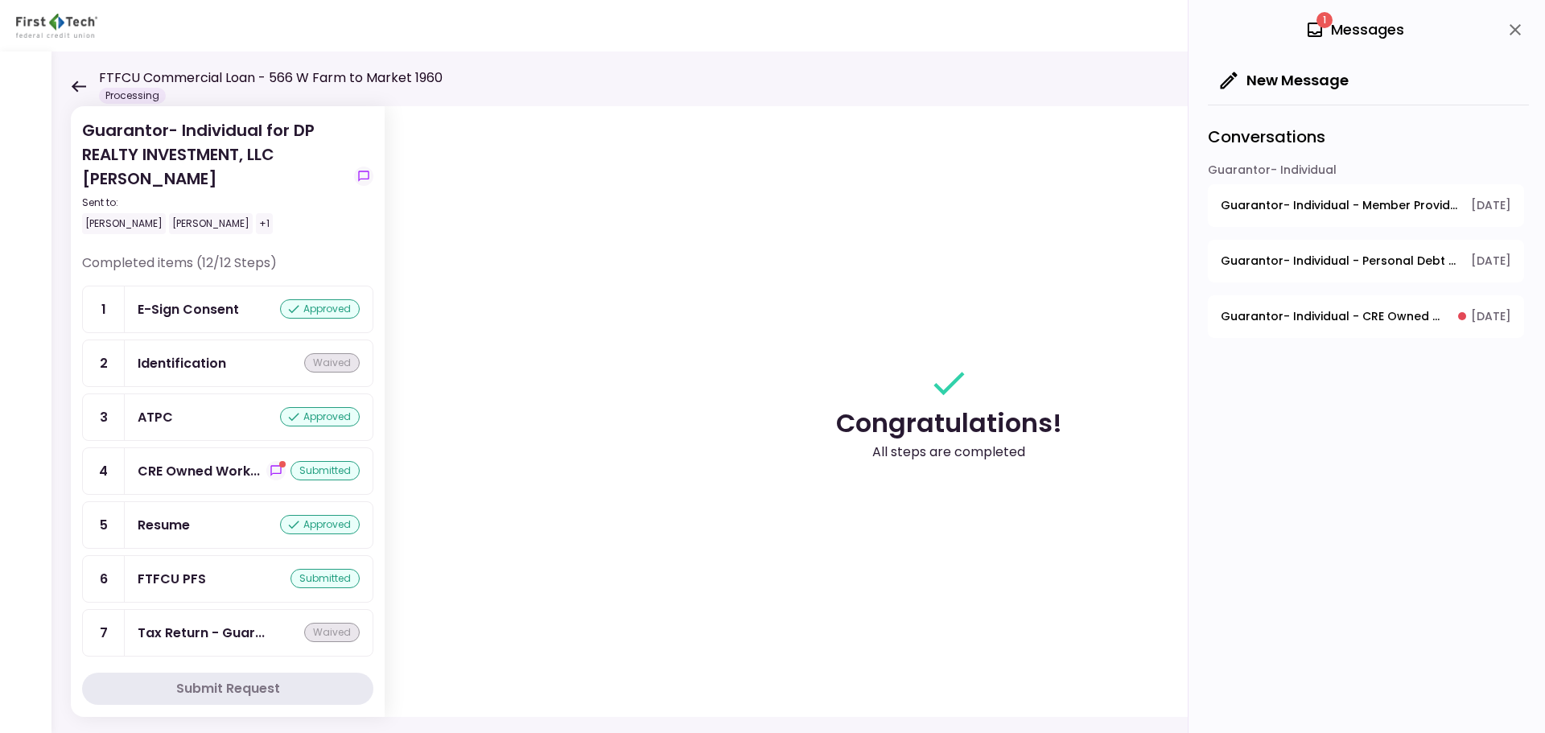
click at [76, 89] on icon at bounding box center [79, 85] width 14 height 11
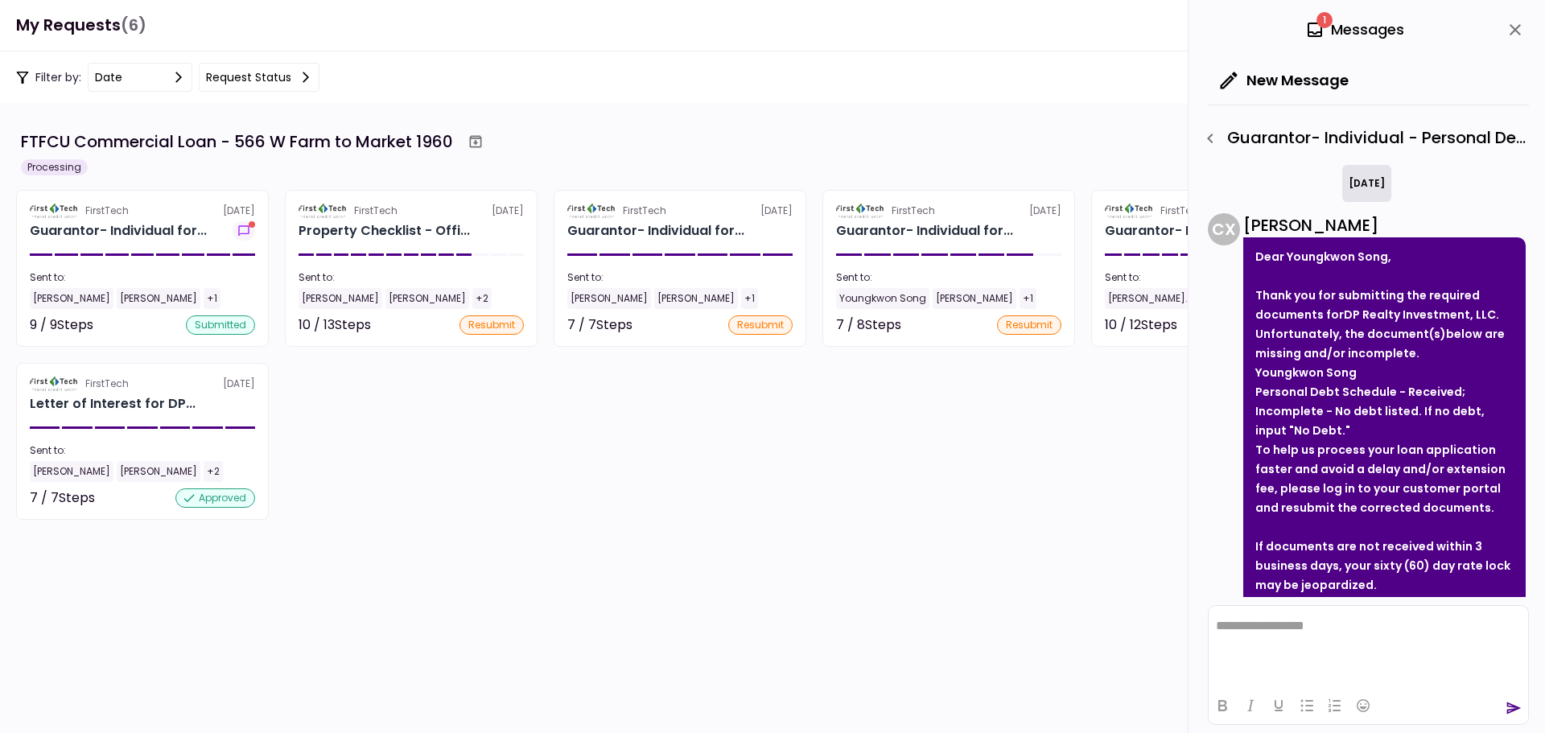
scroll to position [148, 0]
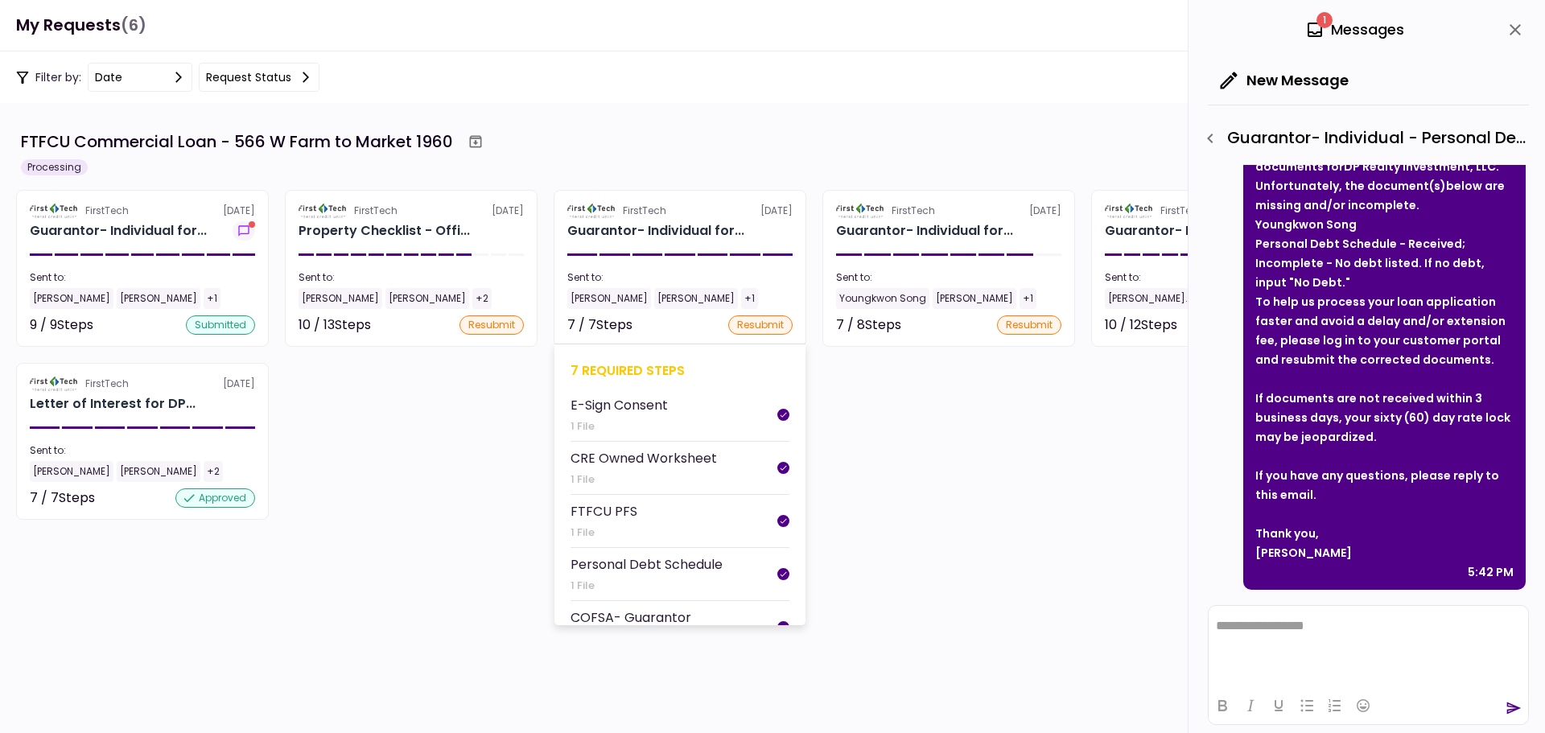
click at [654, 245] on section "FirstTech [DATE] Guarantor- Individual for... Sent to: [PERSON_NAME] [PERSON_NA…" at bounding box center [680, 268] width 253 height 157
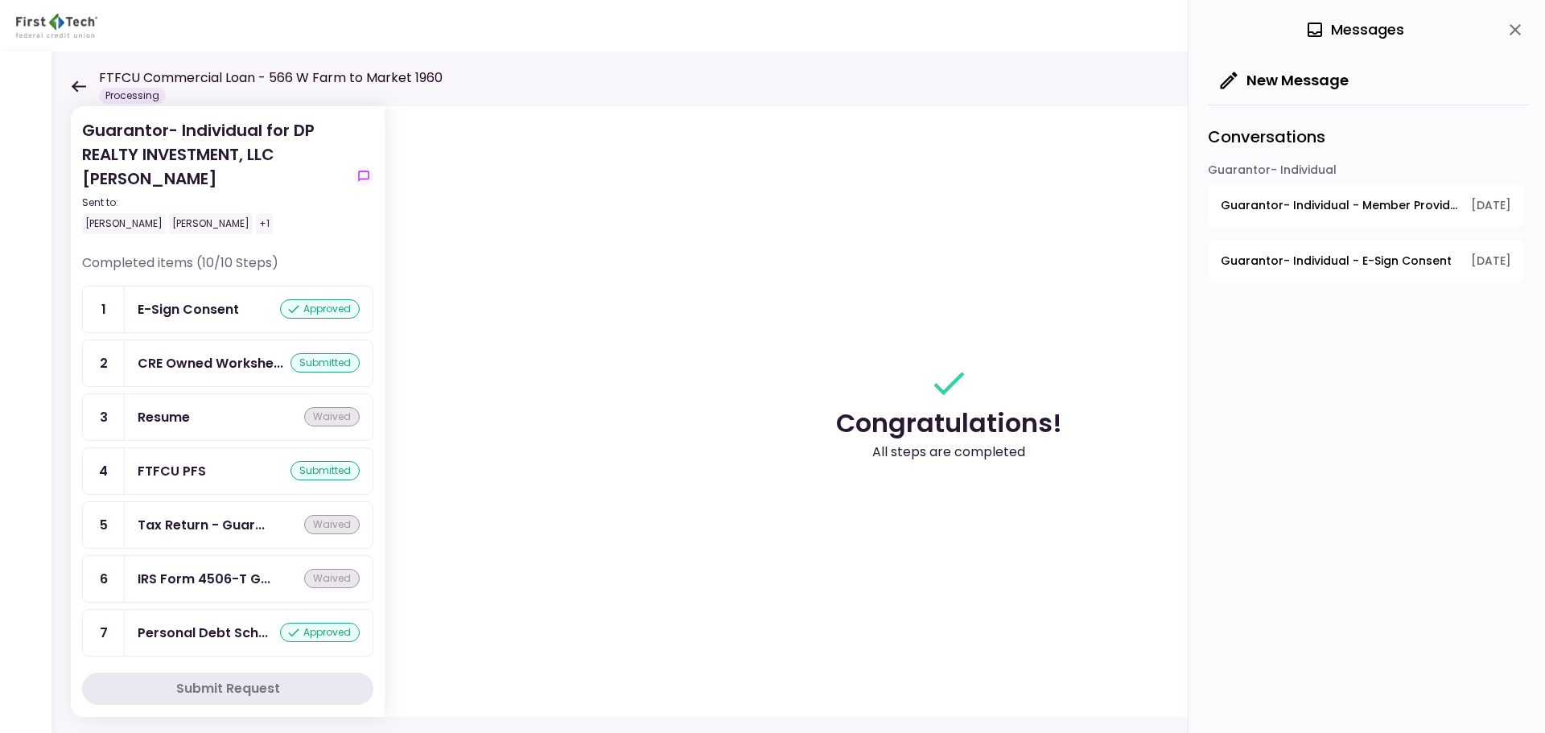
click at [74, 85] on icon at bounding box center [79, 85] width 14 height 11
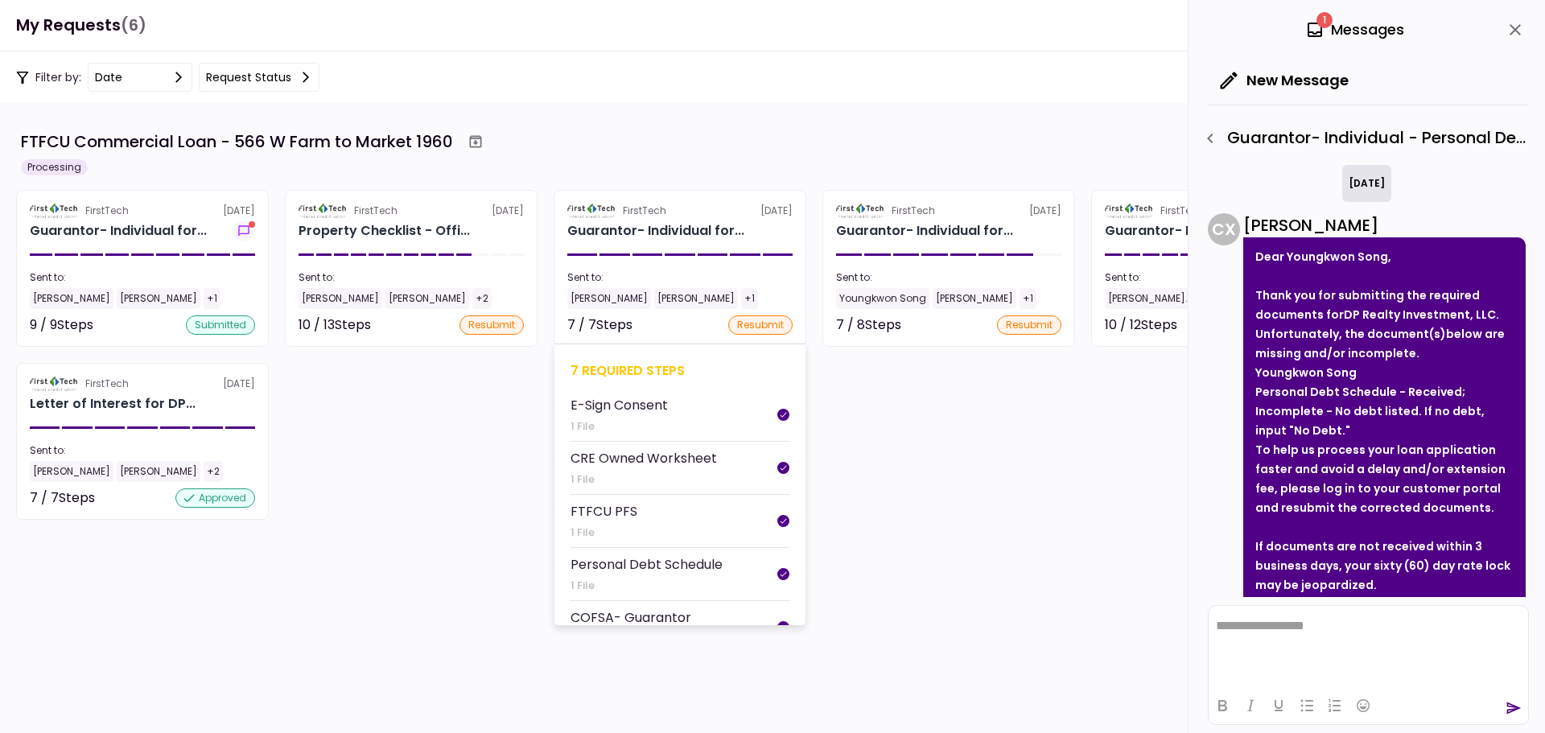
scroll to position [148, 0]
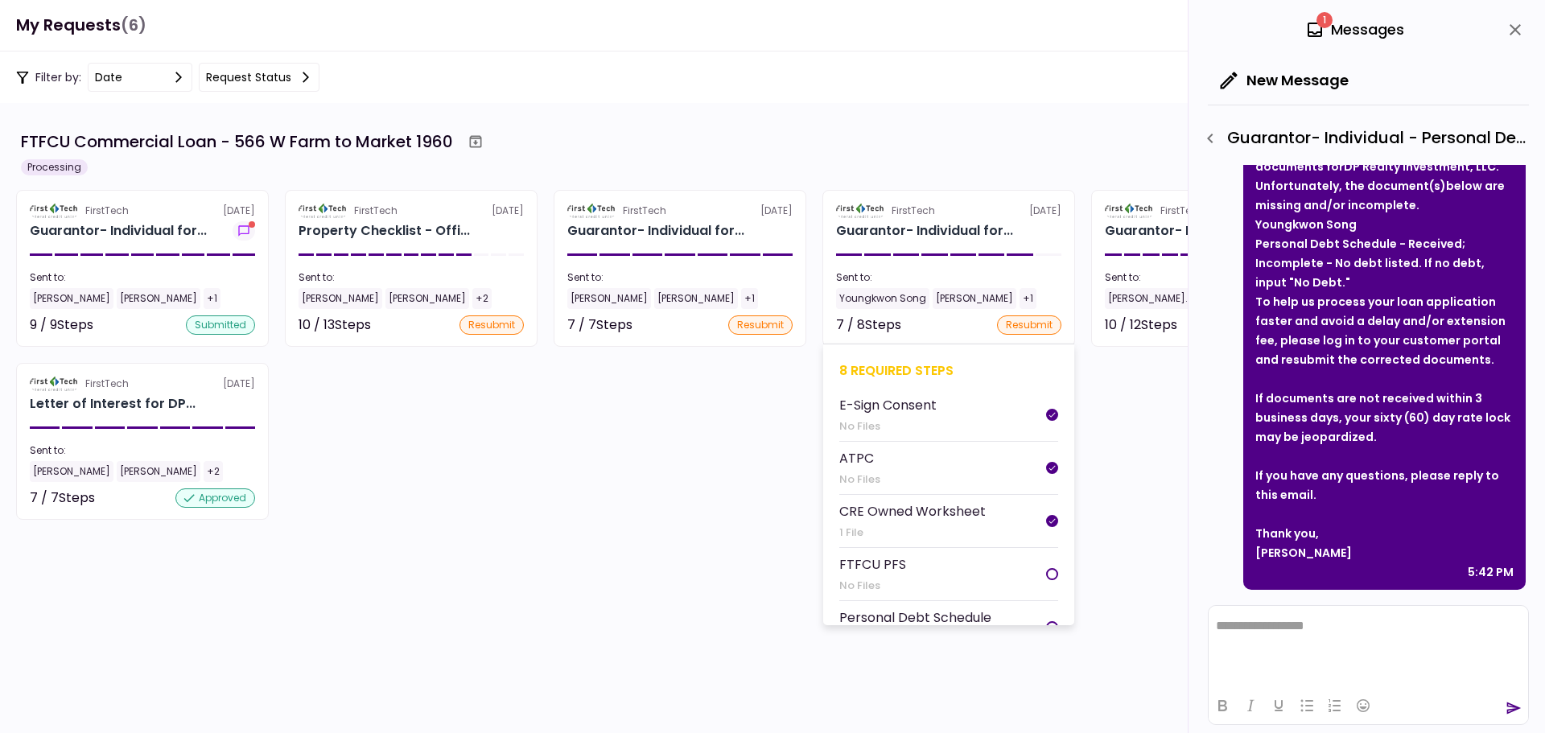
click at [1028, 229] on div "Guarantor- Individual for..." at bounding box center [948, 230] width 225 height 19
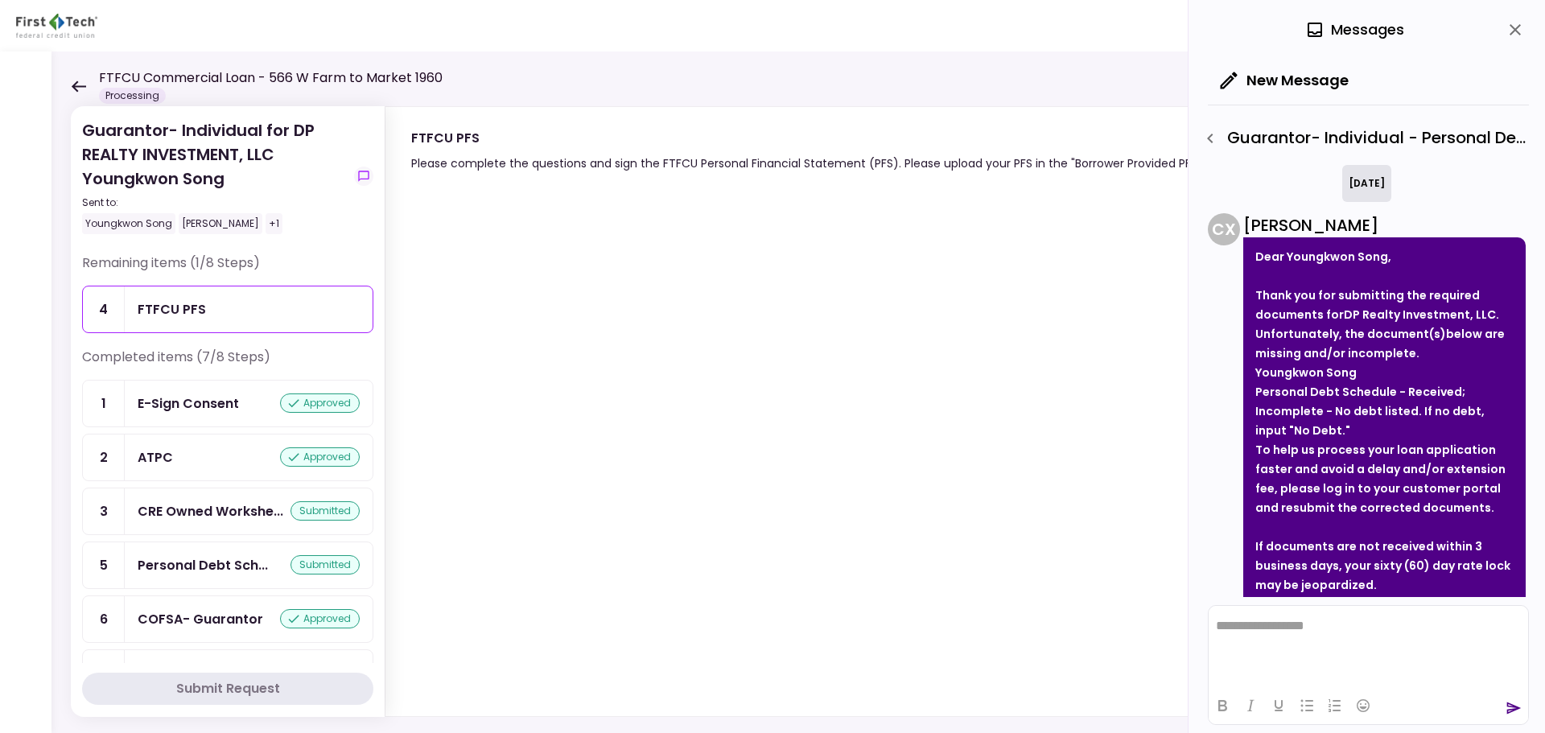
click at [81, 85] on icon at bounding box center [78, 86] width 15 height 12
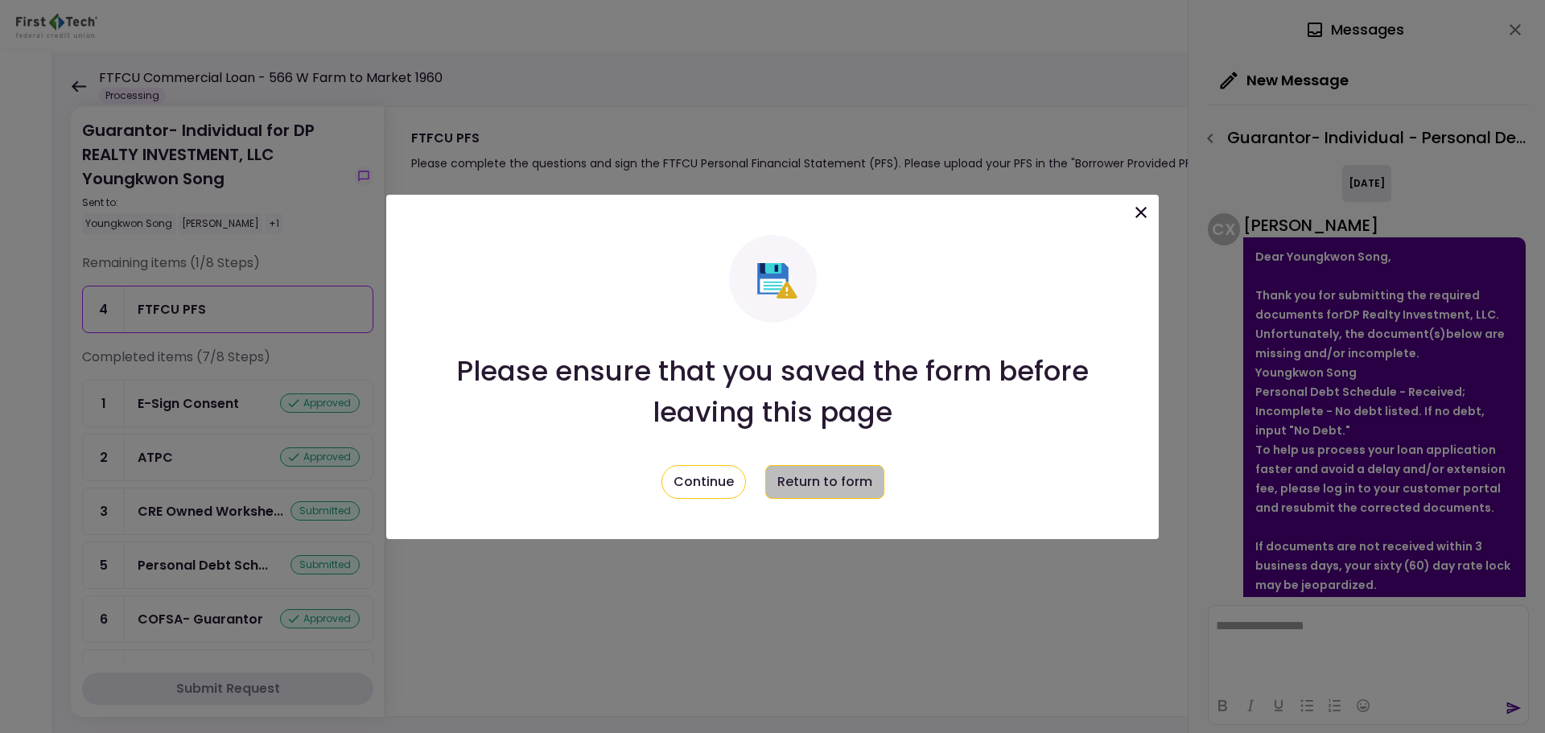
click at [839, 485] on button "Return to form" at bounding box center [824, 482] width 119 height 34
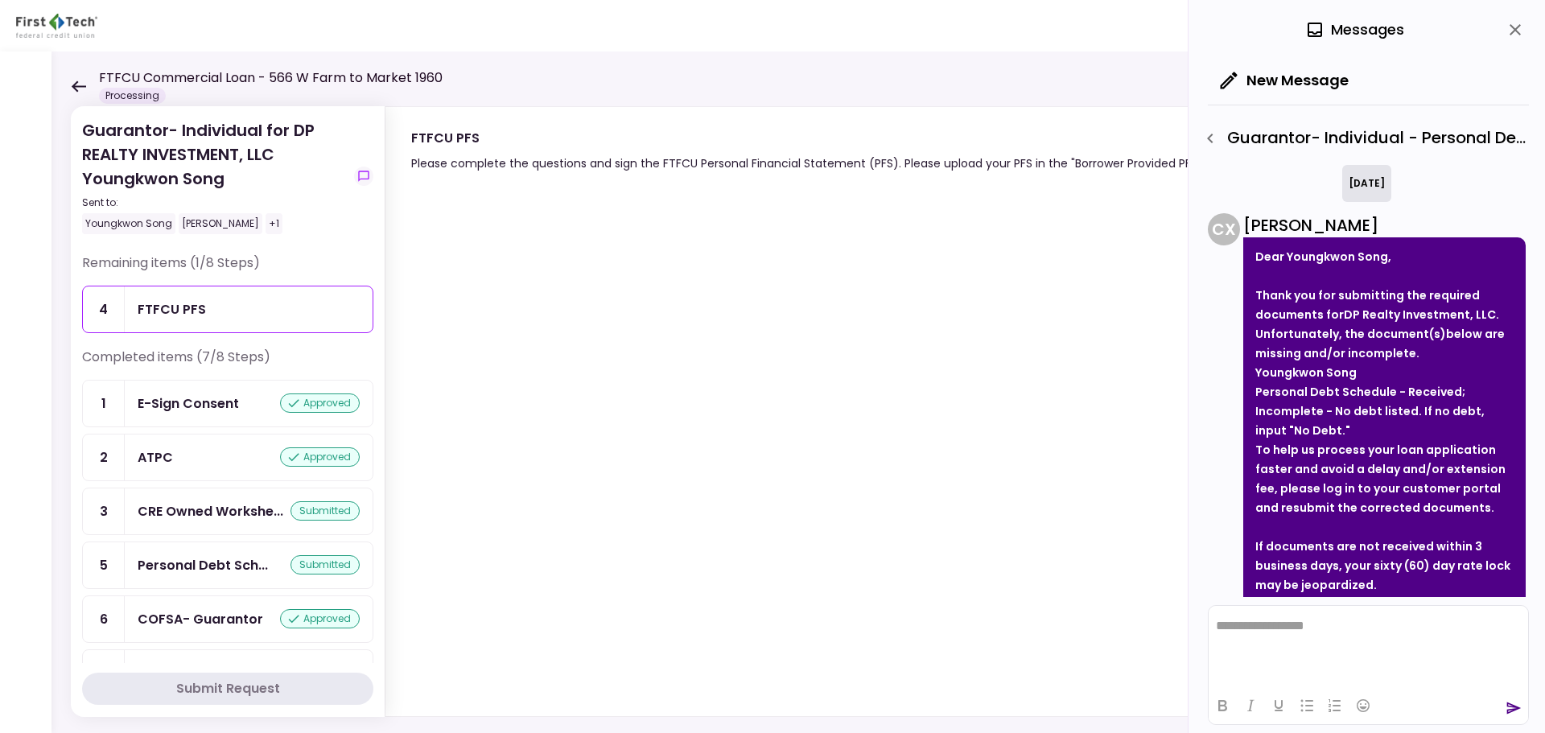
click at [74, 89] on icon at bounding box center [79, 85] width 14 height 11
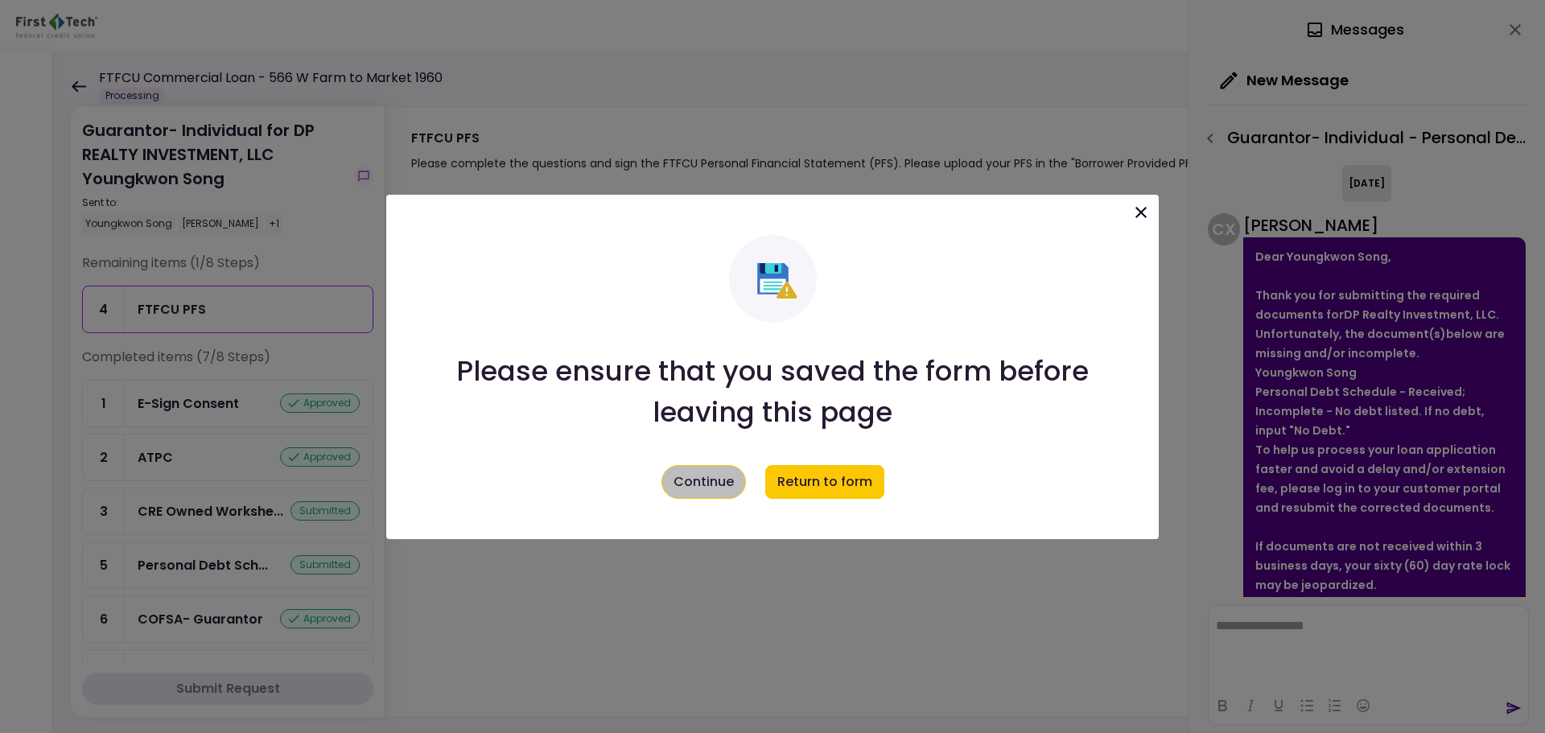
click at [724, 491] on button "Continue" at bounding box center [704, 482] width 85 height 34
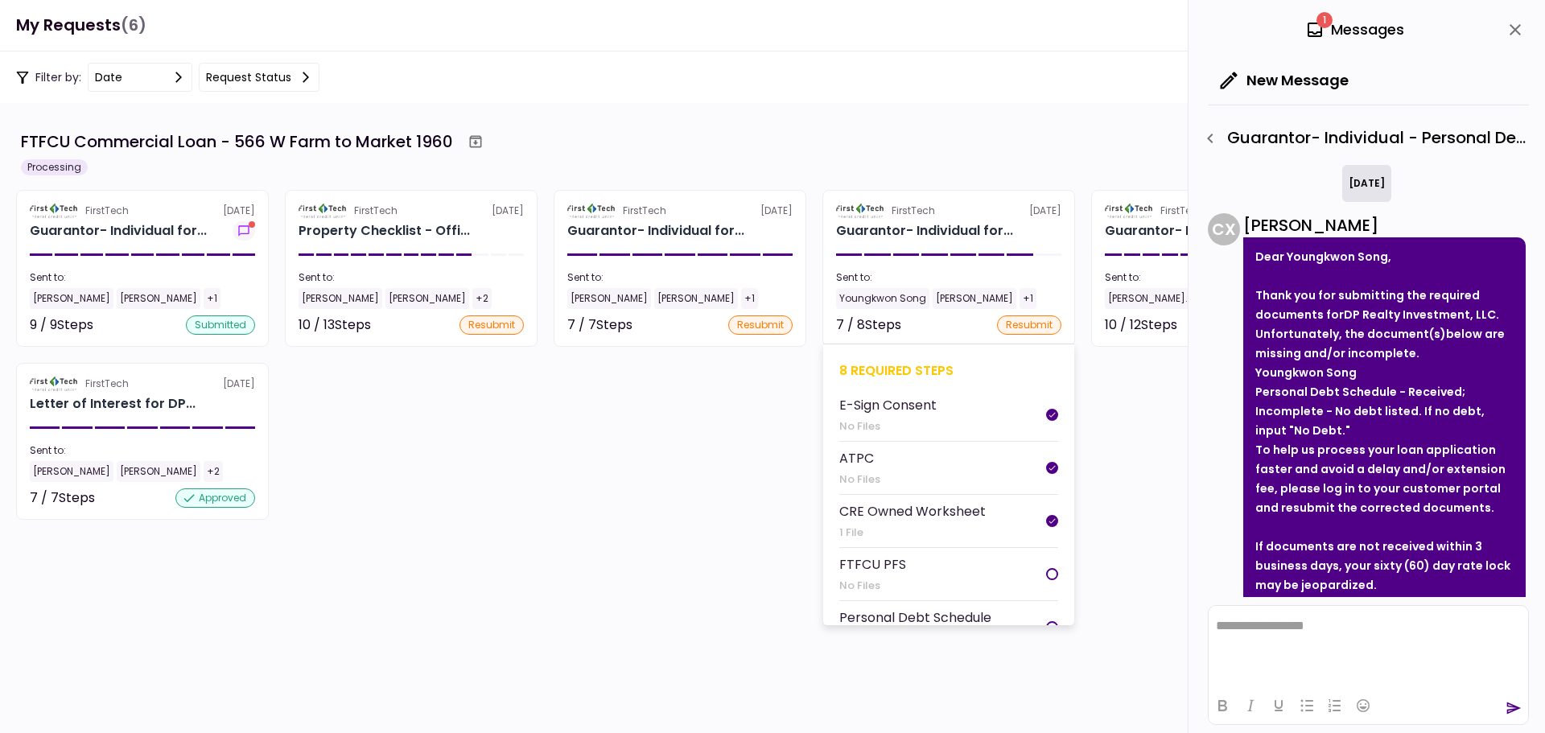
click at [960, 332] on div "7 / 8 Steps resubmit" at bounding box center [948, 325] width 225 height 19
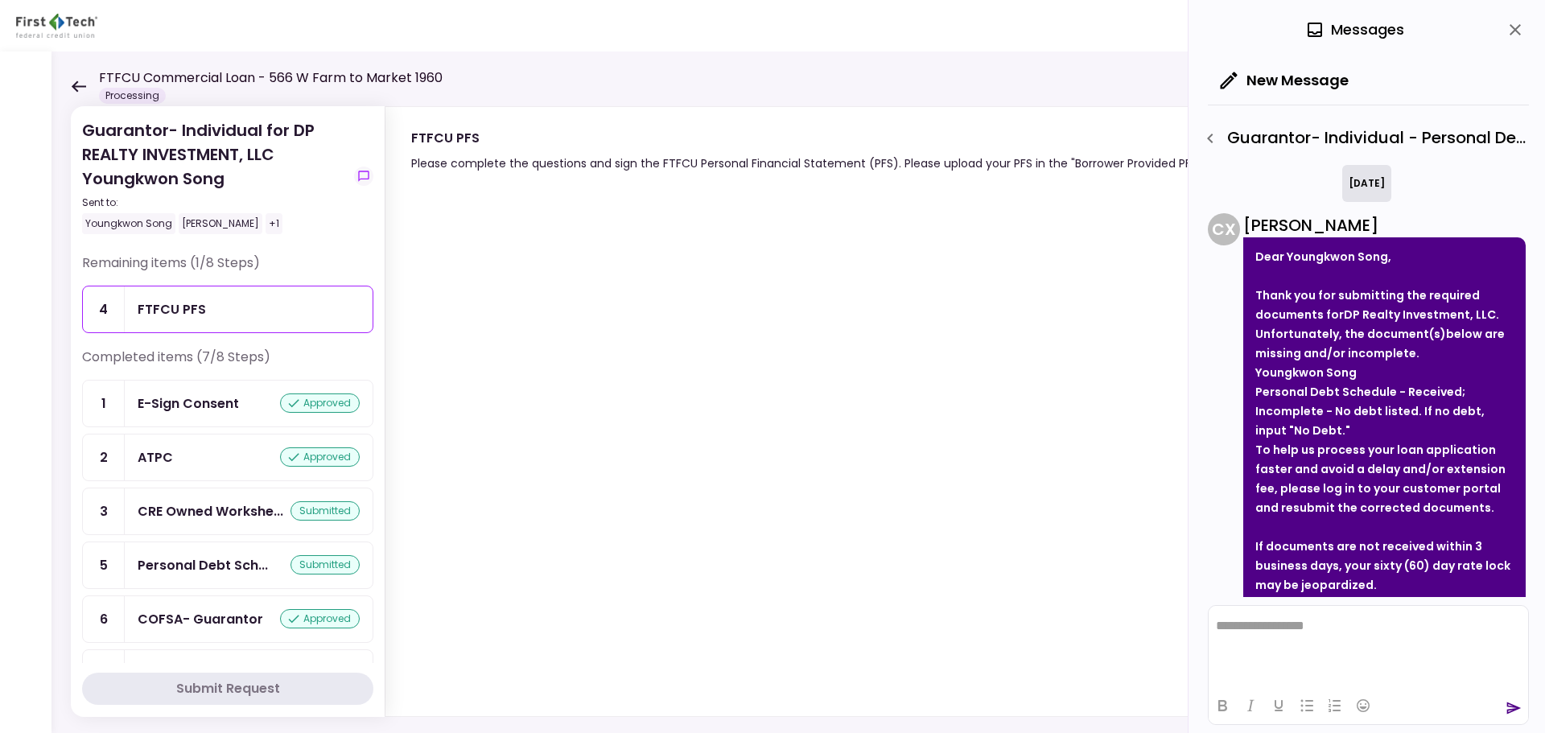
click at [84, 89] on icon at bounding box center [78, 86] width 15 height 12
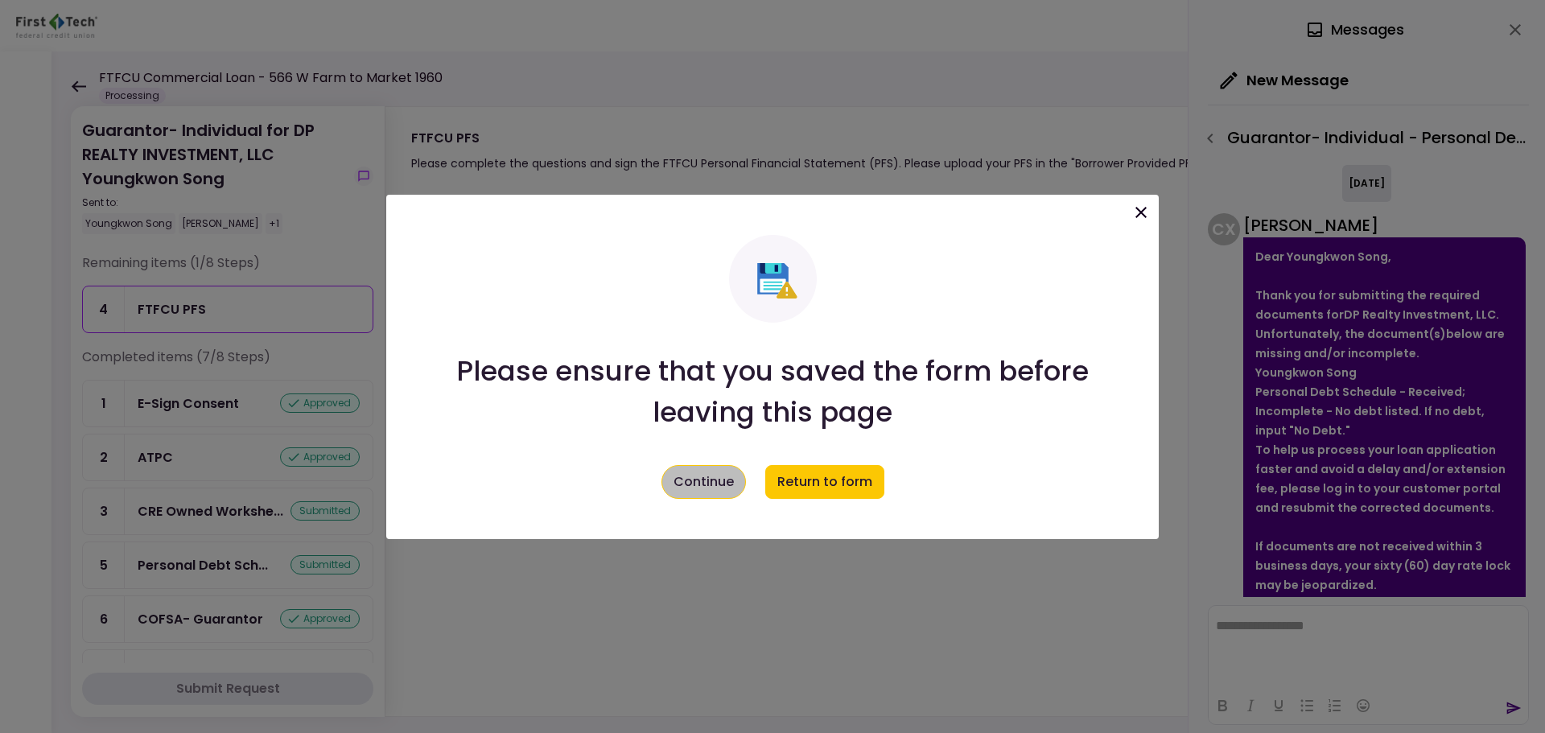
click at [694, 479] on button "Continue" at bounding box center [704, 482] width 85 height 34
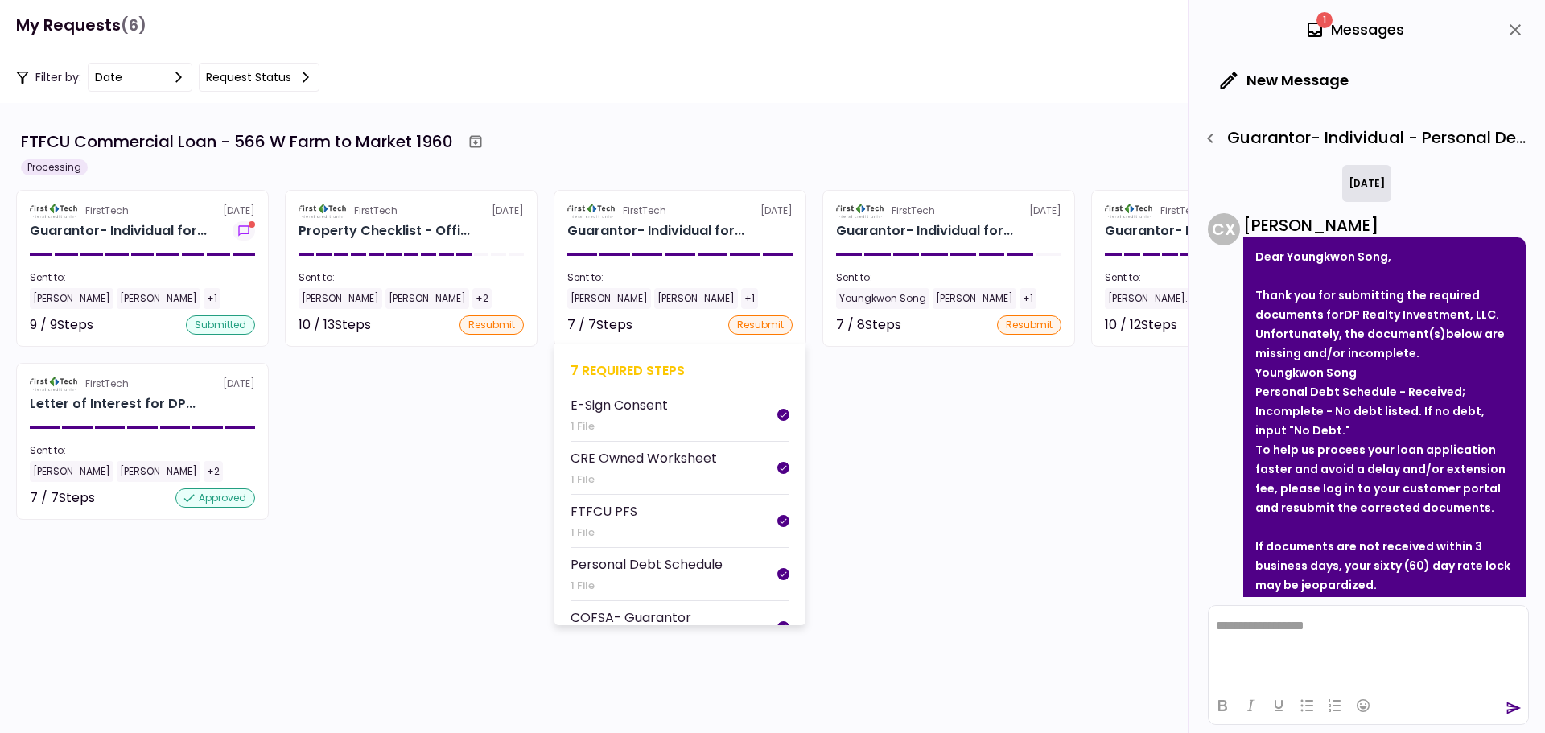
click at [671, 254] on div at bounding box center [680, 255] width 30 height 2
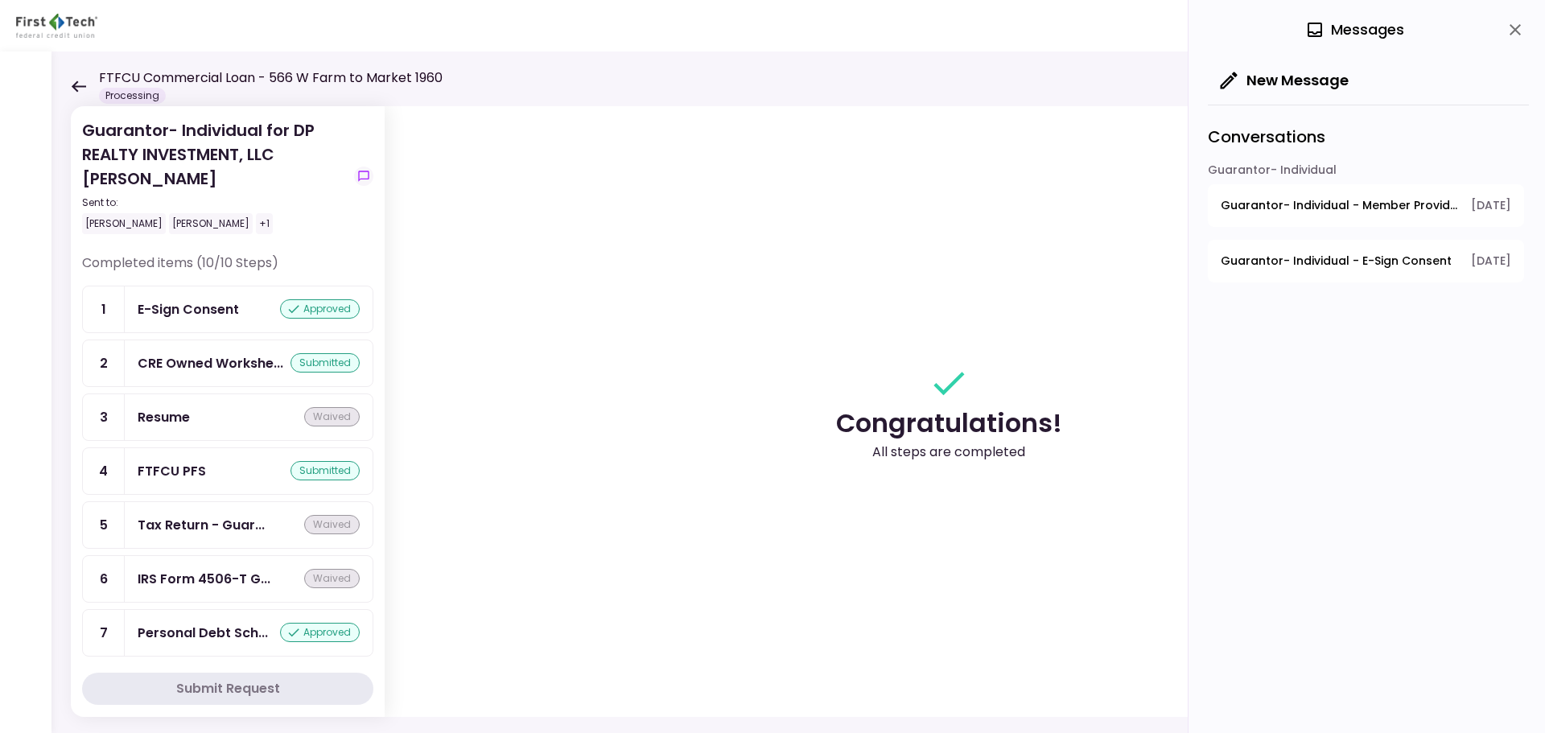
click at [210, 467] on div "FTFCU PFS submitted" at bounding box center [249, 471] width 222 height 20
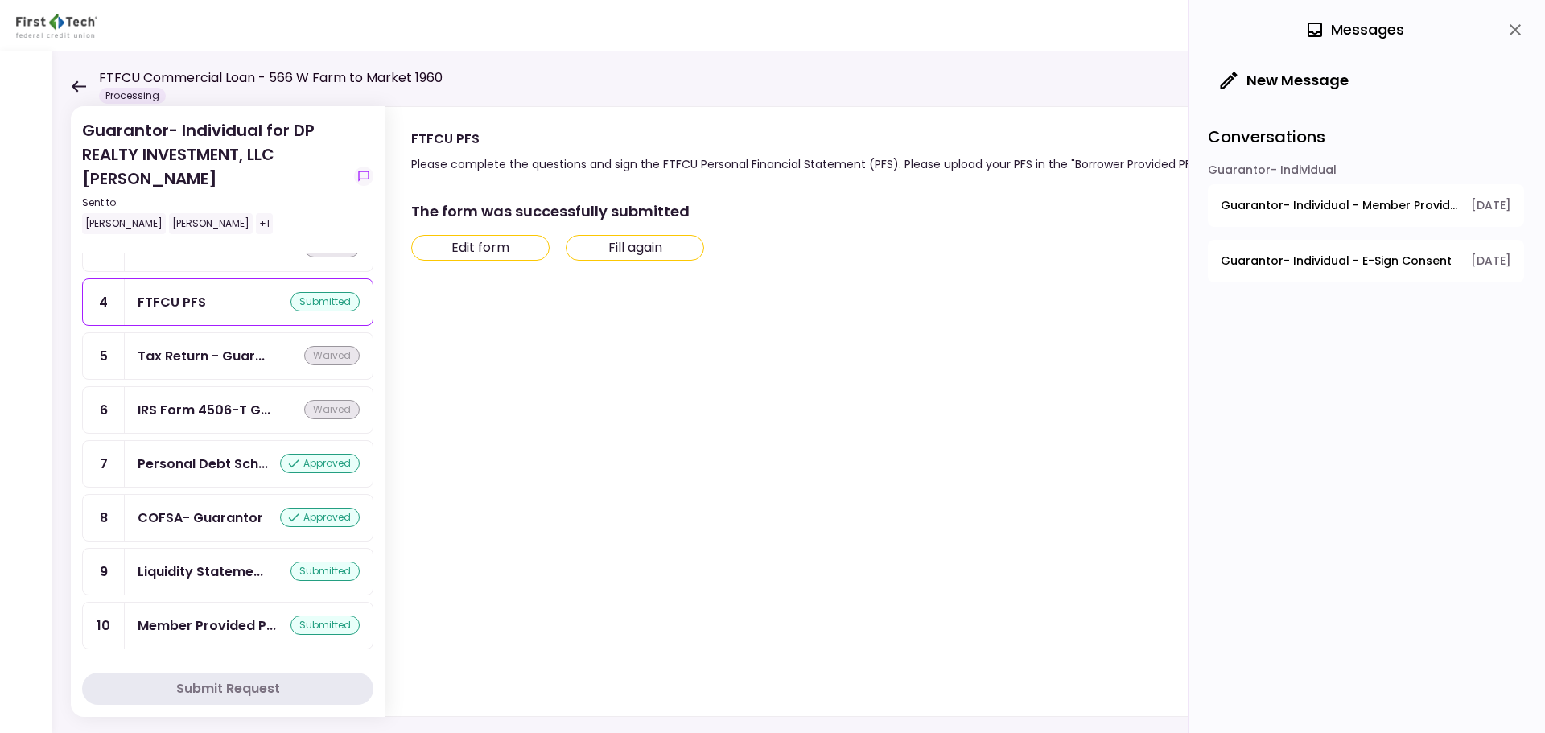
scroll to position [170, 0]
click at [185, 620] on div "Member Provided P..." at bounding box center [207, 625] width 138 height 20
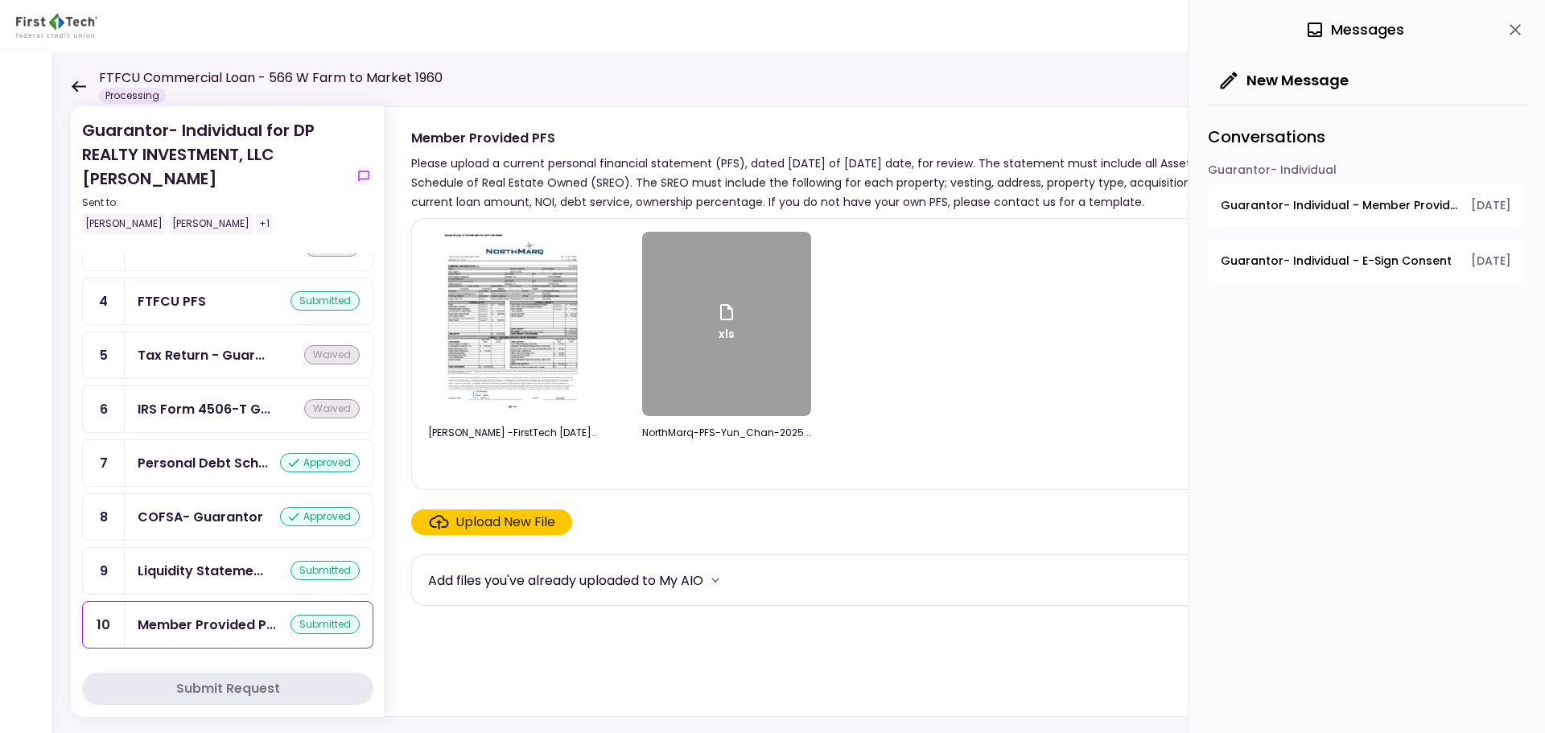
click at [69, 87] on div "Guarantor- Individual for DP REALTY INVESTMENT, LLC [PERSON_NAME] Sent to: [PER…" at bounding box center [799, 393] width 1494 height 682
click at [72, 88] on icon at bounding box center [78, 86] width 15 height 12
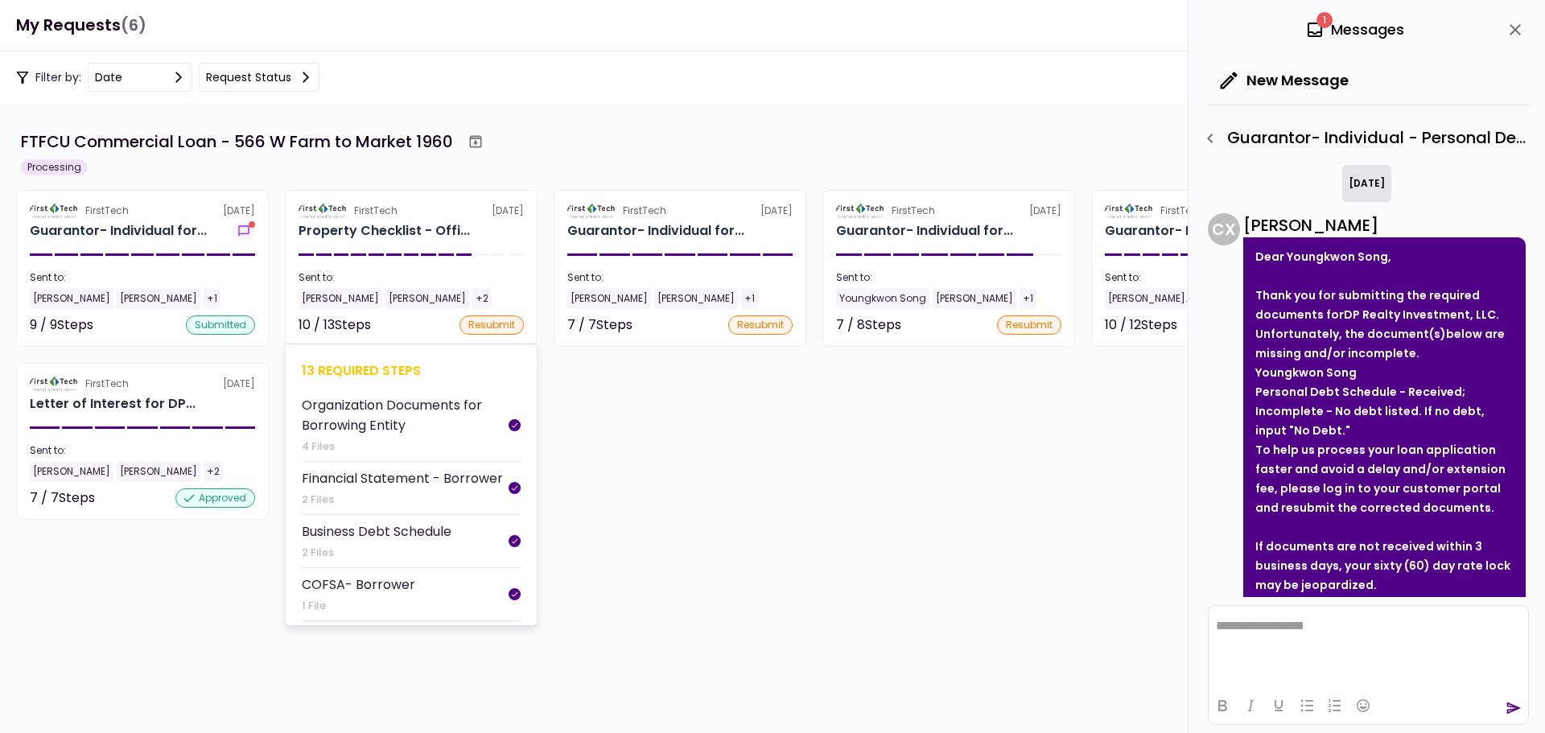
scroll to position [148, 0]
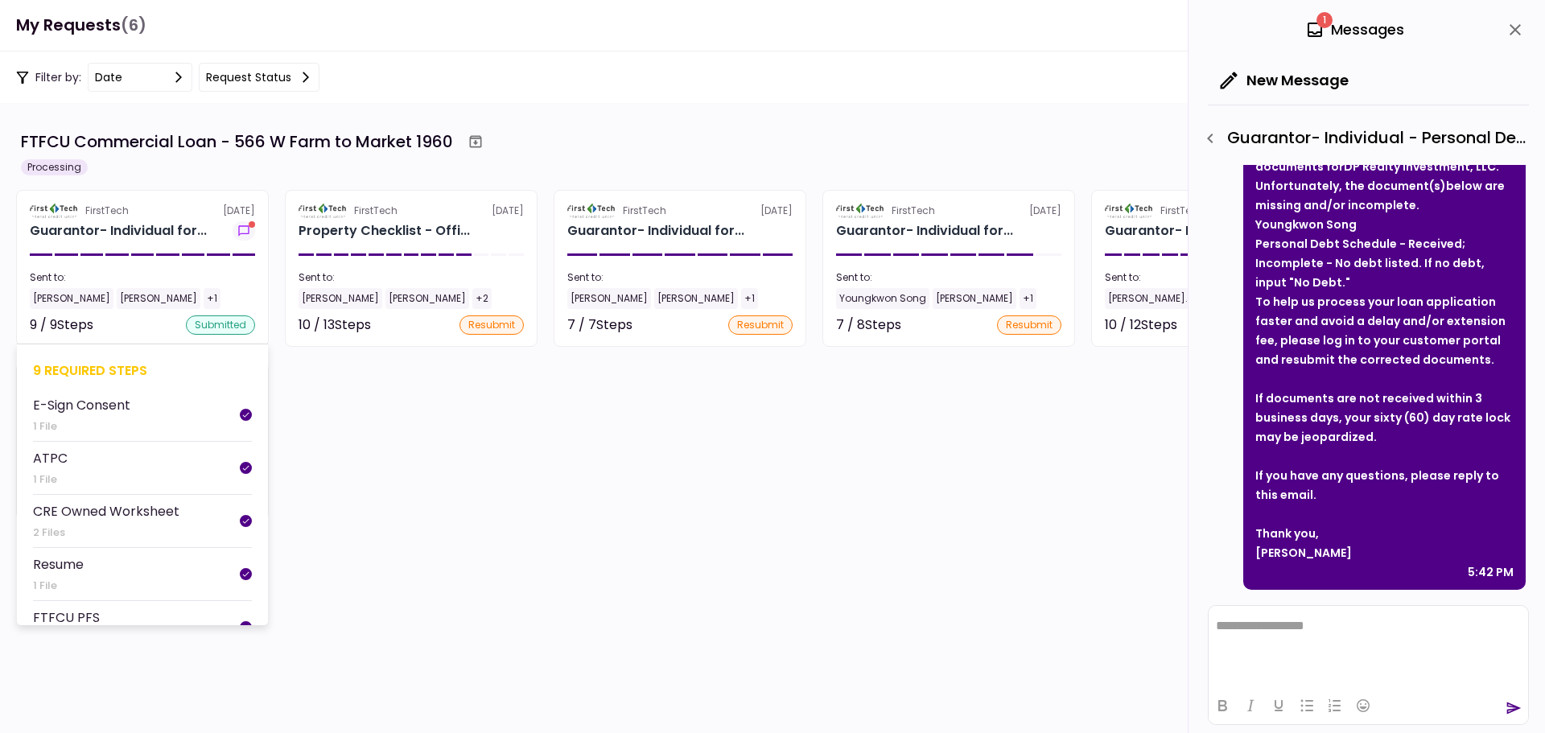
click at [115, 244] on section "FirstTech [DATE] Guarantor- Individual for... Sent to: [PERSON_NAME] [PERSON_NA…" at bounding box center [142, 268] width 253 height 157
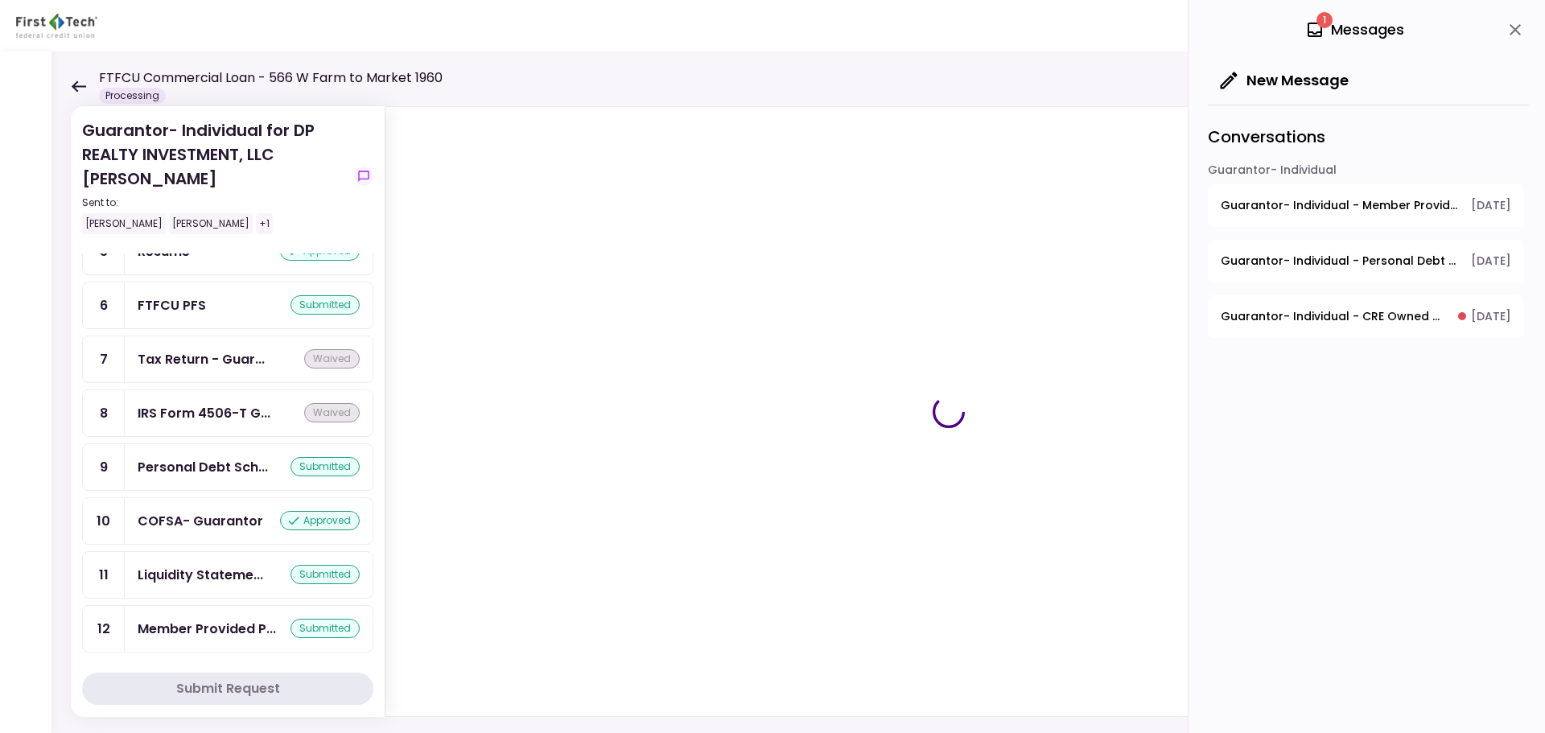
scroll to position [278, 0]
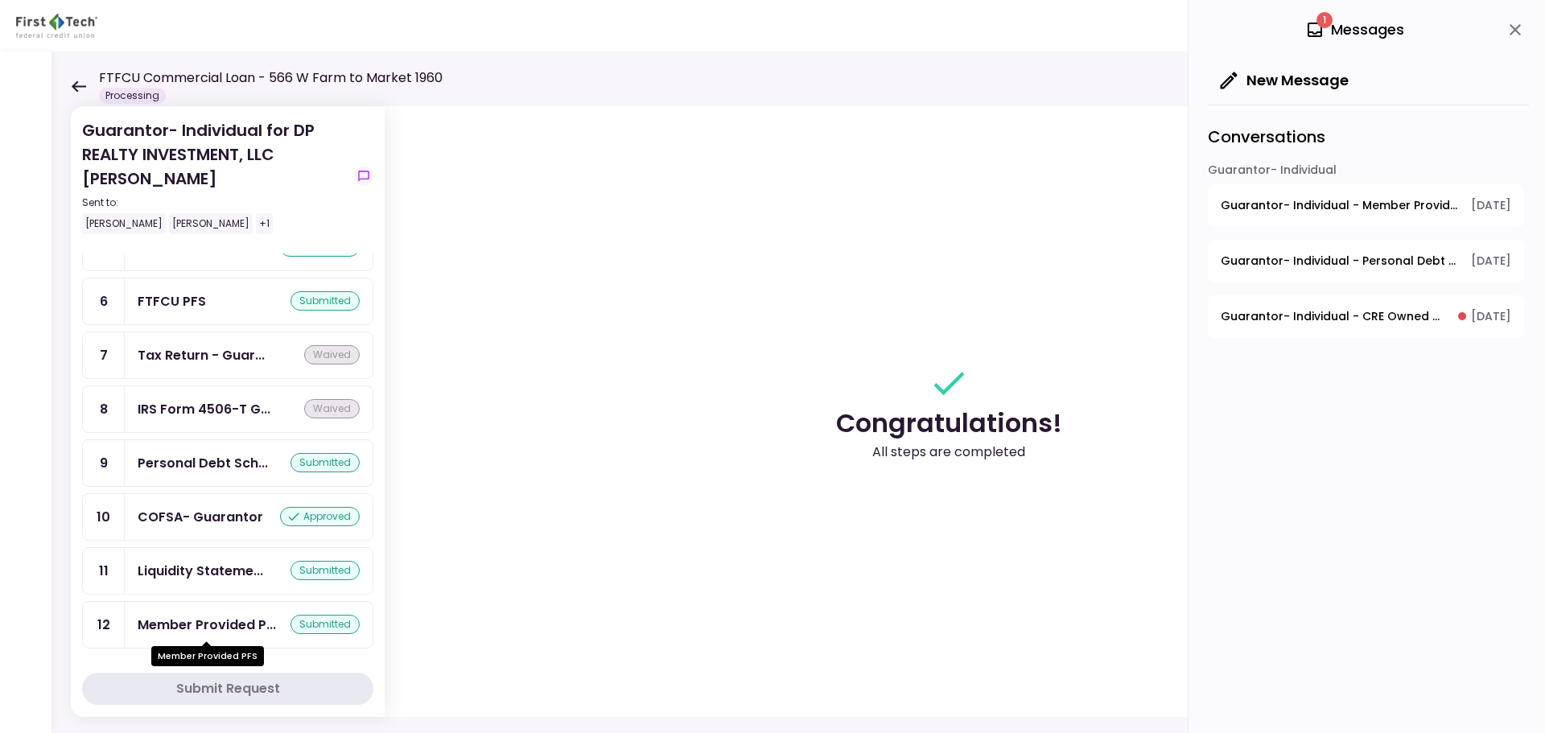
click at [179, 621] on div "Member Provided P..." at bounding box center [207, 625] width 138 height 20
